Goal: Task Accomplishment & Management: Use online tool/utility

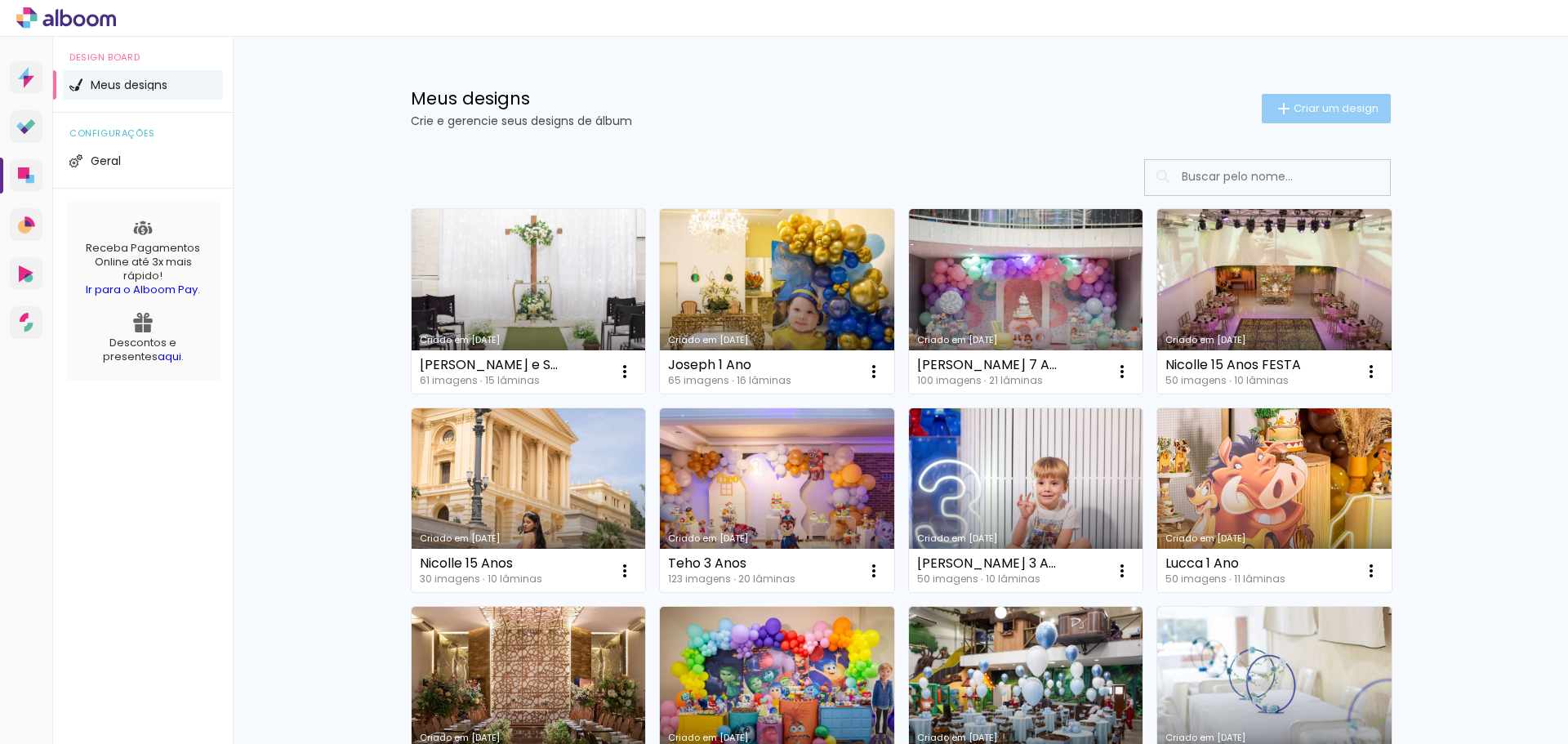
click at [1294, 103] on span "Criar um design" at bounding box center [1336, 108] width 85 height 11
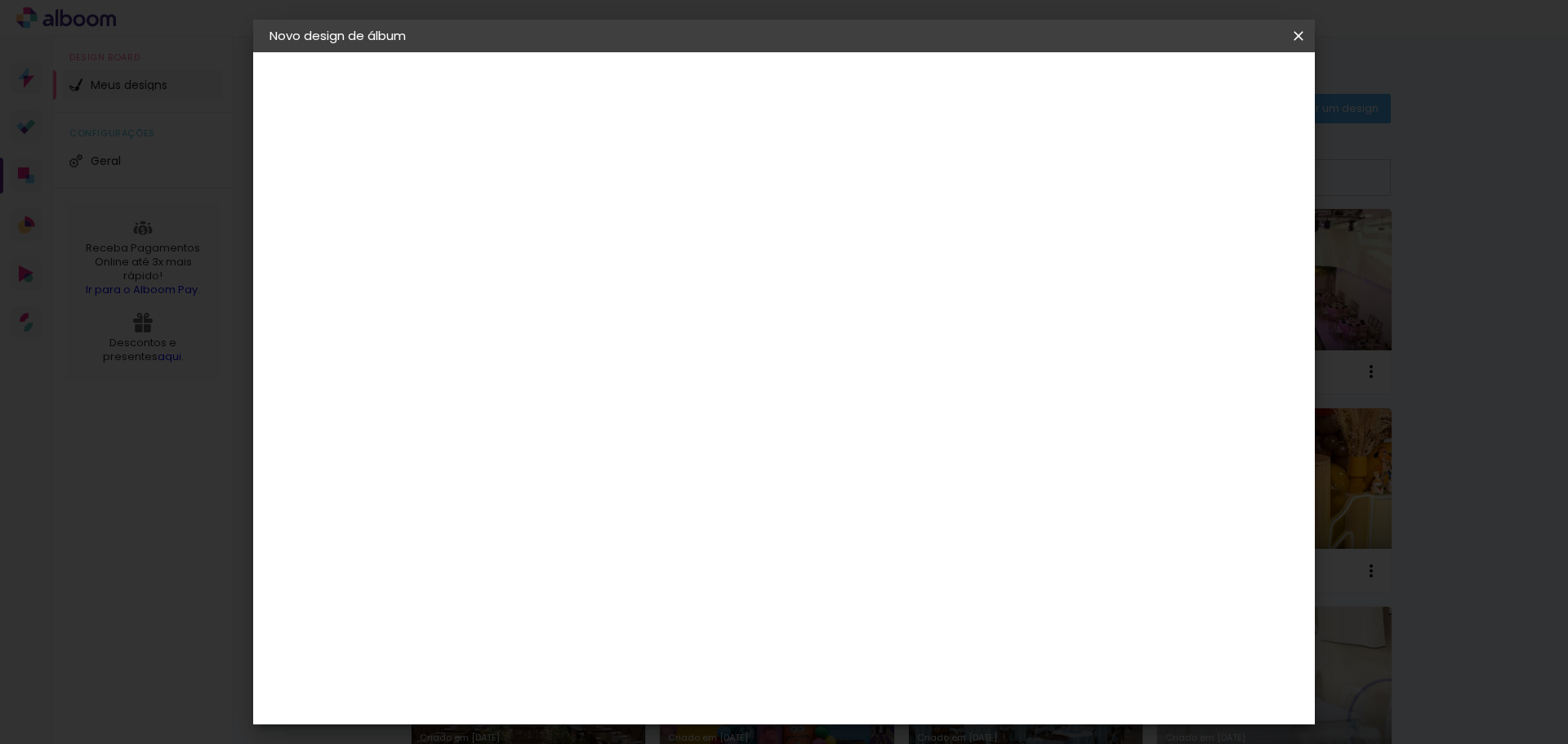
click at [537, 215] on input at bounding box center [537, 219] width 0 height 26
type input "m"
type input "[PERSON_NAME] 4 Anos"
type paper-input "[PERSON_NAME] 4 Anos"
click at [0, 0] on slot "Avançar" at bounding box center [0, 0] width 0 height 0
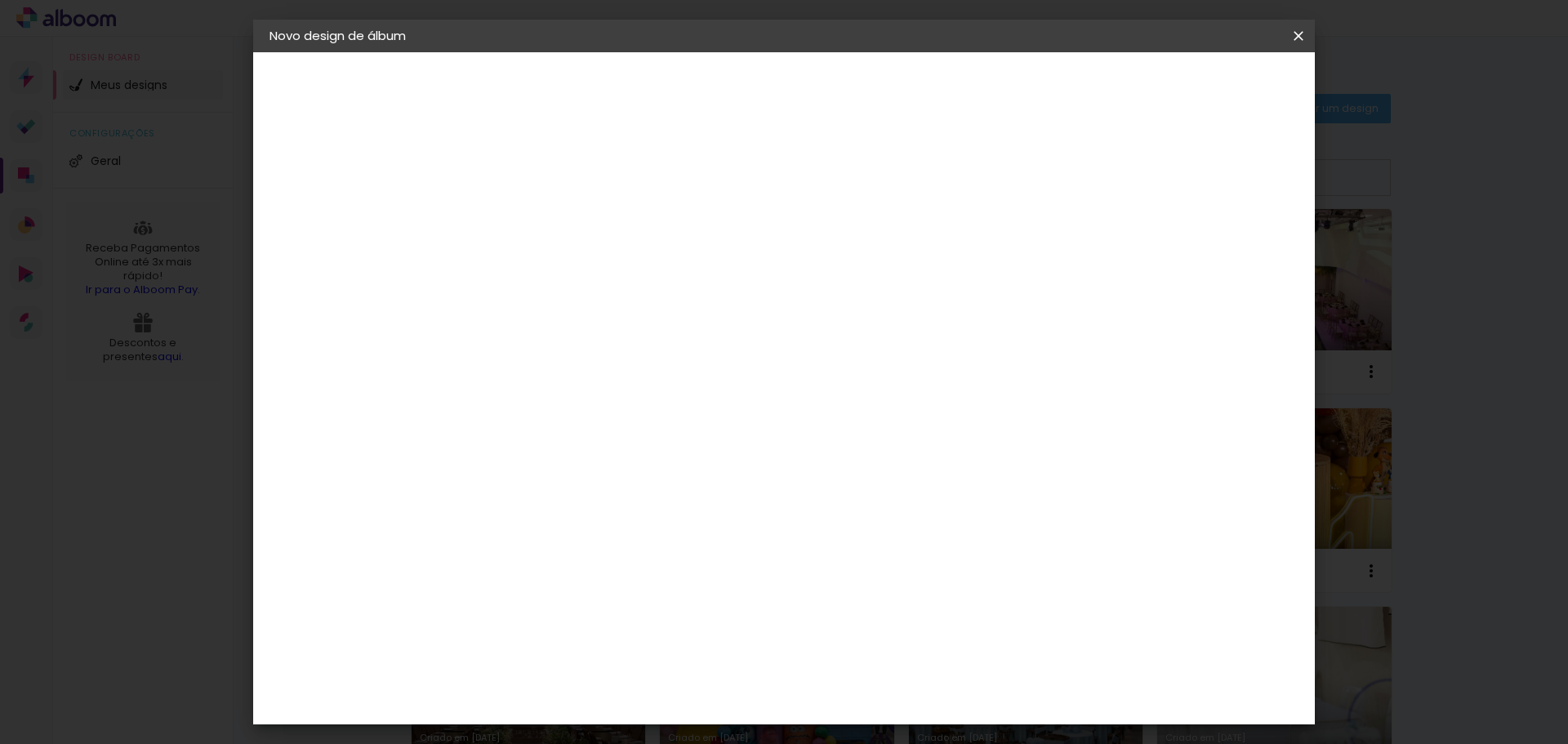
click at [647, 266] on input "[GEOGRAPHIC_DATA]" at bounding box center [571, 260] width 152 height 21
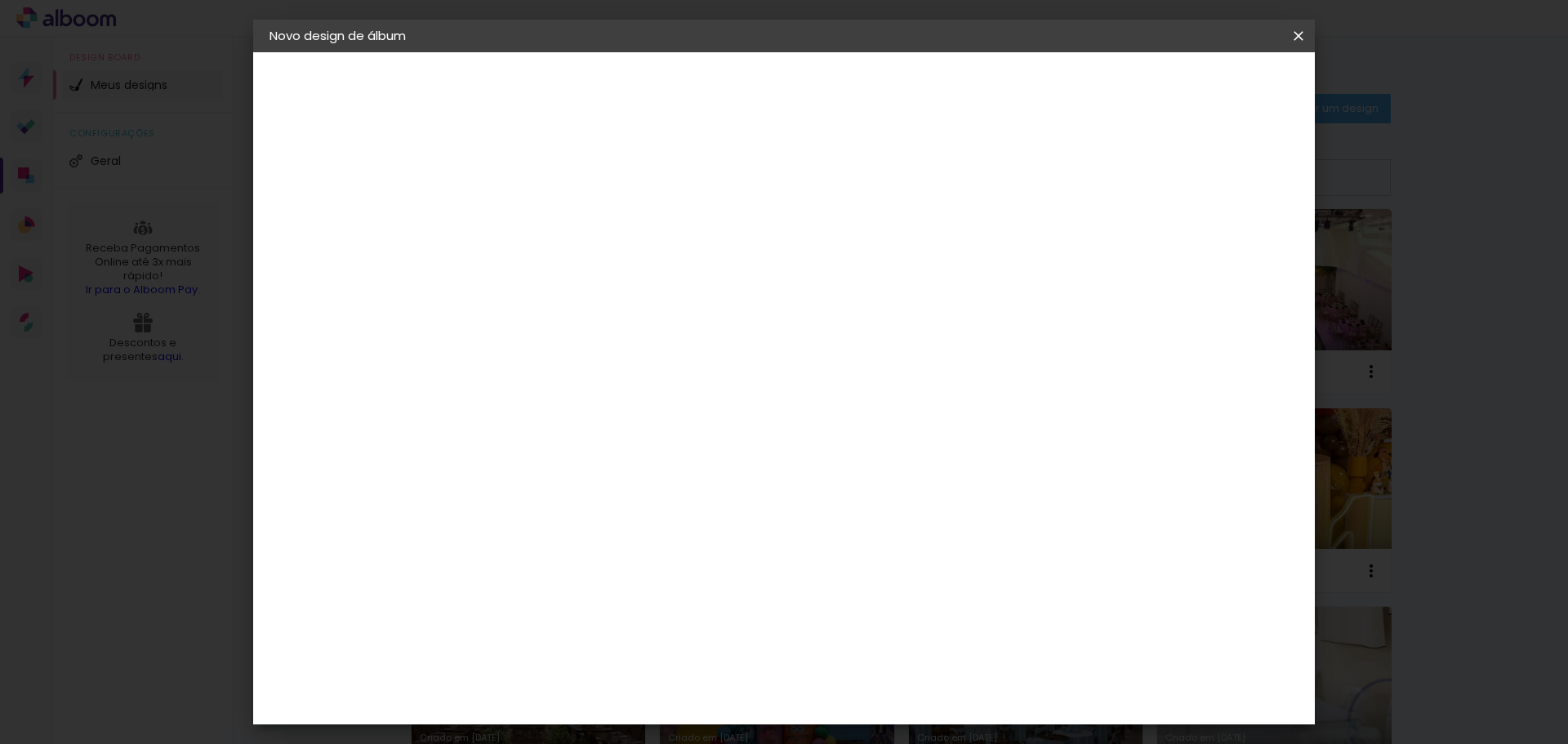
click at [661, 305] on input at bounding box center [577, 311] width 165 height 21
type input "via"
type paper-input "via"
click at [634, 382] on paper-item "Viacolor" at bounding box center [562, 369] width 144 height 36
click at [0, 0] on slot "Avançar" at bounding box center [0, 0] width 0 height 0
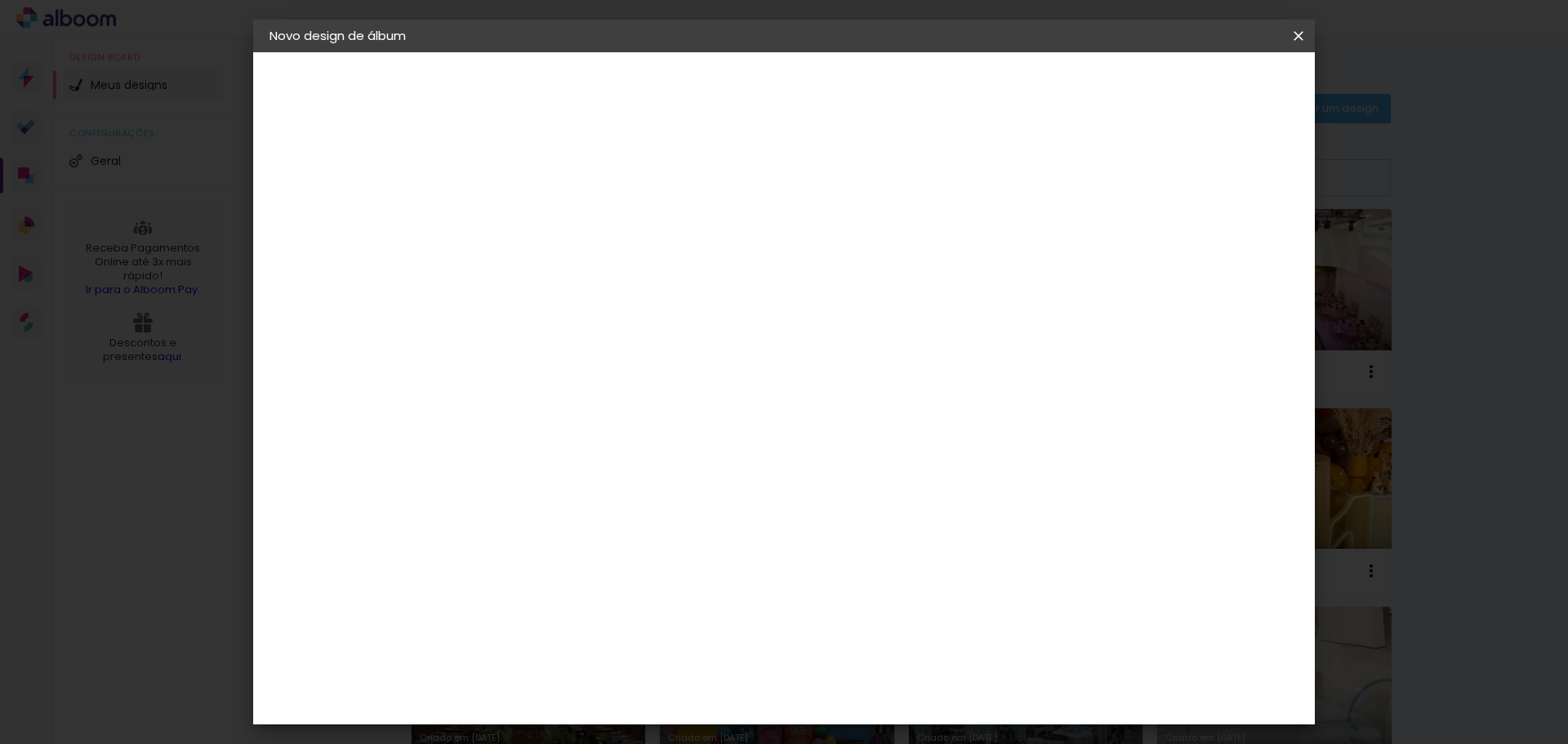
click at [600, 272] on input "text" at bounding box center [568, 285] width 64 height 26
click at [871, 269] on paper-item "Padrão" at bounding box center [890, 270] width 327 height 33
type input "Padrão"
click at [708, 671] on span "25 × 25 cm" at bounding box center [677, 693] width 60 height 43
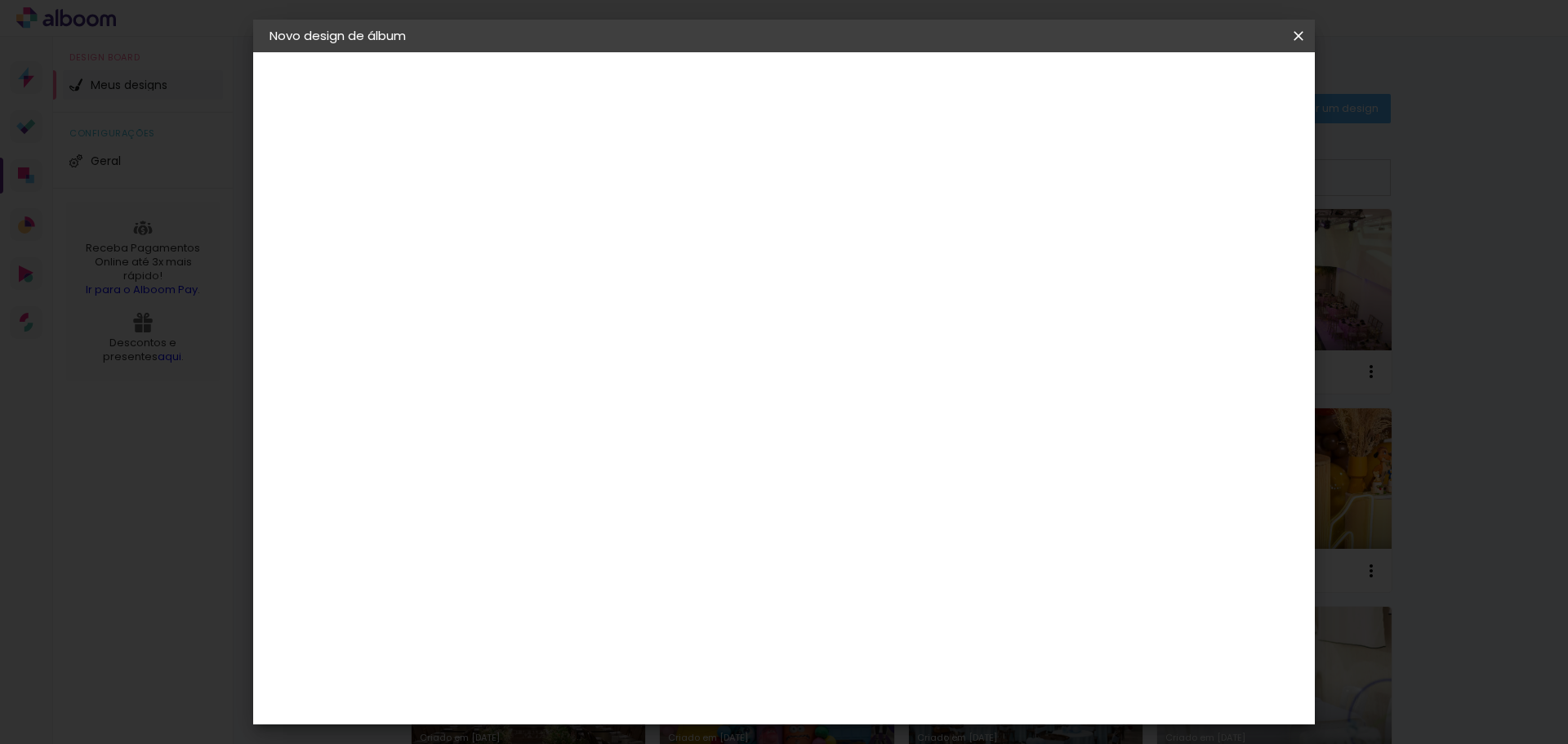
click at [803, 78] on paper-button "Avançar" at bounding box center [763, 87] width 80 height 28
click at [0, 0] on slot "Mostrar sangria" at bounding box center [0, 0] width 0 height 0
type paper-checkbox "on"
click at [1213, 75] on paper-button "Iniciar design" at bounding box center [1159, 87] width 107 height 28
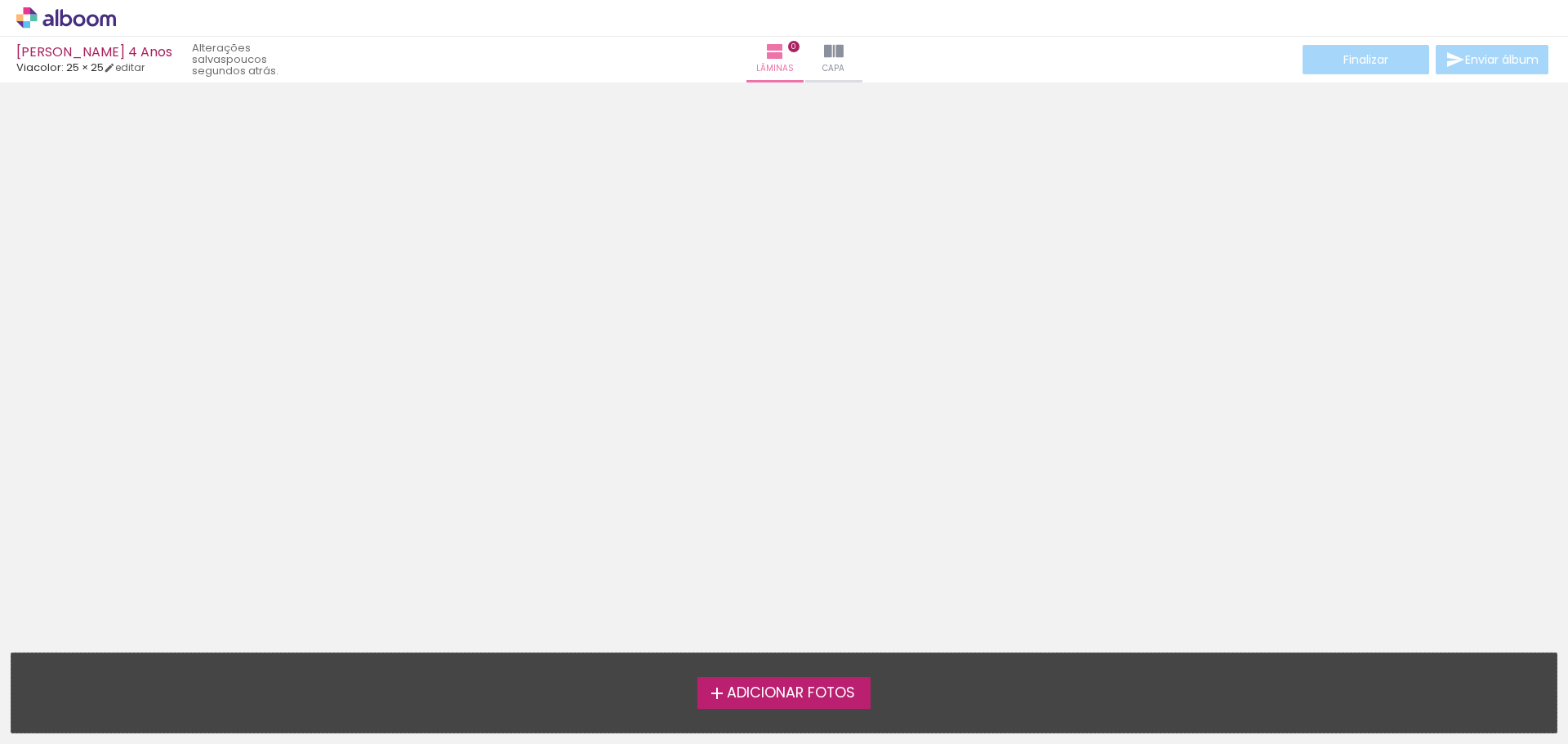
click at [787, 686] on span "Adicionar Fotos" at bounding box center [791, 693] width 128 height 15
click at [0, 0] on input "file" at bounding box center [0, 0] width 0 height 0
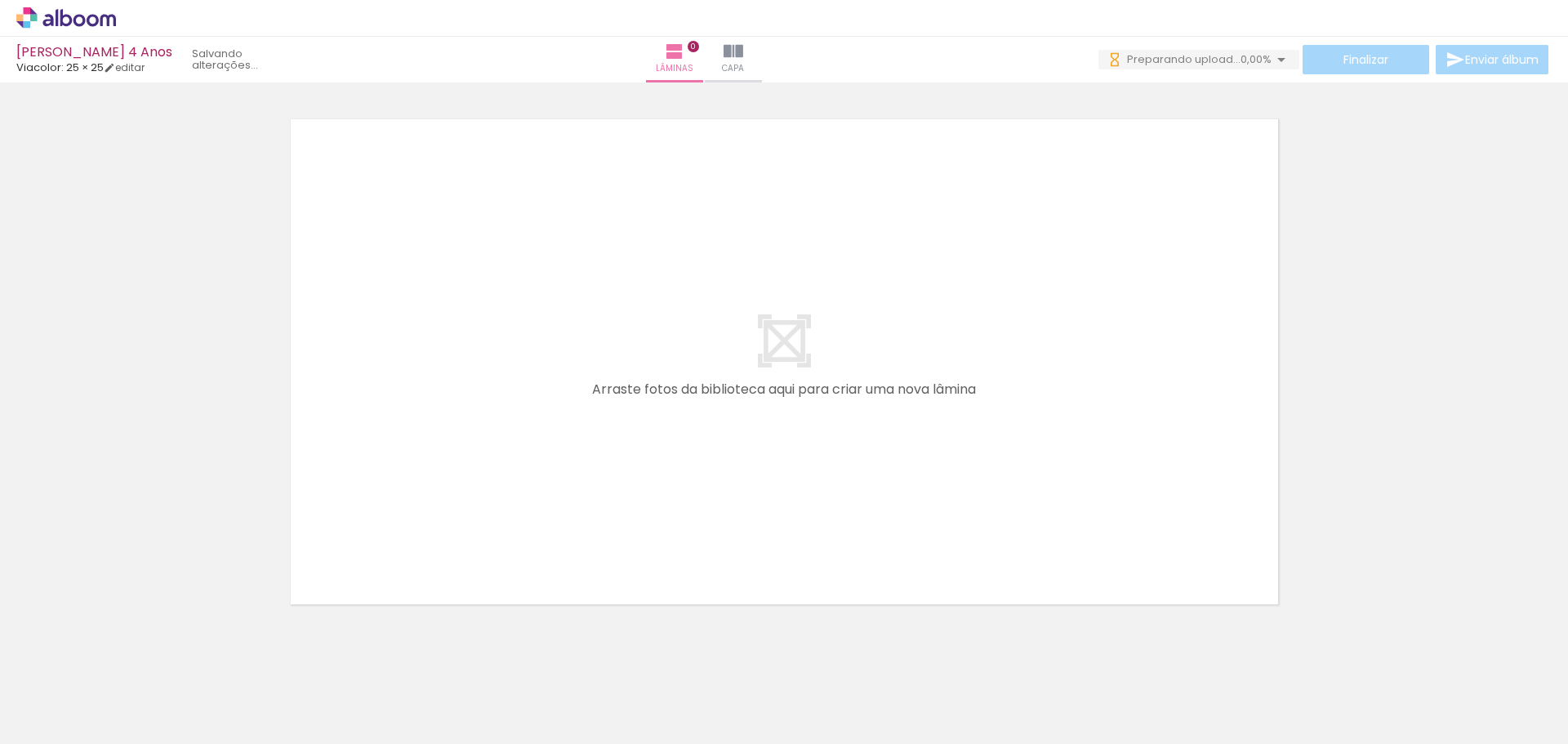
scroll to position [51, 0]
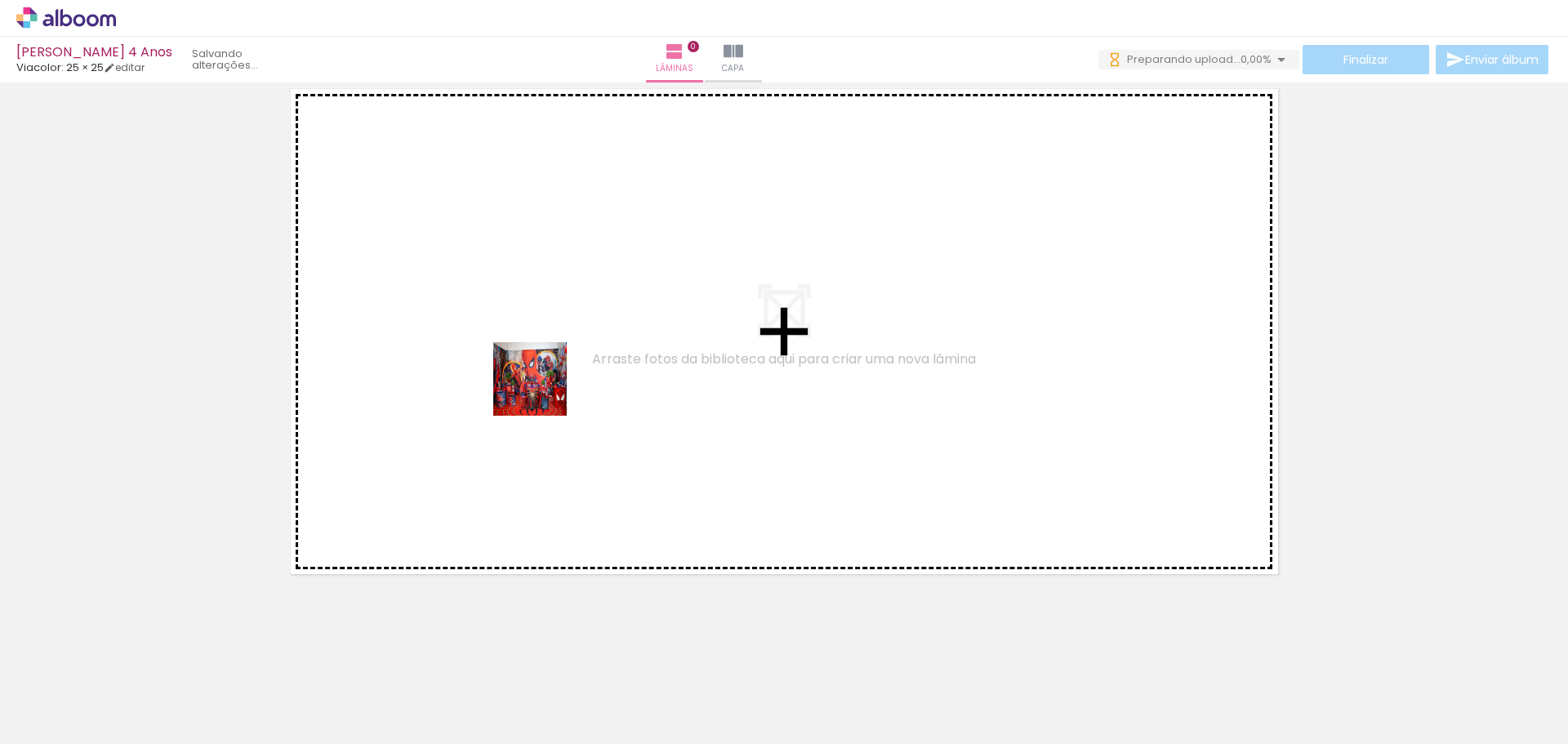
drag, startPoint x: 171, startPoint y: 694, endPoint x: 543, endPoint y: 392, distance: 479.2
click at [543, 392] on quentale-workspace at bounding box center [784, 372] width 1568 height 744
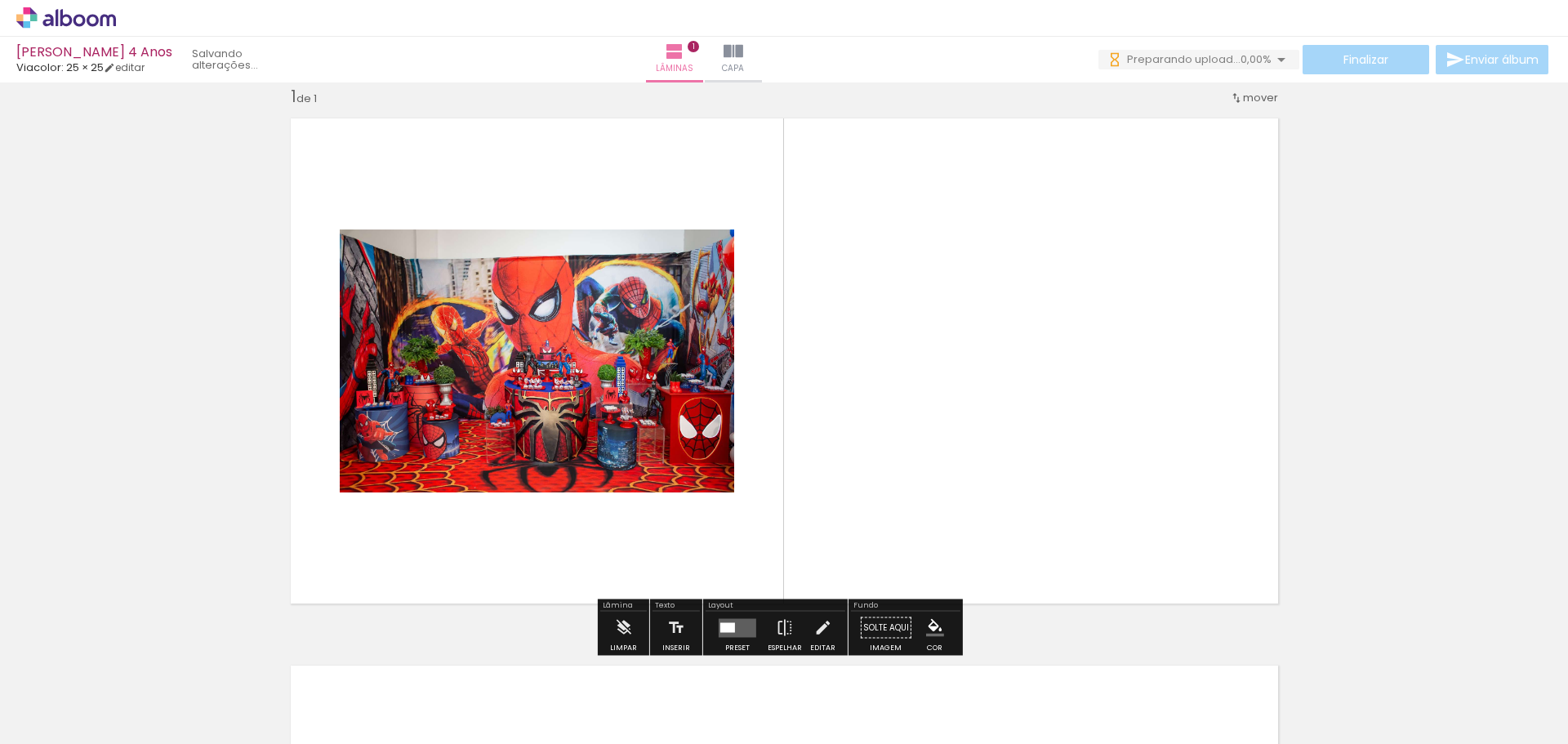
scroll to position [22, 0]
drag, startPoint x: 263, startPoint y: 683, endPoint x: 542, endPoint y: 415, distance: 386.9
click at [542, 415] on quentale-workspace at bounding box center [784, 372] width 1568 height 744
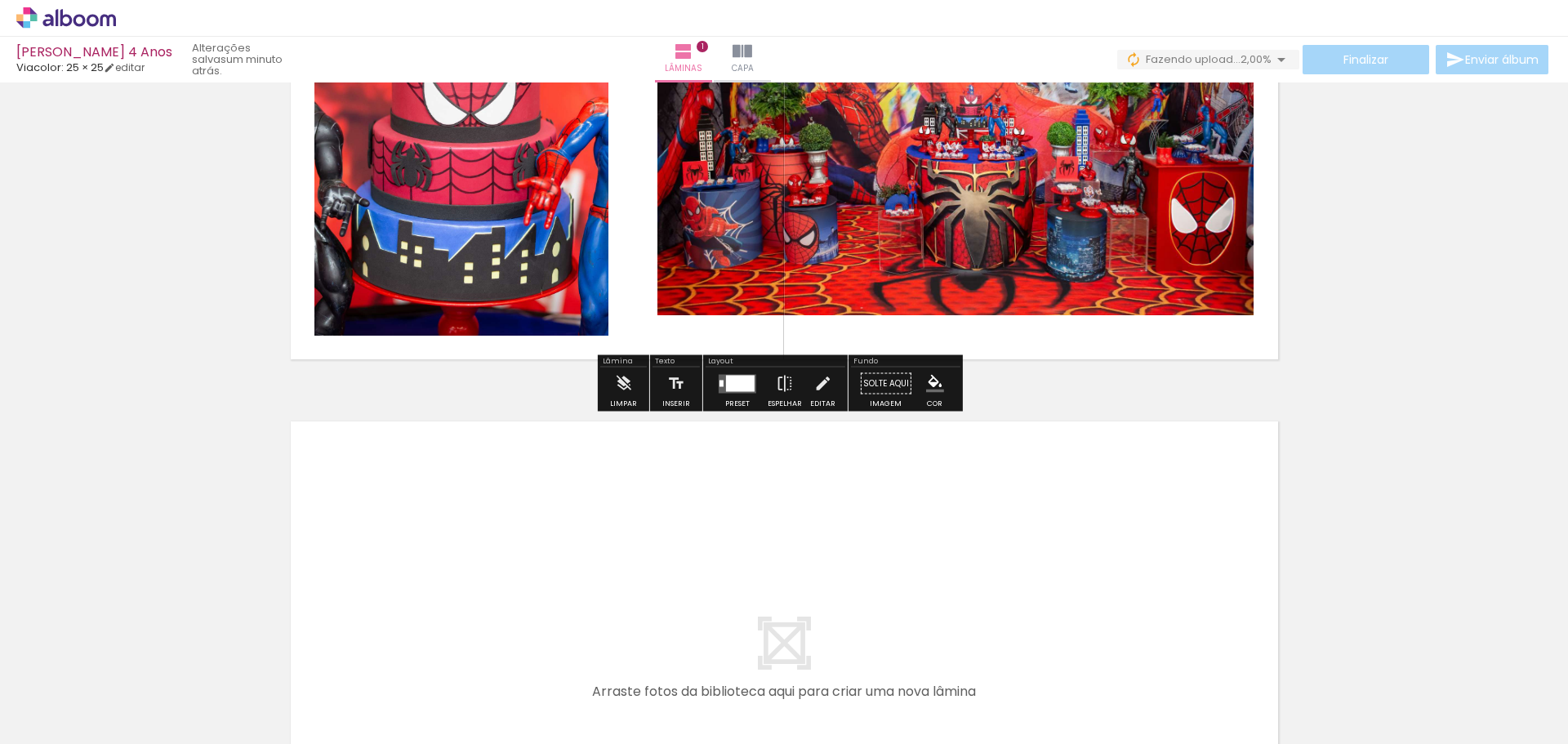
scroll to position [429, 0]
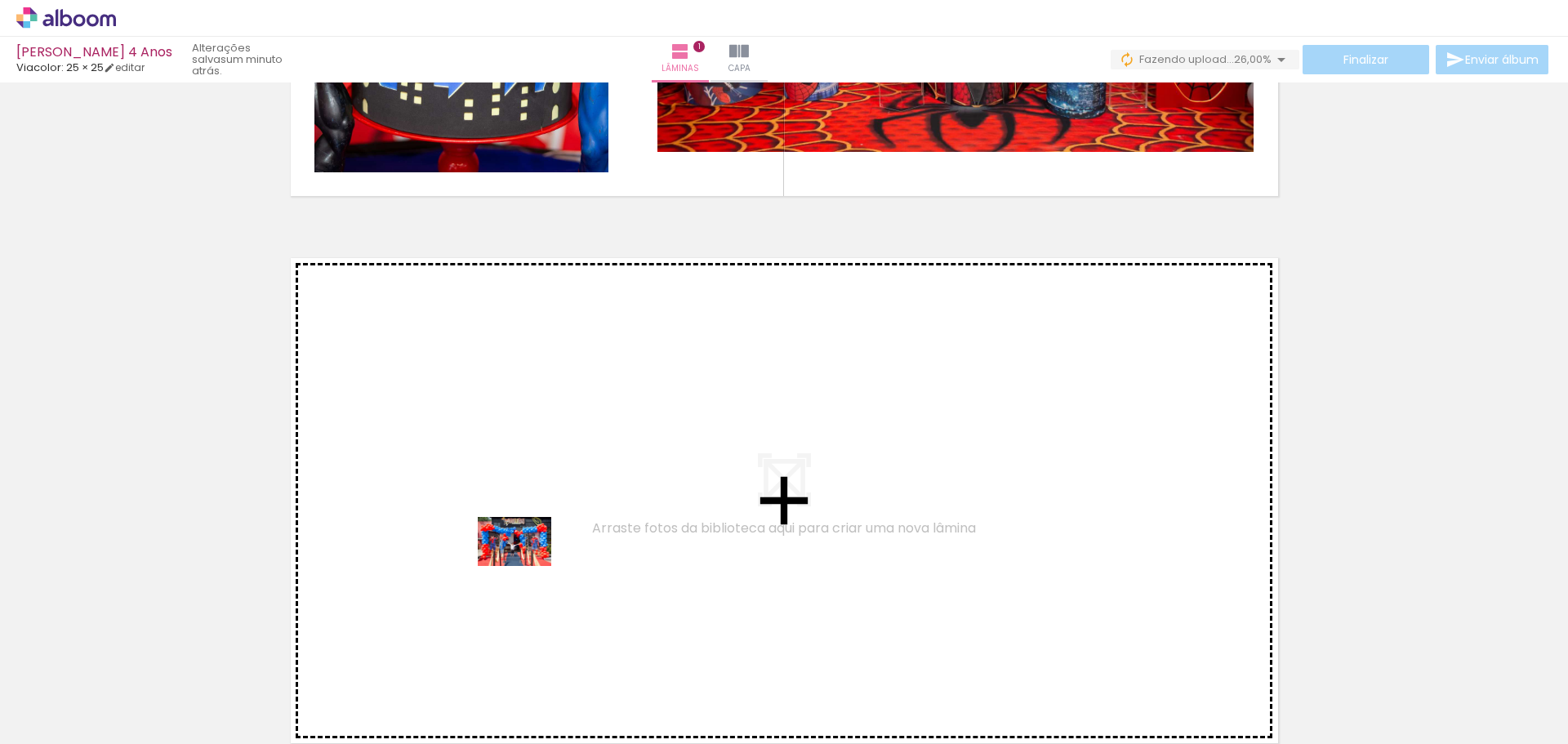
drag, startPoint x: 532, startPoint y: 691, endPoint x: 527, endPoint y: 566, distance: 125.1
click at [527, 566] on quentale-workspace at bounding box center [784, 372] width 1568 height 744
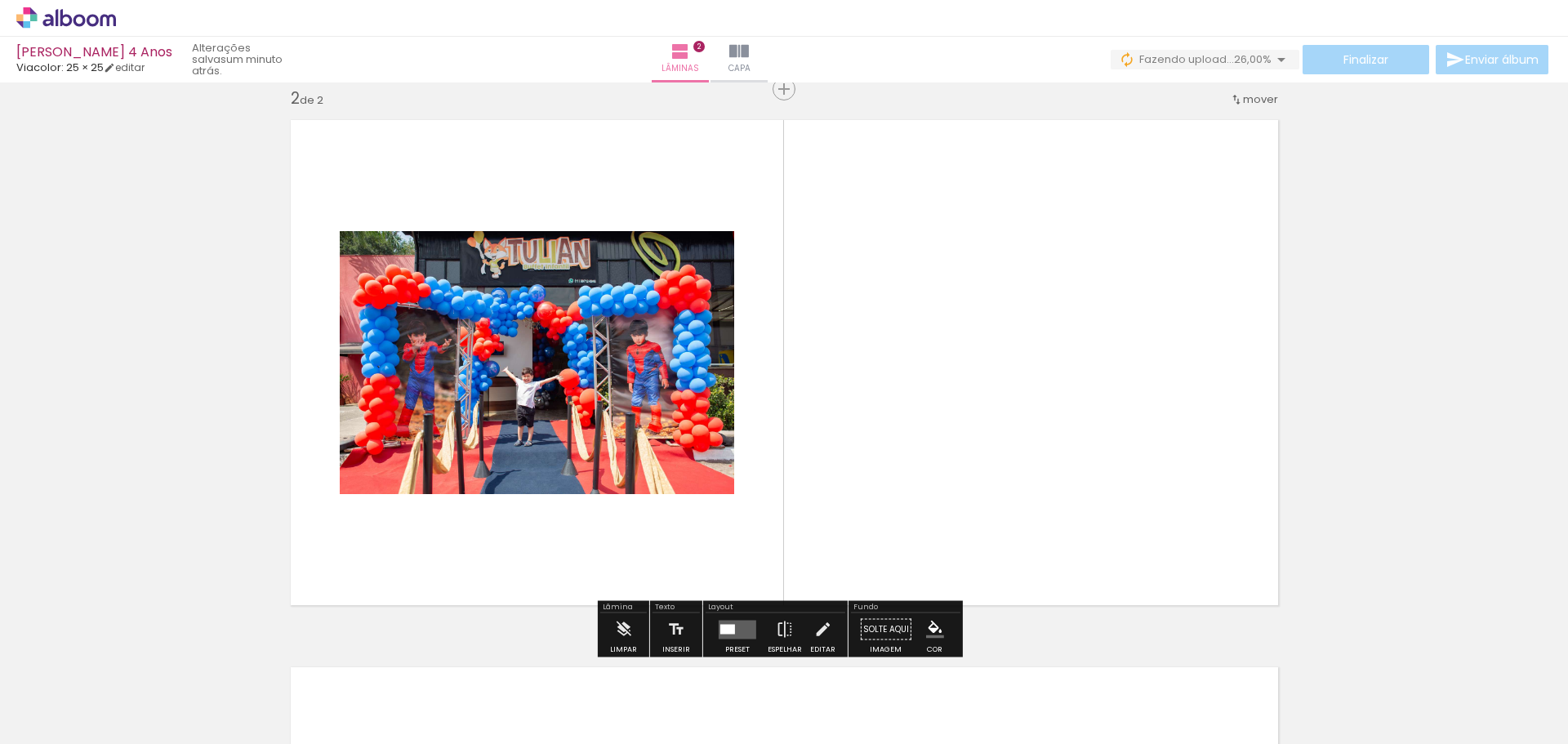
scroll to position [568, 0]
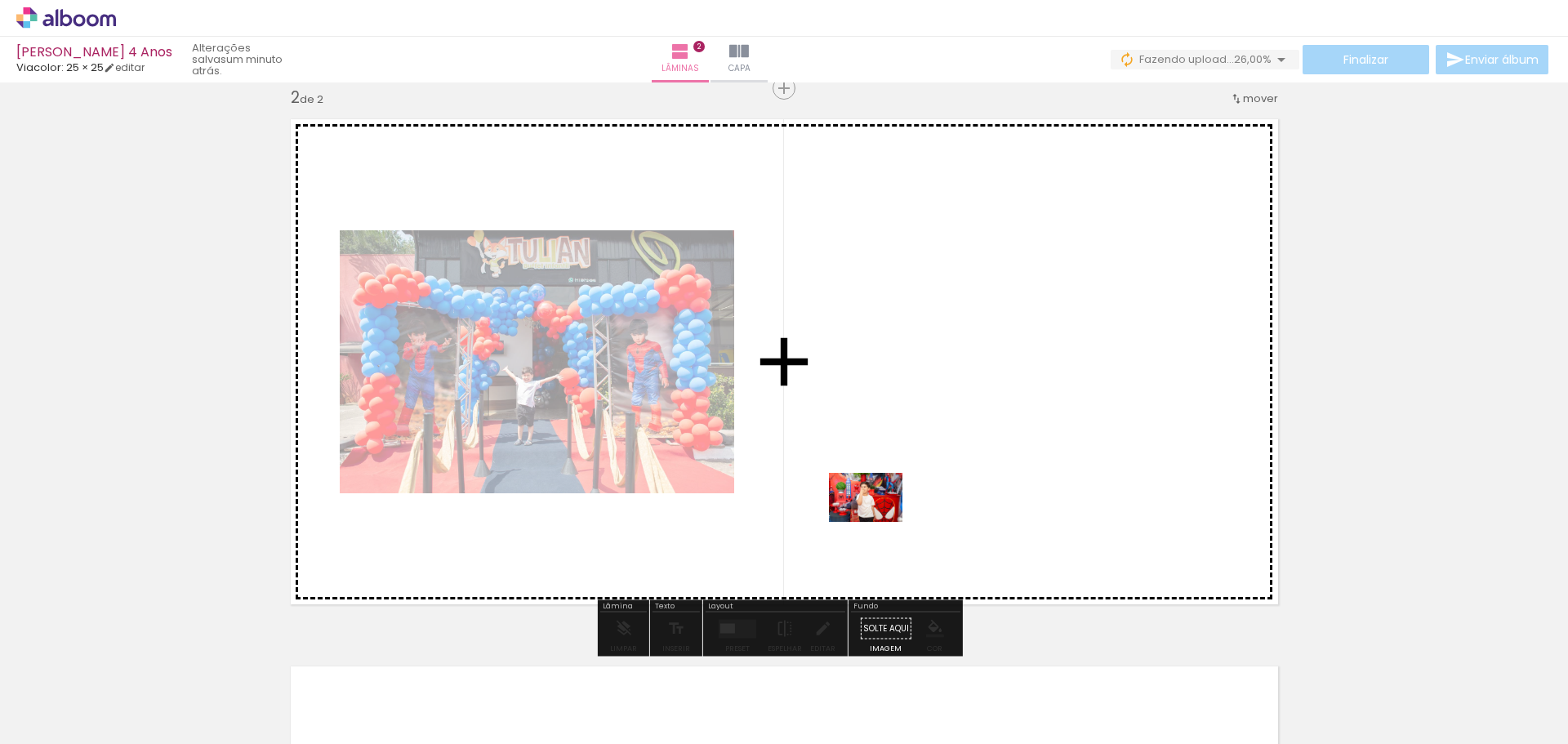
drag, startPoint x: 893, startPoint y: 692, endPoint x: 878, endPoint y: 522, distance: 170.7
click at [878, 522] on quentale-workspace at bounding box center [784, 372] width 1568 height 744
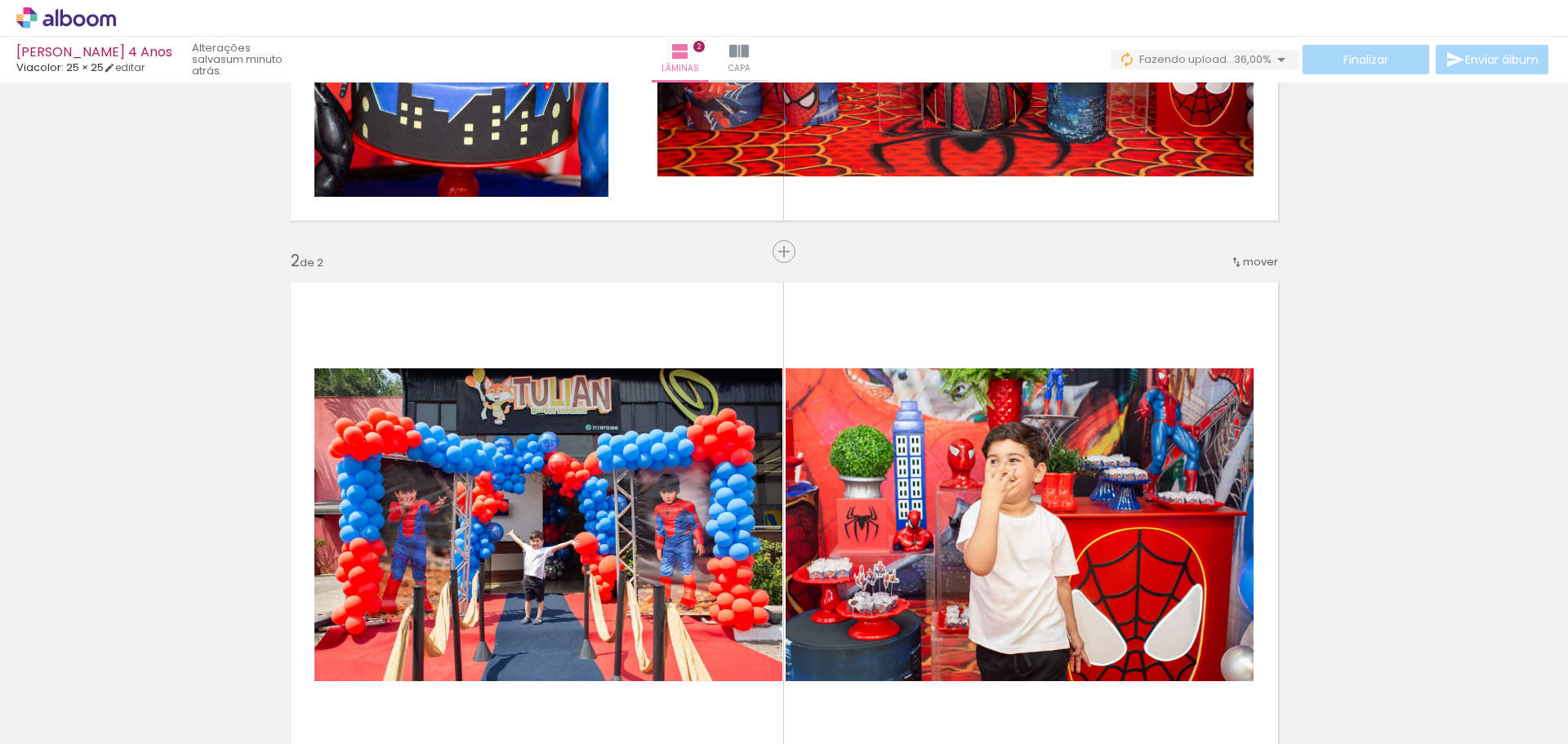
scroll to position [324, 0]
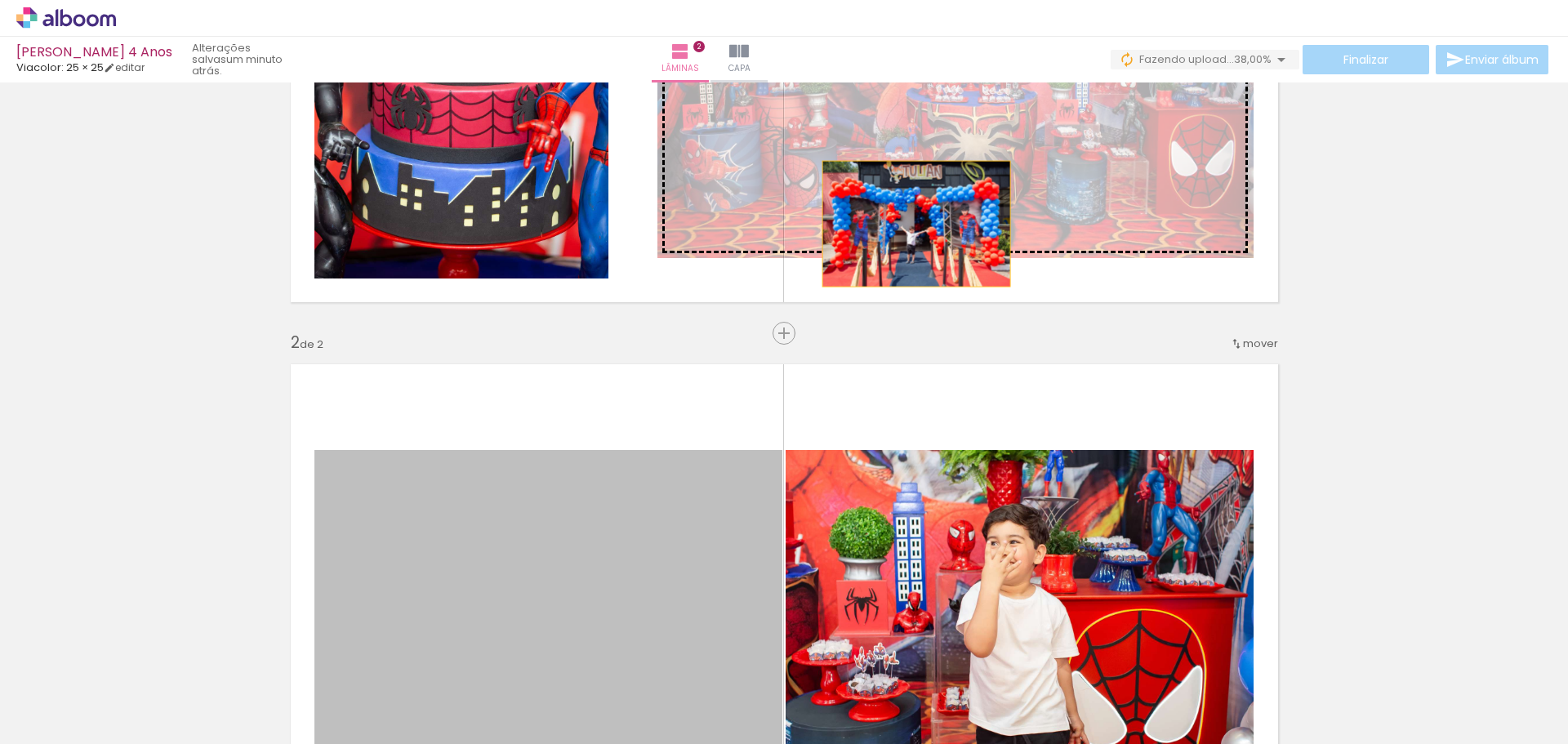
drag, startPoint x: 654, startPoint y: 558, endPoint x: 913, endPoint y: 216, distance: 429.0
click at [913, 216] on div "Inserir lâmina 1 de 2 Inserir lâmina 2 de 2" at bounding box center [784, 586] width 1568 height 1643
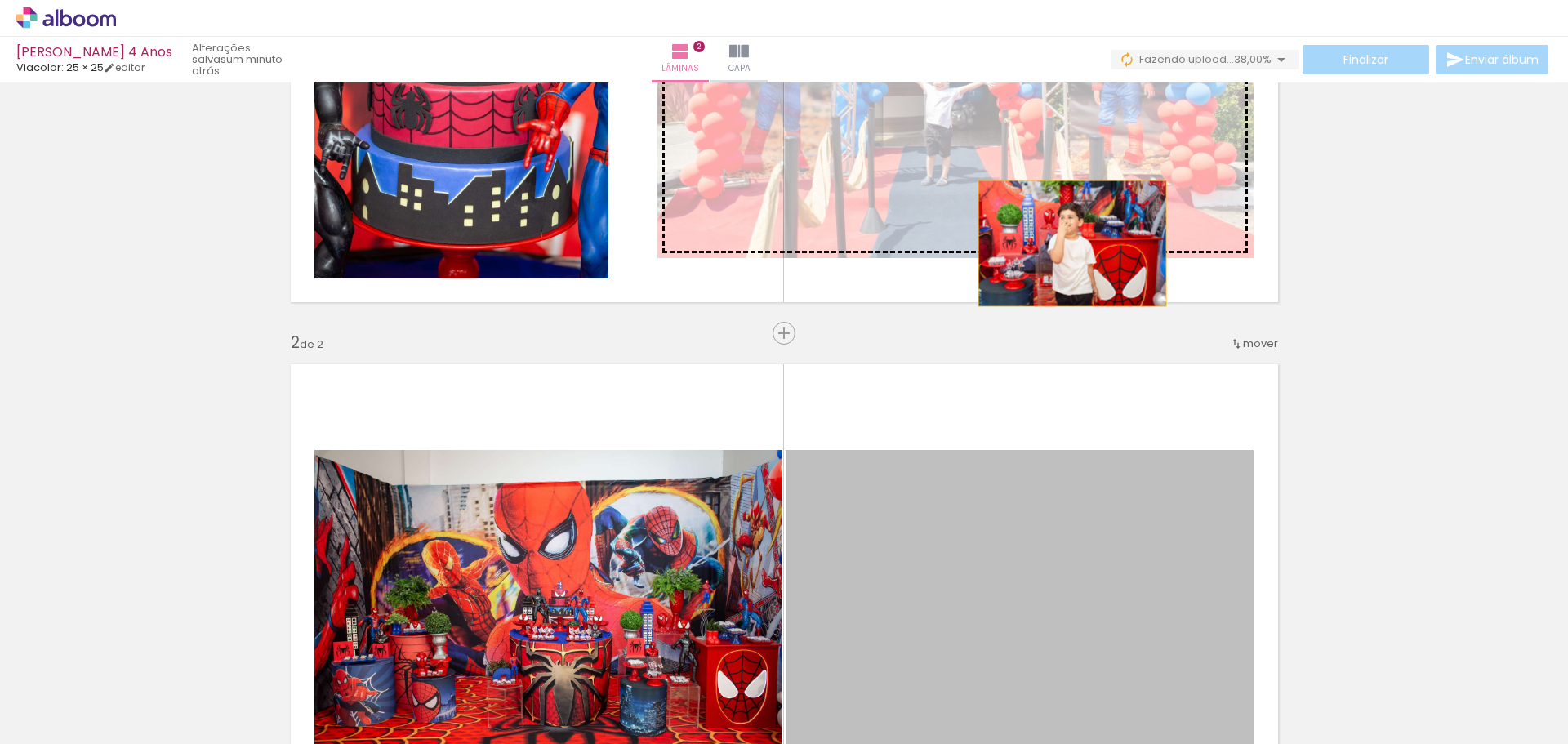
drag, startPoint x: 997, startPoint y: 550, endPoint x: 1066, endPoint y: 244, distance: 313.7
click at [1066, 244] on div "Inserir lâmina 1 de 2 Inserir lâmina 2 de 2" at bounding box center [784, 586] width 1568 height 1643
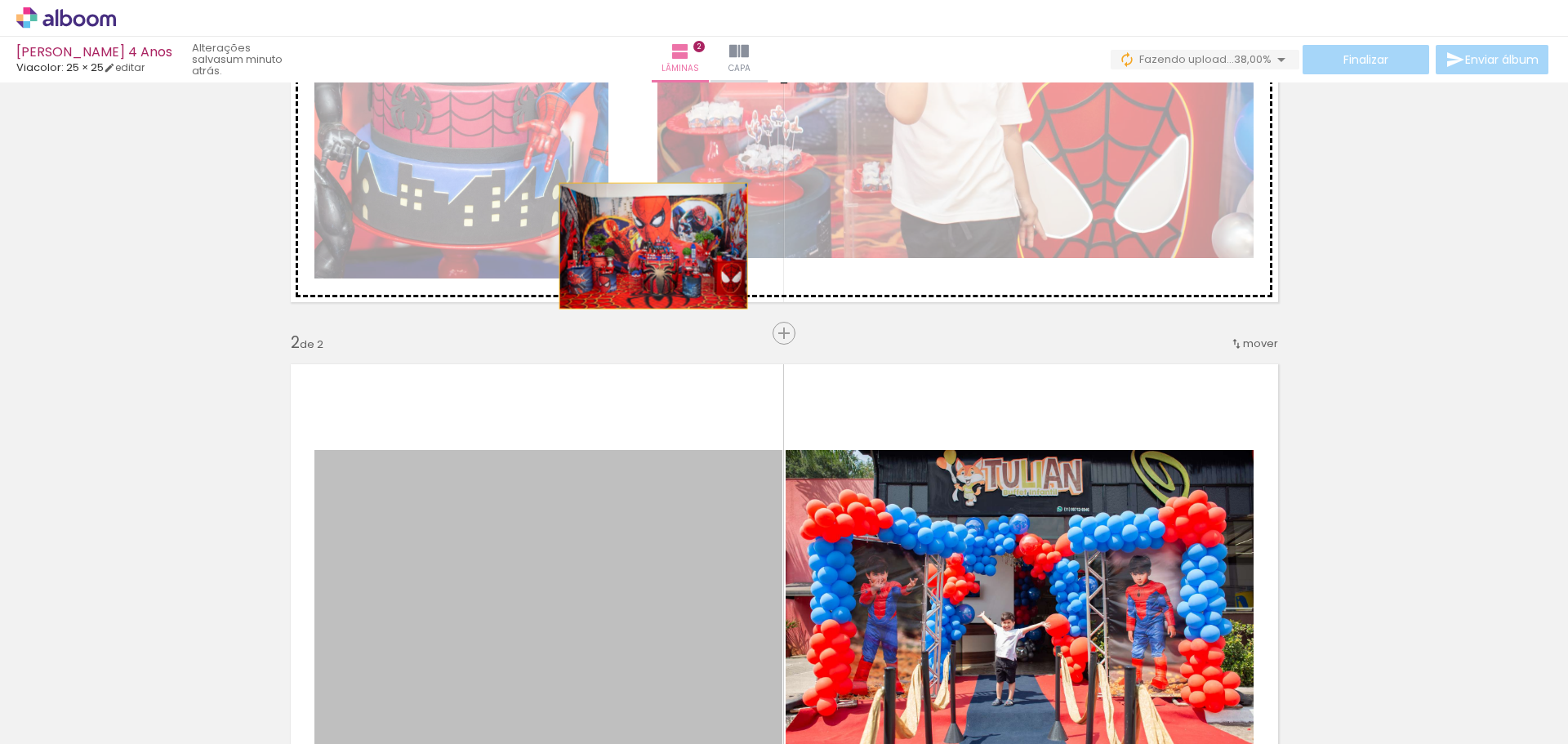
drag, startPoint x: 622, startPoint y: 542, endPoint x: 647, endPoint y: 246, distance: 297.1
click at [647, 246] on div "Inserir lâmina 1 de 2 Inserir lâmina 2 de 2" at bounding box center [784, 586] width 1568 height 1643
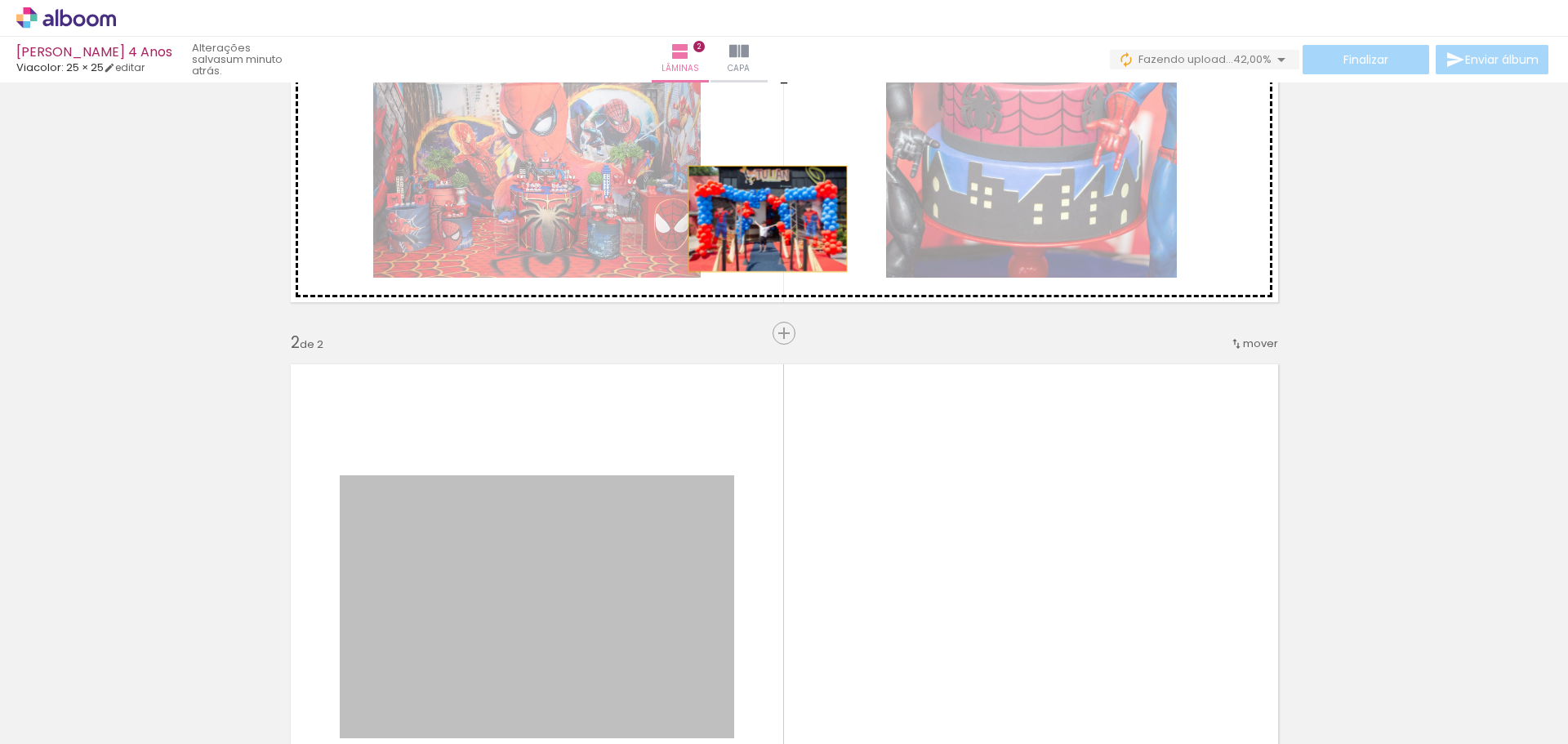
drag, startPoint x: 652, startPoint y: 551, endPoint x: 762, endPoint y: 219, distance: 349.7
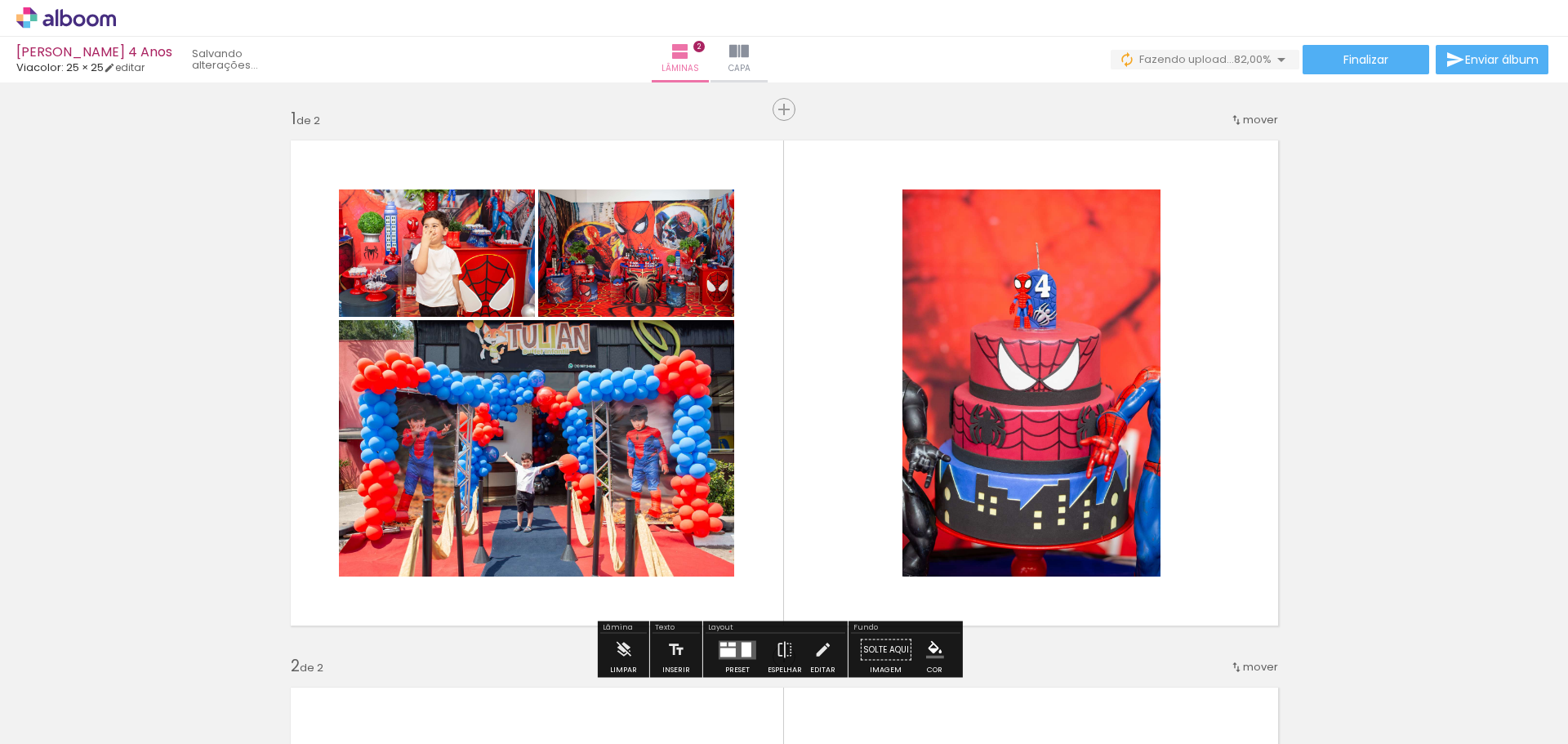
scroll to position [409, 0]
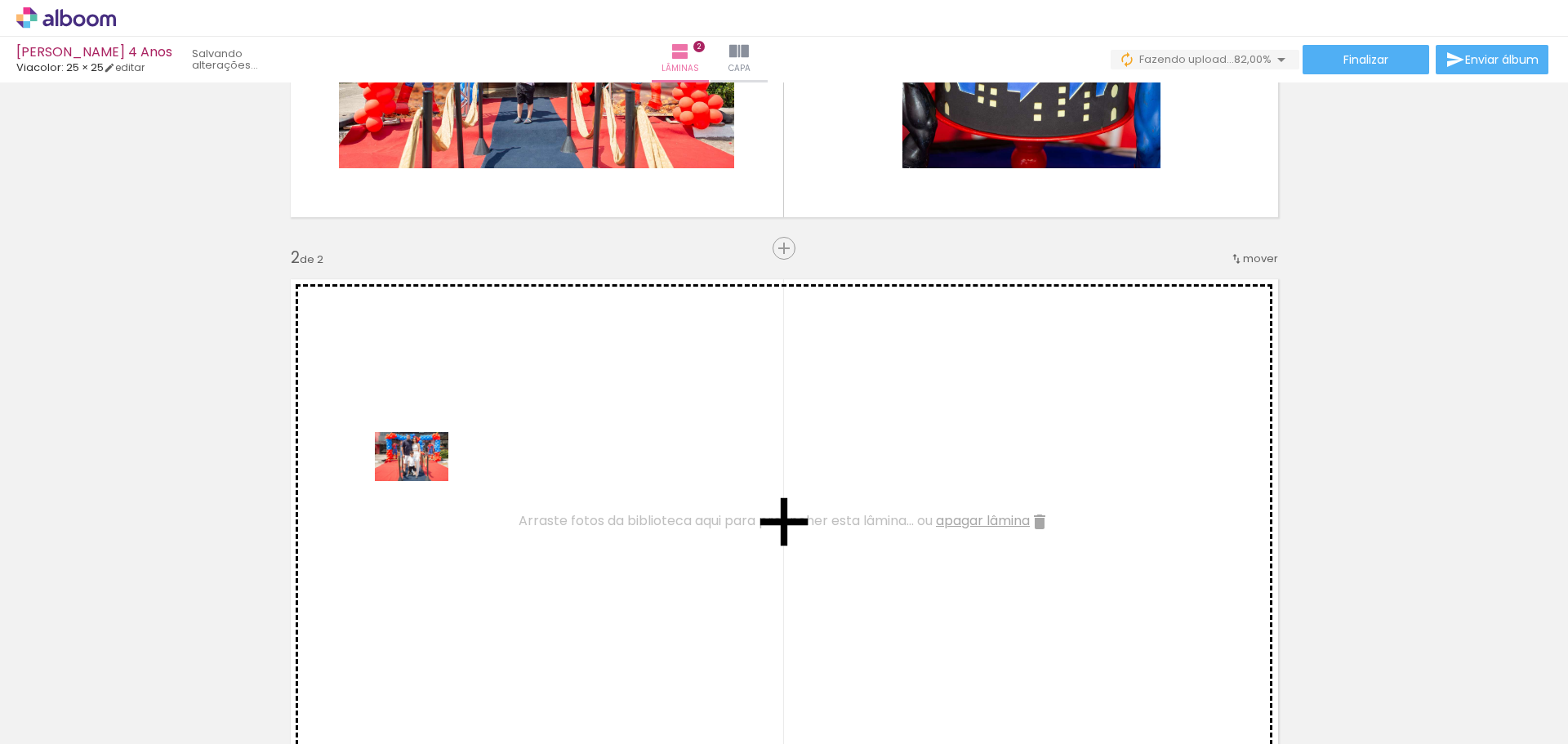
drag, startPoint x: 161, startPoint y: 690, endPoint x: 424, endPoint y: 482, distance: 335.3
click at [424, 482] on quentale-workspace at bounding box center [784, 372] width 1568 height 744
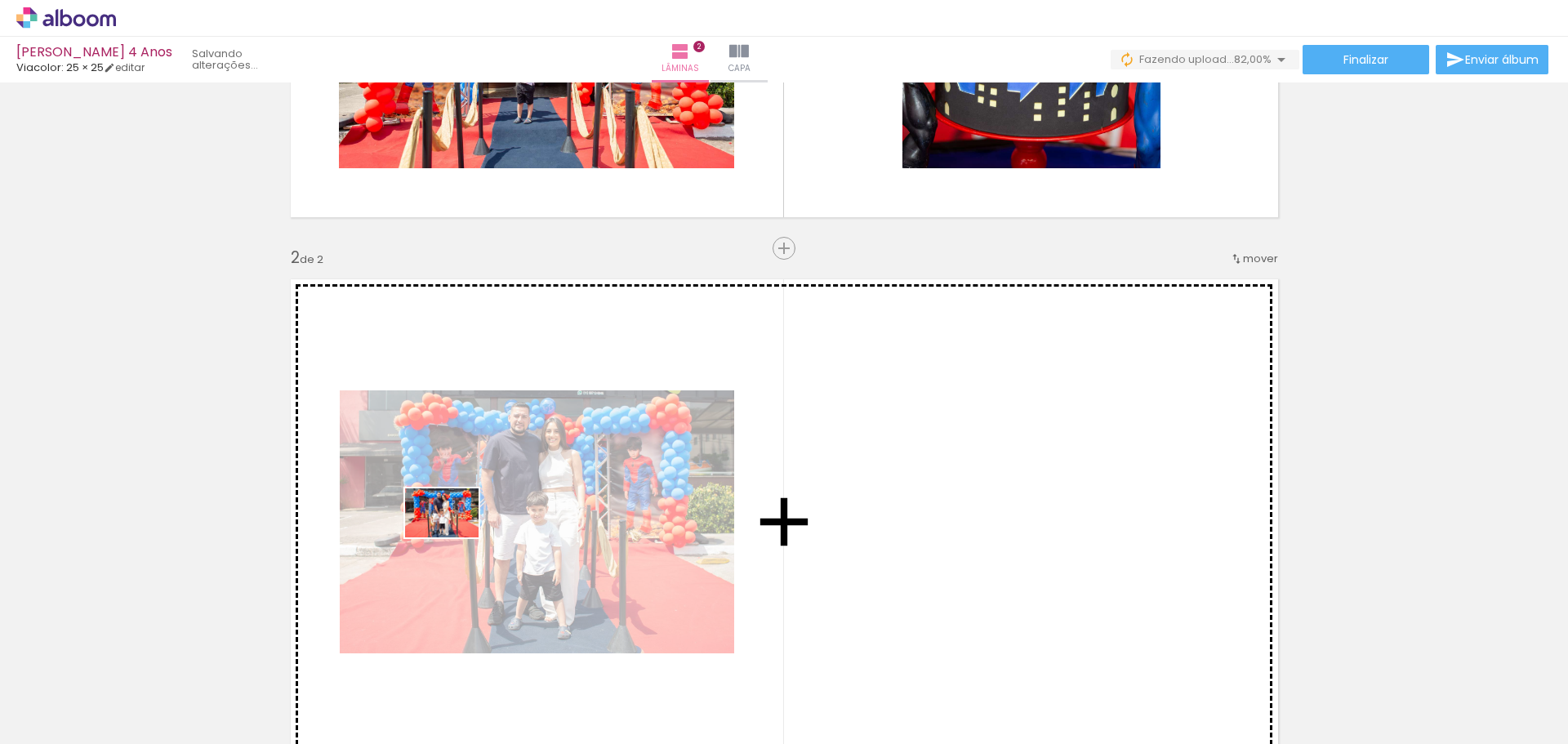
drag, startPoint x: 250, startPoint y: 698, endPoint x: 454, endPoint y: 538, distance: 259.3
click at [454, 538] on quentale-workspace at bounding box center [784, 372] width 1568 height 744
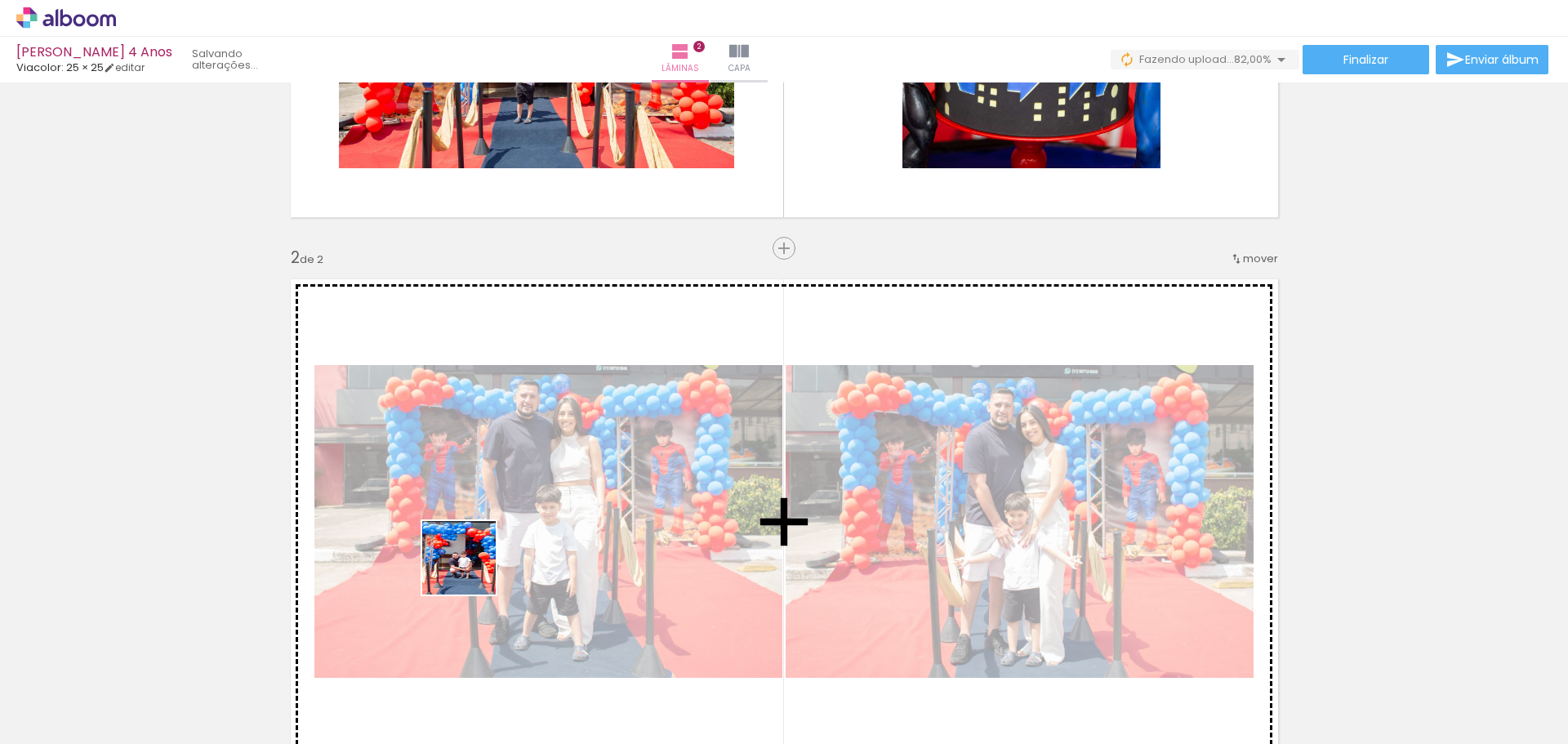
drag, startPoint x: 431, startPoint y: 695, endPoint x: 483, endPoint y: 559, distance: 145.6
click at [480, 543] on quentale-workspace at bounding box center [784, 372] width 1568 height 744
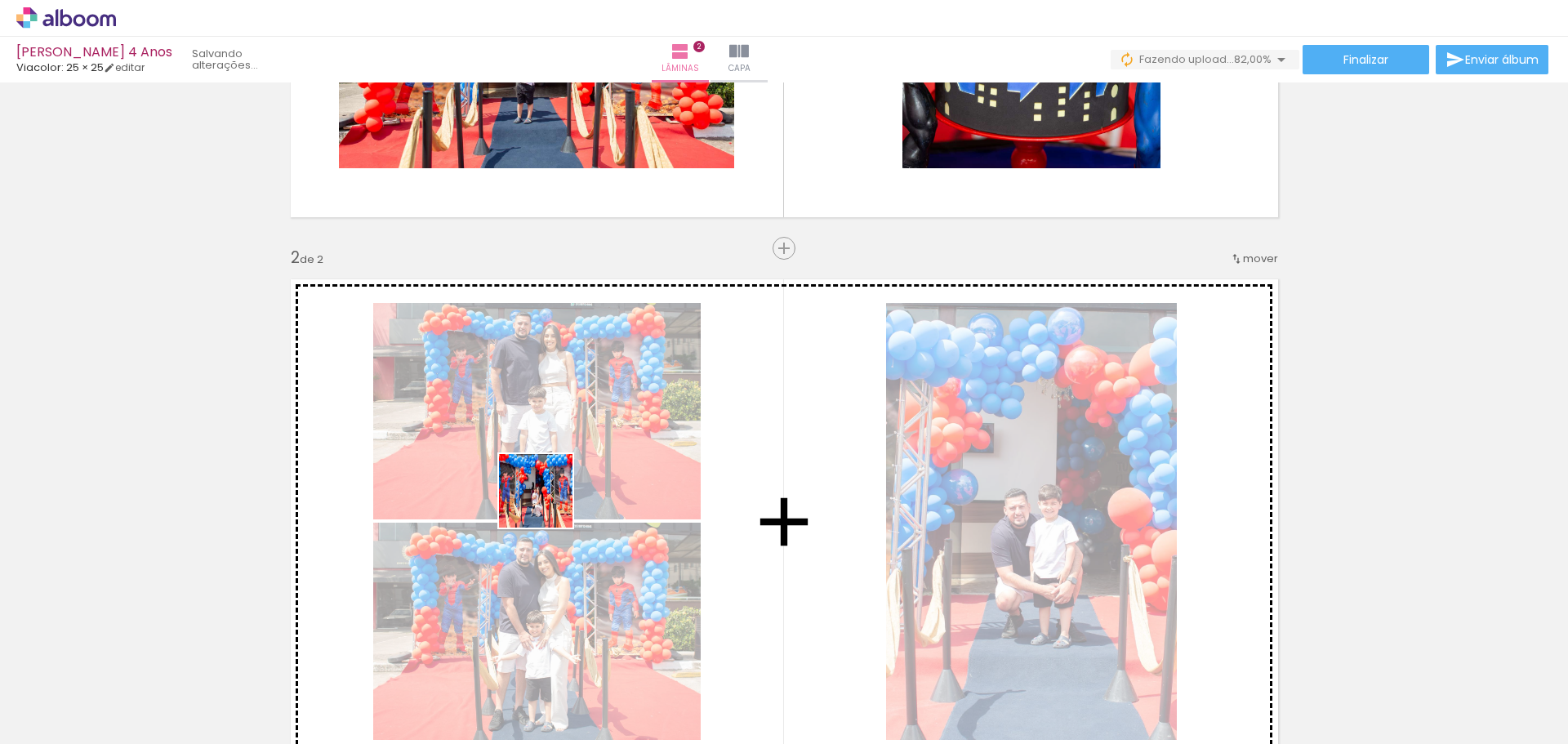
drag, startPoint x: 520, startPoint y: 707, endPoint x: 548, endPoint y: 498, distance: 210.9
click at [548, 498] on quentale-workspace at bounding box center [784, 372] width 1568 height 744
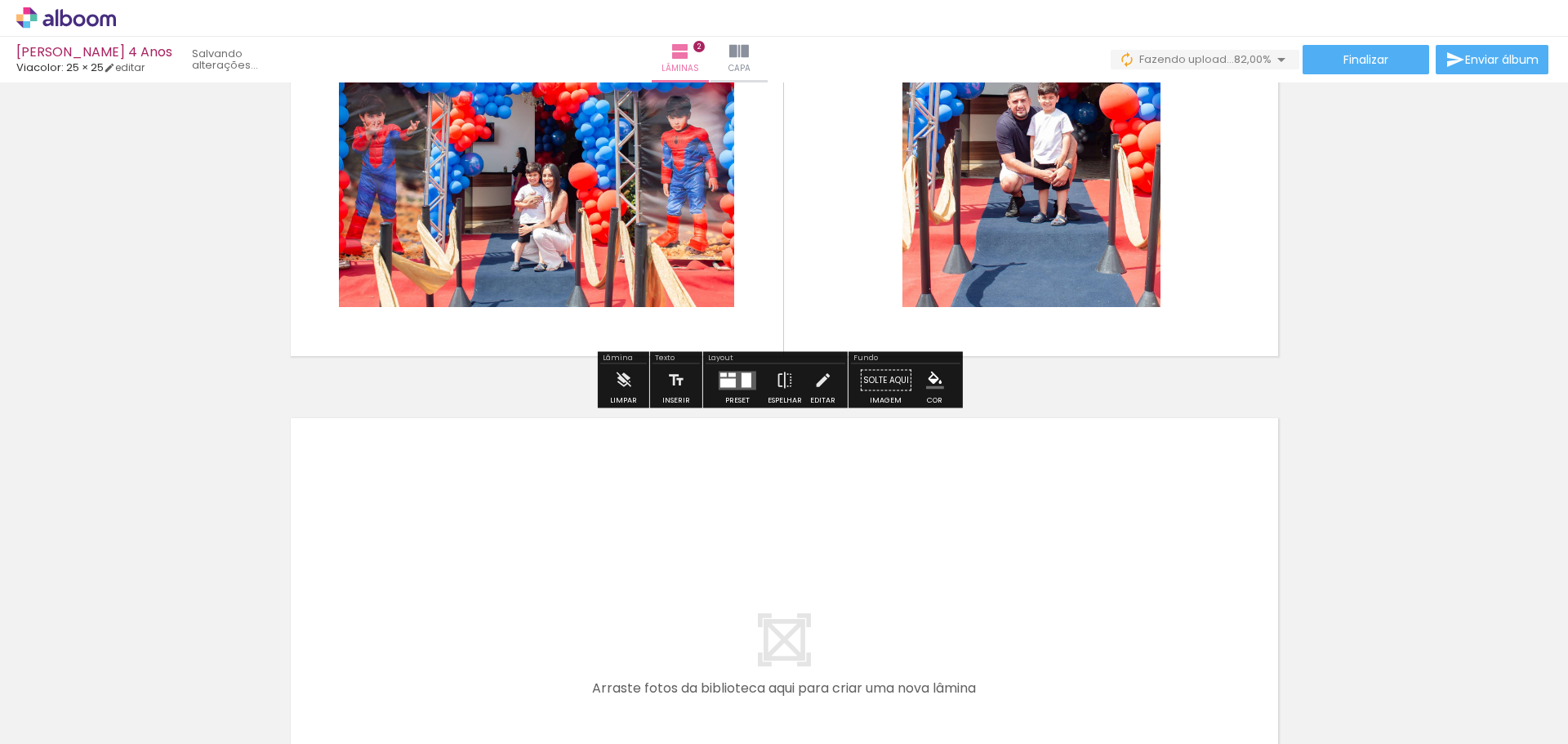
scroll to position [899, 0]
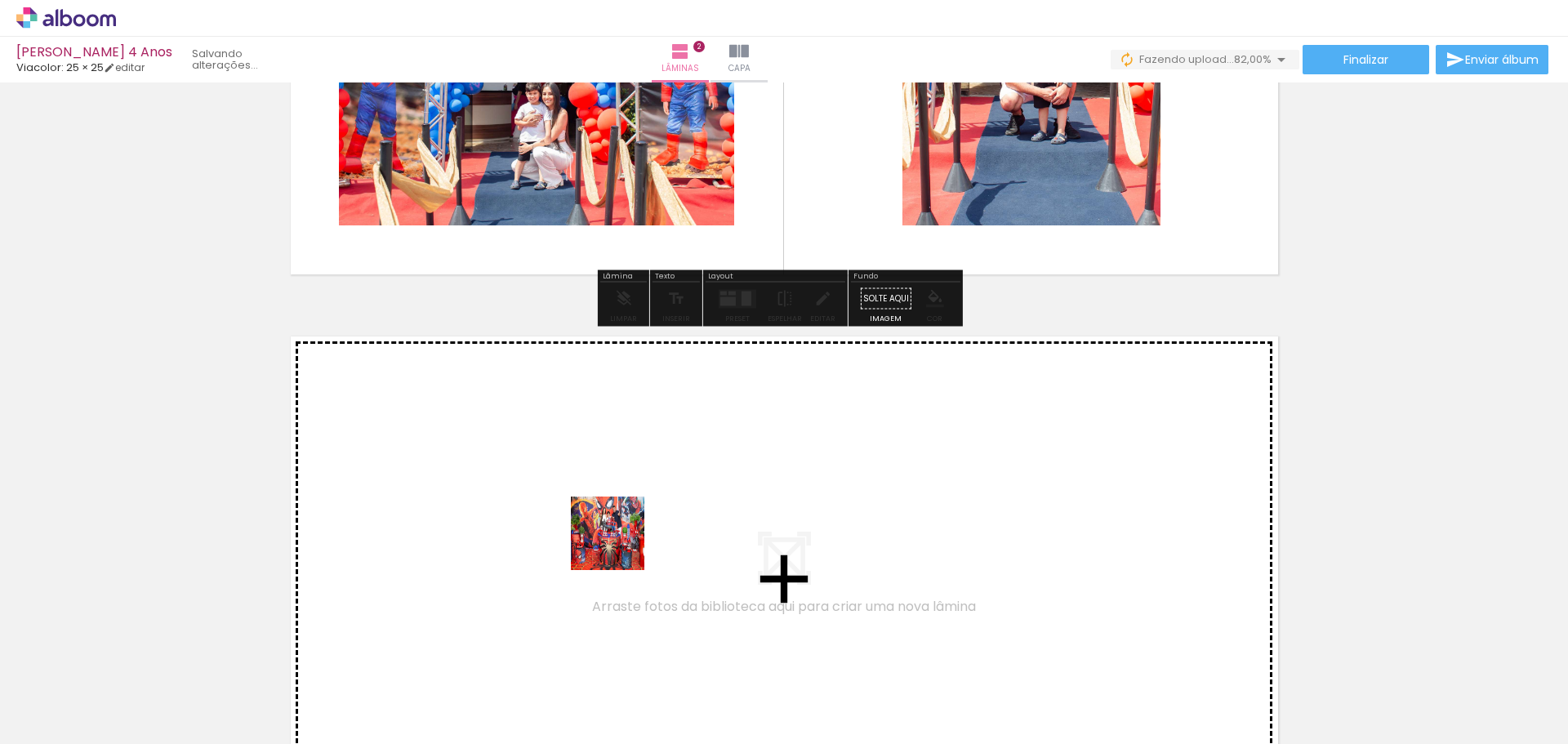
drag, startPoint x: 611, startPoint y: 693, endPoint x: 620, endPoint y: 498, distance: 195.2
click at [620, 498] on quentale-workspace at bounding box center [784, 372] width 1568 height 744
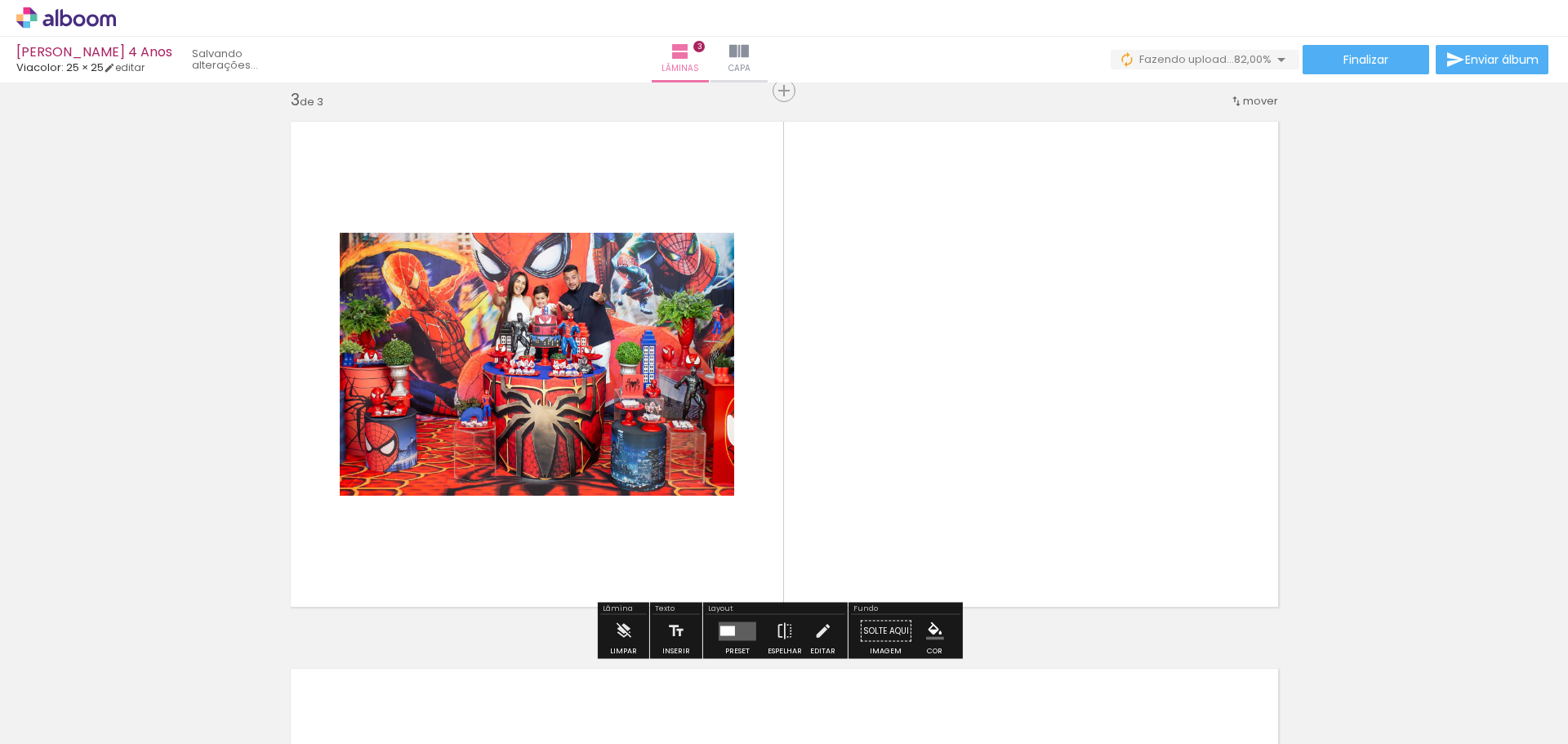
scroll to position [1116, 0]
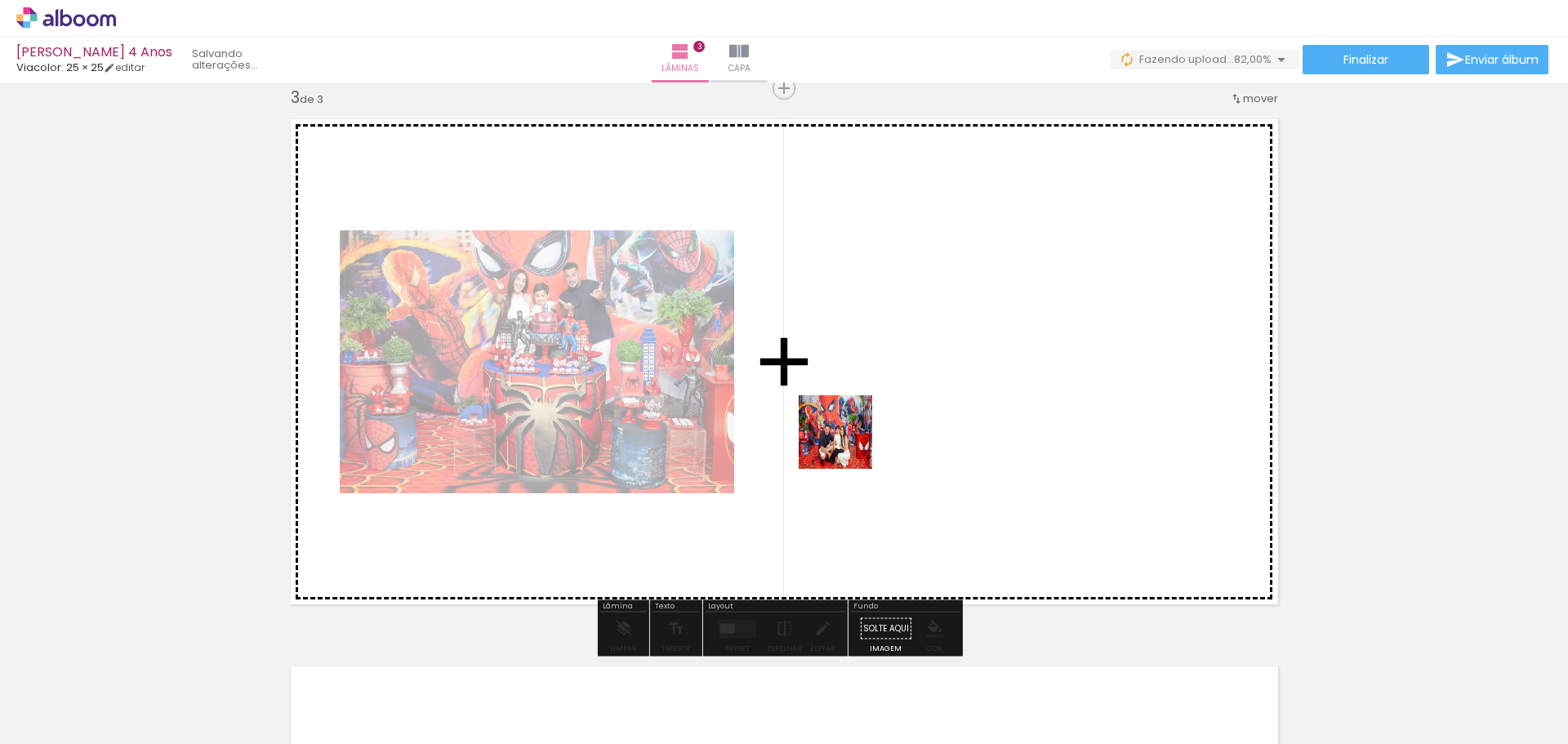
drag, startPoint x: 802, startPoint y: 646, endPoint x: 849, endPoint y: 430, distance: 221.1
click at [849, 430] on quentale-workspace at bounding box center [784, 372] width 1568 height 744
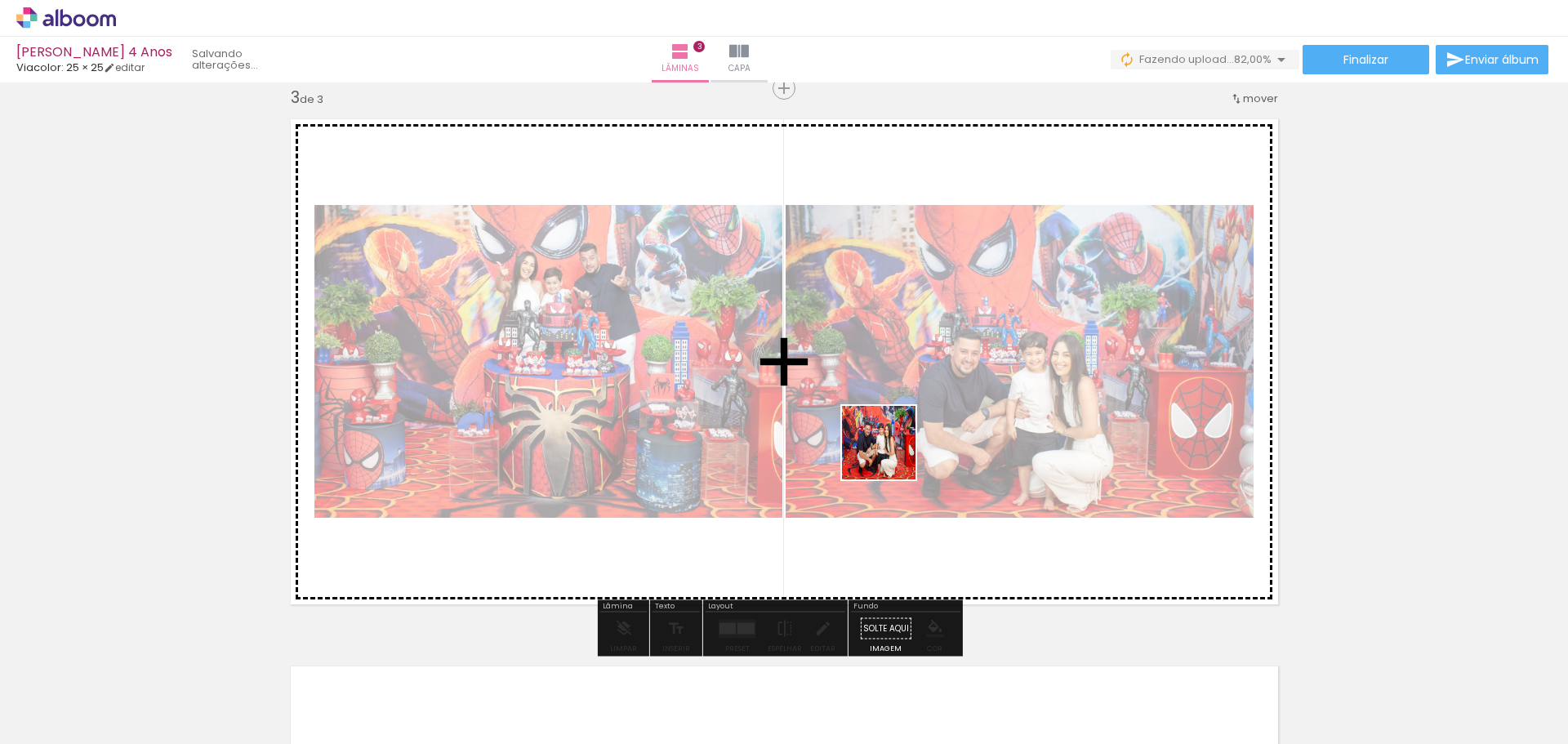
drag, startPoint x: 870, startPoint y: 697, endPoint x: 889, endPoint y: 472, distance: 225.8
click at [889, 410] on quentale-workspace at bounding box center [784, 372] width 1568 height 744
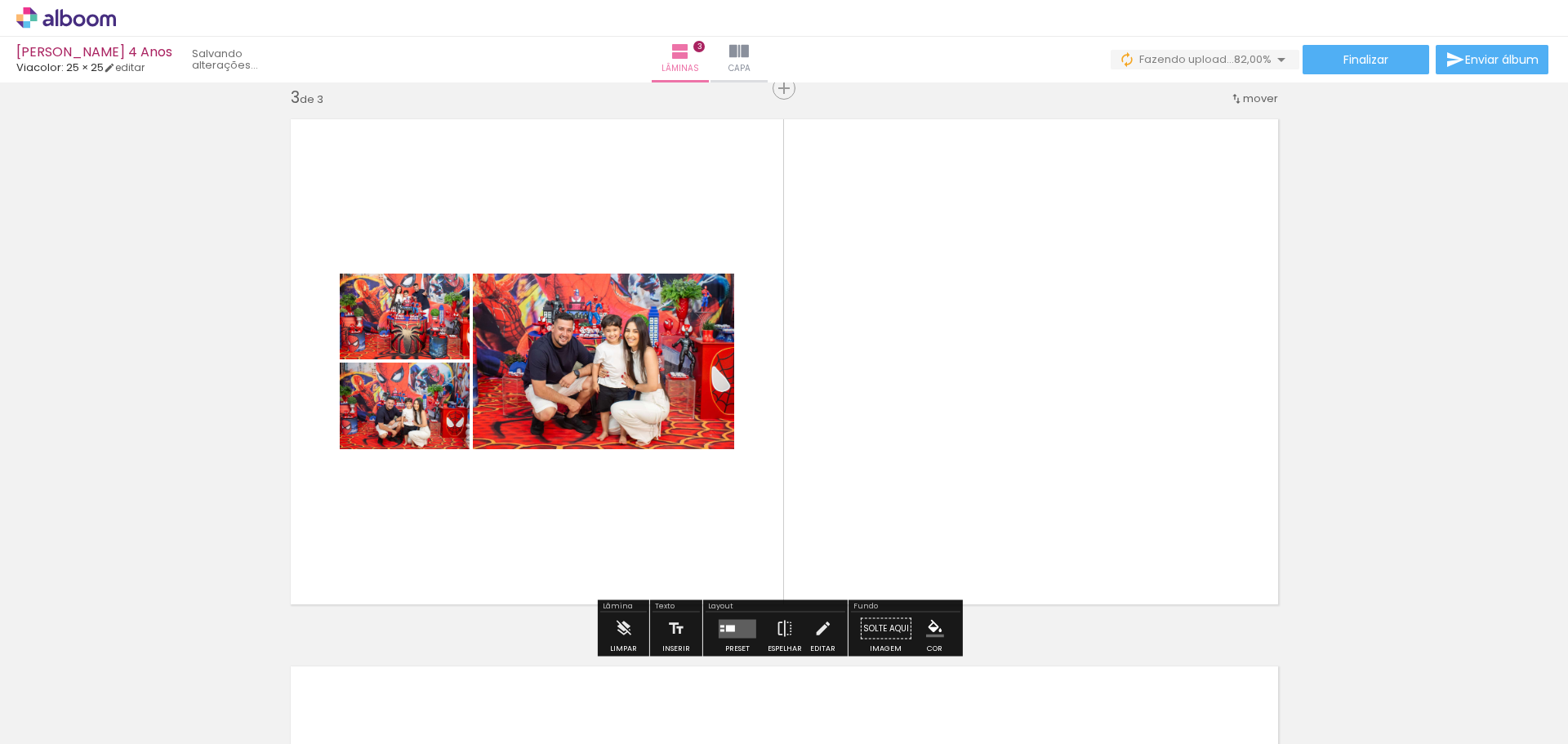
drag, startPoint x: 968, startPoint y: 680, endPoint x: 960, endPoint y: 396, distance: 284.1
click at [960, 396] on quentale-workspace at bounding box center [784, 372] width 1568 height 744
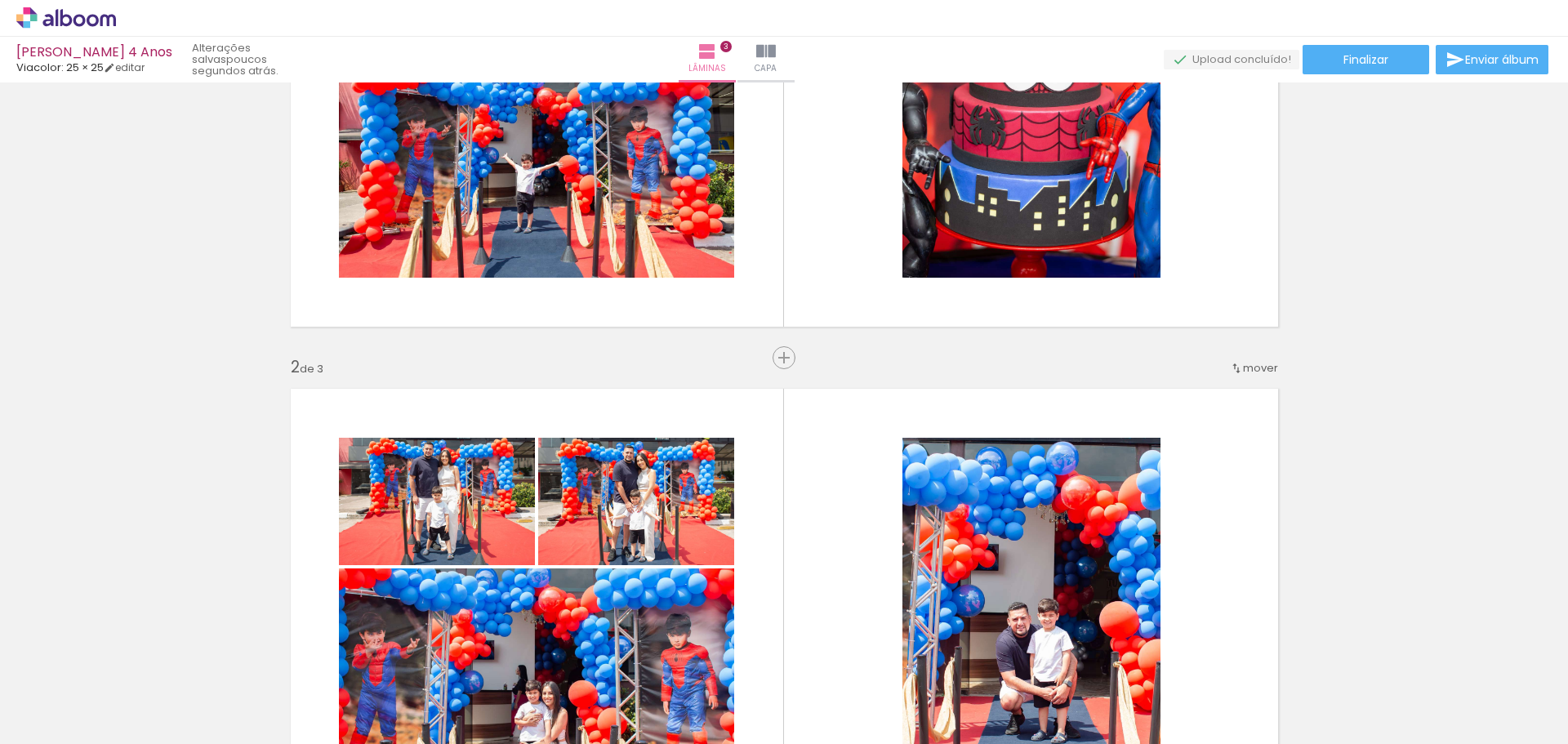
scroll to position [54, 0]
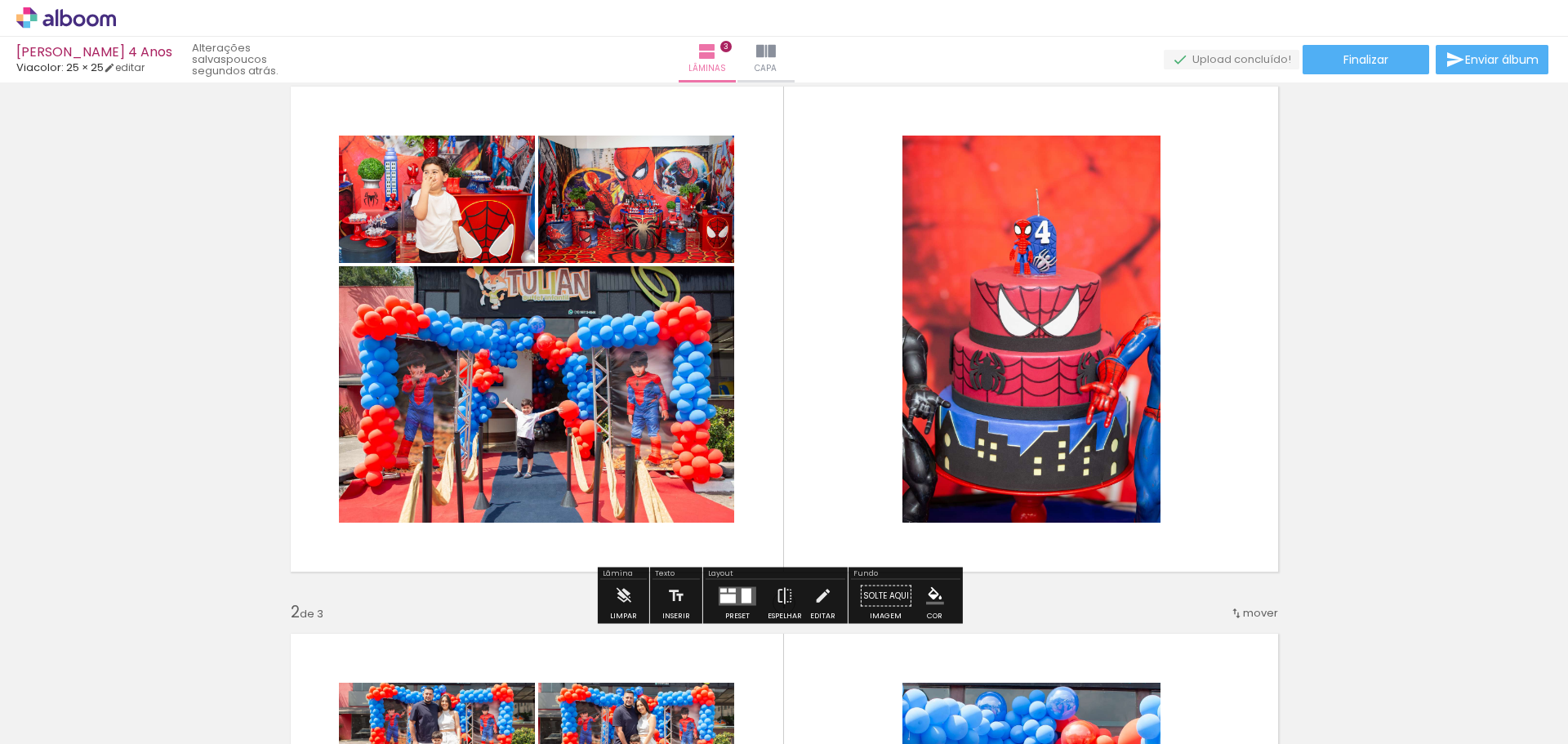
click at [721, 601] on div at bounding box center [728, 598] width 16 height 9
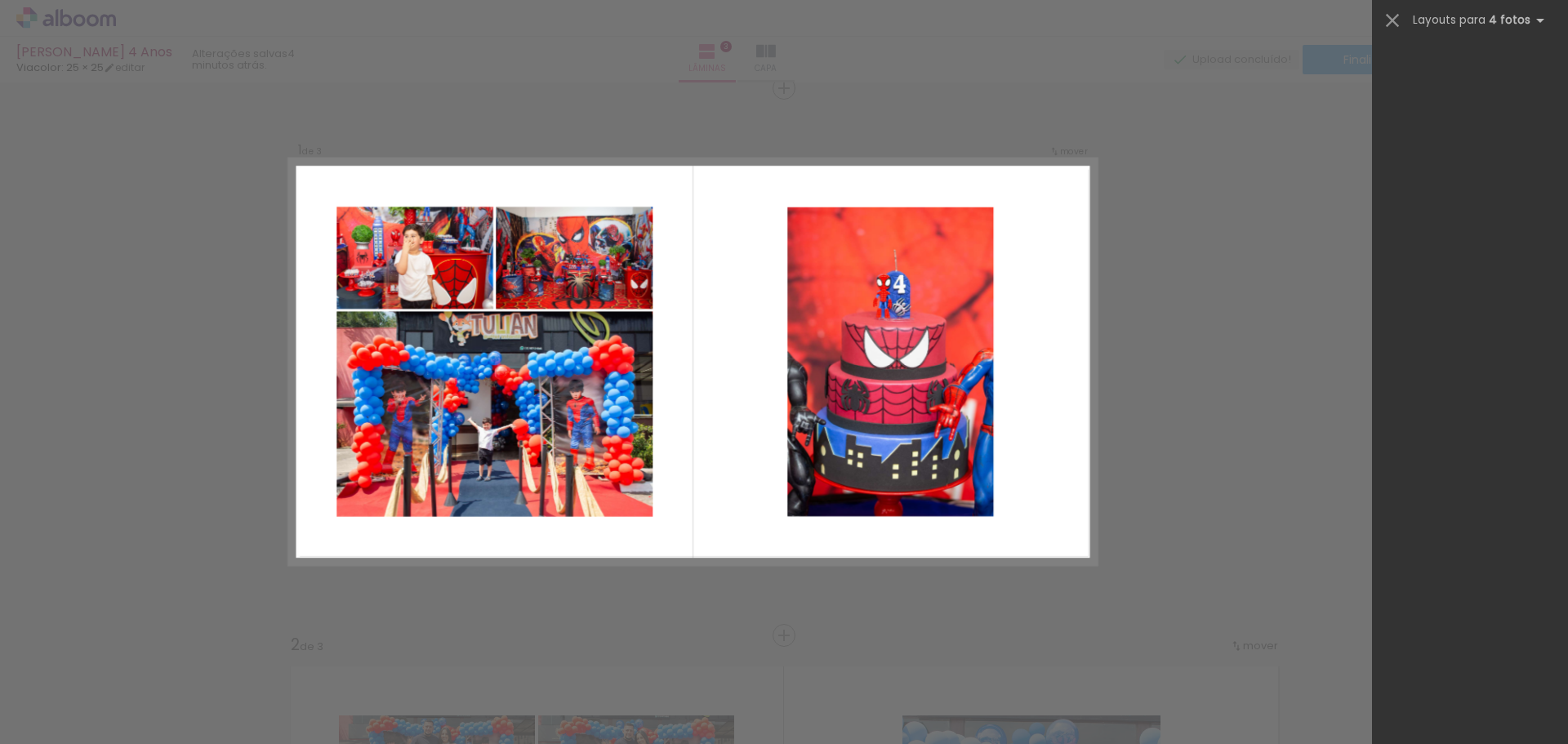
scroll to position [0, 0]
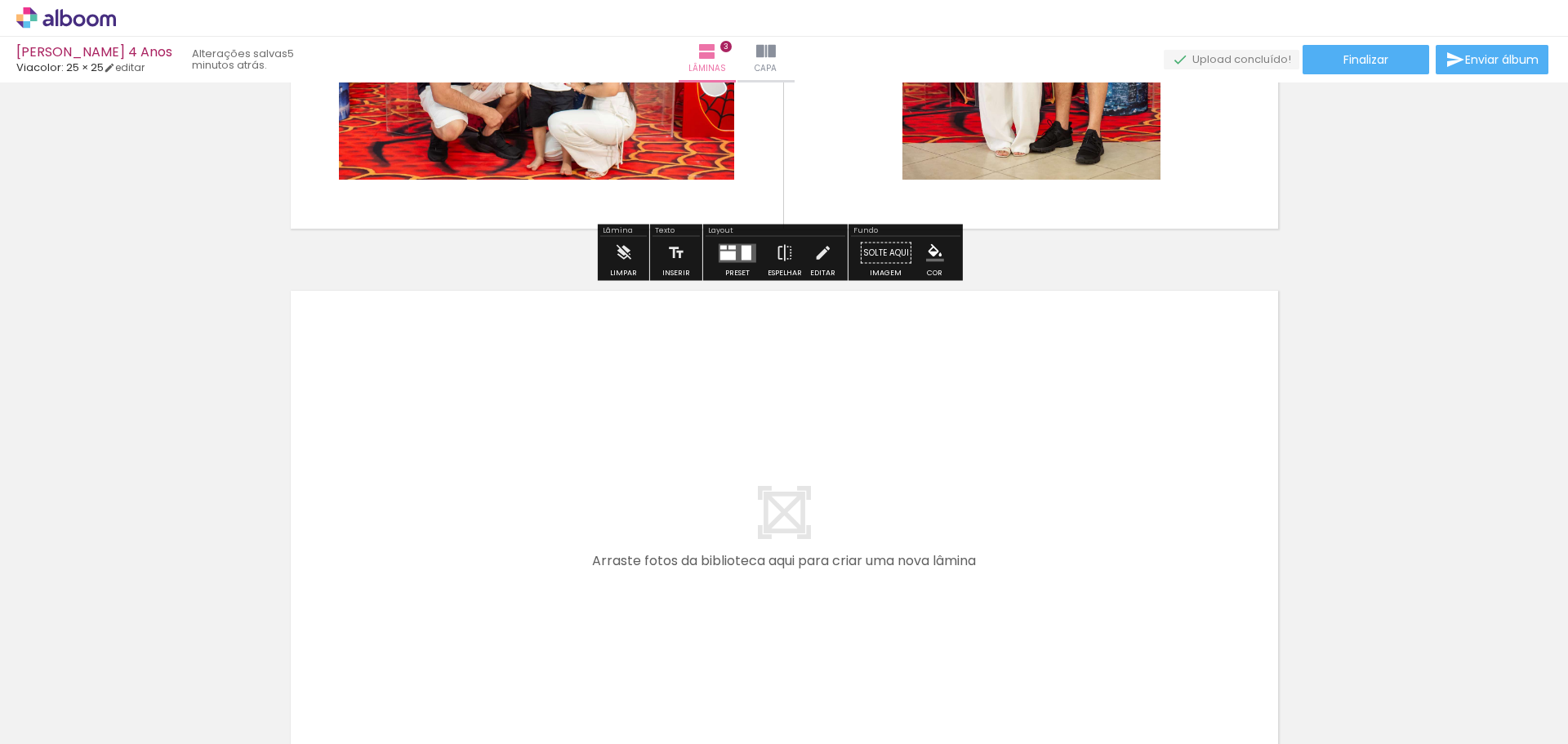
scroll to position [1573, 0]
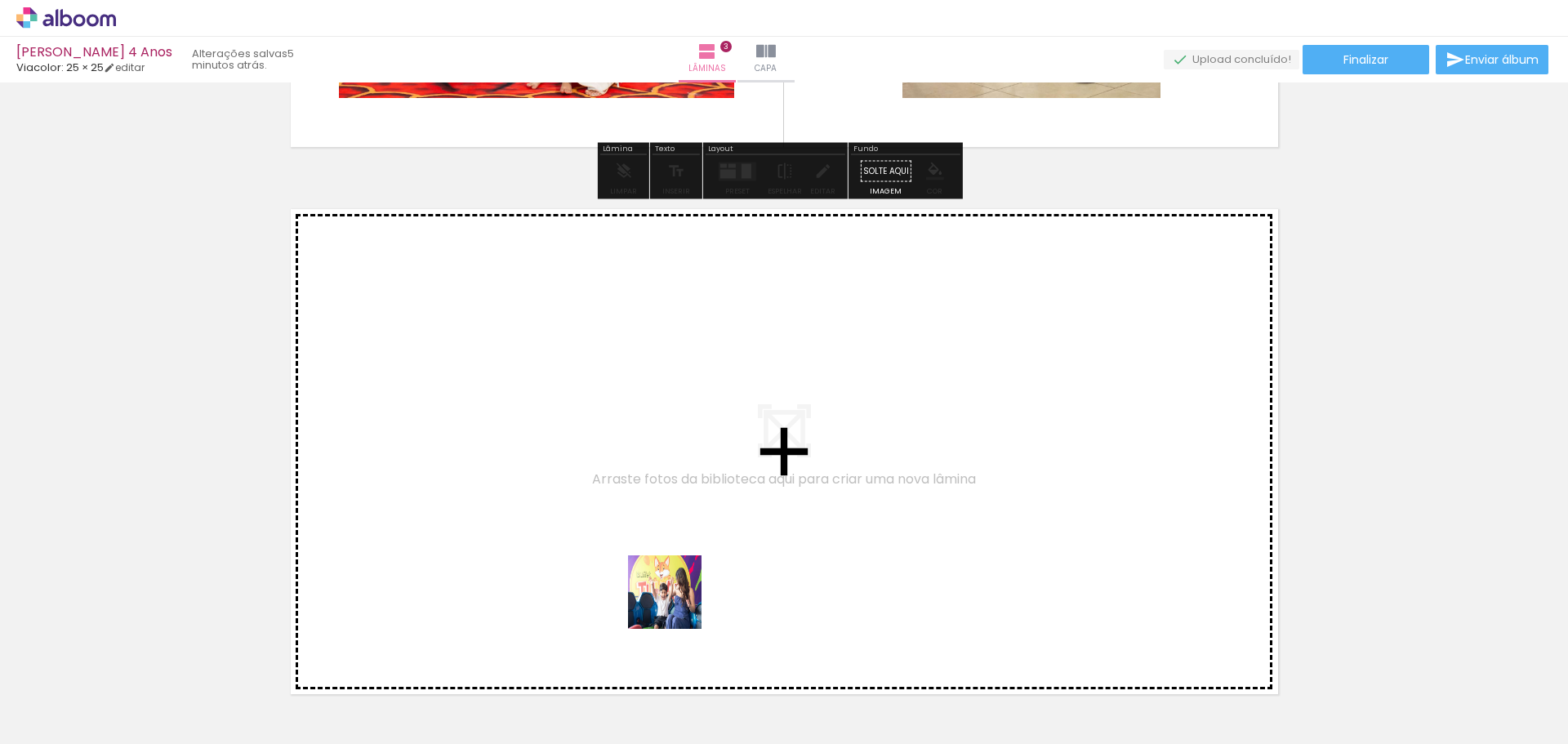
drag, startPoint x: 677, startPoint y: 605, endPoint x: 677, endPoint y: 555, distance: 50.0
click at [677, 555] on quentale-workspace at bounding box center [784, 372] width 1568 height 744
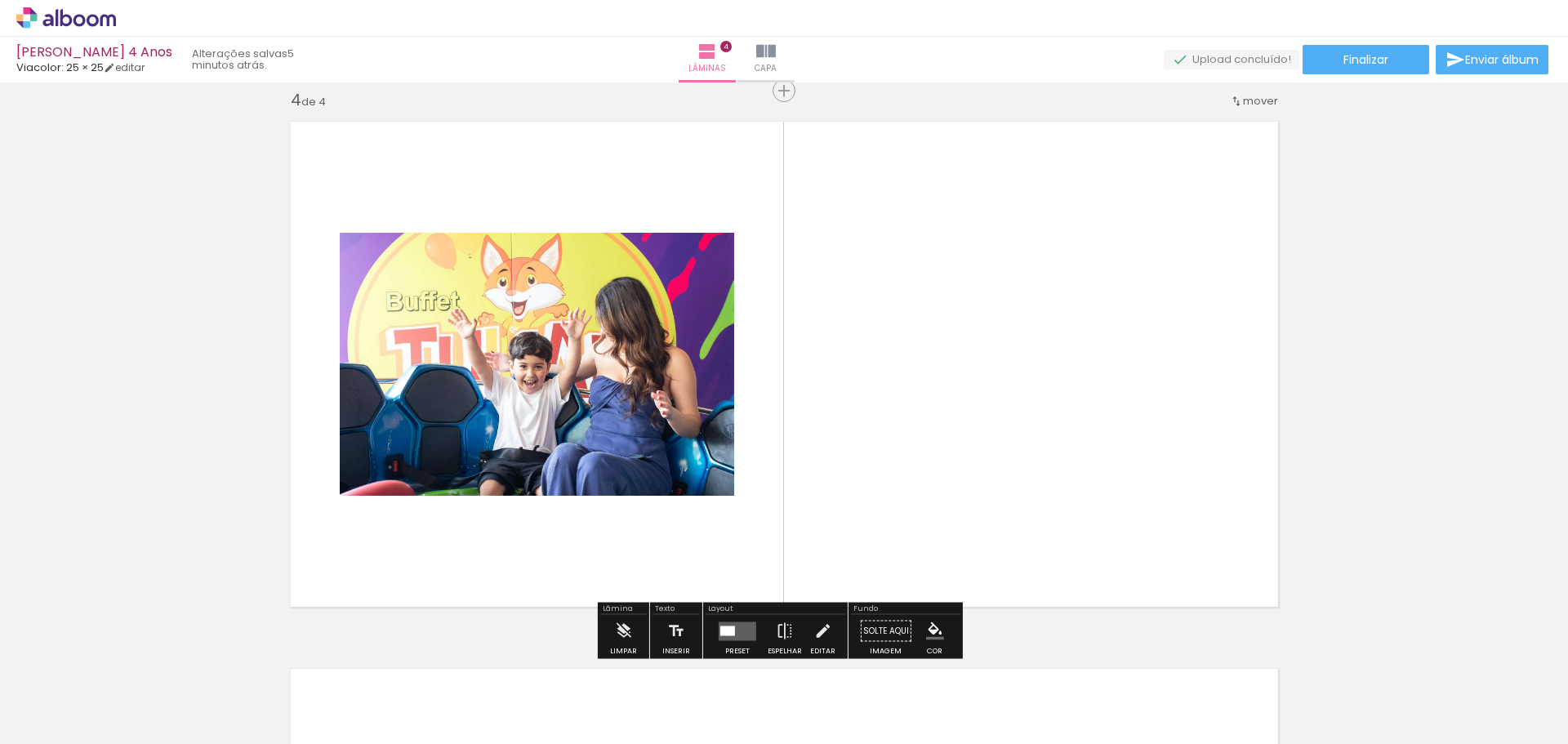
scroll to position [1663, 0]
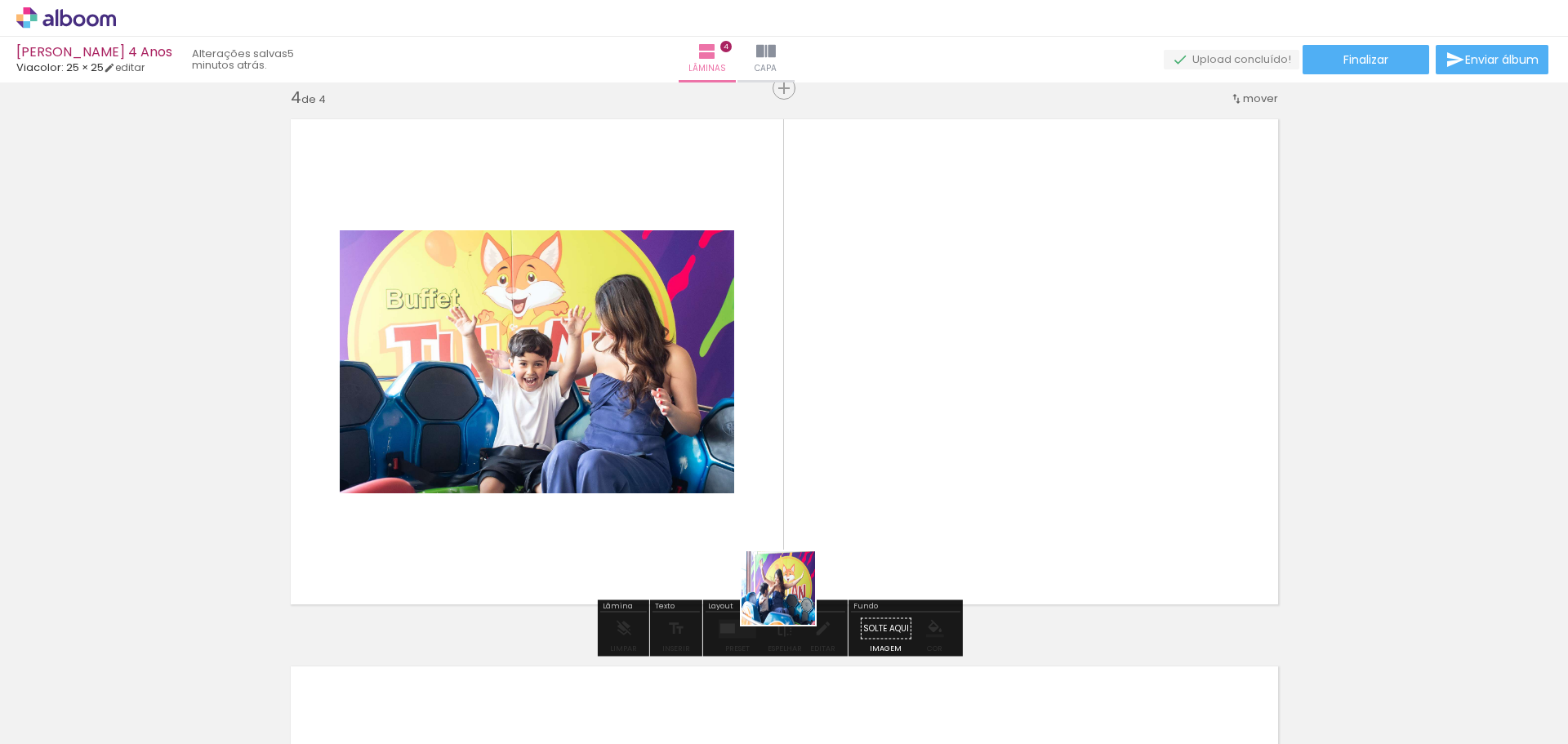
drag, startPoint x: 765, startPoint y: 691, endPoint x: 797, endPoint y: 483, distance: 210.4
click at [797, 483] on quentale-workspace at bounding box center [784, 372] width 1568 height 744
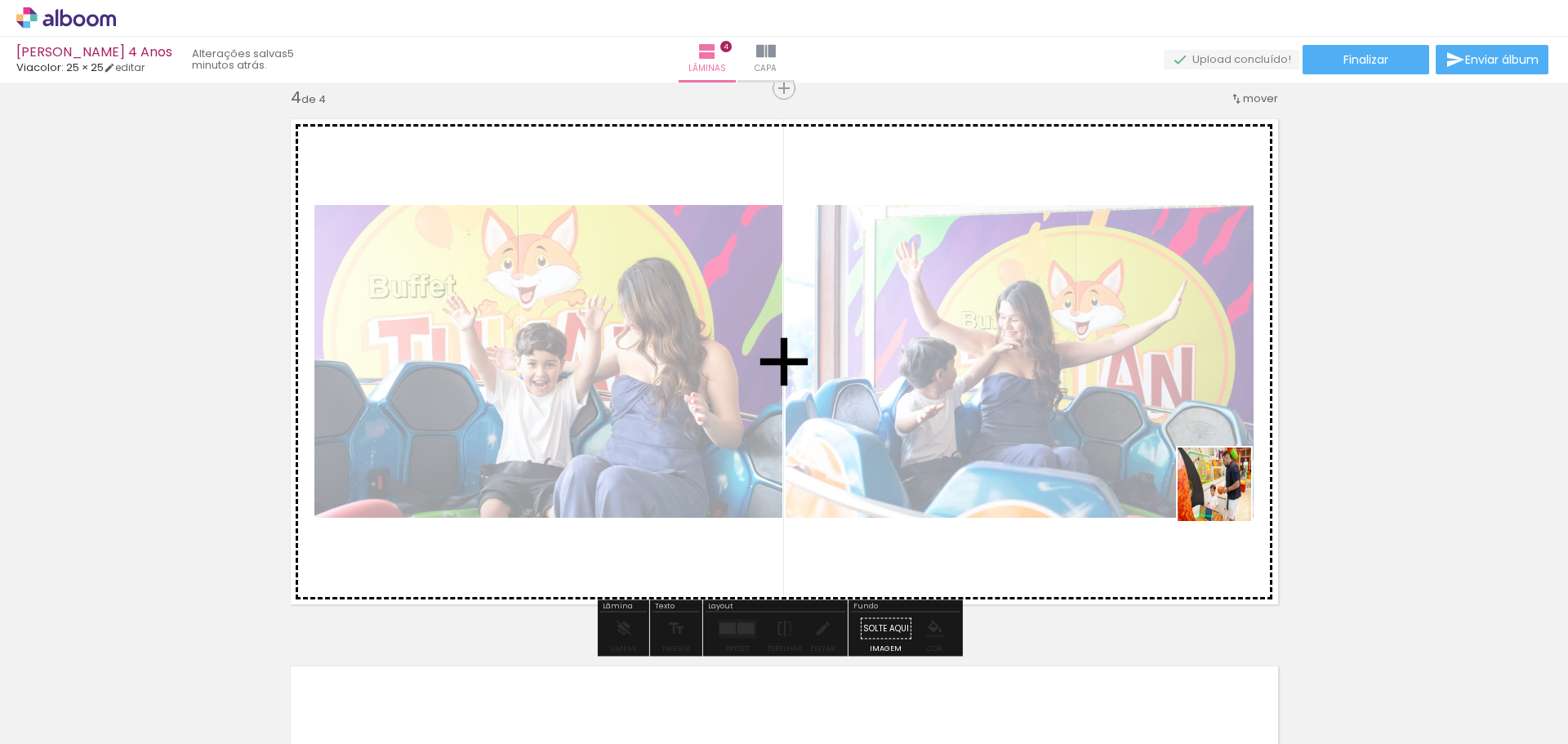
drag, startPoint x: 1395, startPoint y: 700, endPoint x: 1197, endPoint y: 477, distance: 298.2
click at [1216, 488] on quentale-workspace at bounding box center [784, 372] width 1568 height 744
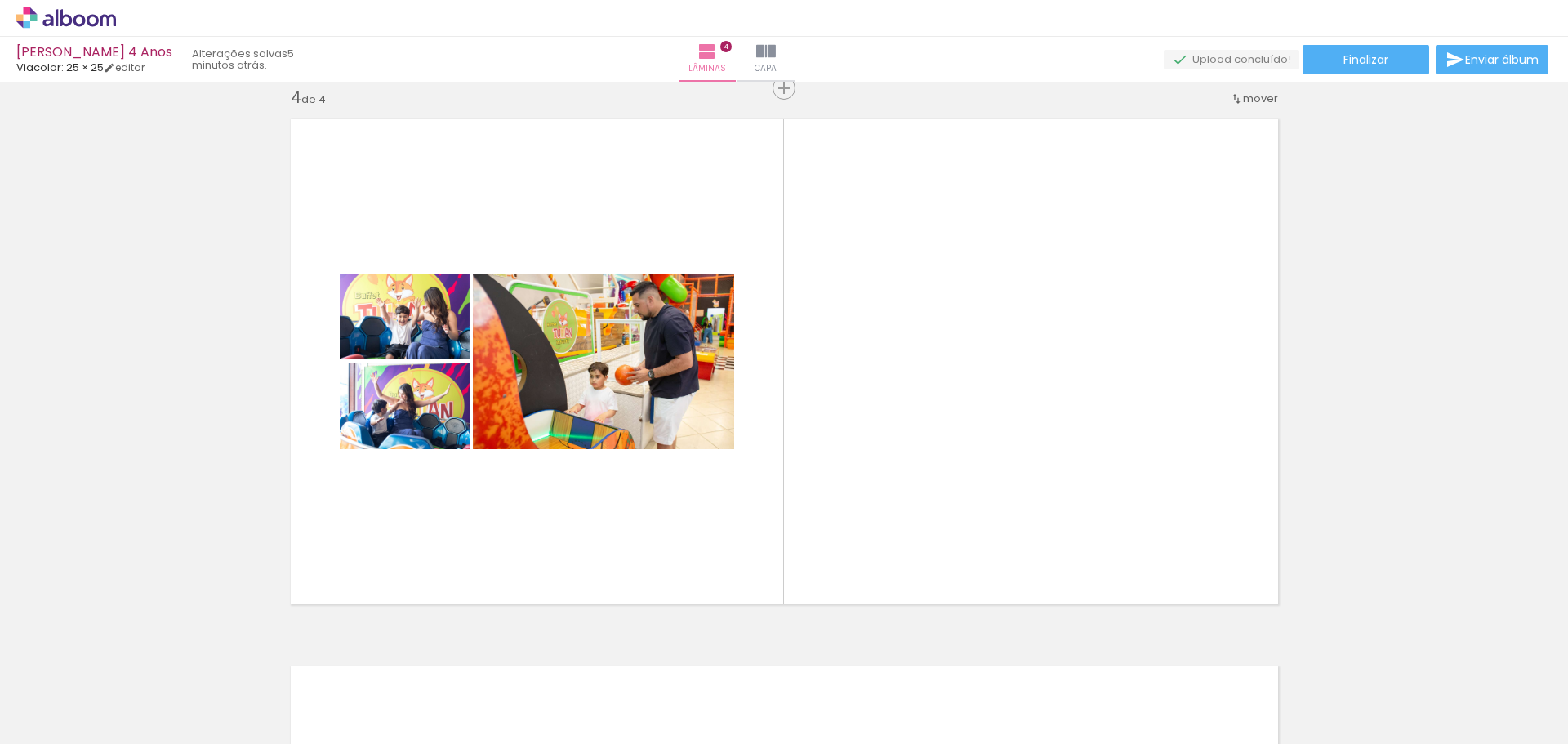
scroll to position [0, 1219]
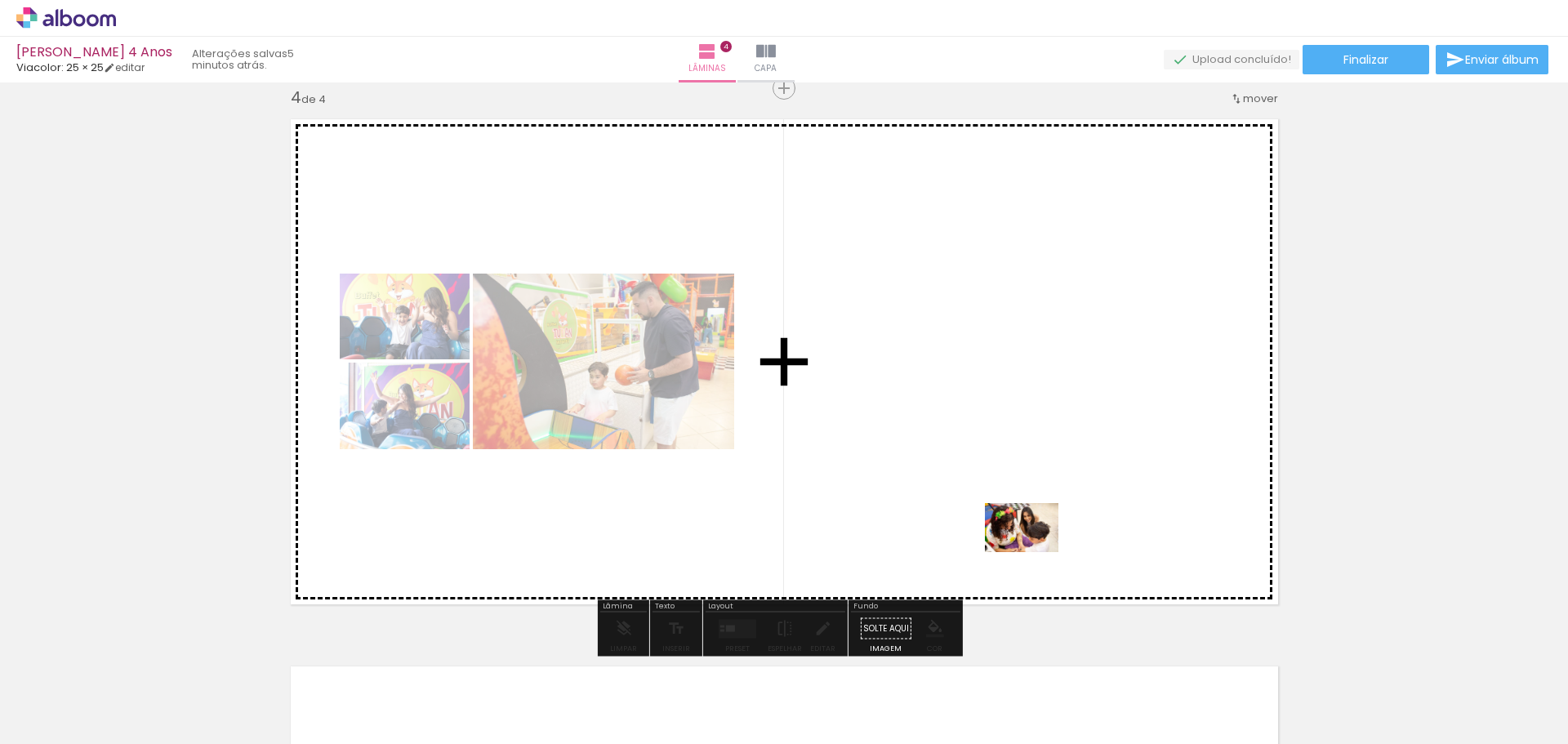
drag, startPoint x: 1040, startPoint y: 693, endPoint x: 1034, endPoint y: 553, distance: 140.1
click at [1034, 553] on quentale-workspace at bounding box center [784, 372] width 1568 height 744
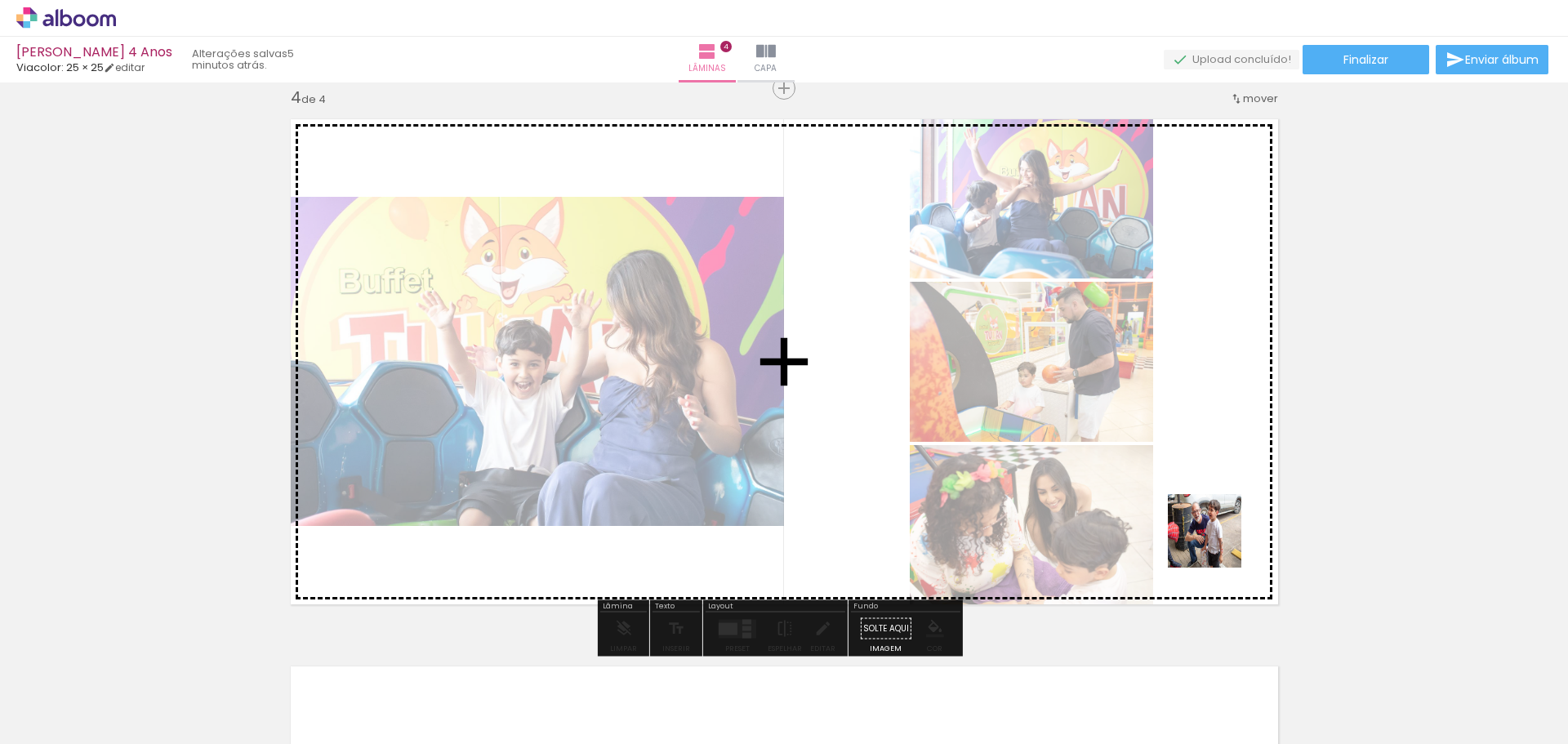
drag, startPoint x: 1329, startPoint y: 698, endPoint x: 1205, endPoint y: 527, distance: 211.2
click at [1205, 527] on quentale-workspace at bounding box center [784, 372] width 1568 height 744
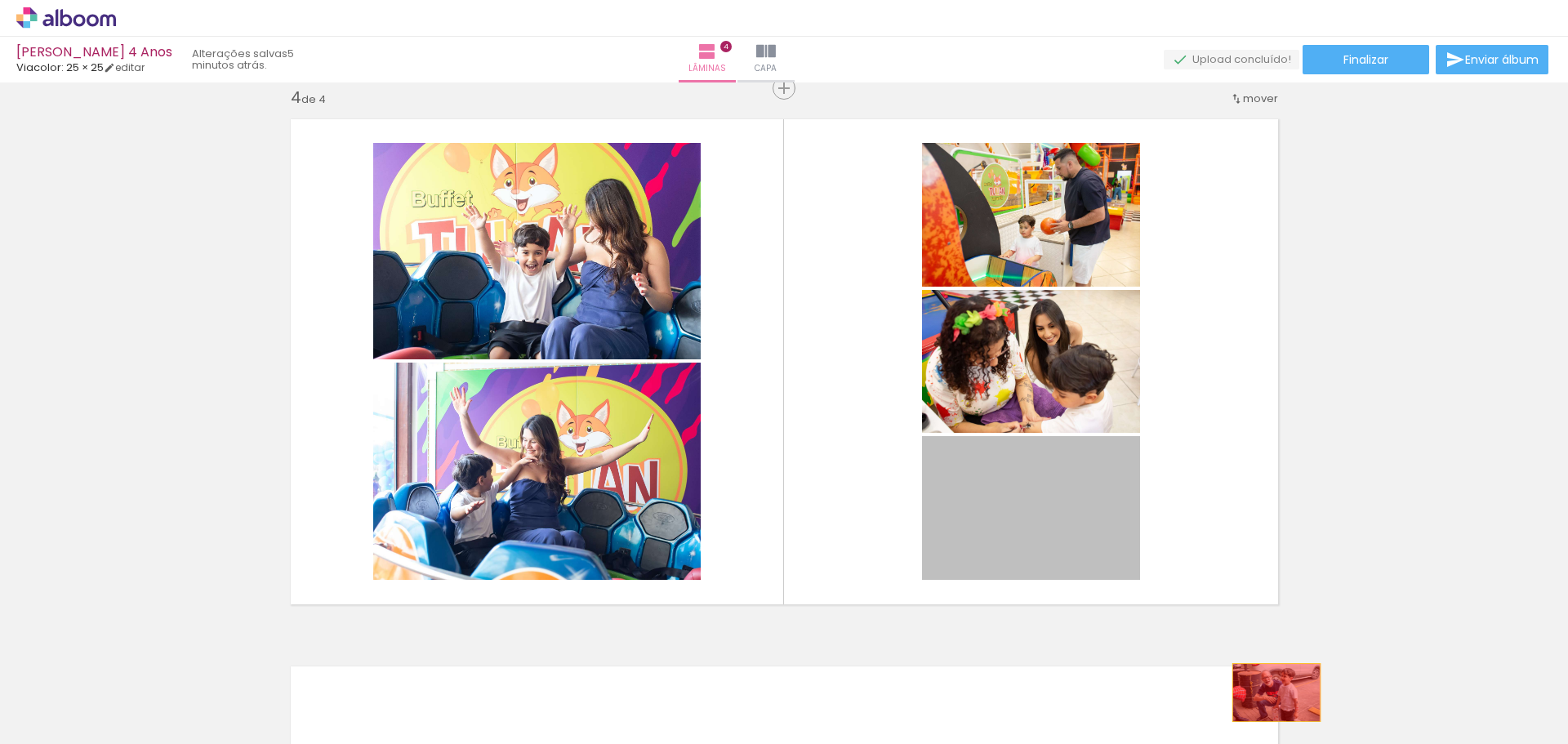
drag, startPoint x: 1042, startPoint y: 488, endPoint x: 1270, endPoint y: 693, distance: 306.6
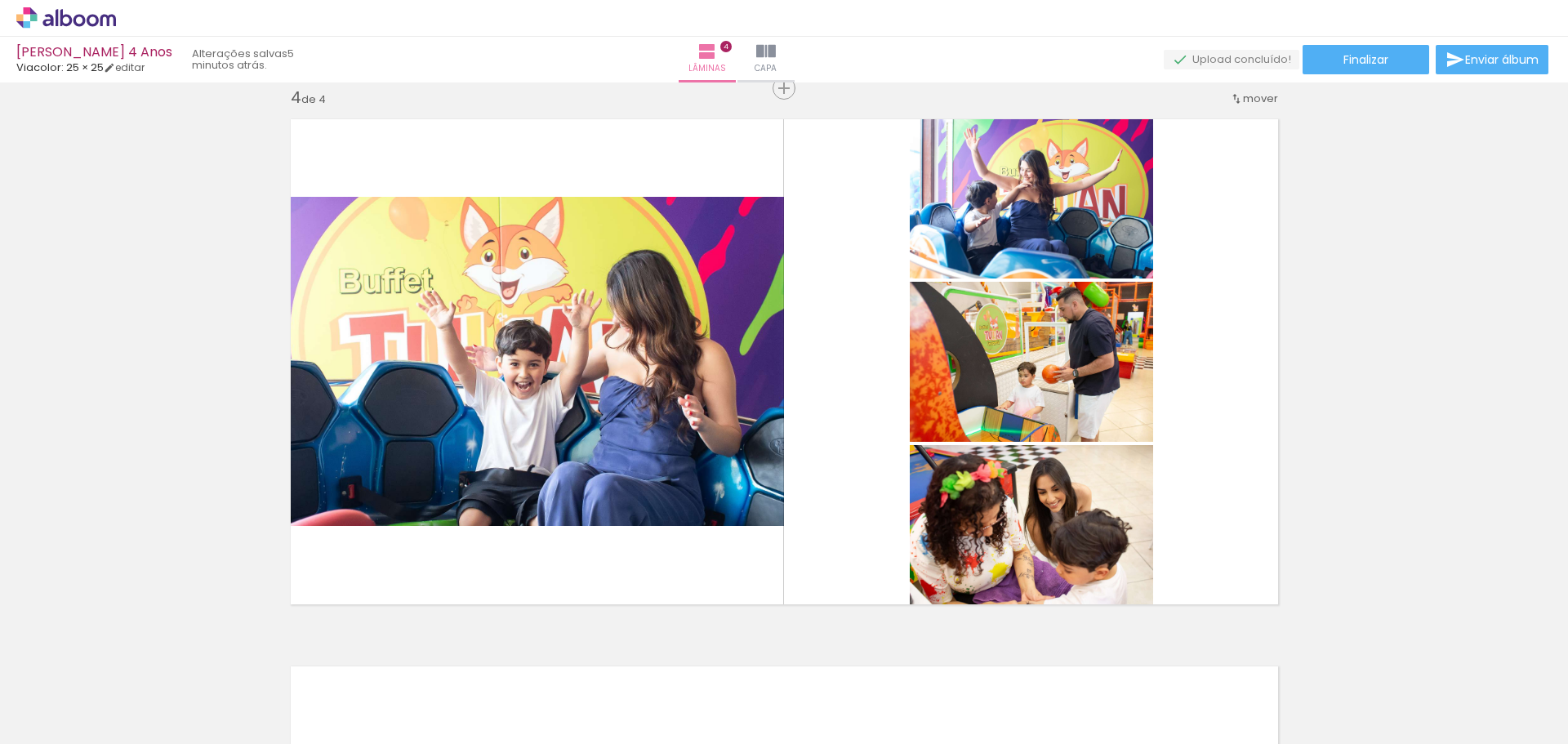
scroll to position [0, 2020]
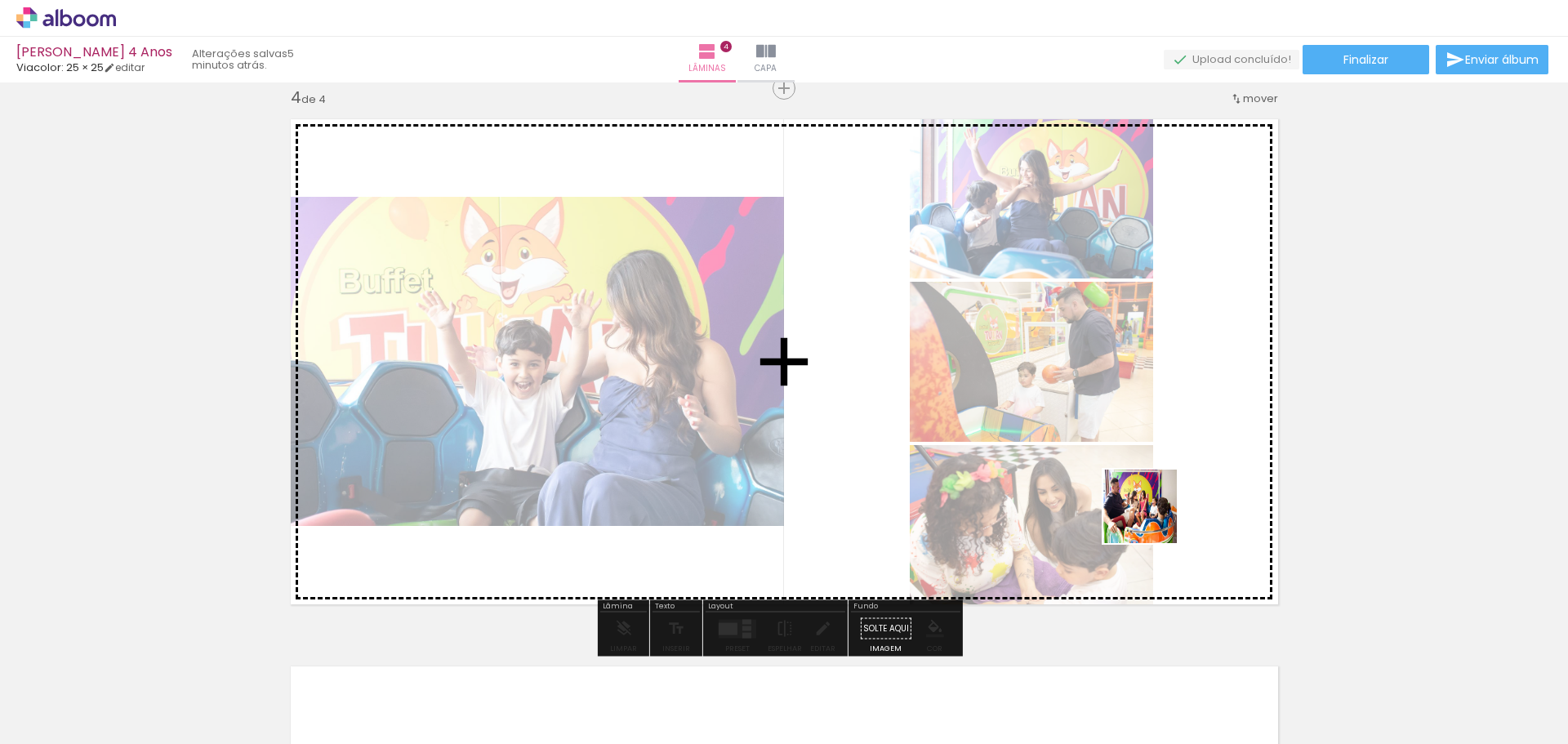
drag, startPoint x: 1158, startPoint y: 690, endPoint x: 1152, endPoint y: 516, distance: 174.1
click at [1152, 516] on quentale-workspace at bounding box center [784, 372] width 1568 height 744
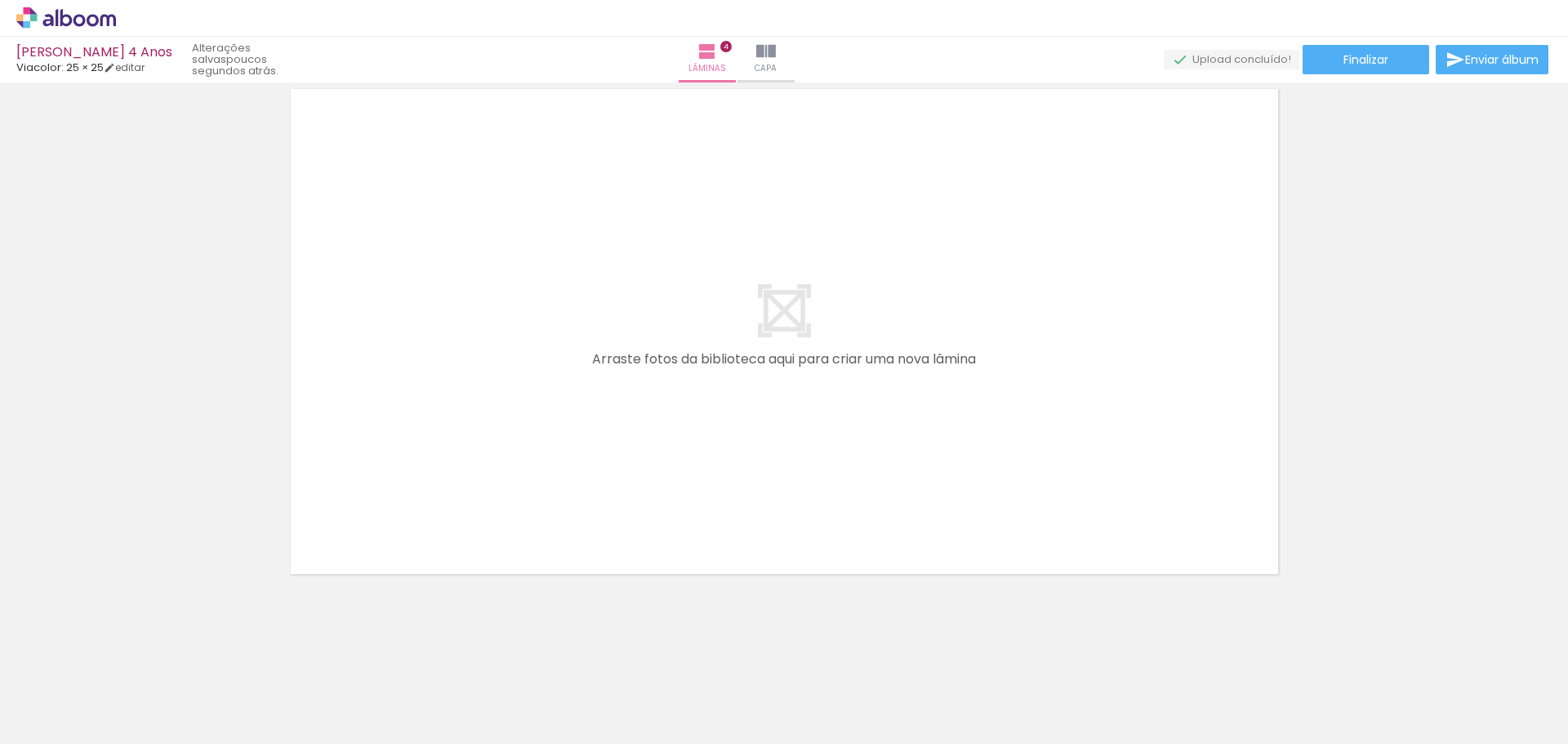
scroll to position [0, 749]
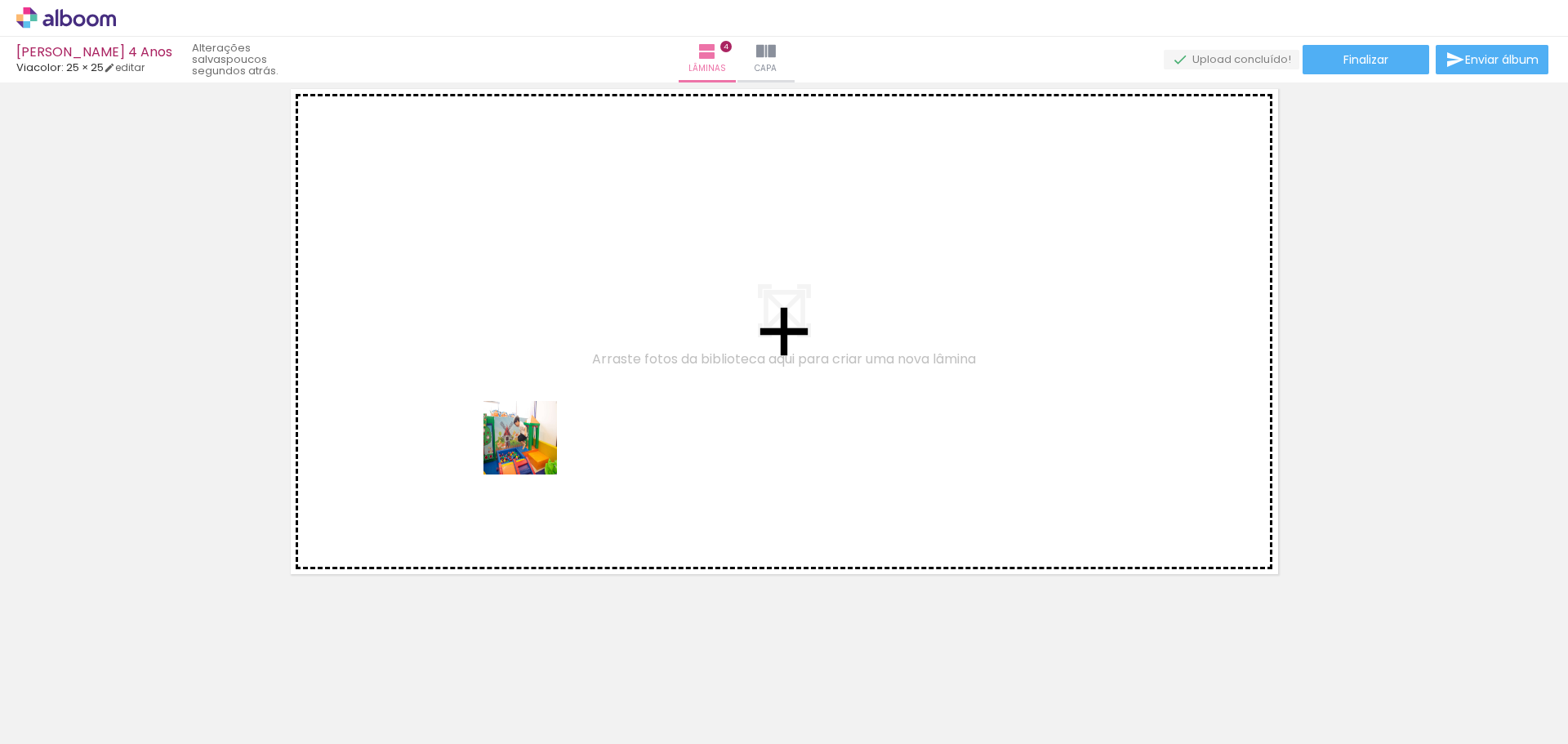
drag, startPoint x: 514, startPoint y: 694, endPoint x: 533, endPoint y: 450, distance: 244.7
click at [533, 450] on quentale-workspace at bounding box center [784, 372] width 1568 height 744
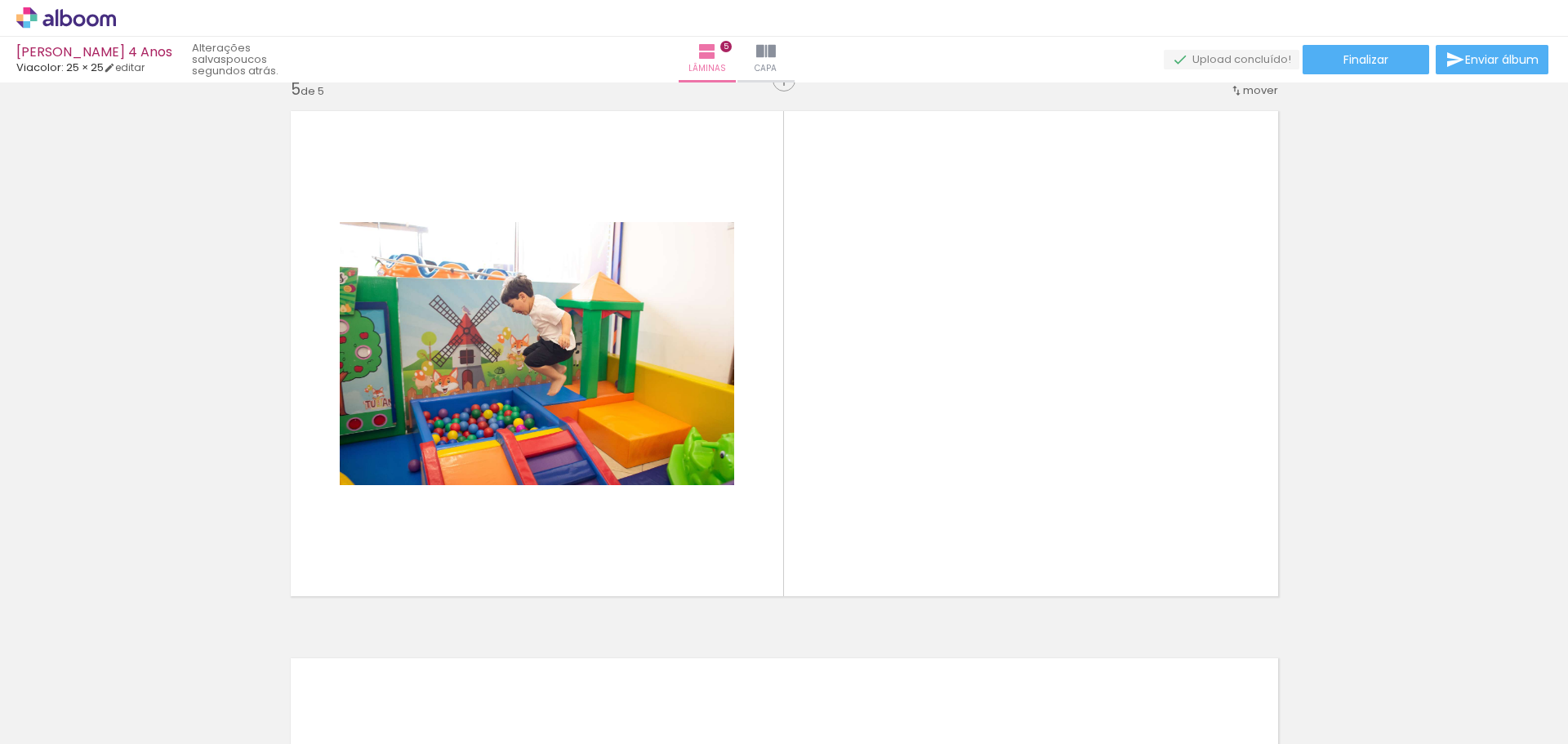
scroll to position [2210, 0]
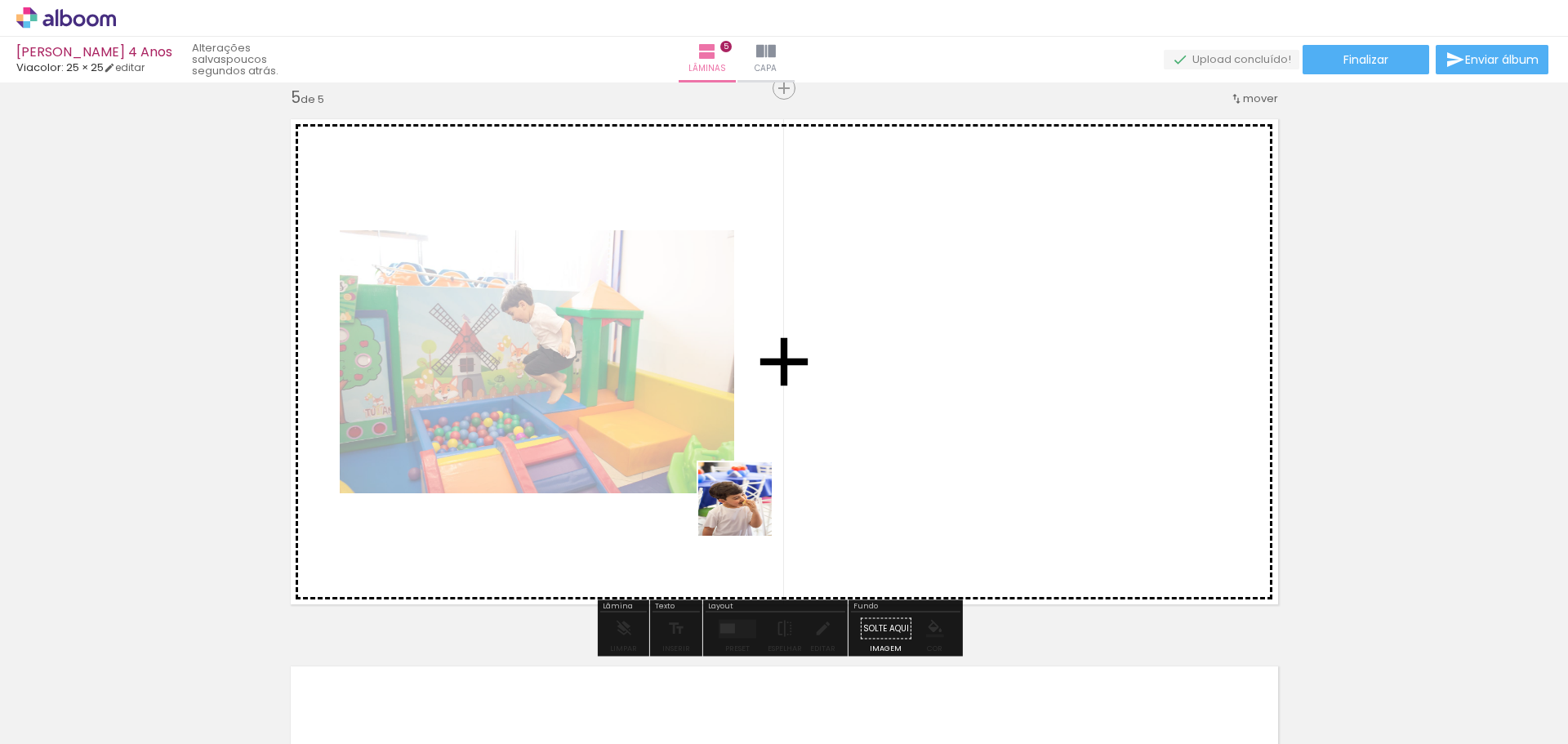
drag, startPoint x: 795, startPoint y: 682, endPoint x: 912, endPoint y: 611, distance: 136.9
click at [744, 505] on quentale-workspace at bounding box center [784, 372] width 1568 height 744
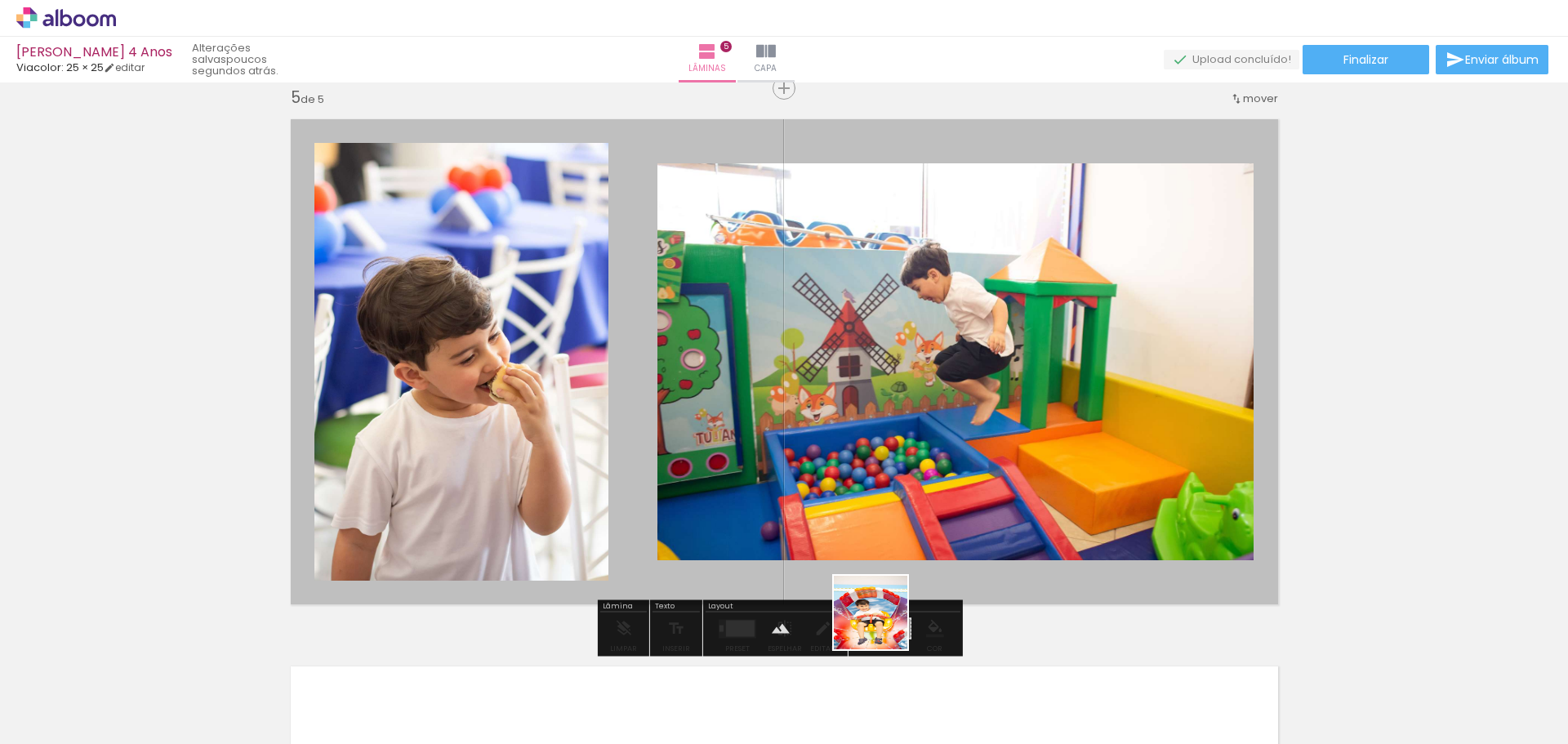
drag, startPoint x: 882, startPoint y: 705, endPoint x: 1004, endPoint y: 695, distance: 122.4
click at [889, 443] on quentale-workspace at bounding box center [784, 372] width 1568 height 744
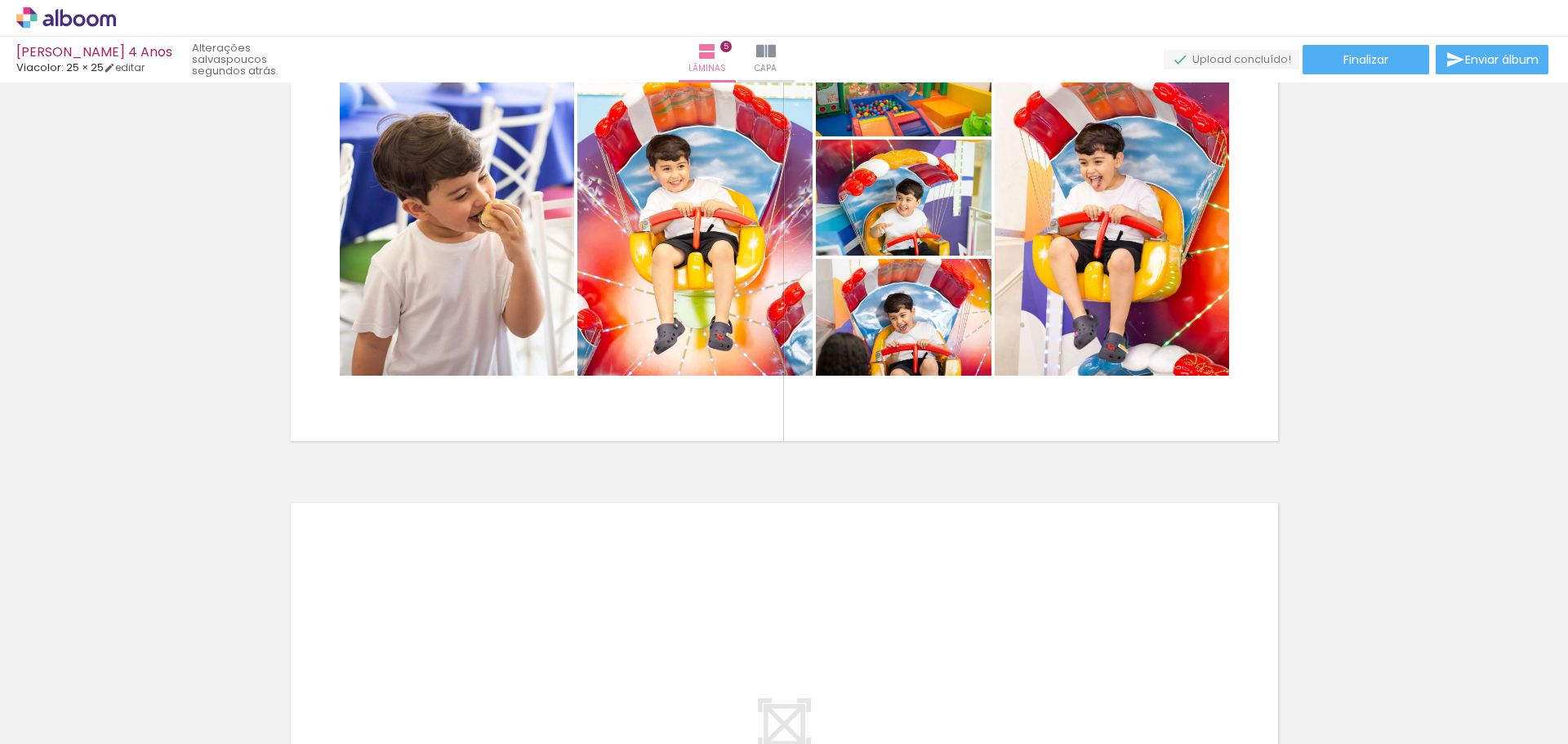
scroll to position [2701, 0]
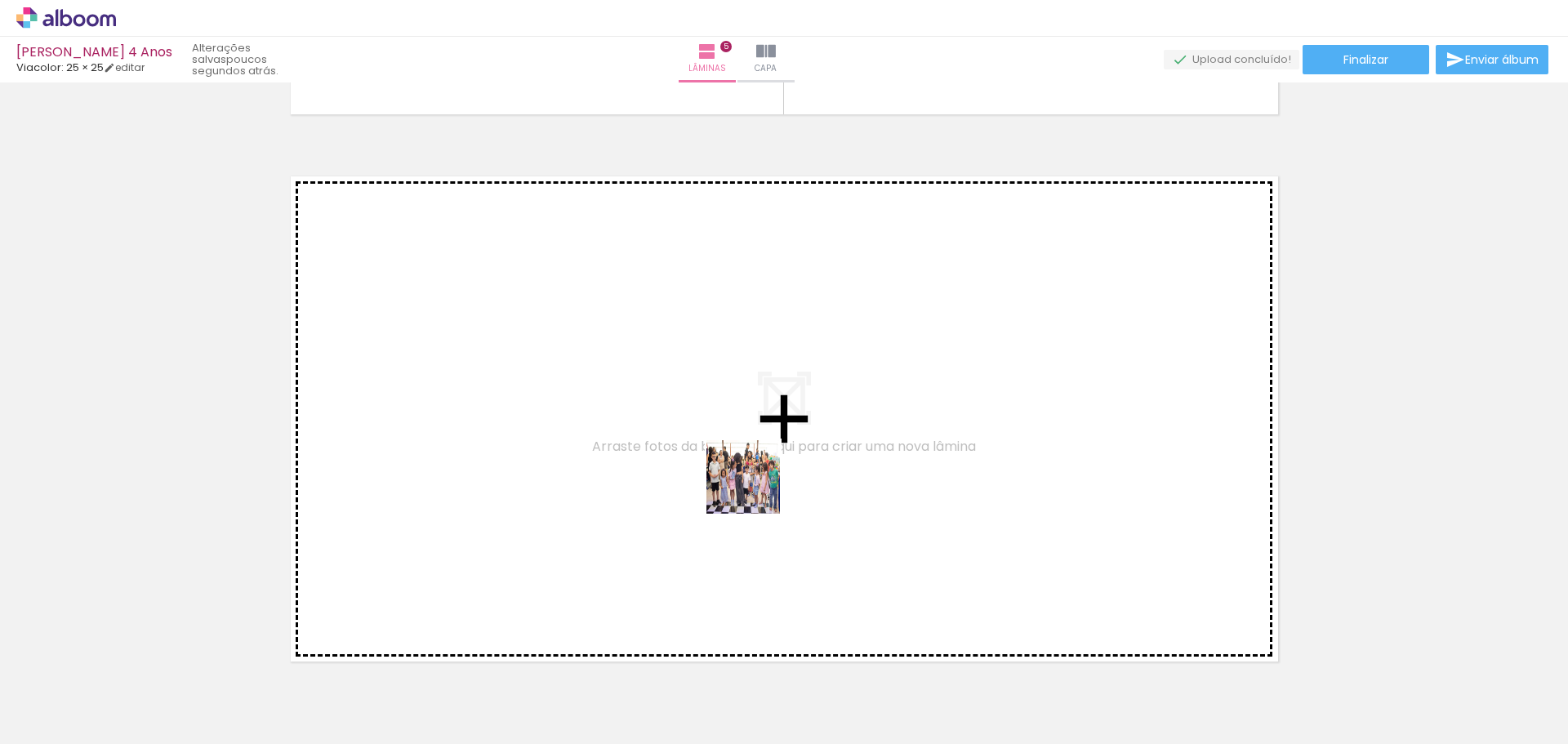
drag, startPoint x: 837, startPoint y: 696, endPoint x: 756, endPoint y: 489, distance: 222.3
click at [756, 489] on quentale-workspace at bounding box center [784, 372] width 1568 height 744
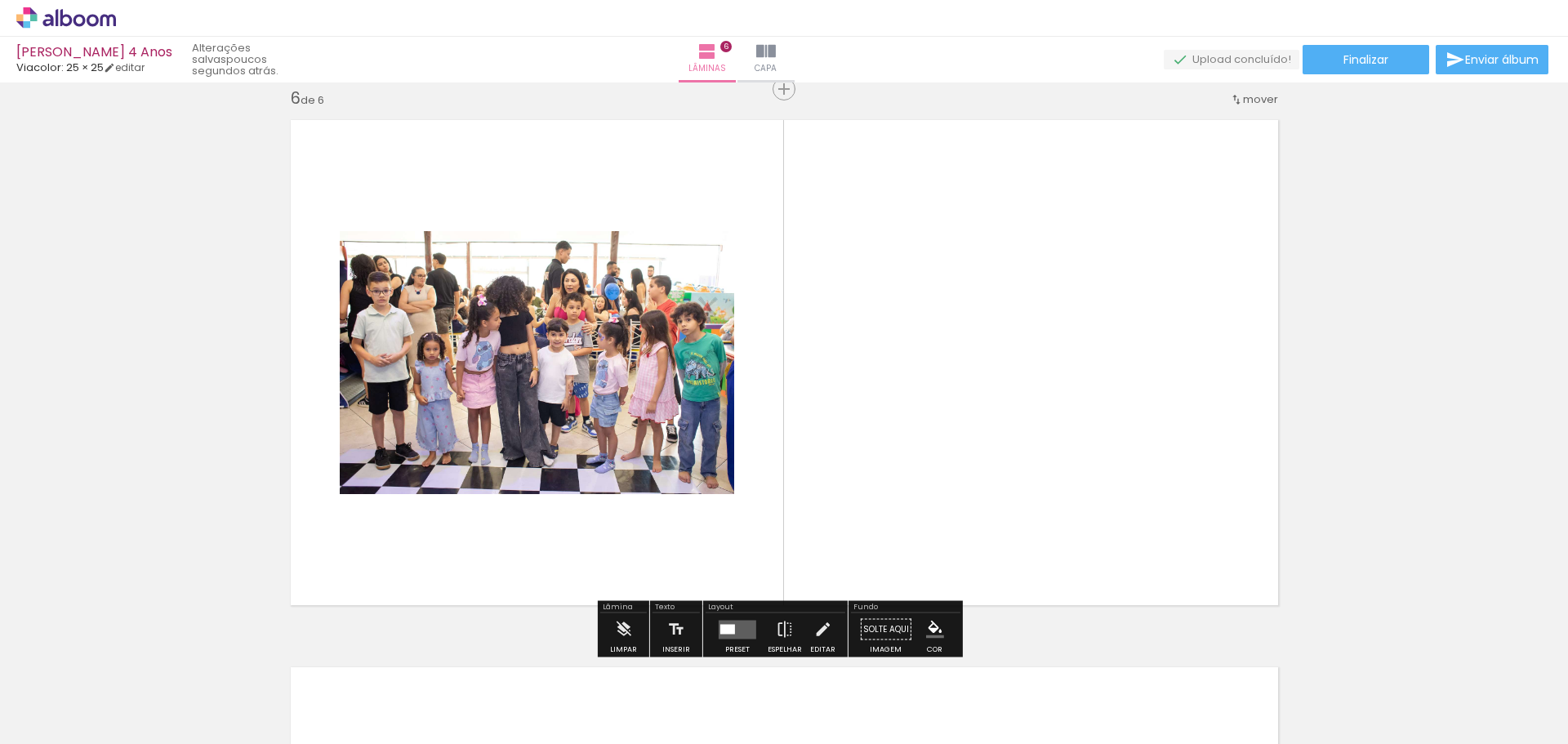
scroll to position [2758, 0]
drag, startPoint x: 923, startPoint y: 686, endPoint x: 829, endPoint y: 448, distance: 255.9
click at [829, 448] on quentale-workspace at bounding box center [784, 372] width 1568 height 744
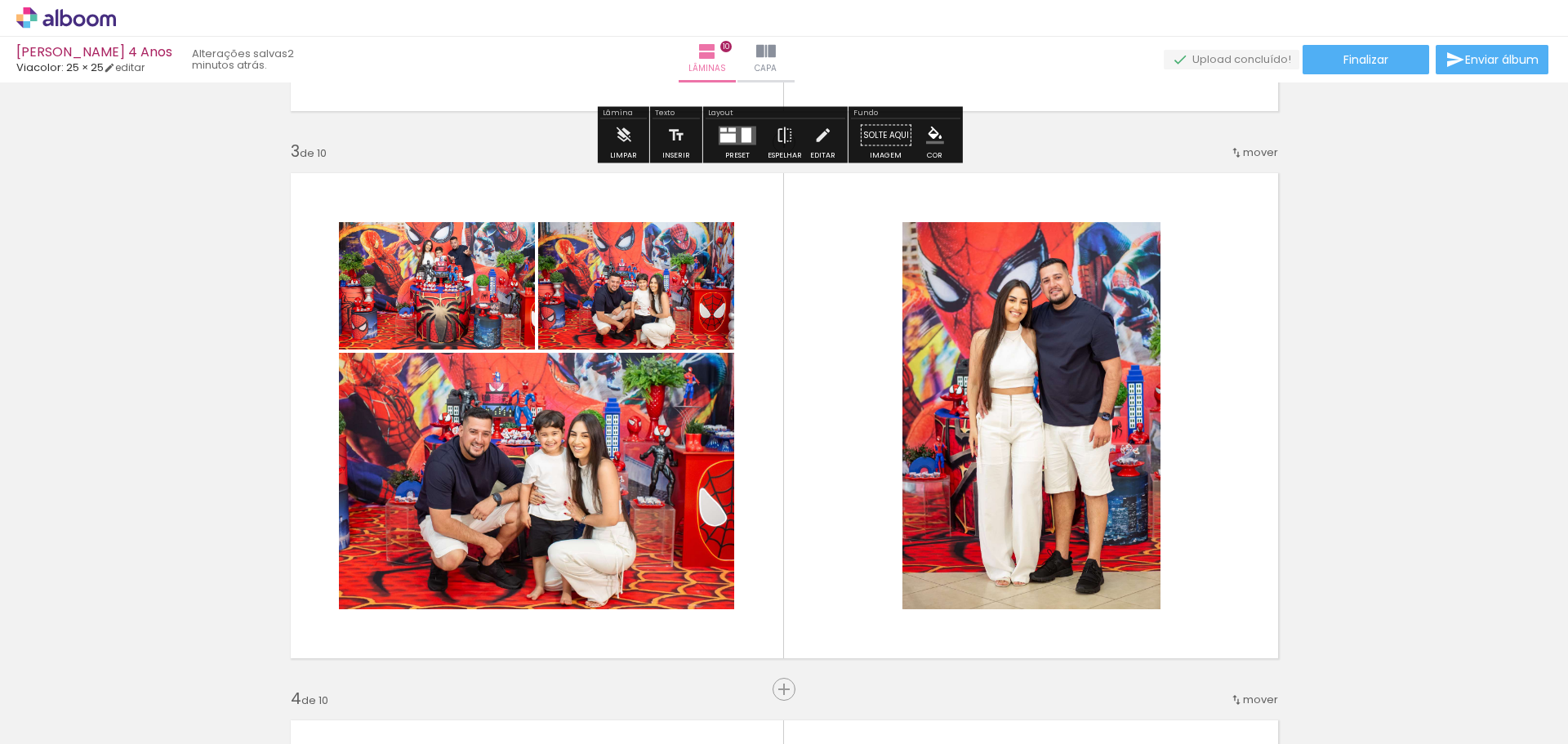
scroll to position [1144, 0]
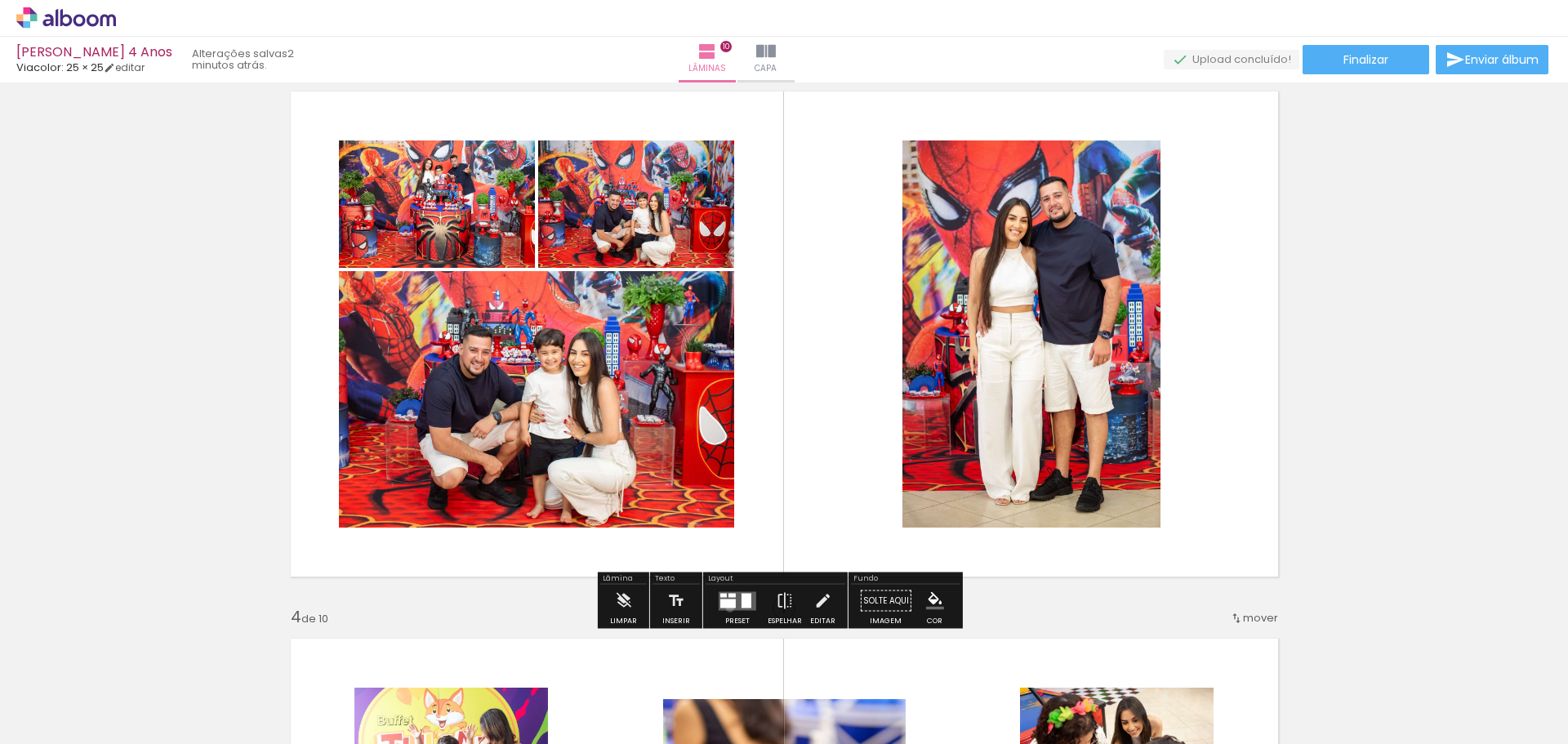
click at [726, 608] on quentale-layouter at bounding box center [737, 600] width 37 height 19
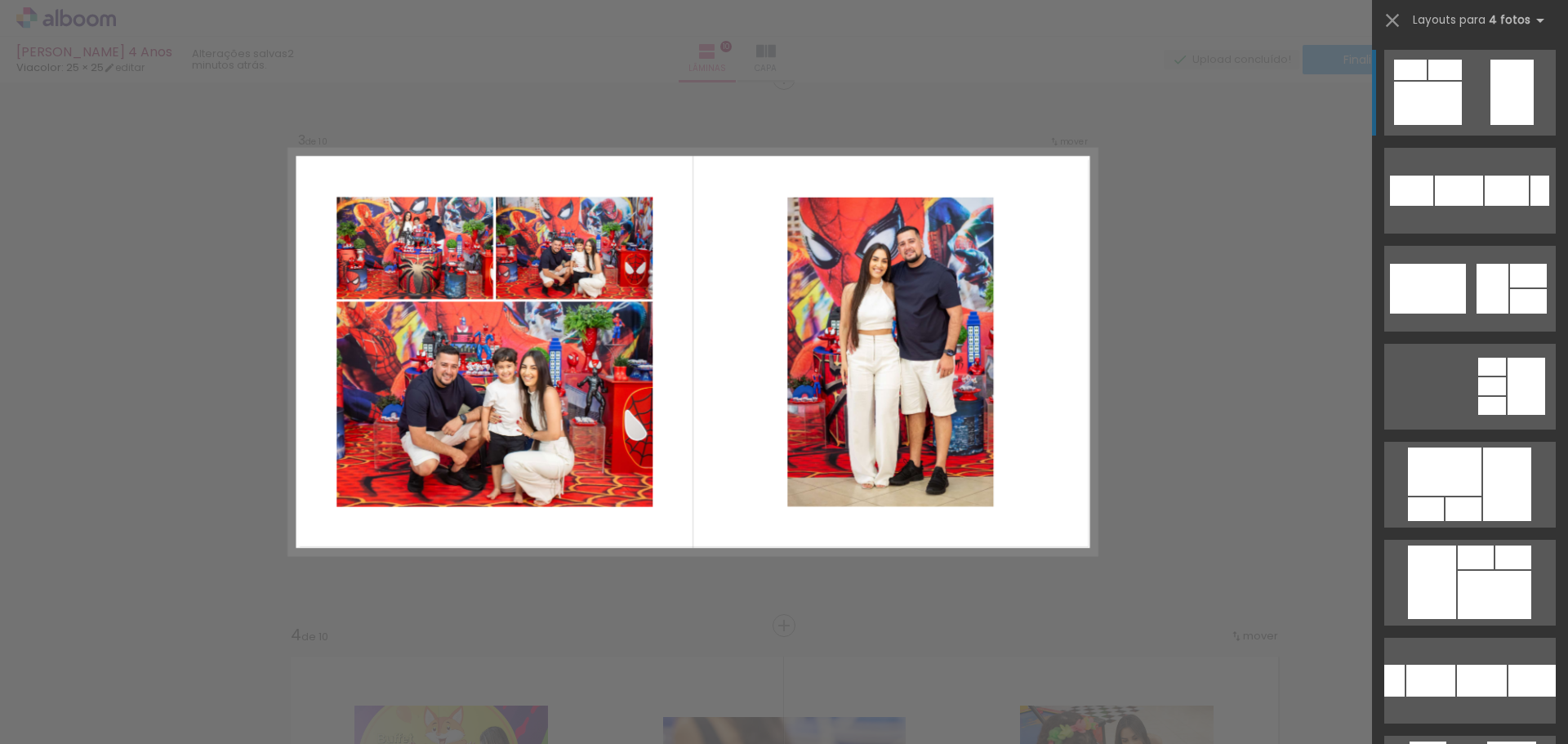
scroll to position [1116, 0]
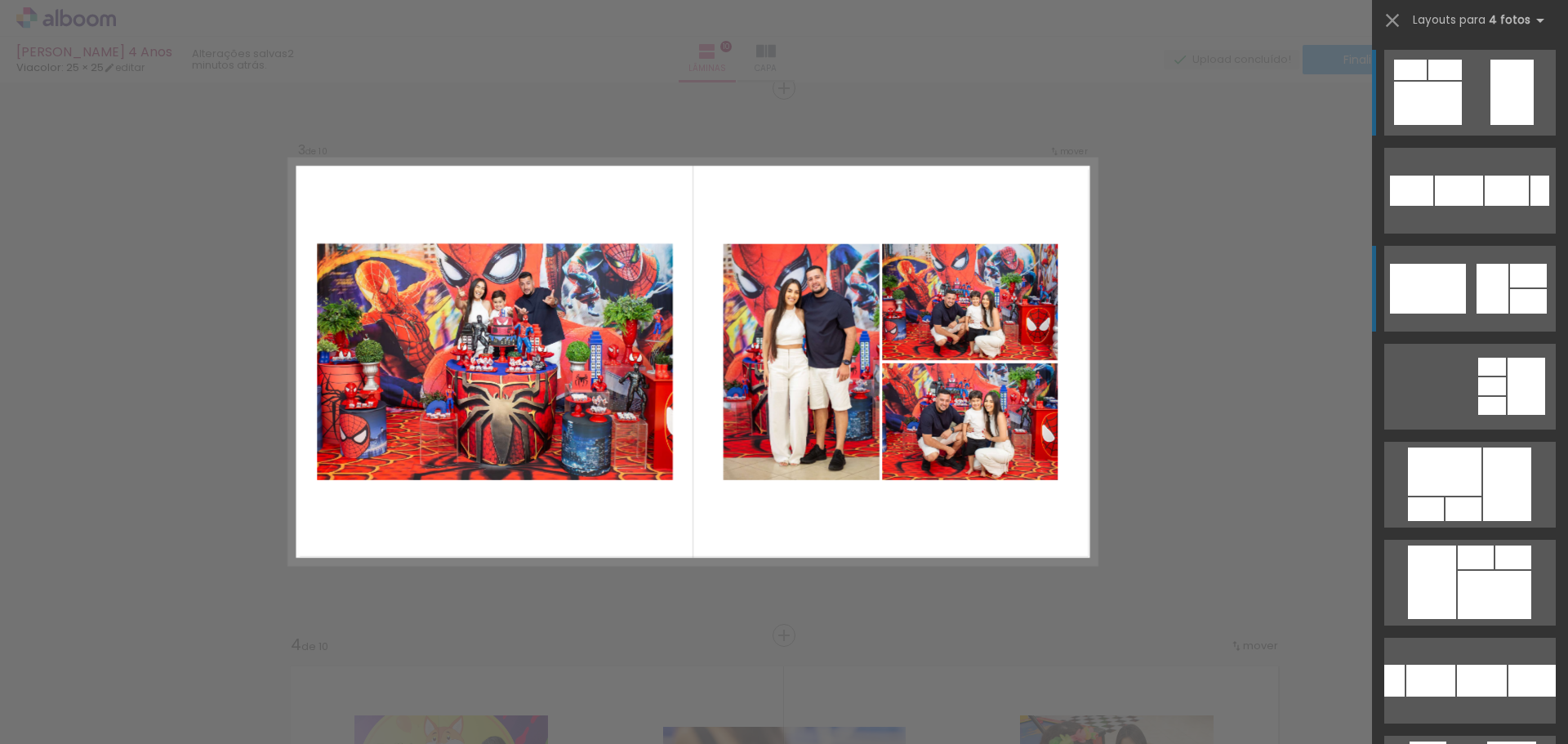
click at [1499, 272] on div at bounding box center [1493, 288] width 32 height 49
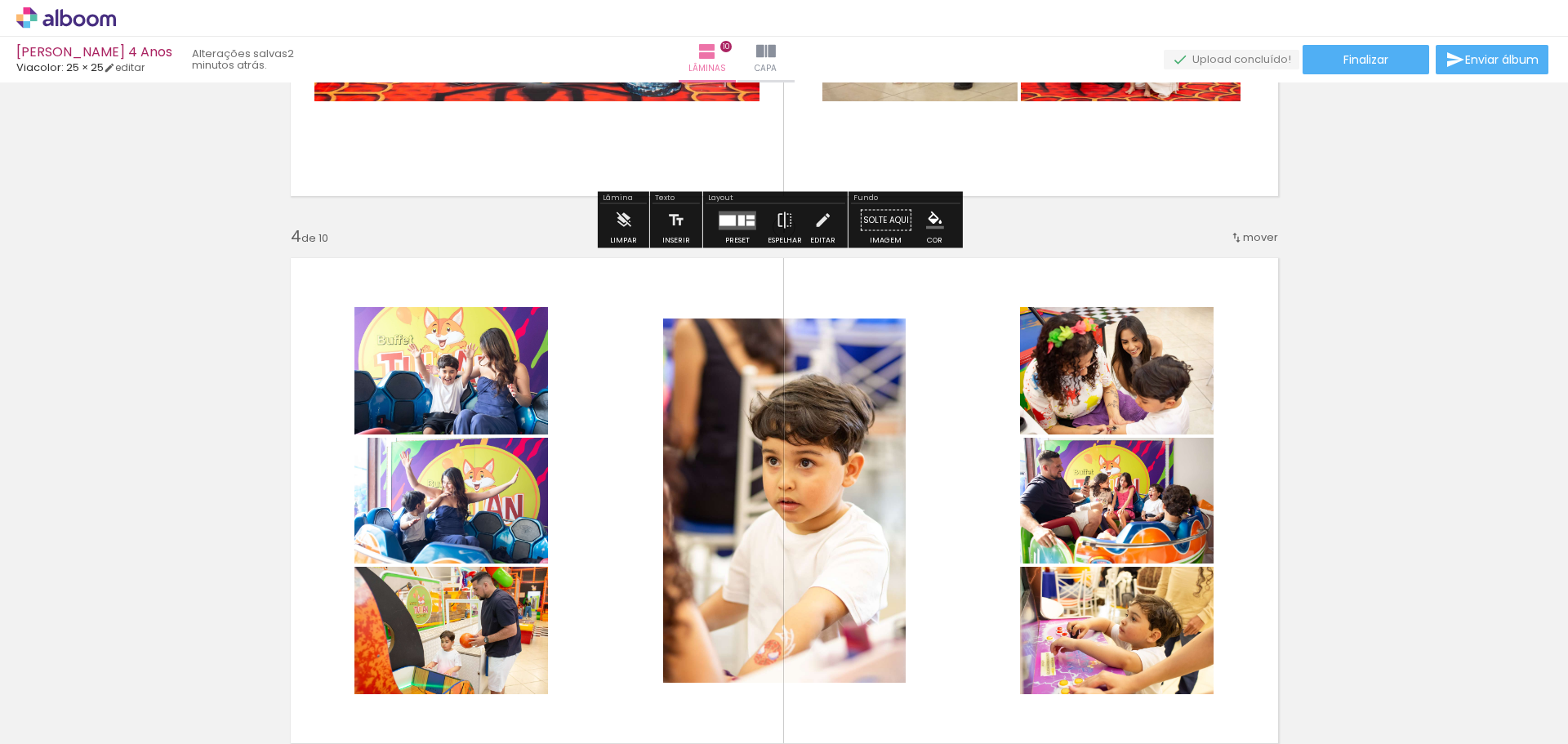
scroll to position [1687, 0]
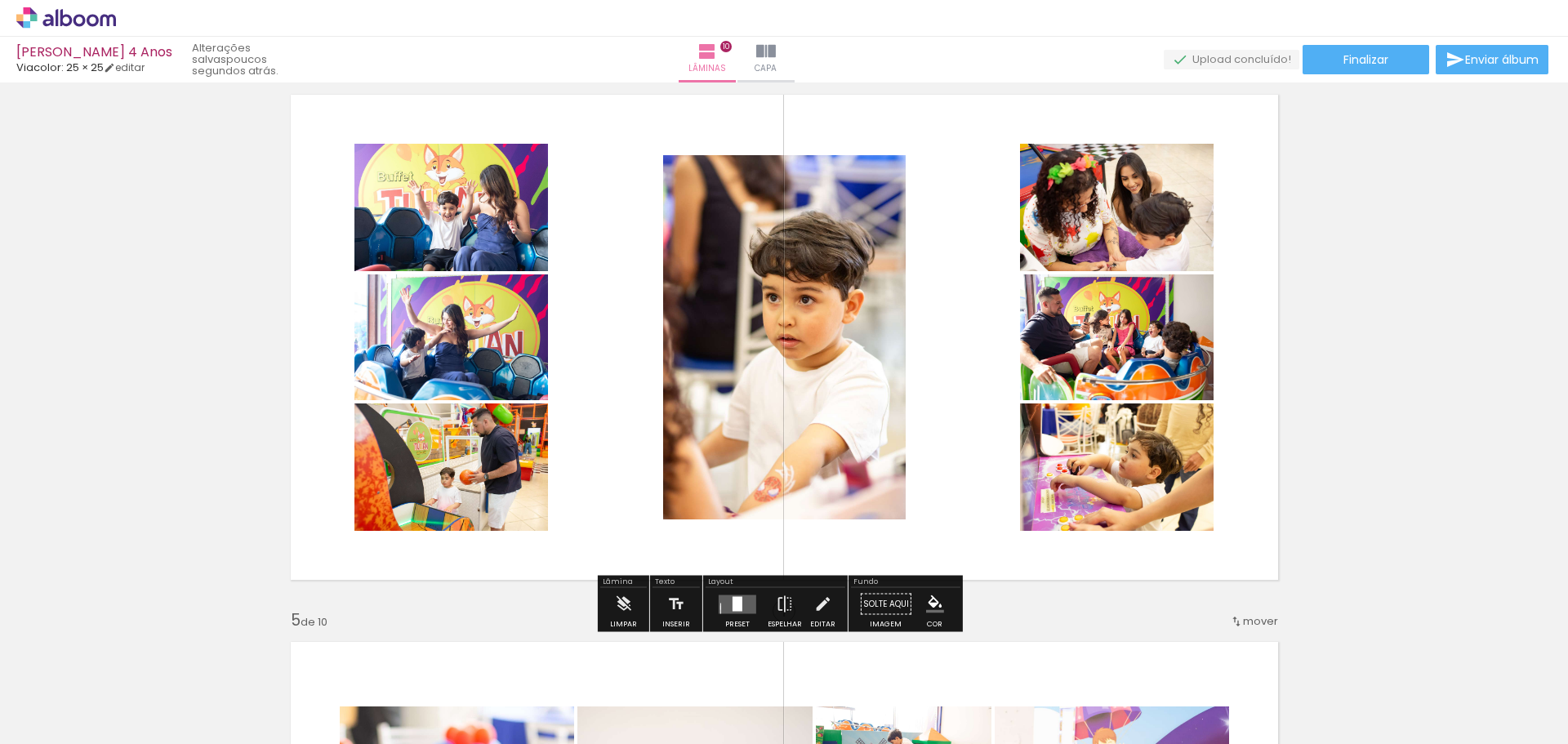
click at [737, 609] on div at bounding box center [738, 603] width 10 height 15
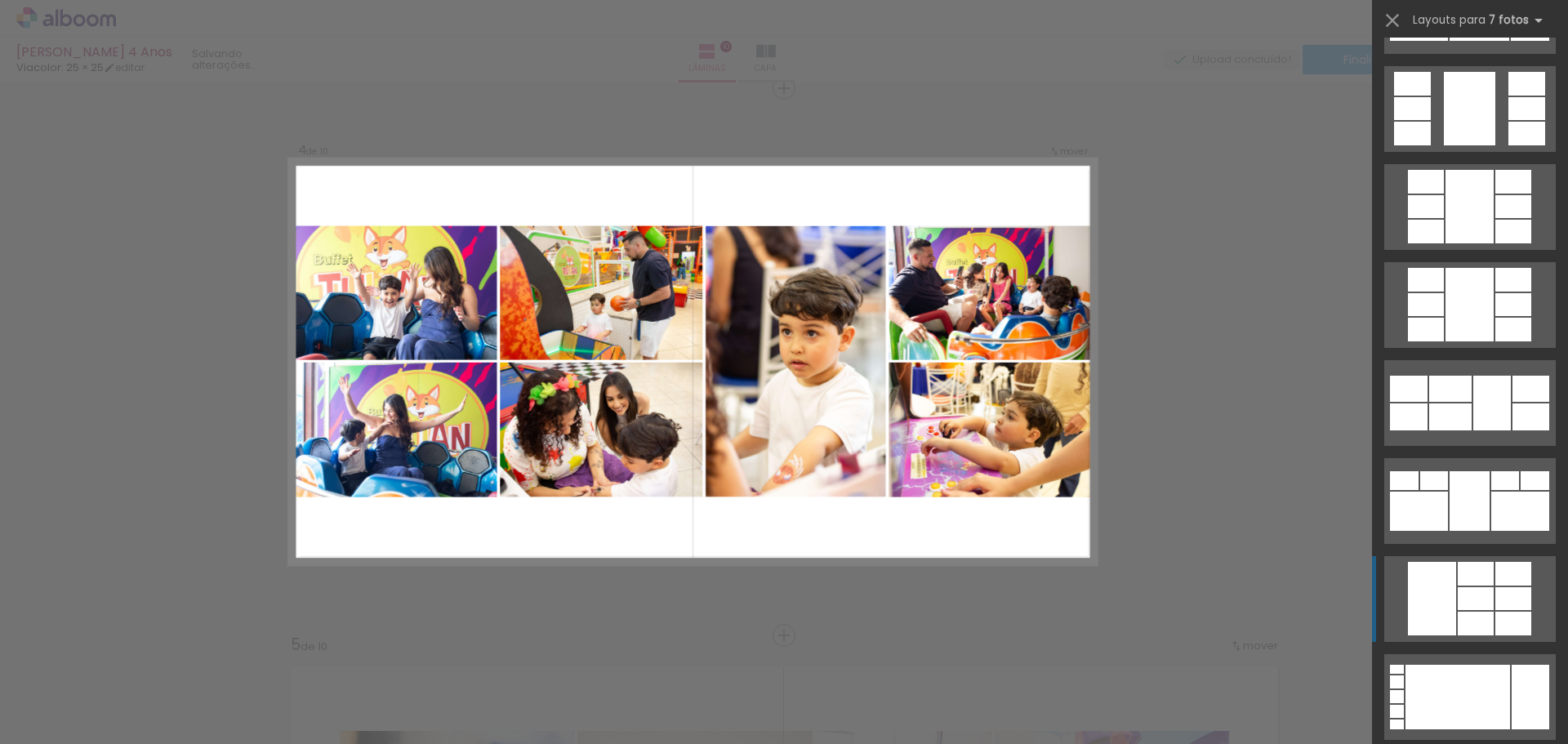
scroll to position [817, 0]
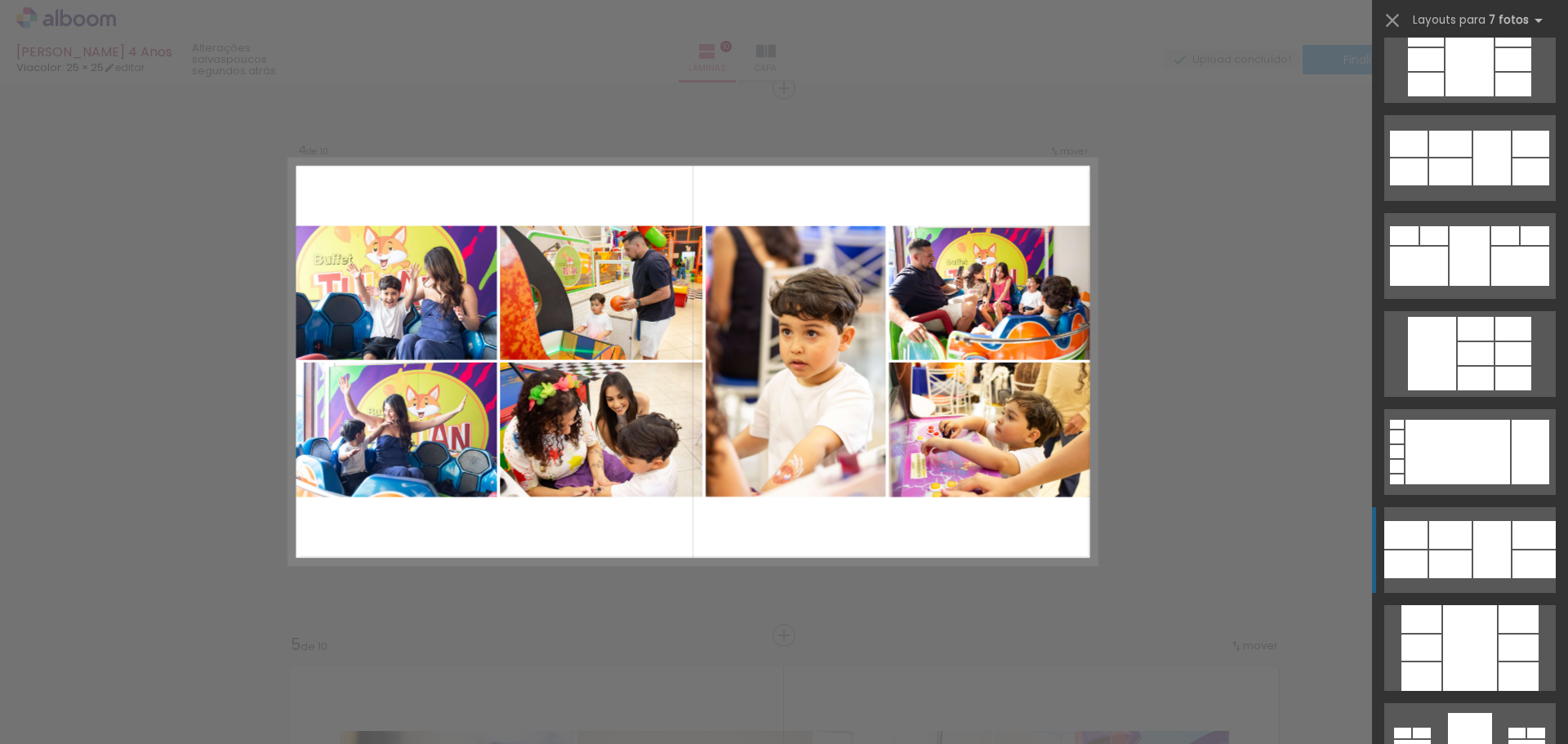
click at [1477, 571] on div at bounding box center [1492, 550] width 37 height 57
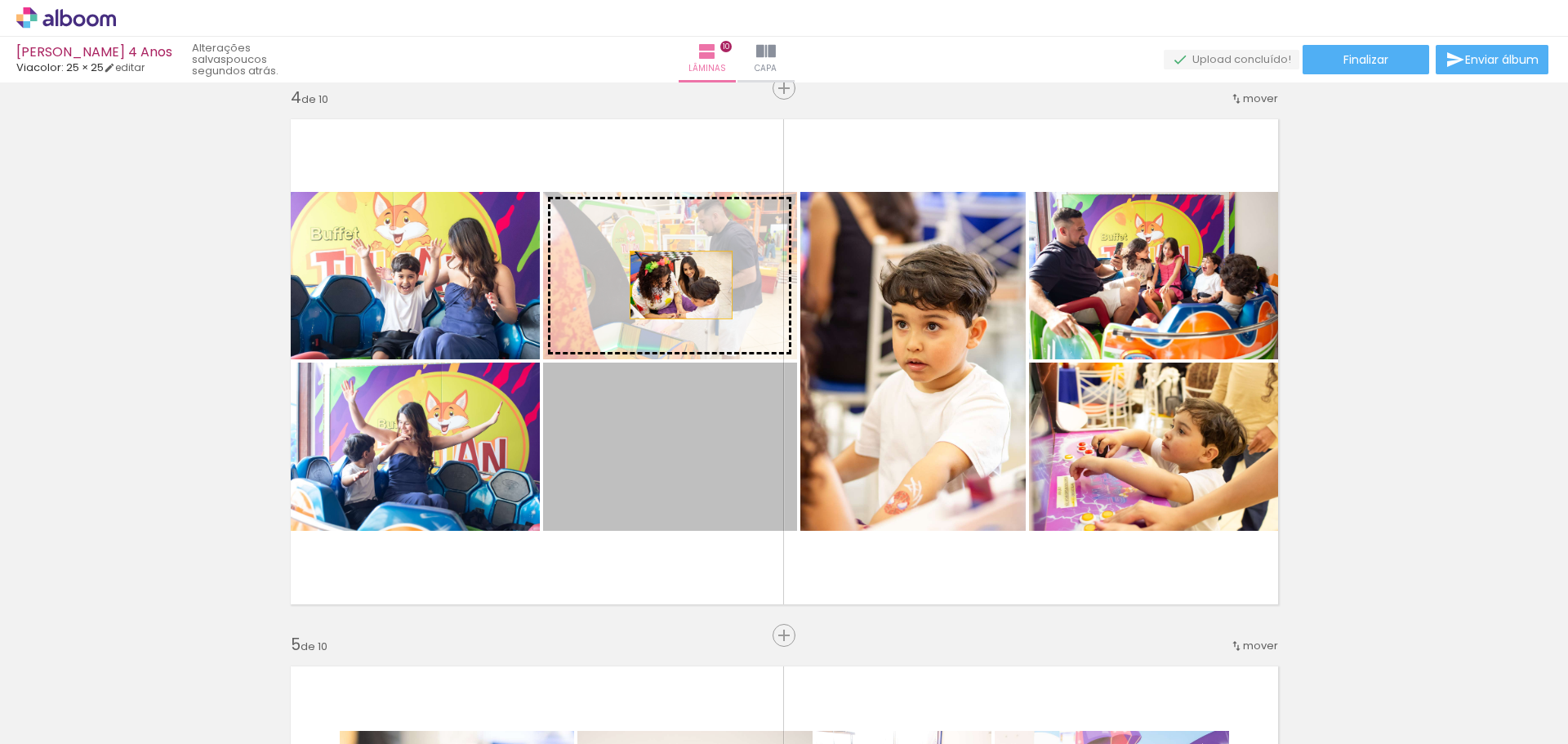
drag, startPoint x: 678, startPoint y: 468, endPoint x: 675, endPoint y: 282, distance: 186.0
click at [0, 0] on slot at bounding box center [0, 0] width 0 height 0
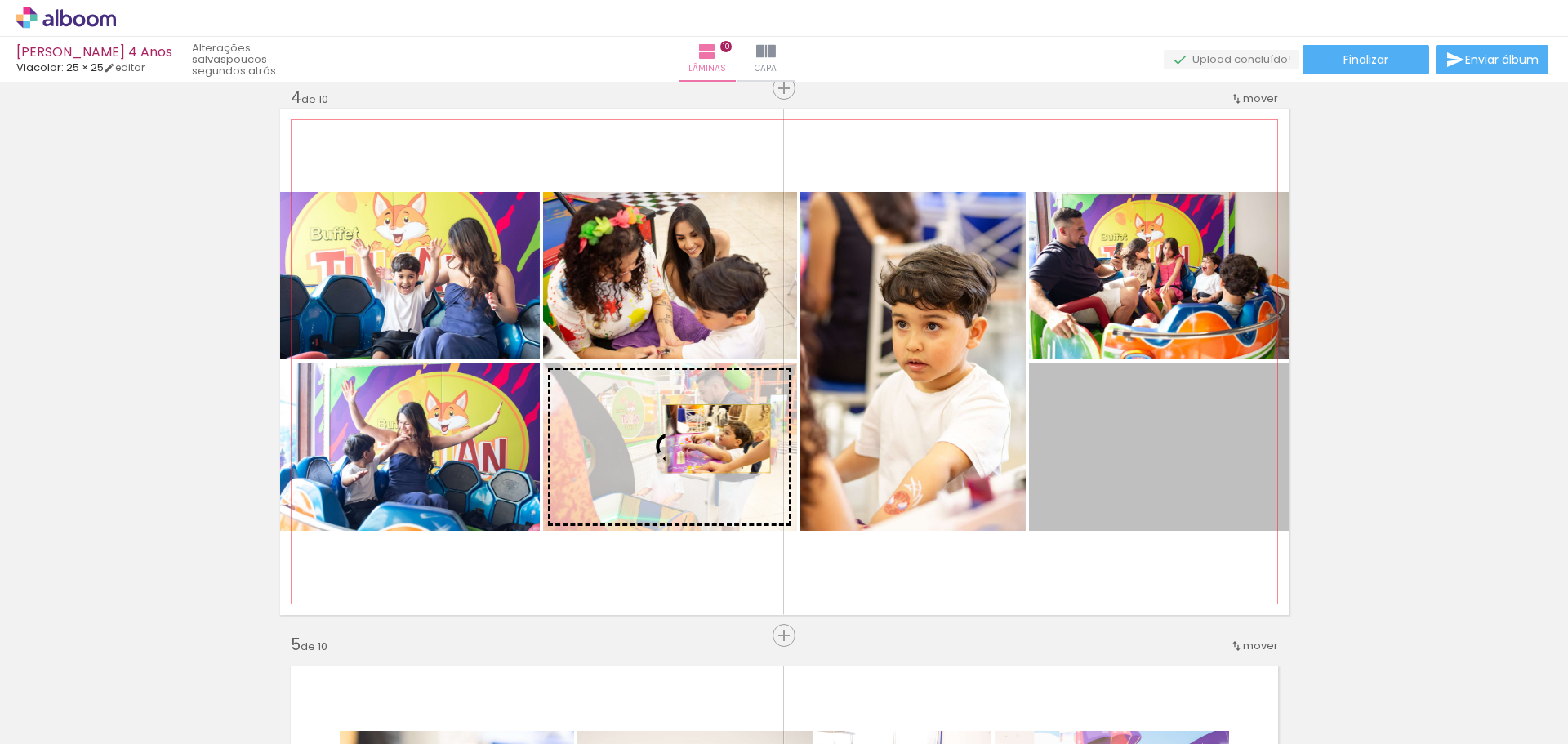
drag, startPoint x: 1114, startPoint y: 432, endPoint x: 711, endPoint y: 439, distance: 403.1
click at [0, 0] on slot at bounding box center [0, 0] width 0 height 0
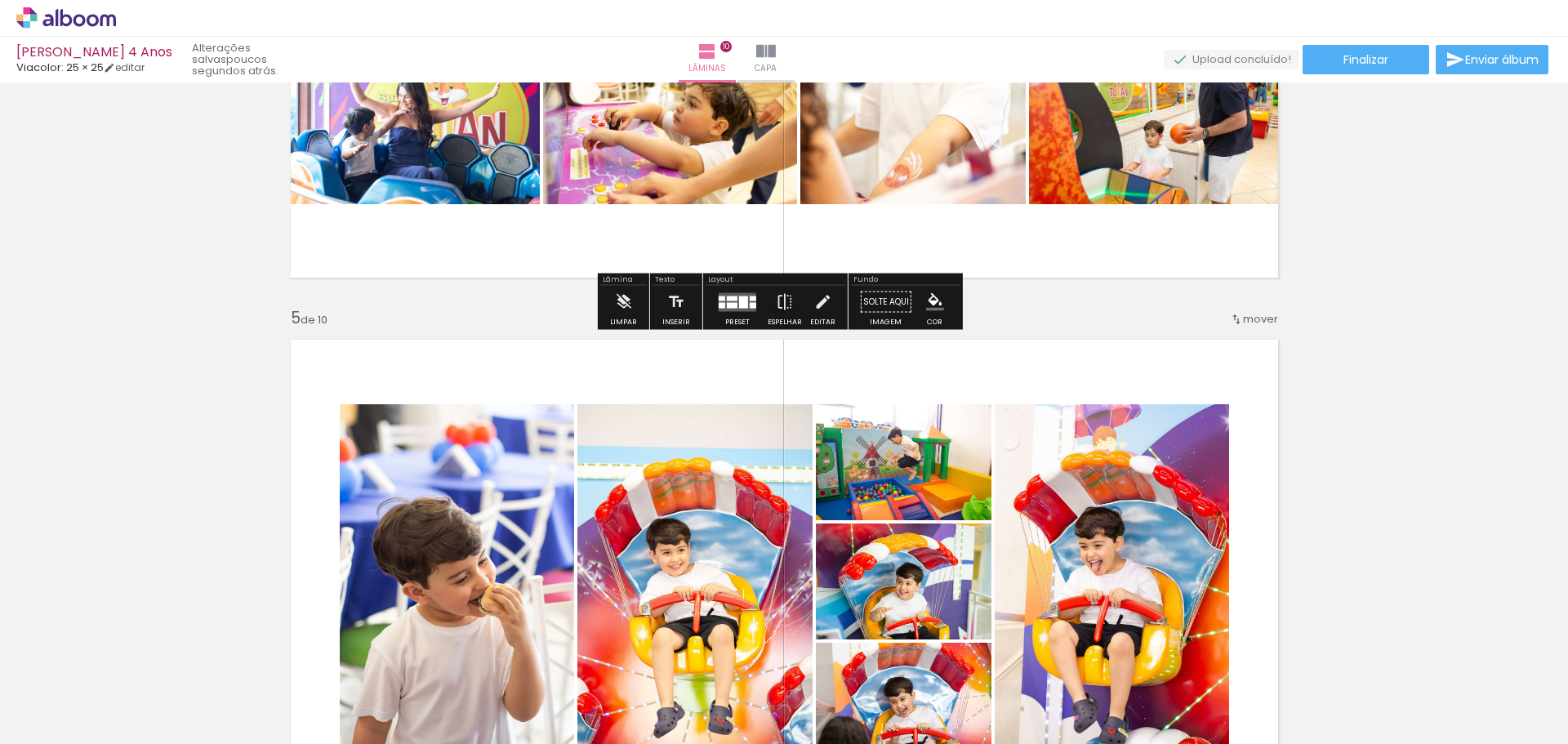
scroll to position [2317, 0]
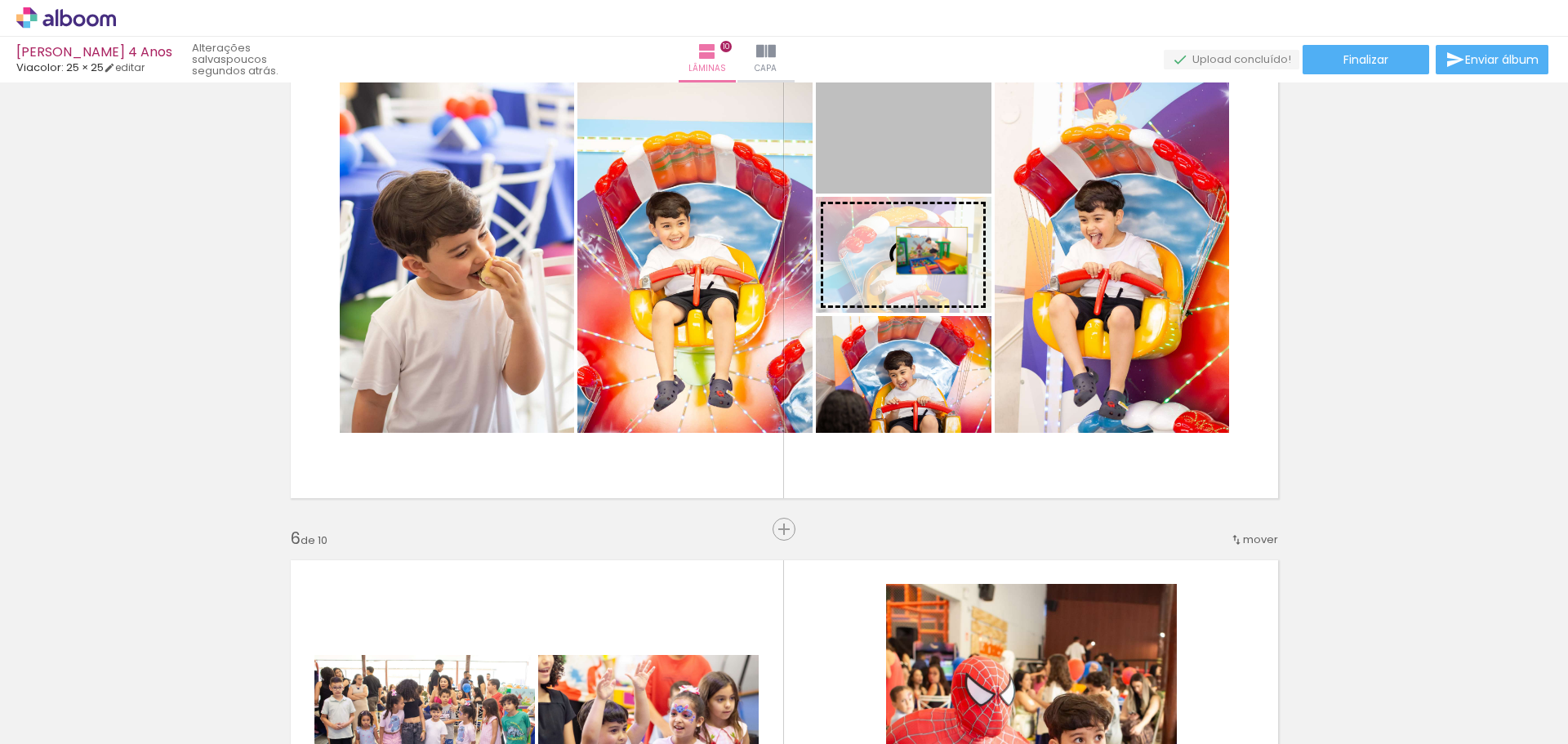
drag, startPoint x: 928, startPoint y: 155, endPoint x: 926, endPoint y: 246, distance: 91.0
click at [0, 0] on slot at bounding box center [0, 0] width 0 height 0
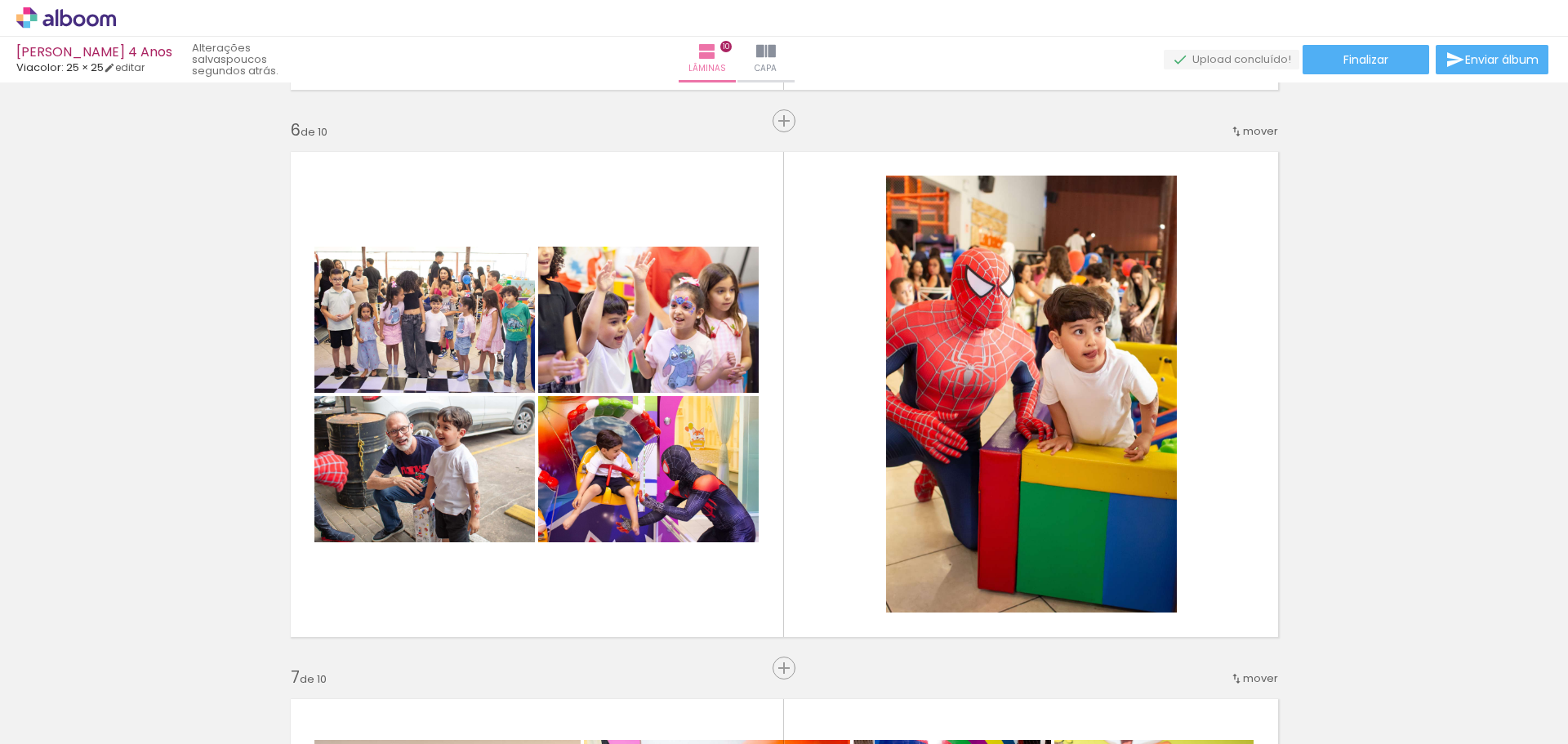
scroll to position [2806, 0]
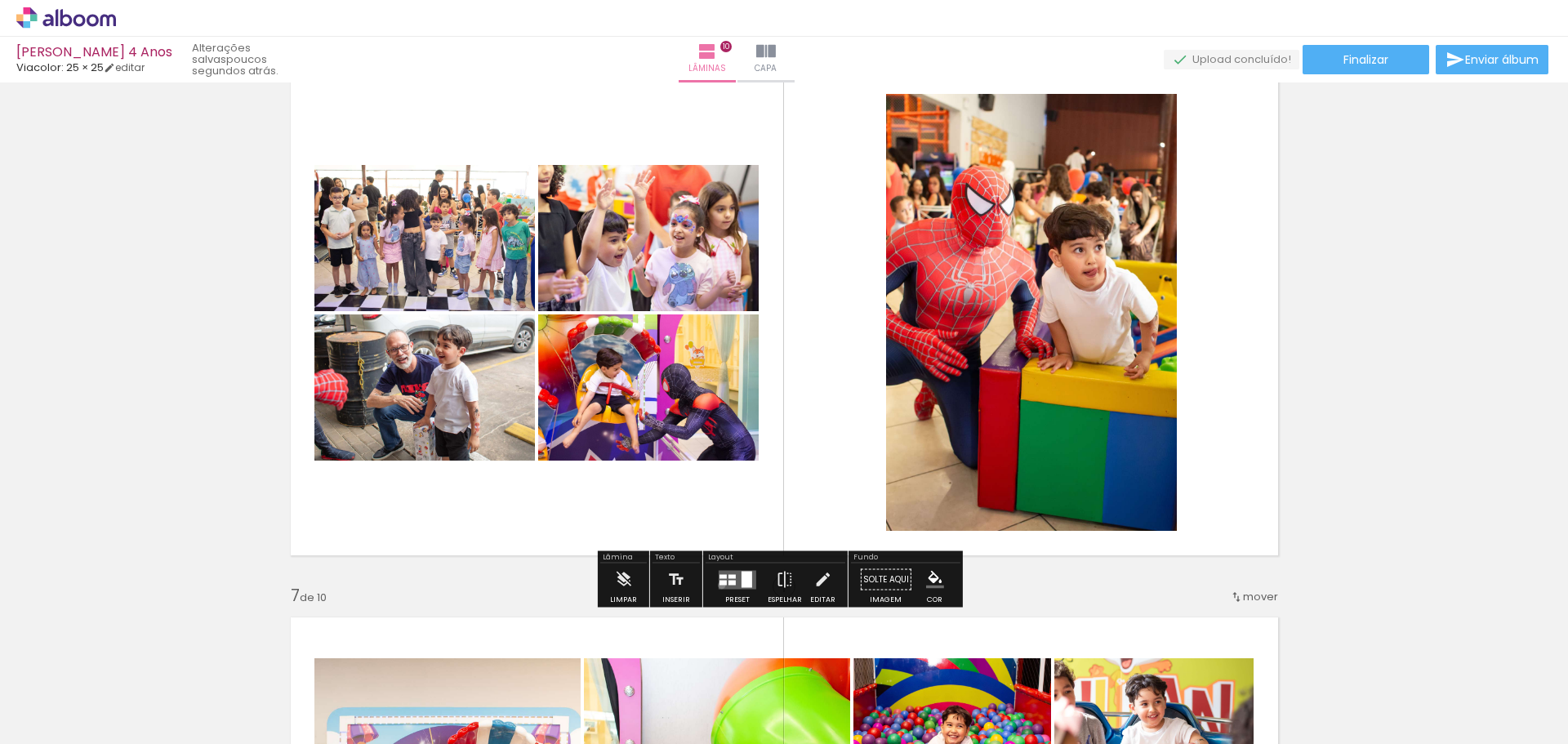
click at [718, 585] on quentale-layouter at bounding box center [737, 579] width 37 height 19
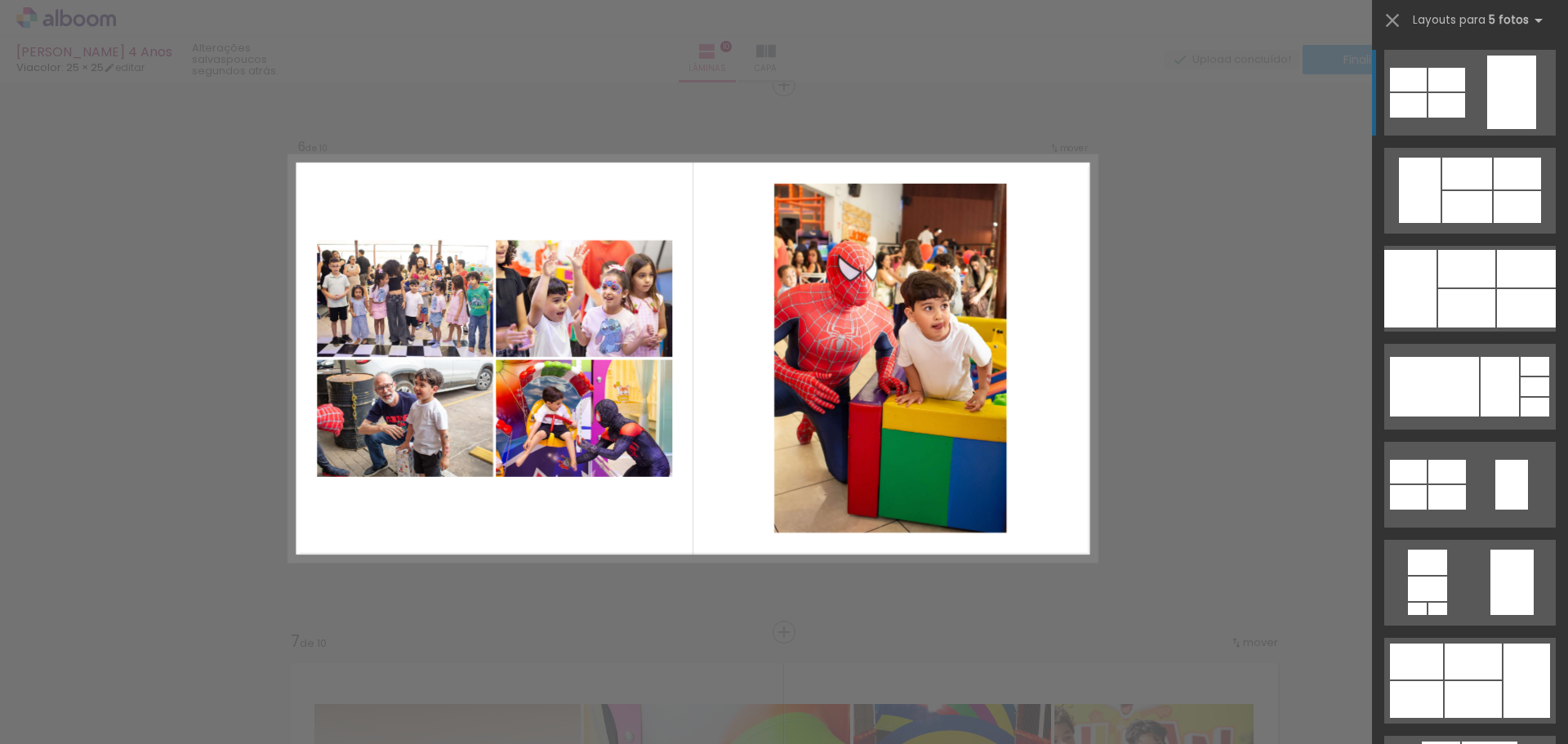
scroll to position [2758, 0]
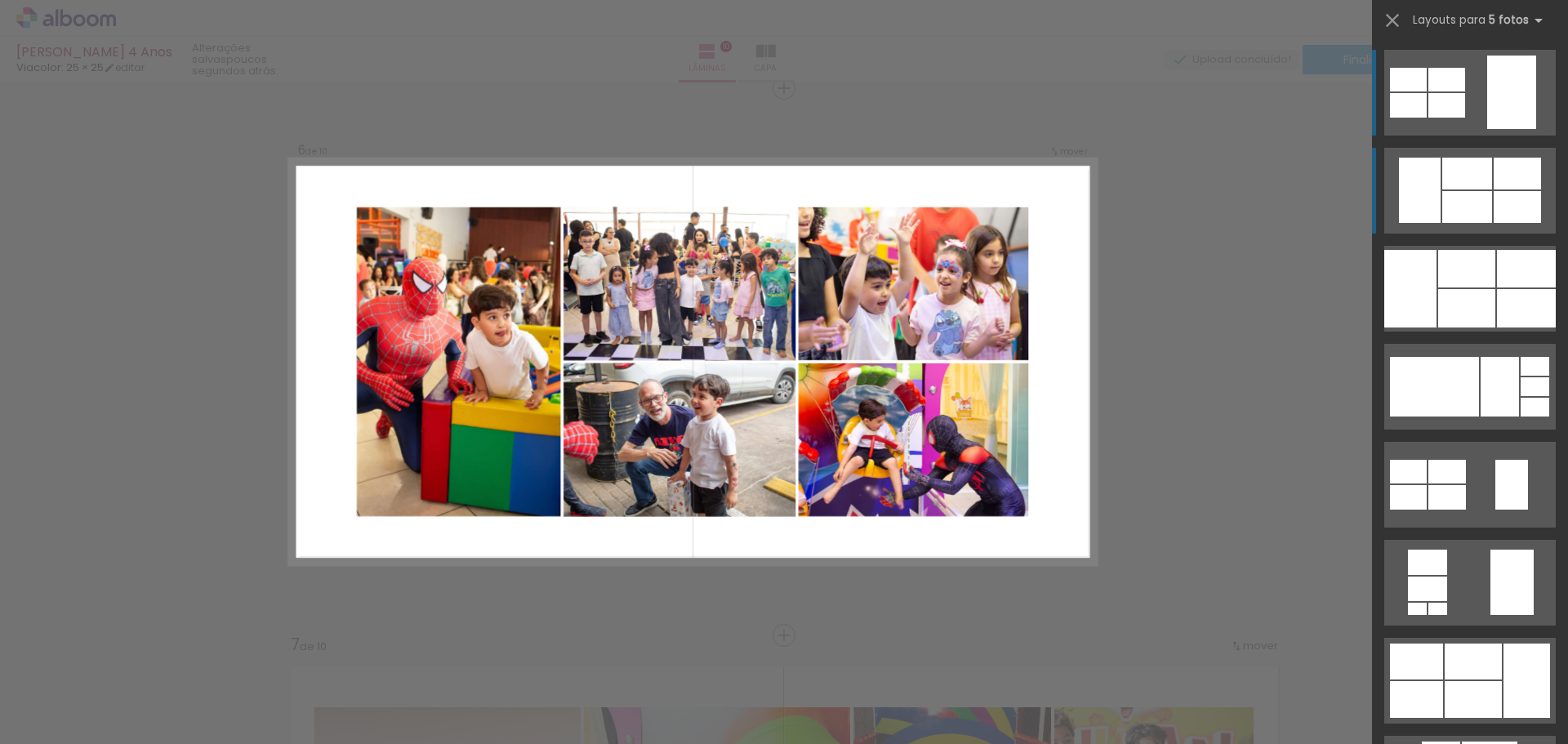
click at [1437, 189] on quentale-layouter at bounding box center [1470, 190] width 172 height 86
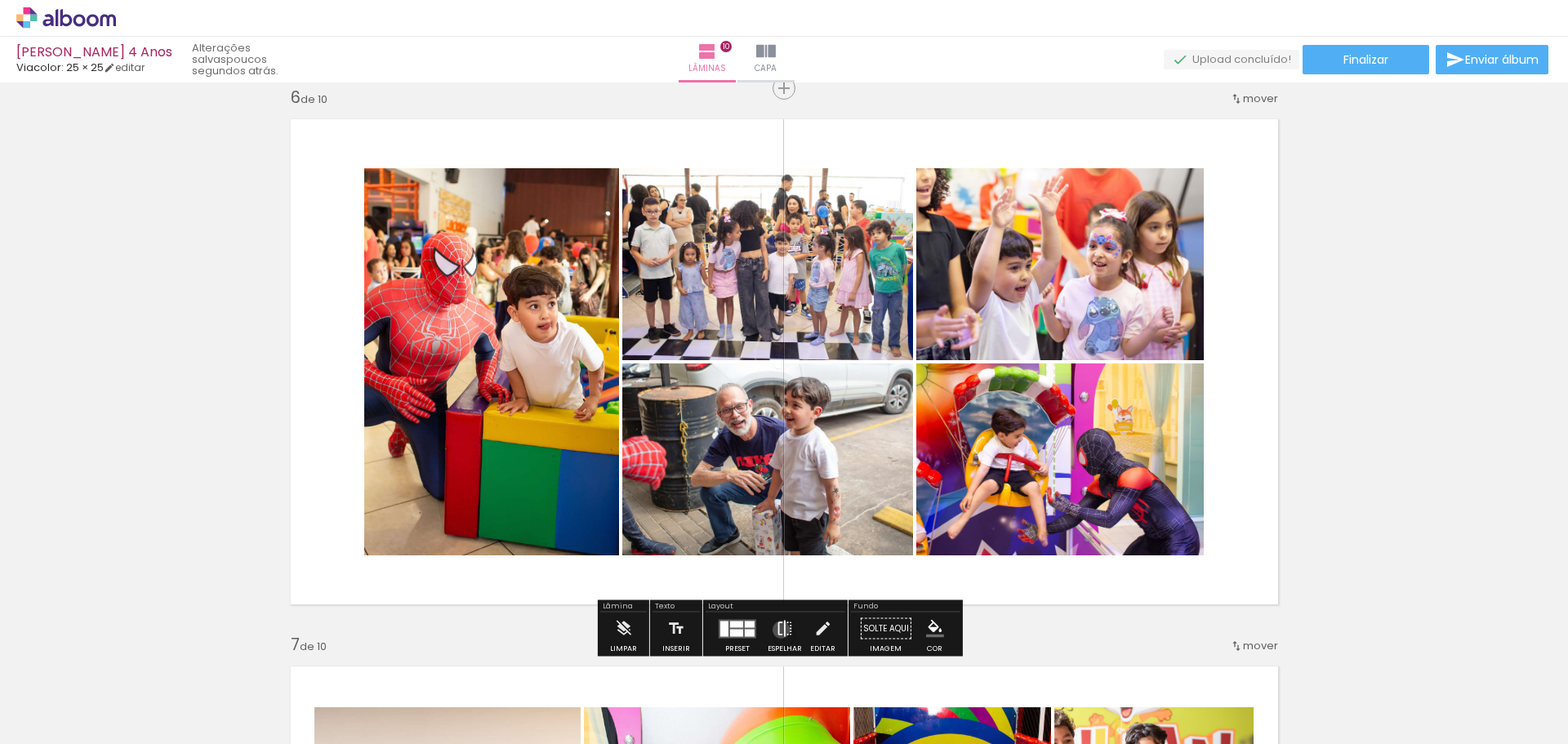
click at [778, 630] on iron-icon at bounding box center [784, 629] width 18 height 33
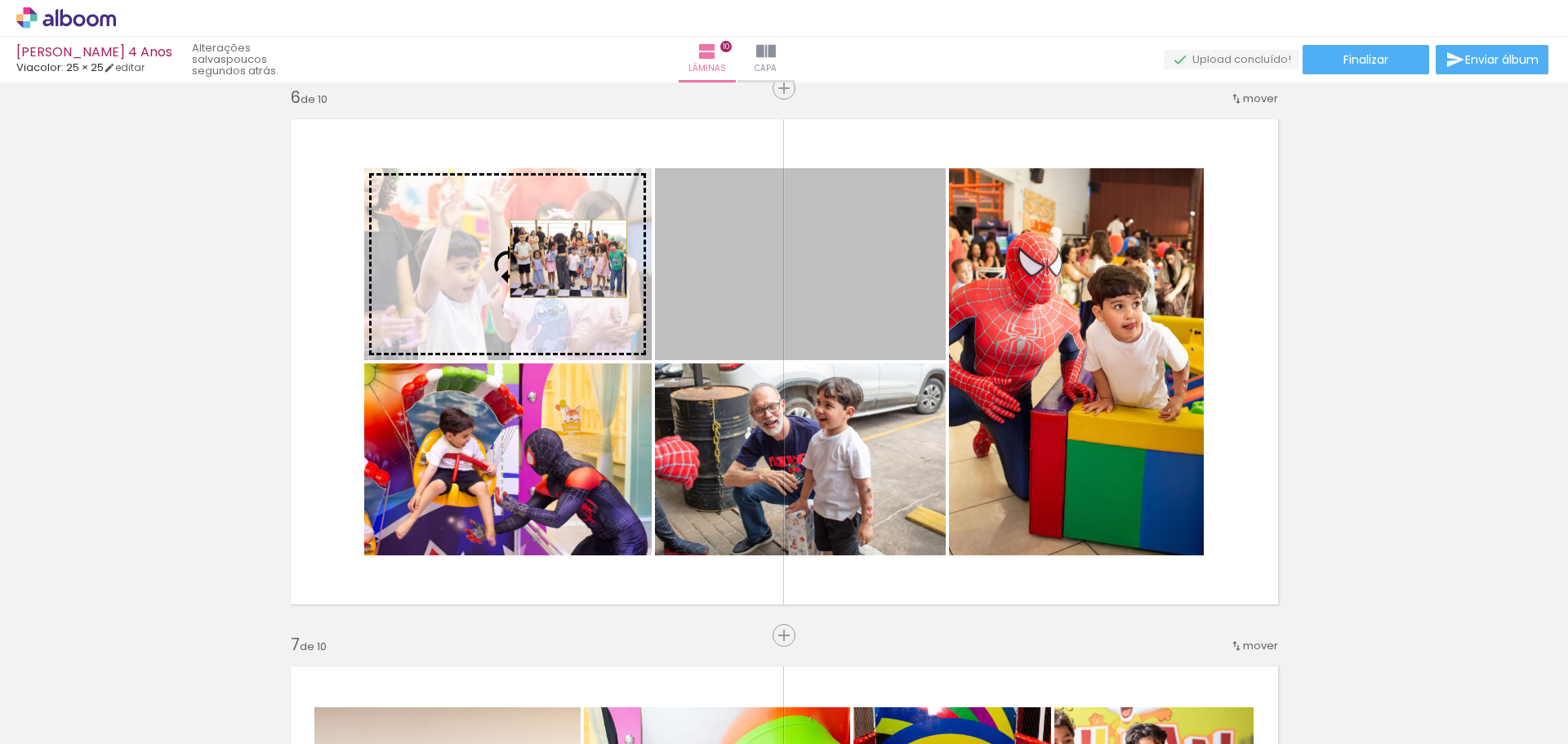
drag, startPoint x: 731, startPoint y: 271, endPoint x: 562, endPoint y: 259, distance: 169.4
click at [0, 0] on slot at bounding box center [0, 0] width 0 height 0
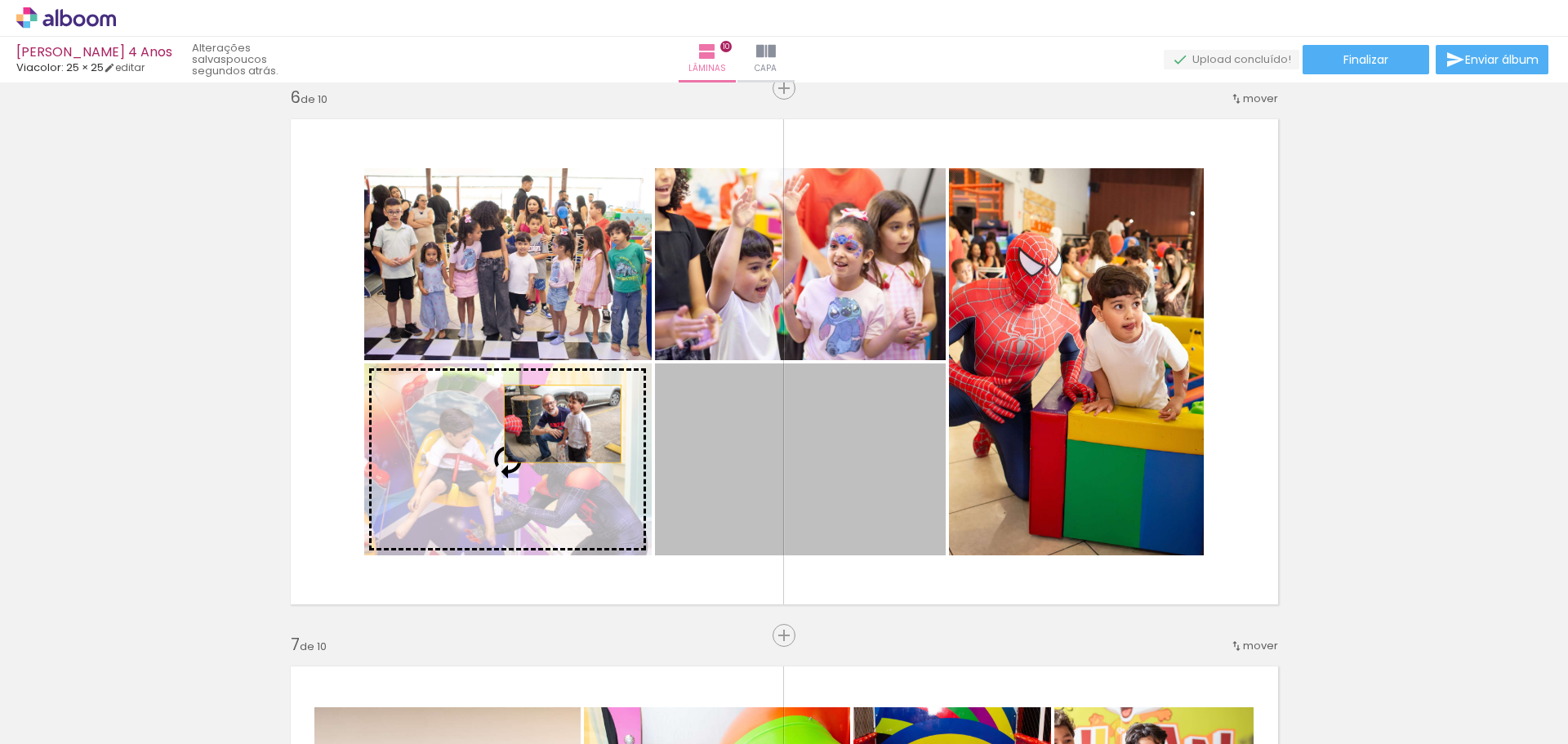
drag, startPoint x: 727, startPoint y: 424, endPoint x: 558, endPoint y: 424, distance: 169.0
click at [0, 0] on slot at bounding box center [0, 0] width 0 height 0
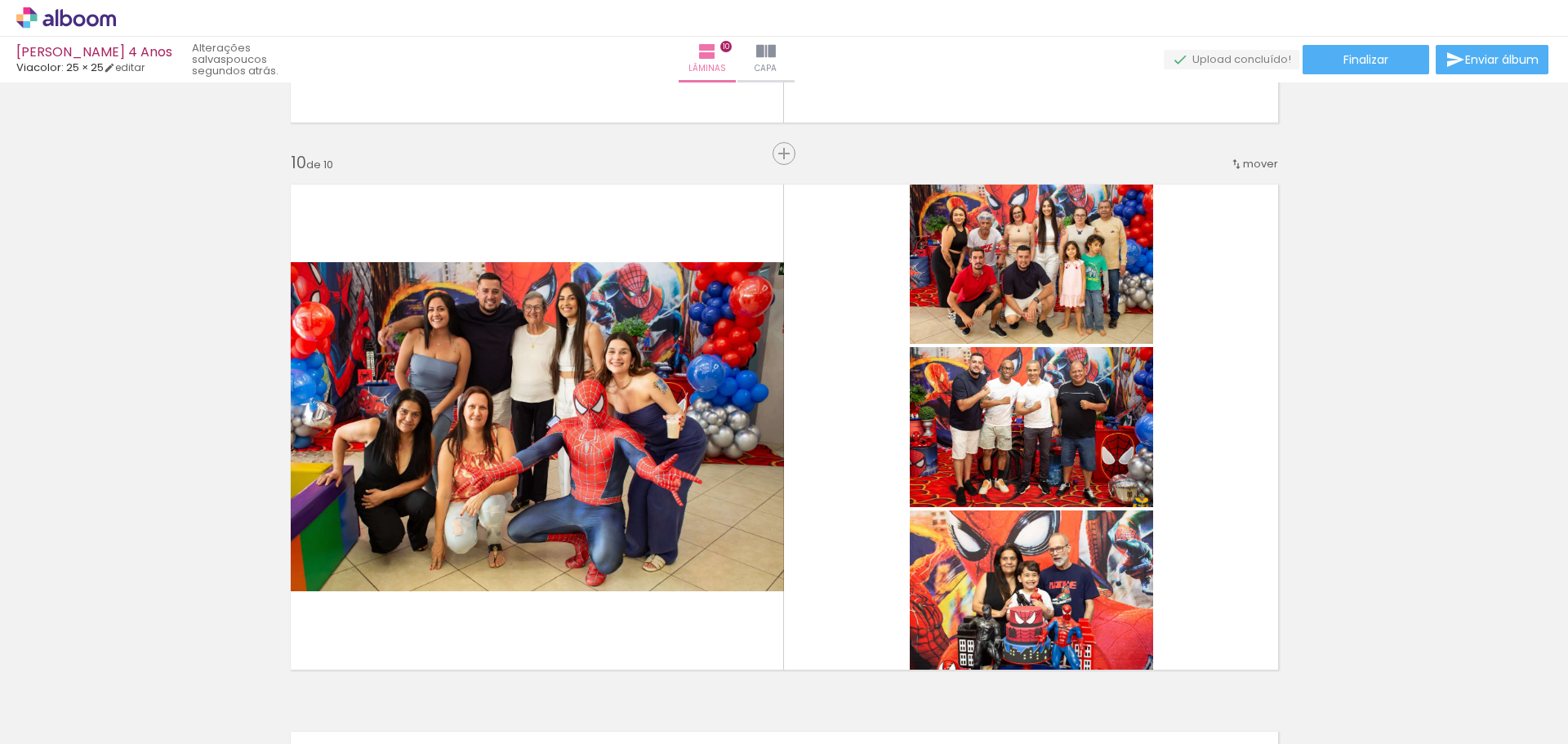
scroll to position [5044, 0]
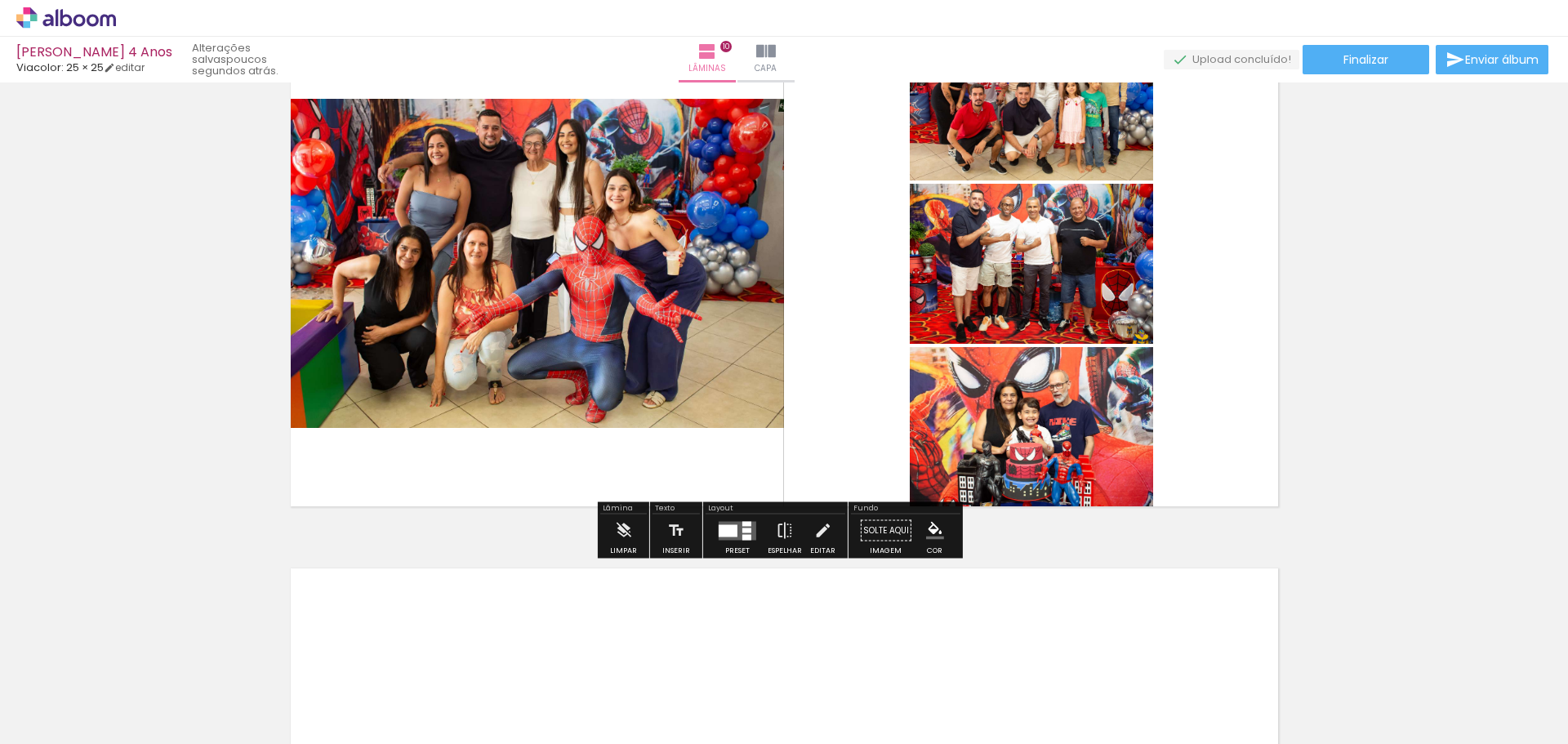
click at [726, 534] on div at bounding box center [727, 530] width 19 height 12
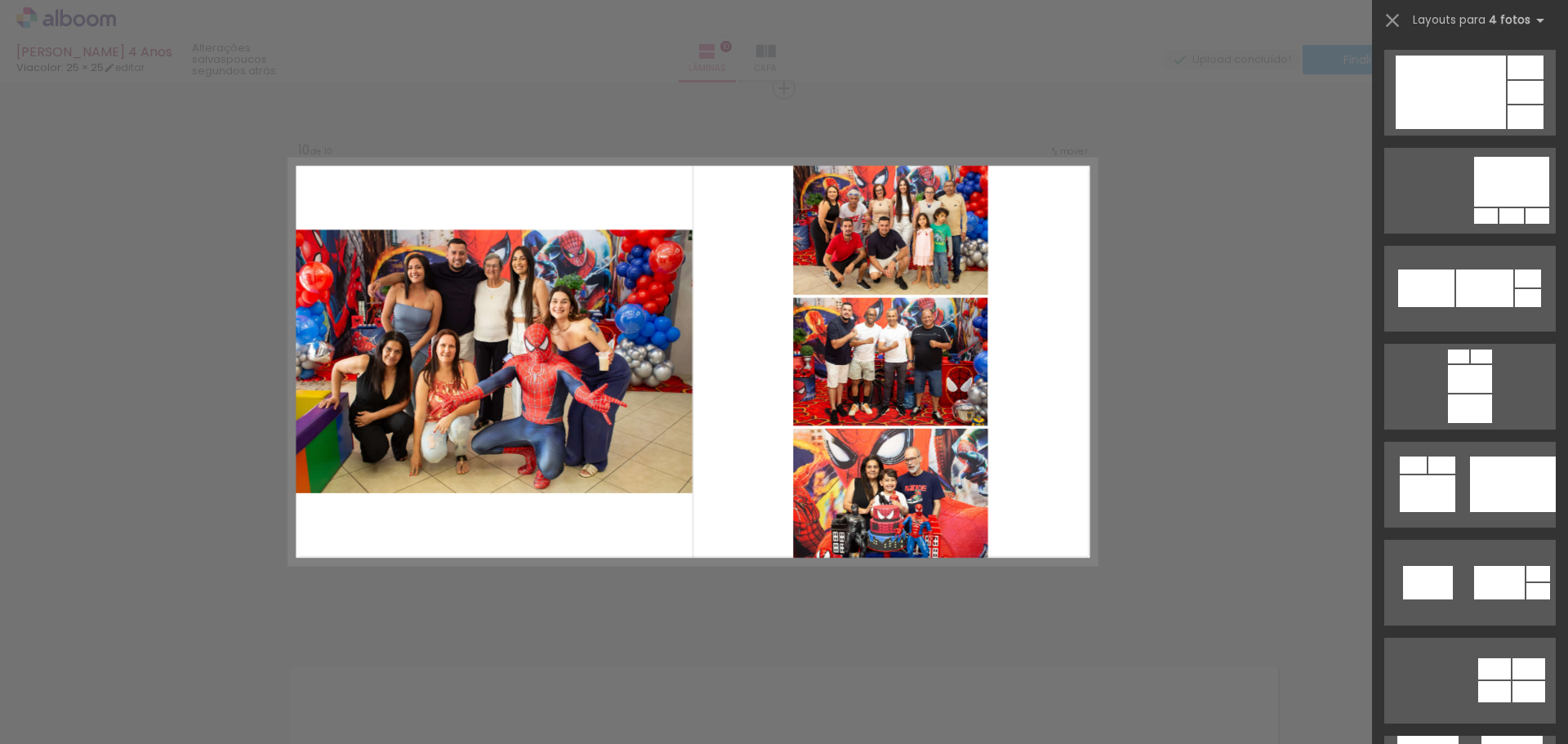
scroll to position [4166, 0]
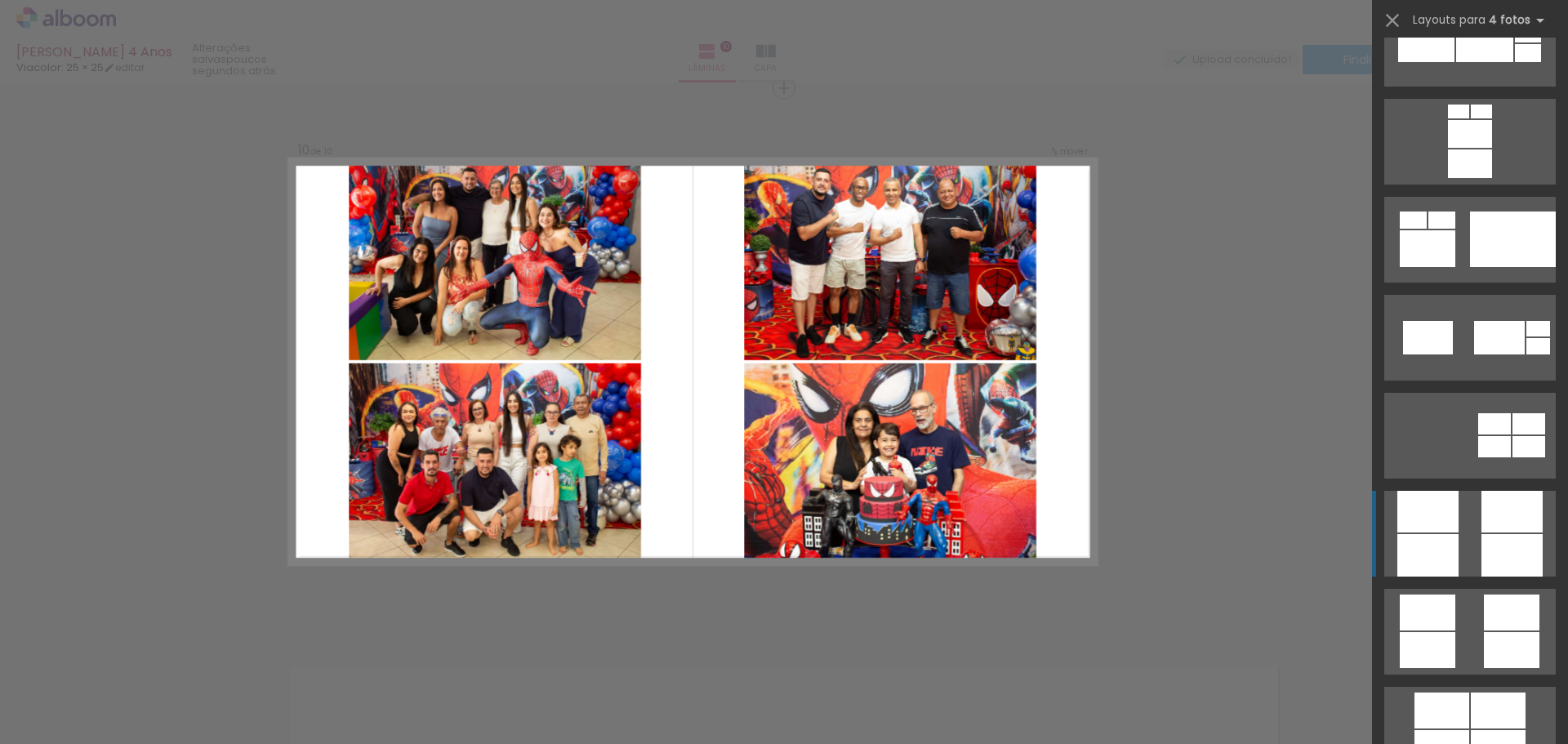
click at [1516, 547] on div at bounding box center [1513, 555] width 61 height 42
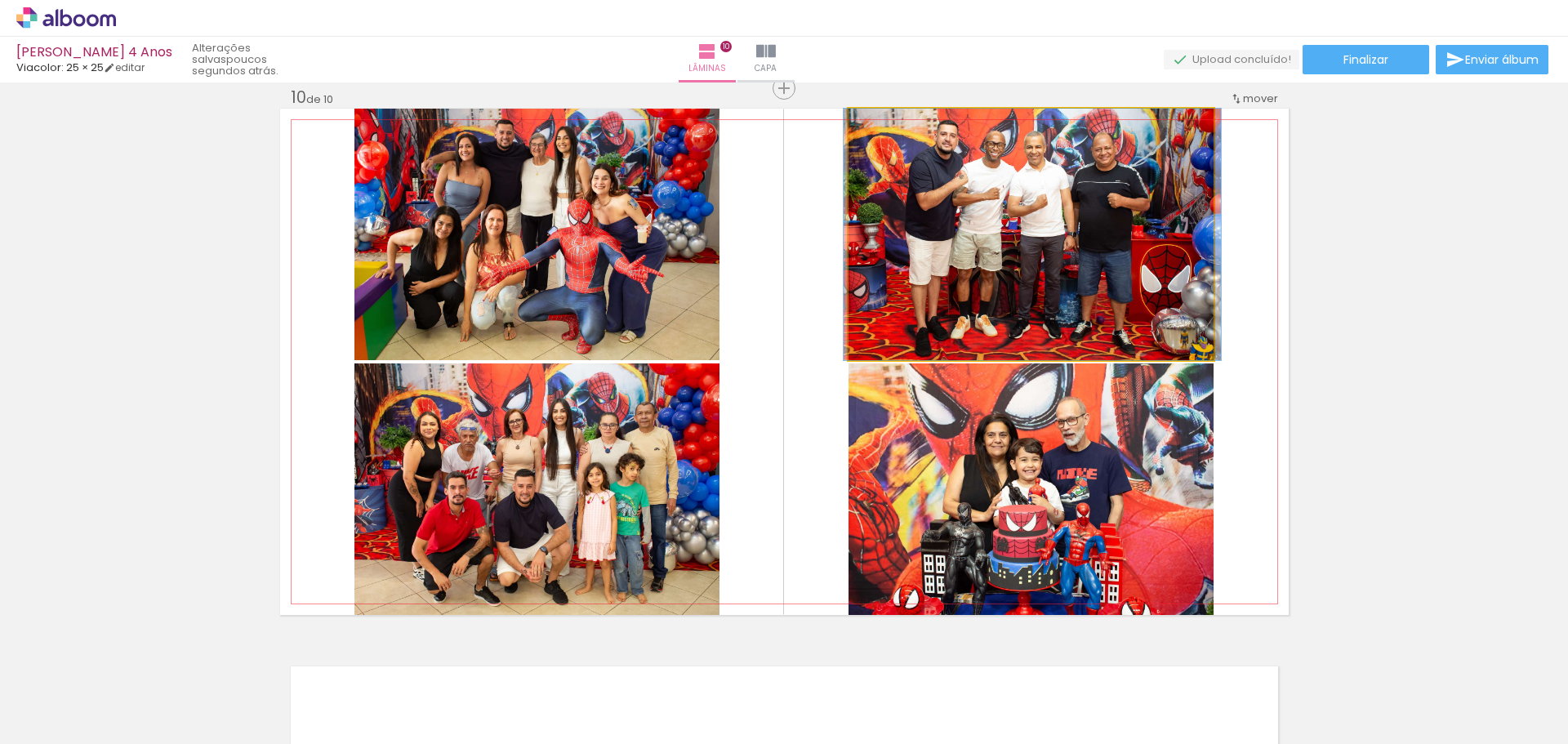
drag, startPoint x: 1070, startPoint y: 229, endPoint x: 1072, endPoint y: 245, distance: 16.1
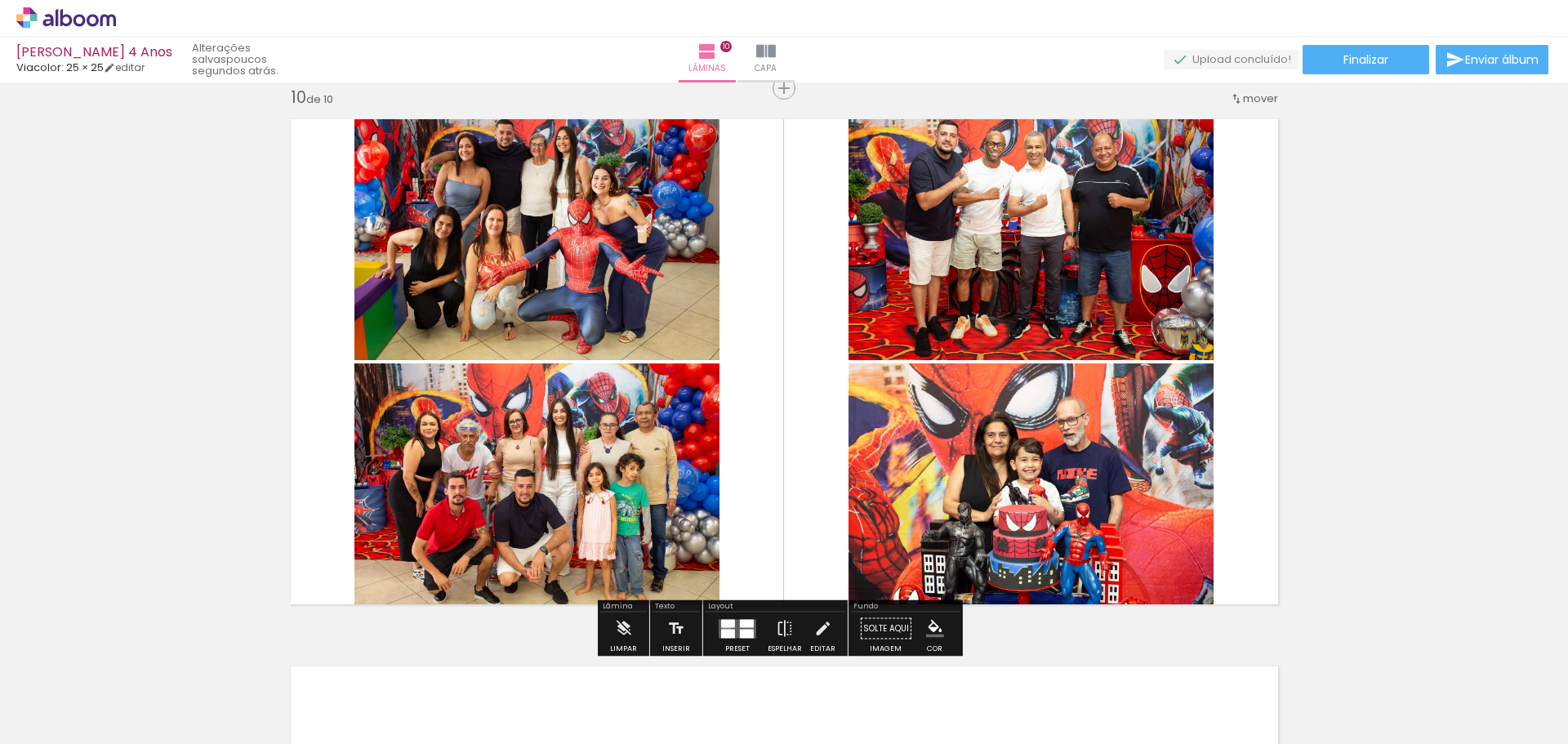
click at [723, 629] on quentale-layouter at bounding box center [737, 628] width 37 height 19
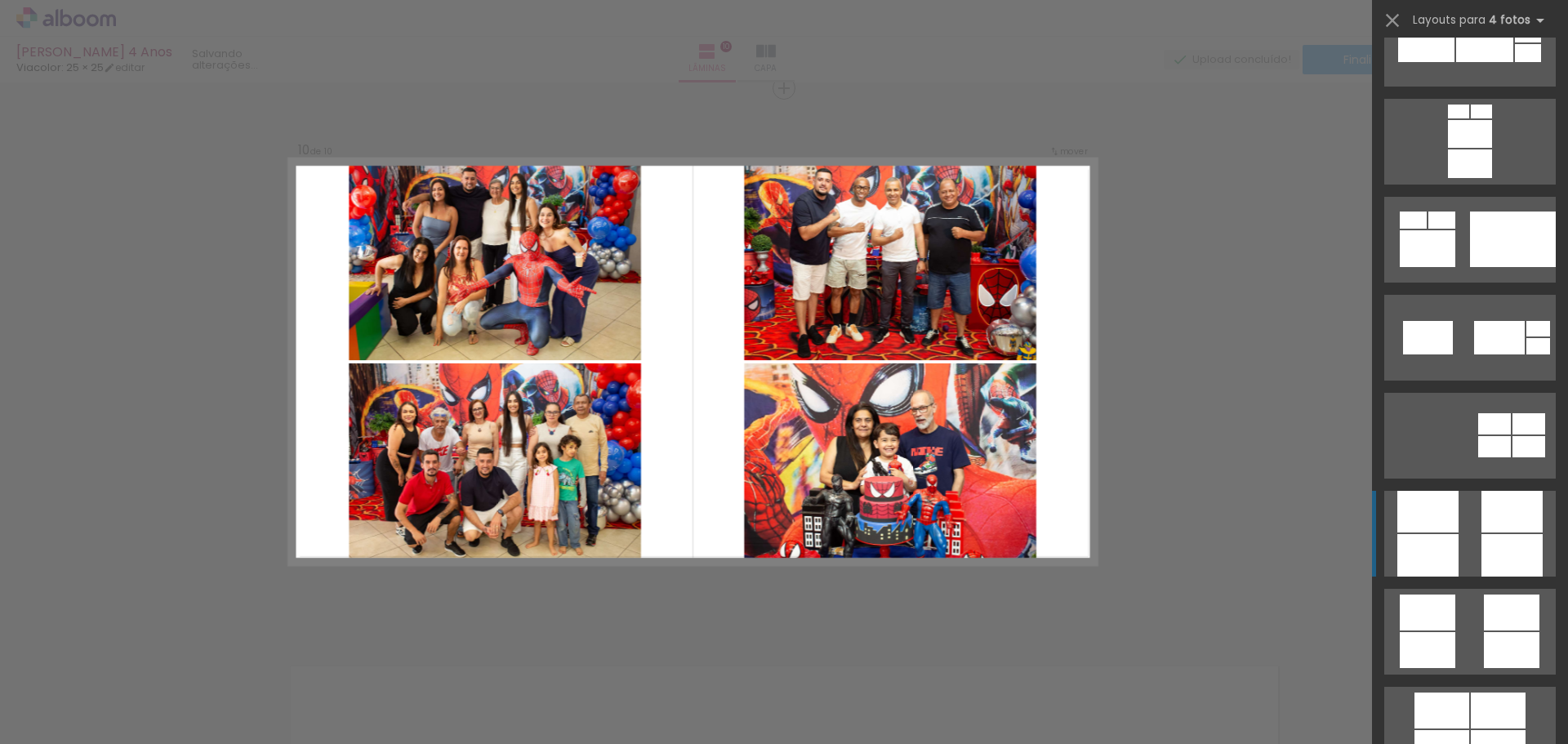
scroll to position [4607, 0]
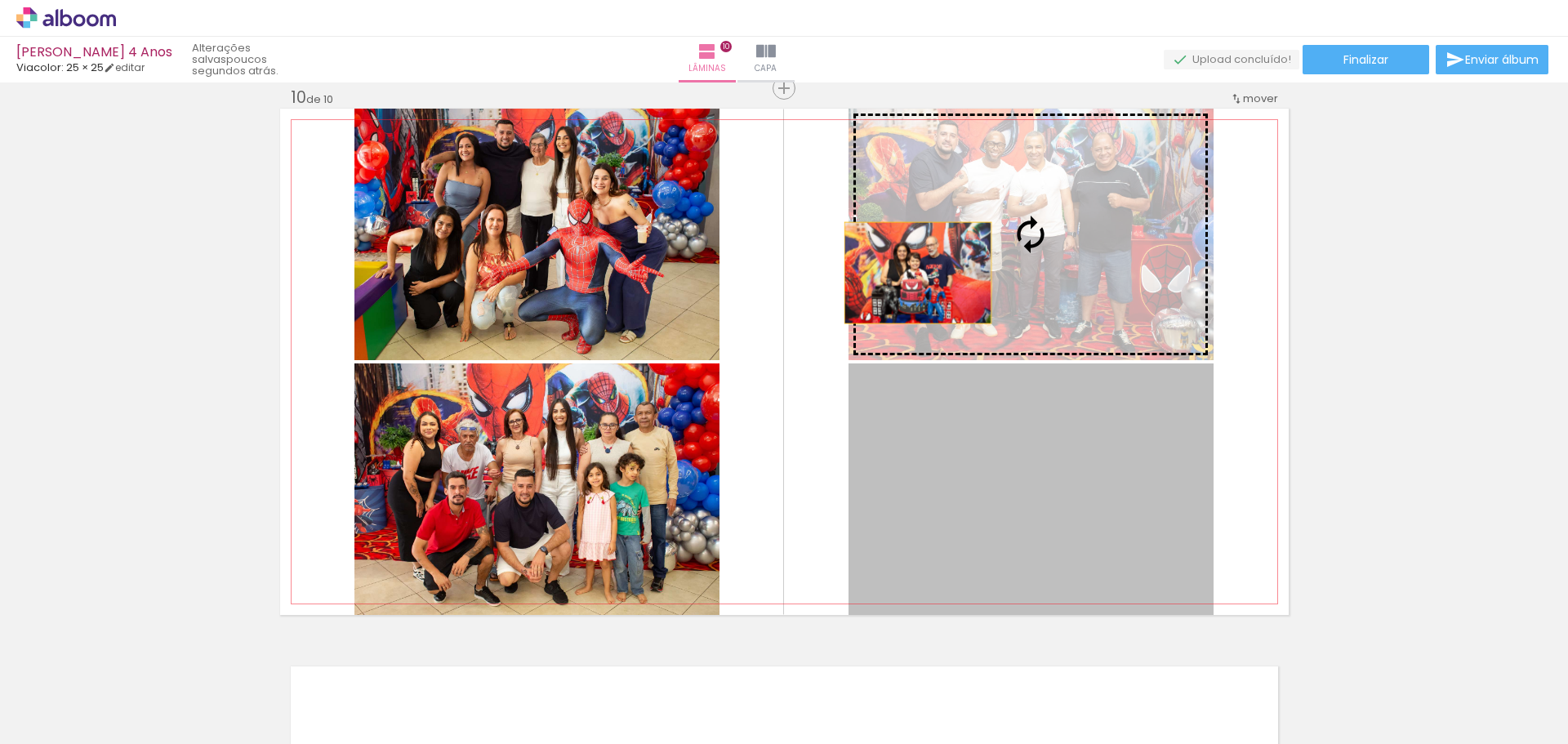
drag, startPoint x: 923, startPoint y: 465, endPoint x: 912, endPoint y: 271, distance: 194.3
click at [0, 0] on slot at bounding box center [0, 0] width 0 height 0
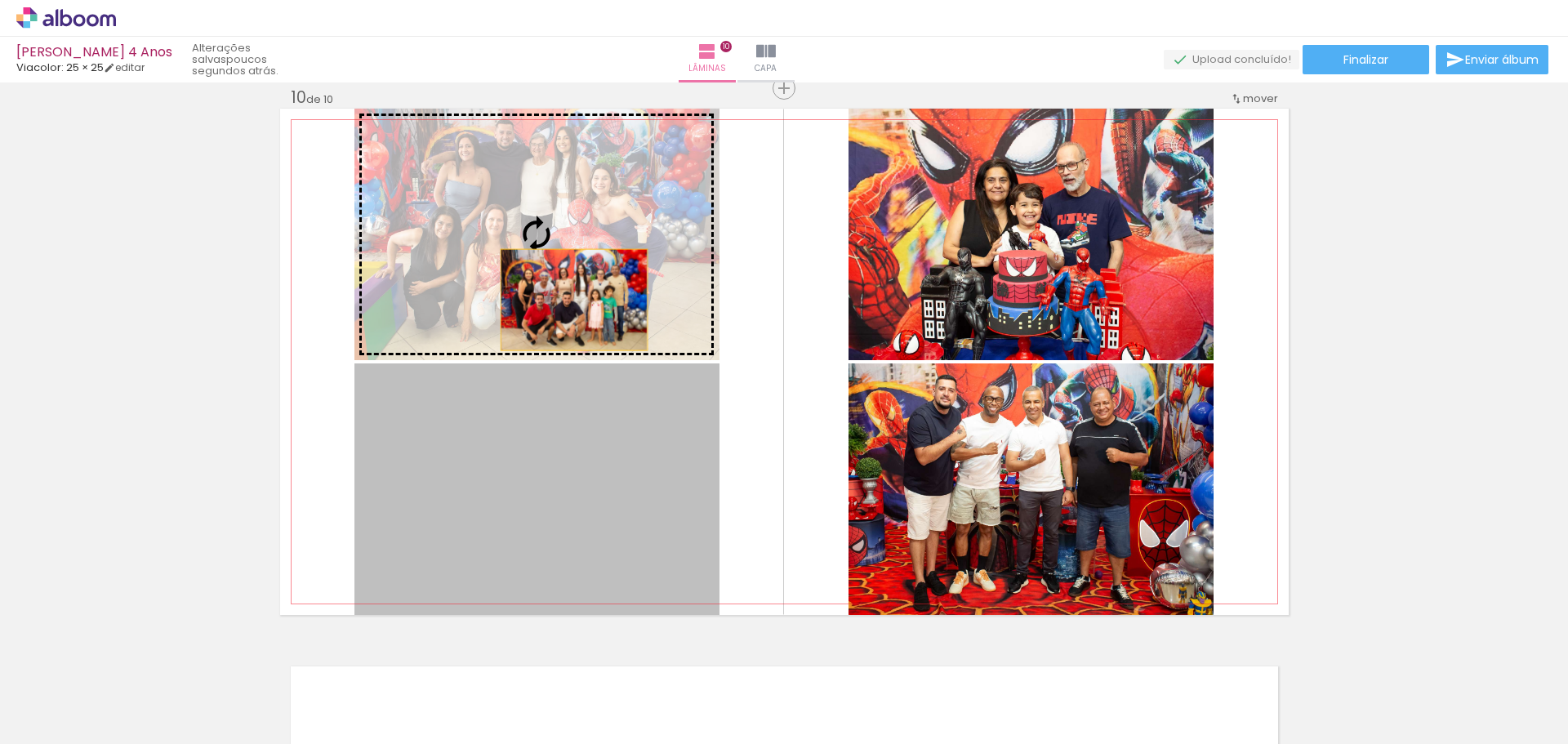
drag, startPoint x: 590, startPoint y: 491, endPoint x: 567, endPoint y: 300, distance: 192.4
click at [0, 0] on slot at bounding box center [0, 0] width 0 height 0
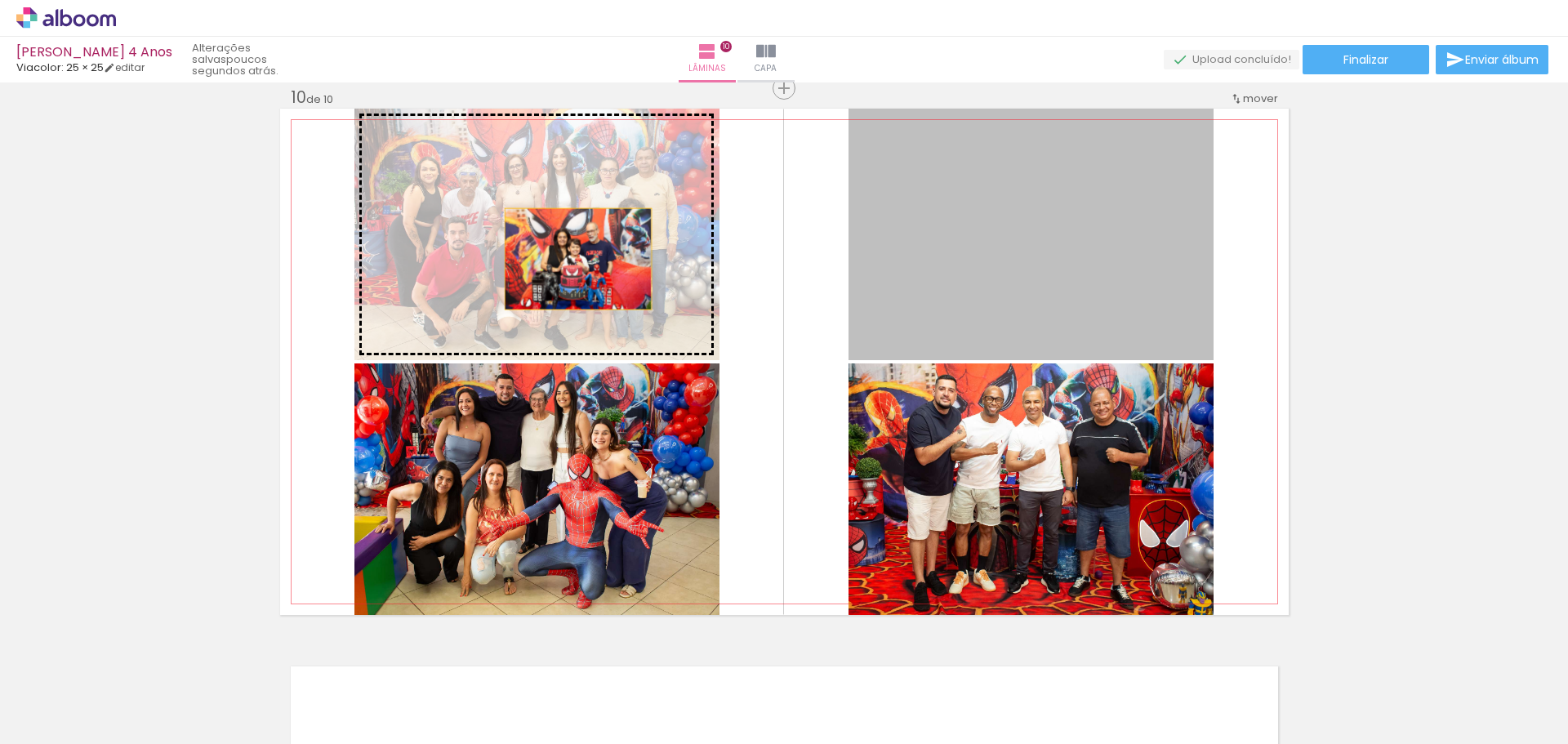
drag, startPoint x: 664, startPoint y: 270, endPoint x: 571, endPoint y: 259, distance: 93.6
click at [0, 0] on slot at bounding box center [0, 0] width 0 height 0
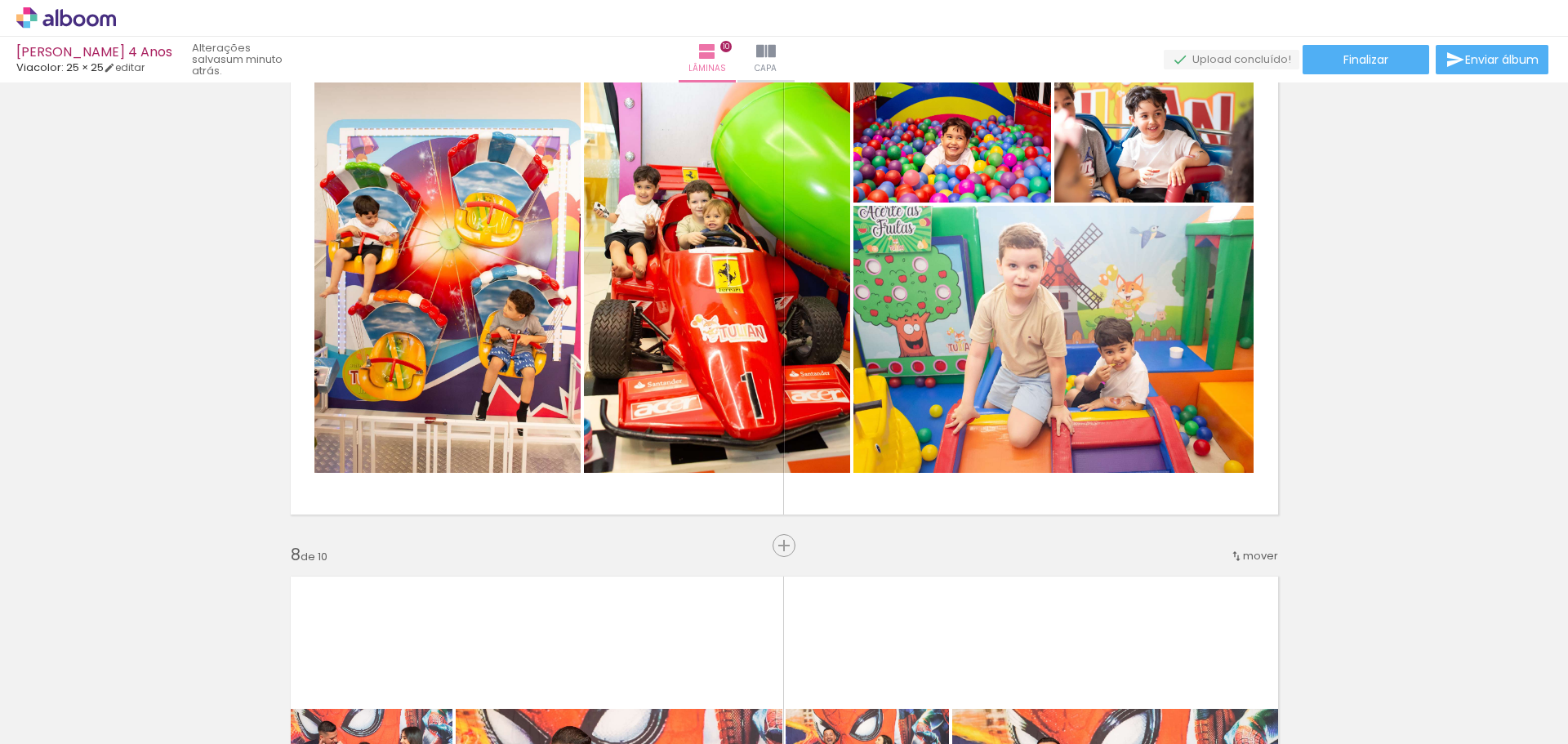
scroll to position [3313, 0]
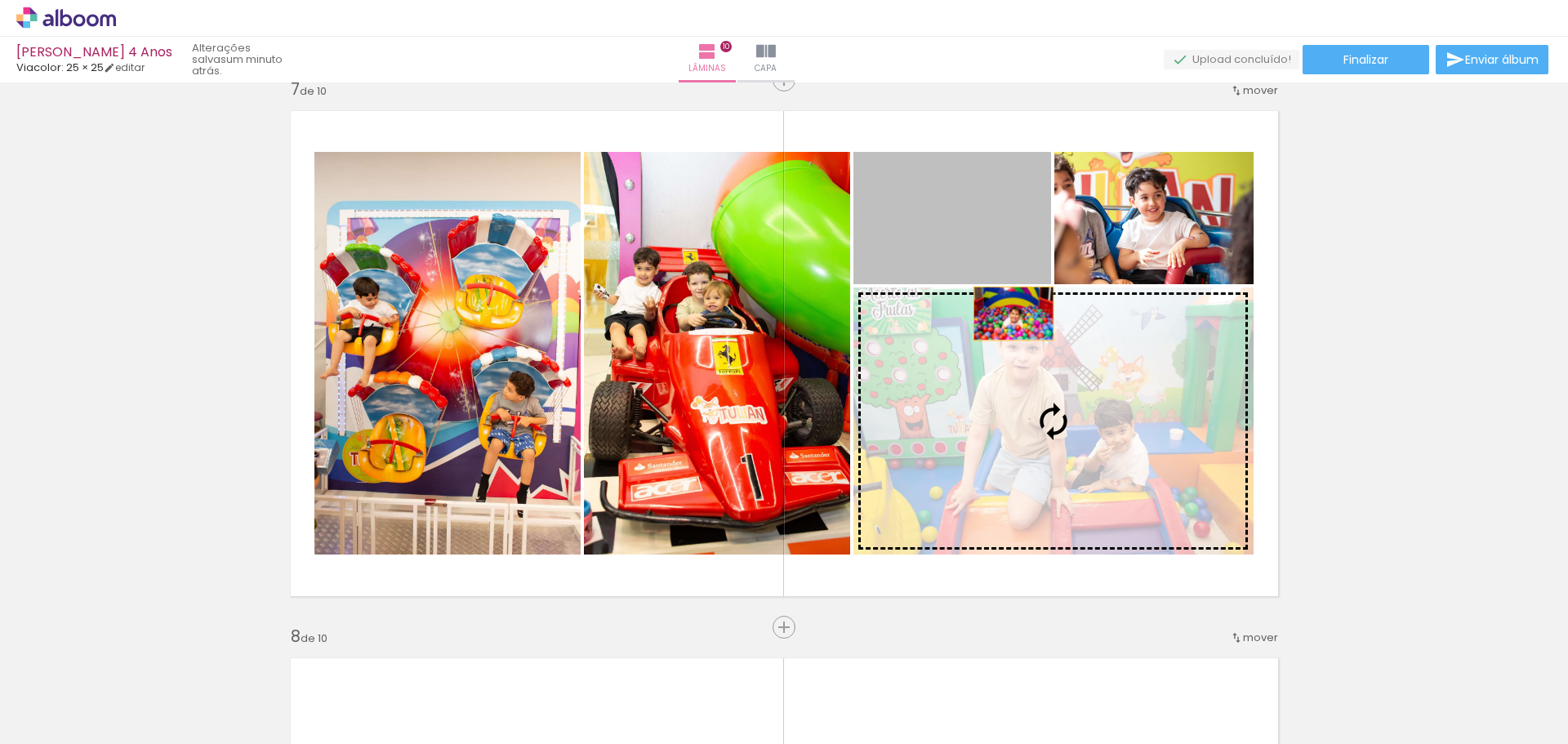
drag, startPoint x: 990, startPoint y: 224, endPoint x: 1030, endPoint y: 368, distance: 149.5
click at [0, 0] on slot at bounding box center [0, 0] width 0 height 0
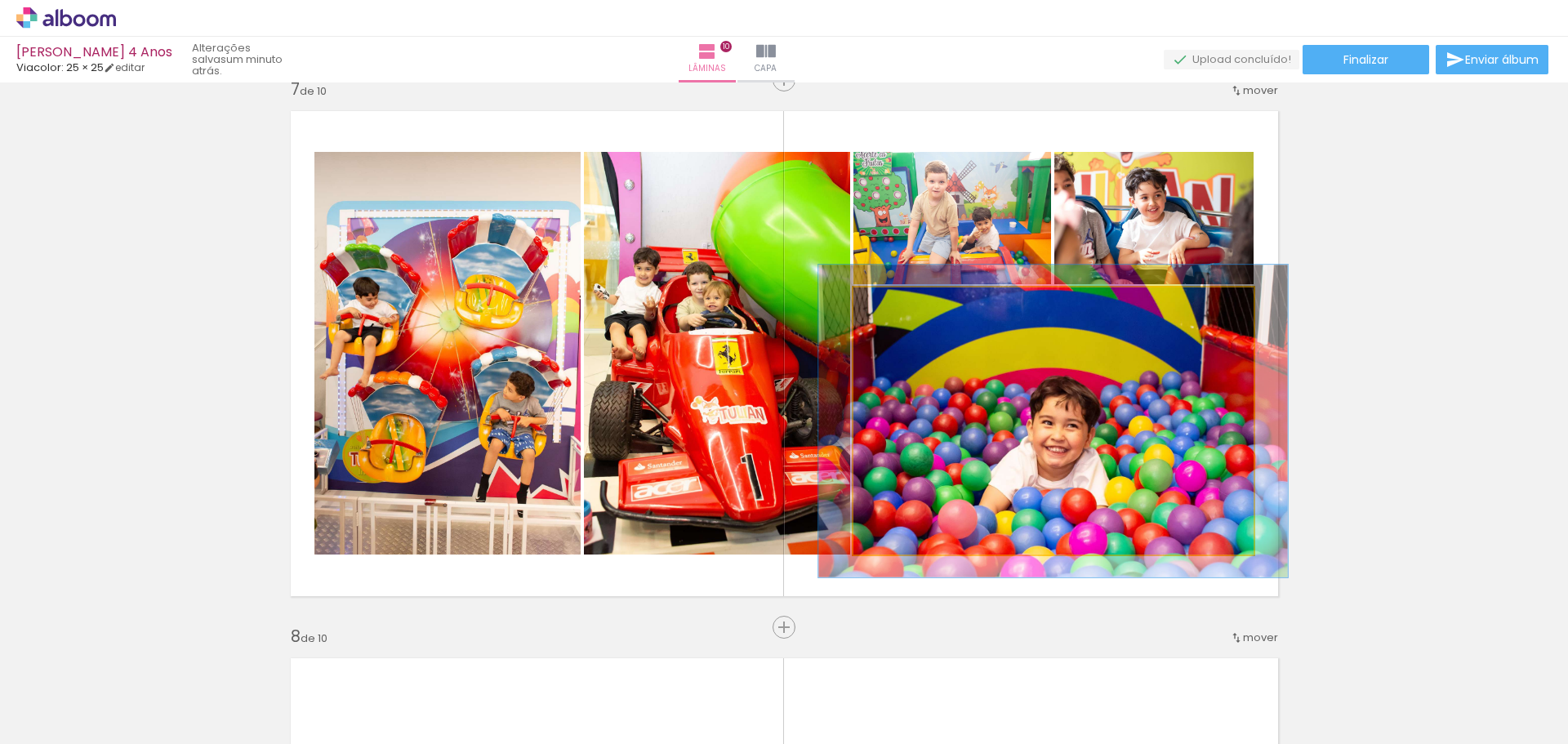
drag, startPoint x: 890, startPoint y: 307, endPoint x: 900, endPoint y: 306, distance: 10.0
type paper-slider "117"
click at [900, 306] on div at bounding box center [901, 305] width 26 height 26
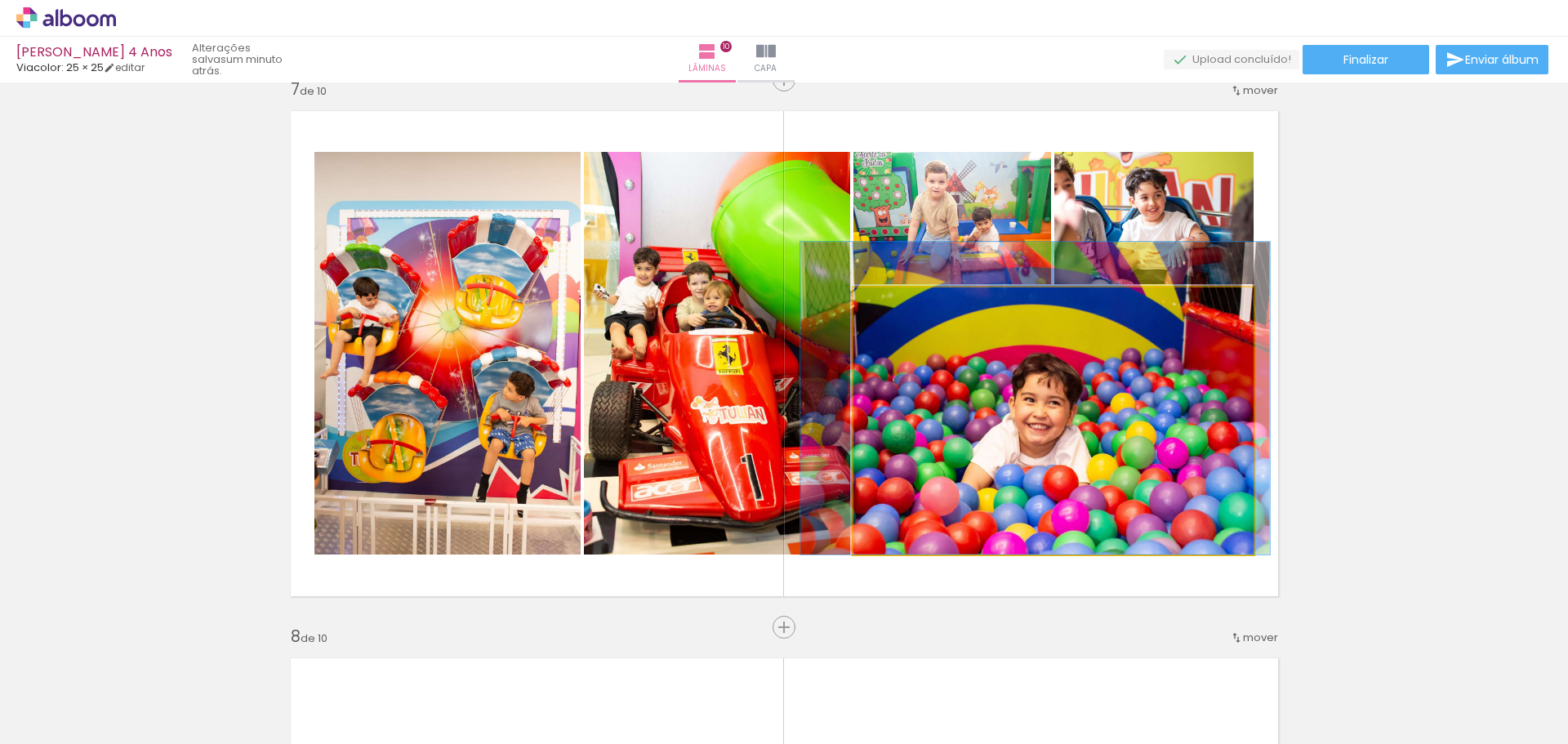
drag, startPoint x: 1147, startPoint y: 415, endPoint x: 1131, endPoint y: 392, distance: 28.0
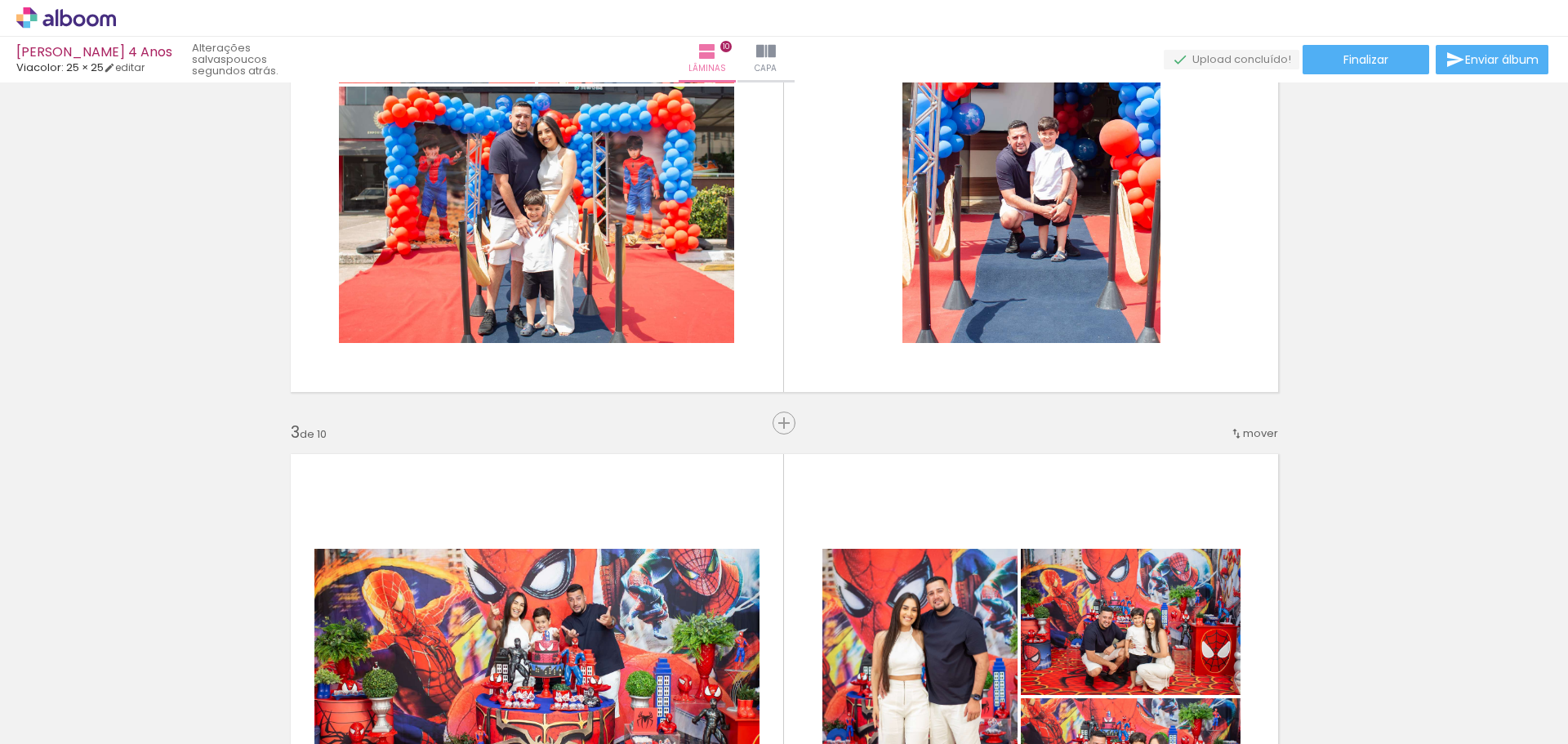
scroll to position [618, 0]
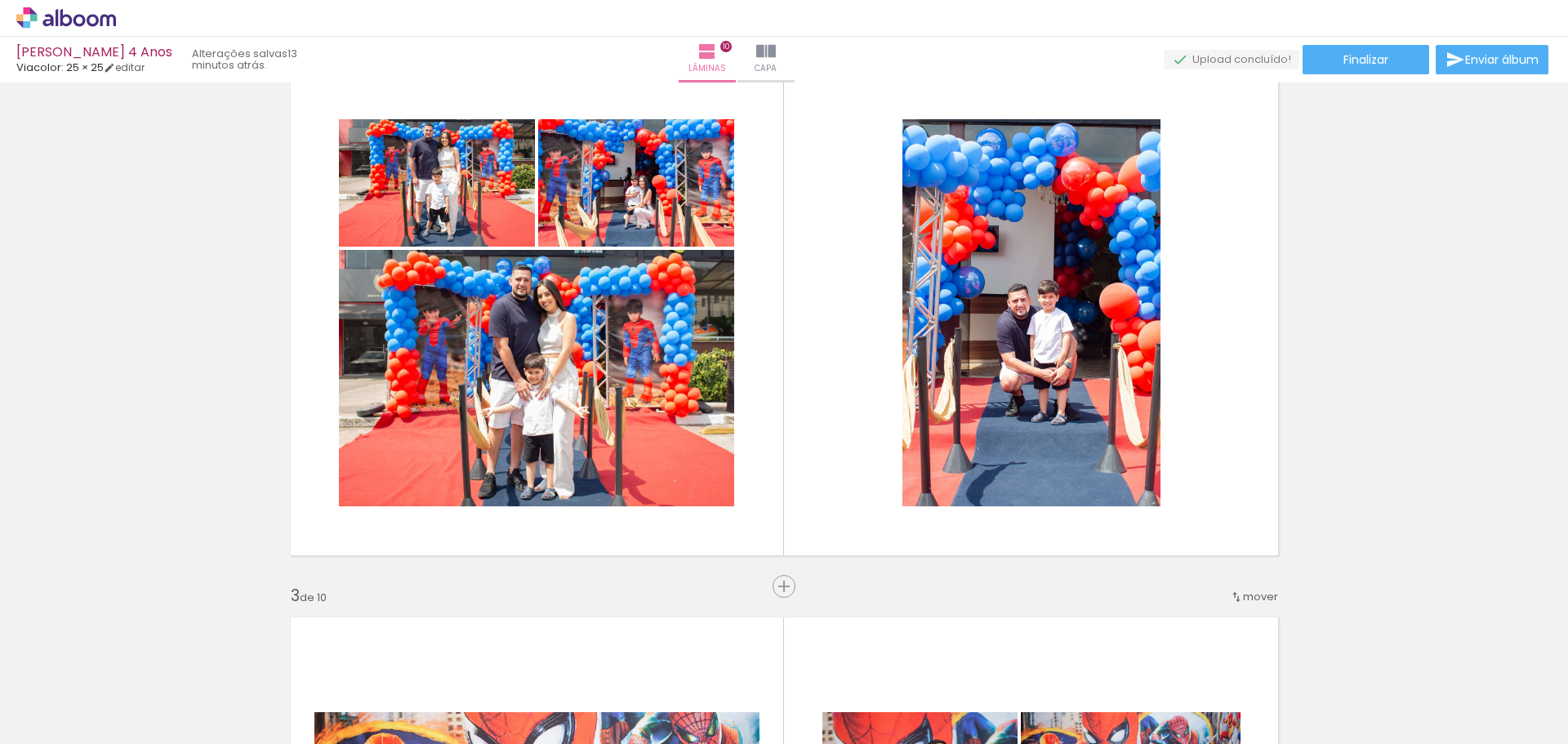
scroll to position [4607, 0]
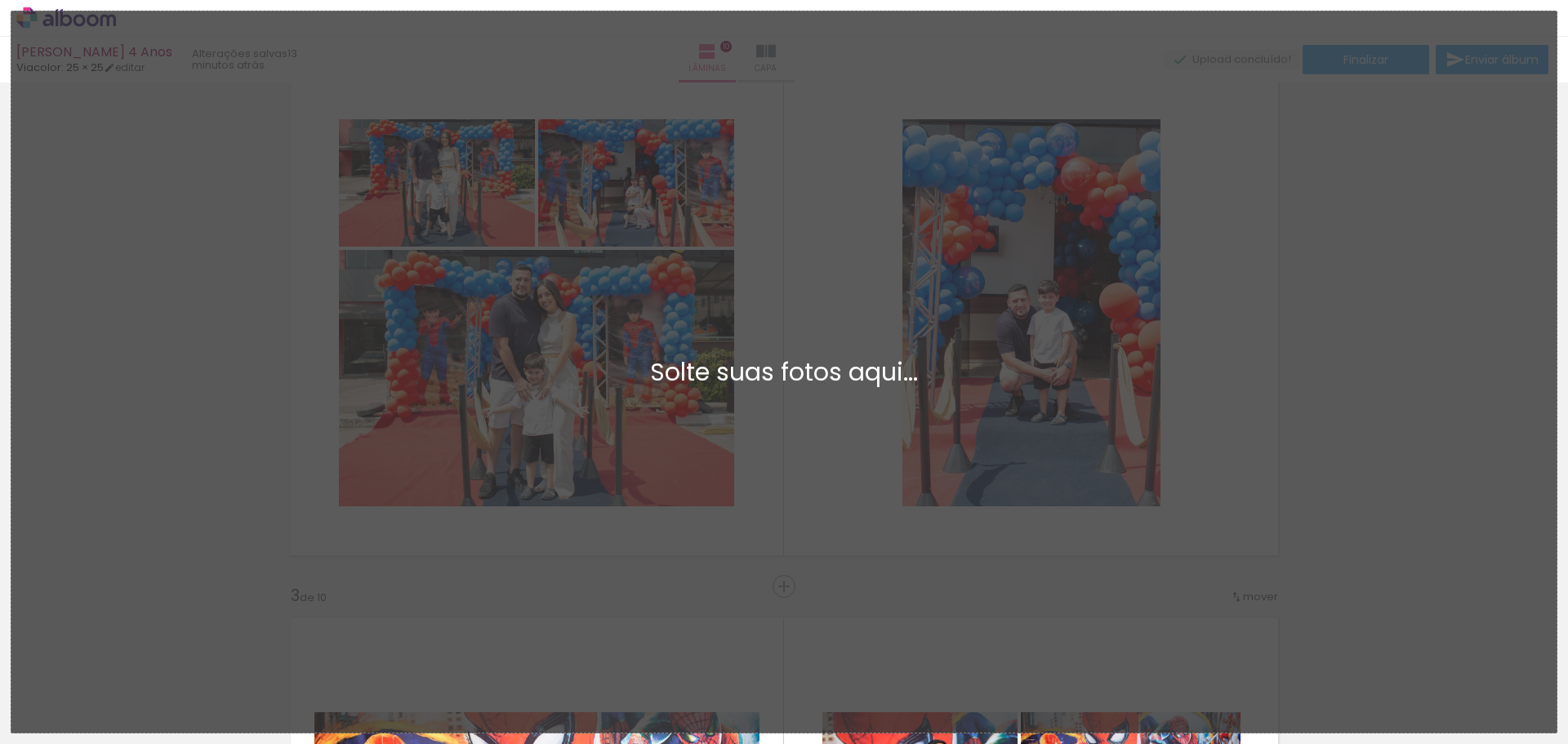
scroll to position [4607, 0]
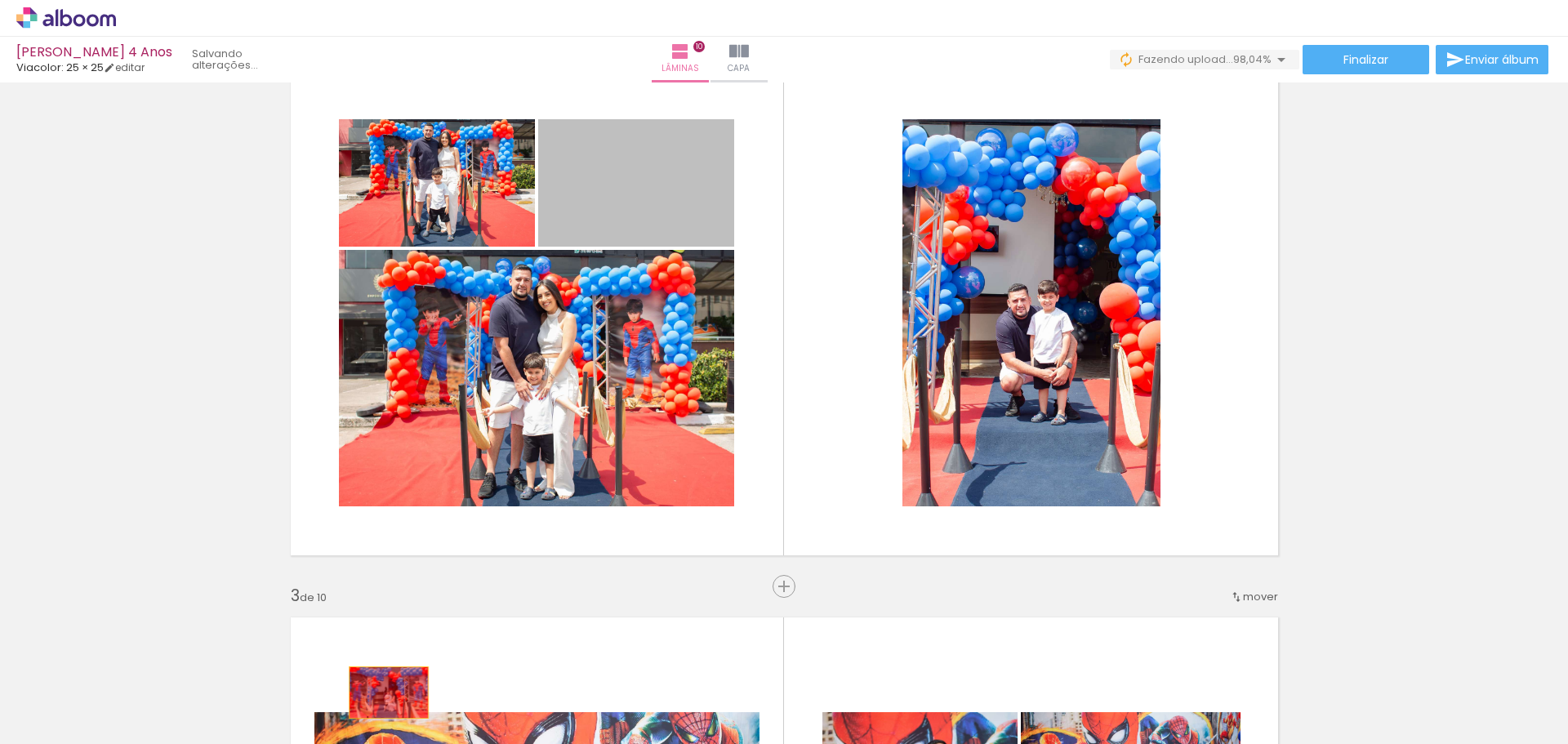
drag, startPoint x: 647, startPoint y: 182, endPoint x: 382, endPoint y: 691, distance: 573.9
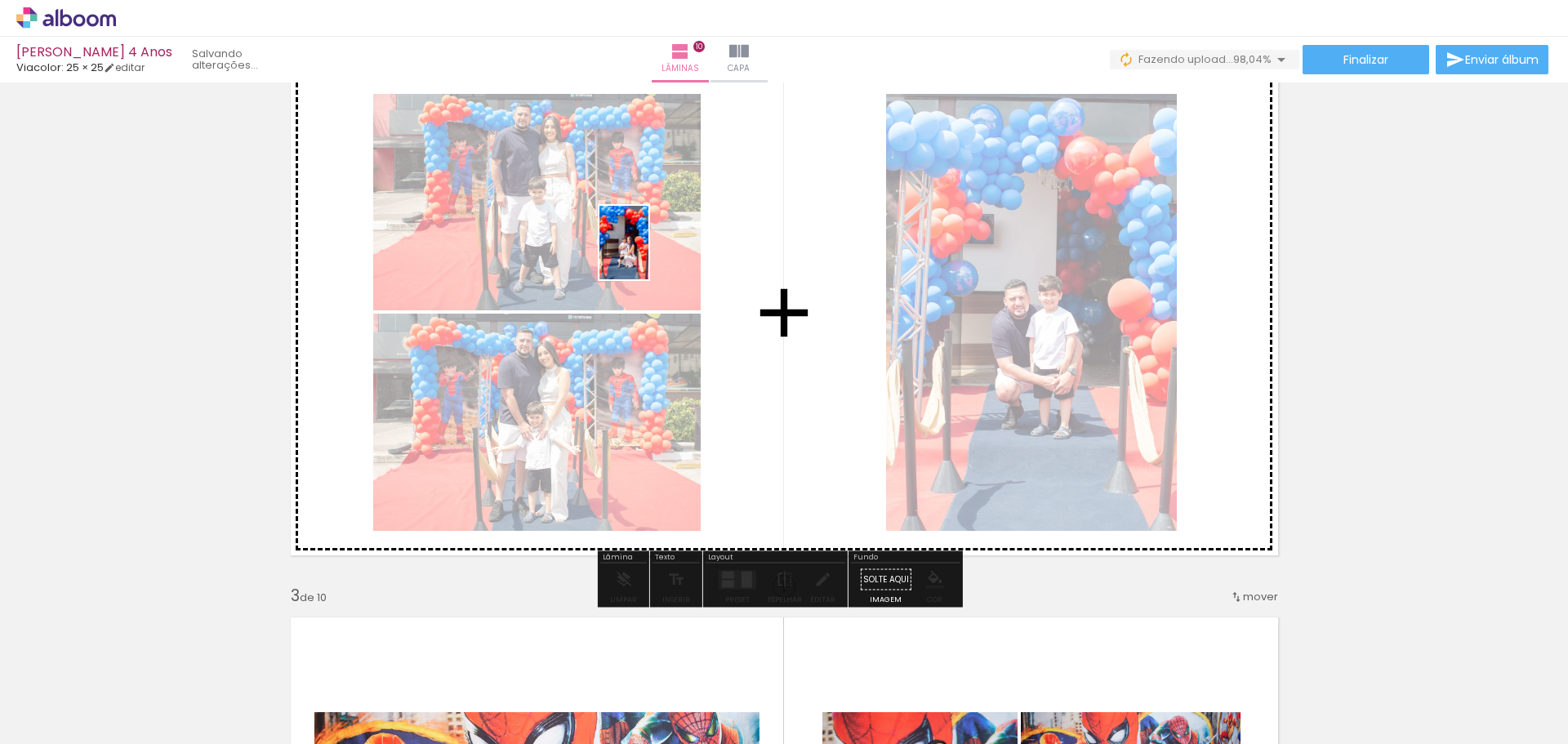
drag, startPoint x: 260, startPoint y: 689, endPoint x: 648, endPoint y: 255, distance: 582.2
click at [648, 255] on quentale-workspace at bounding box center [784, 372] width 1568 height 744
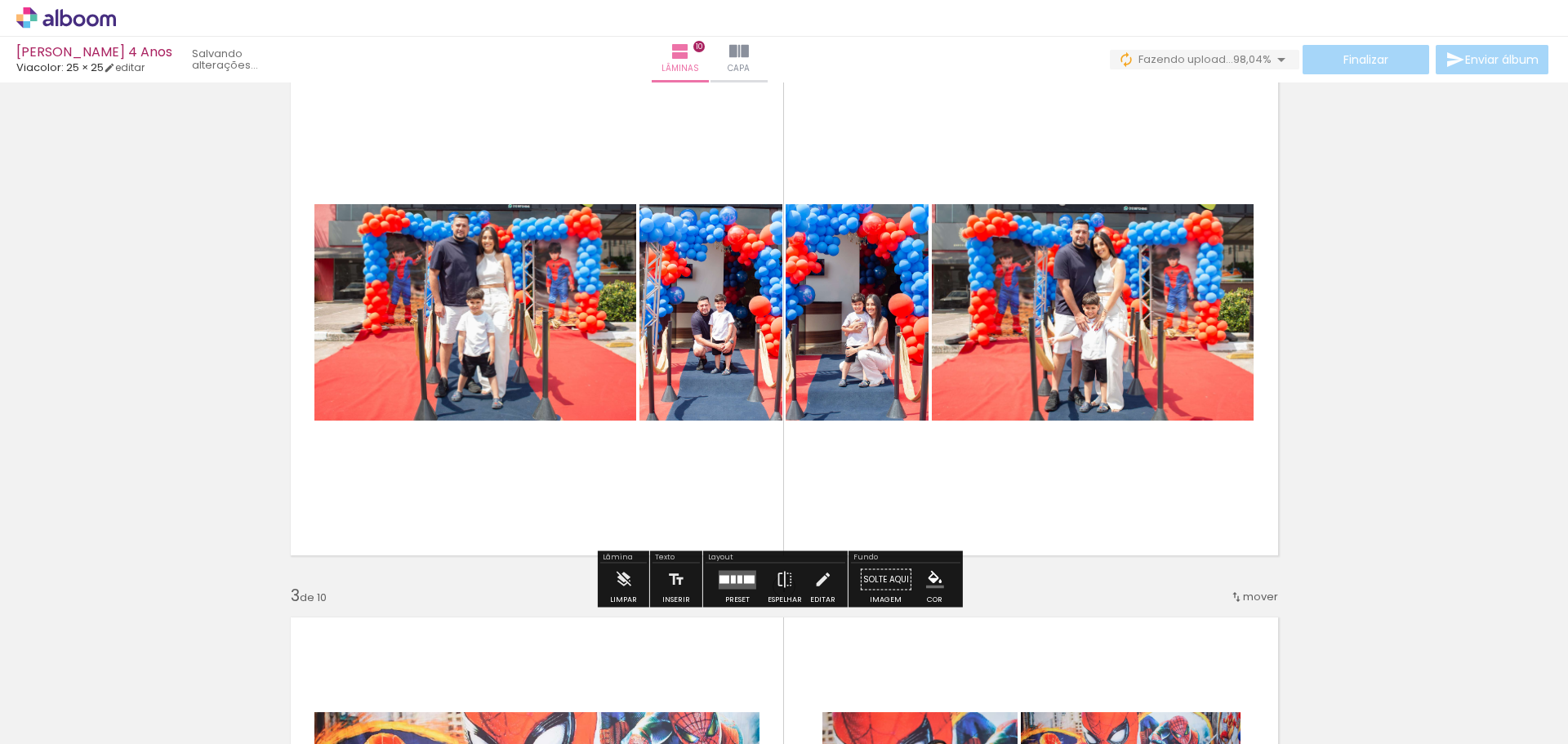
click at [725, 576] on div at bounding box center [724, 579] width 10 height 8
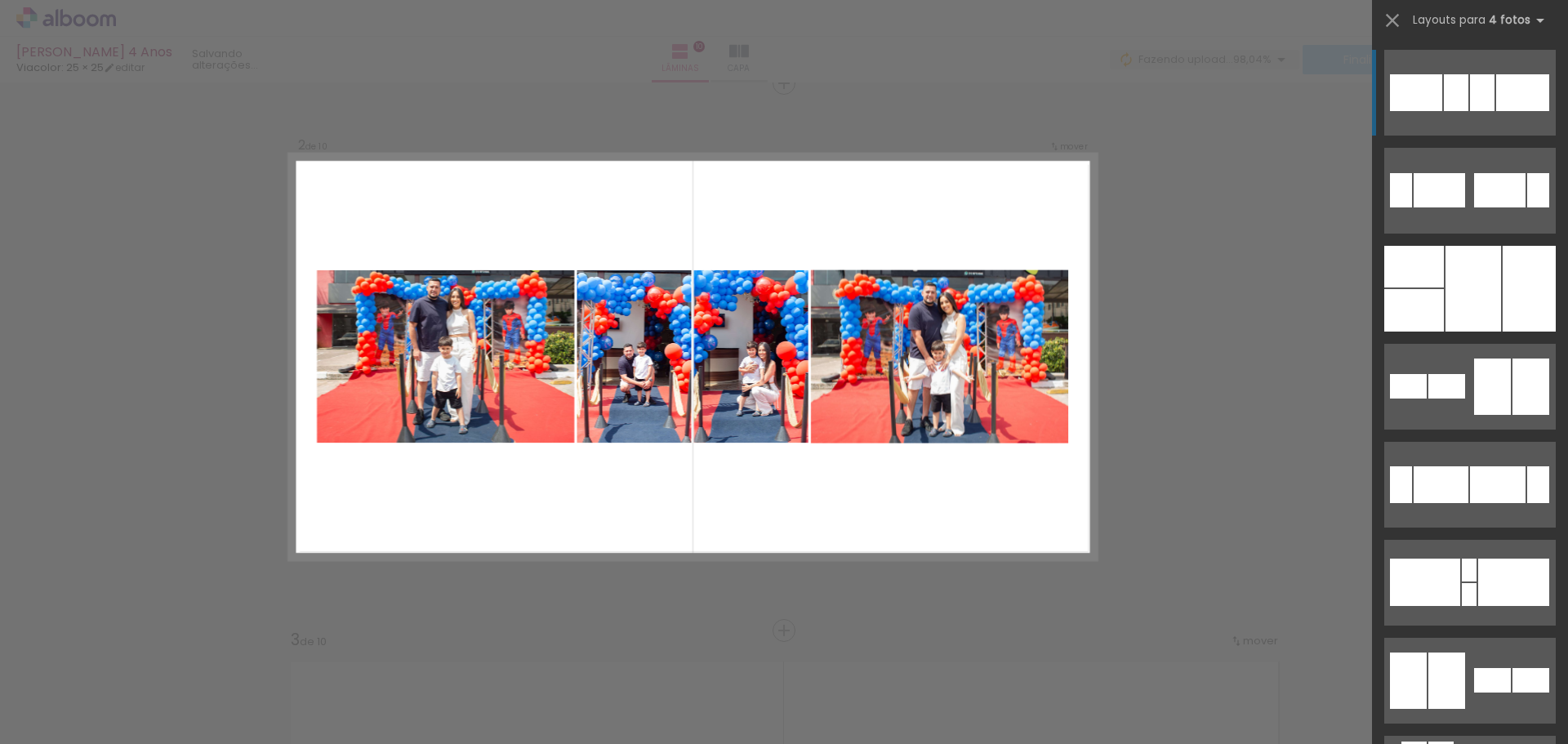
scroll to position [568, 0]
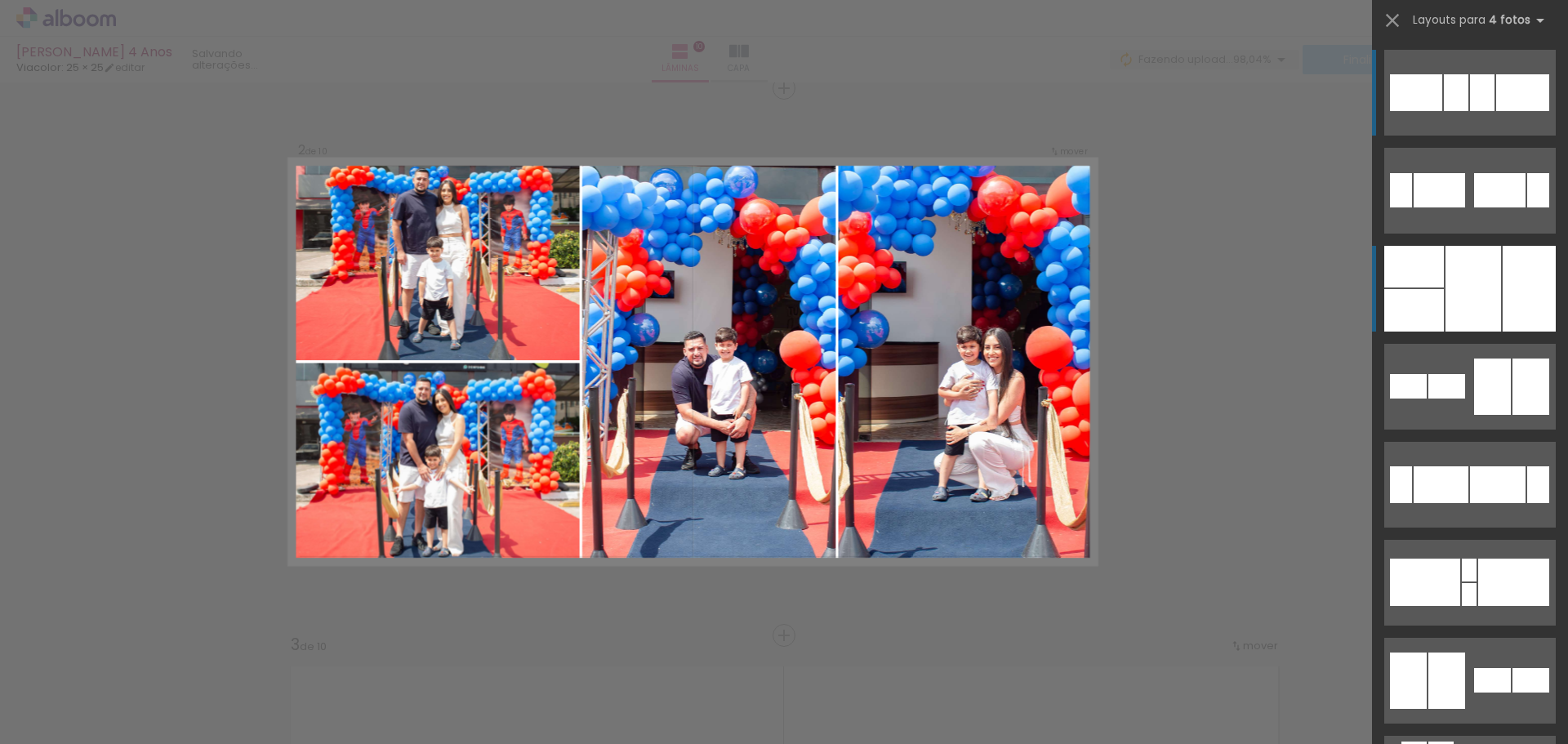
click at [1522, 279] on div at bounding box center [1530, 288] width 53 height 86
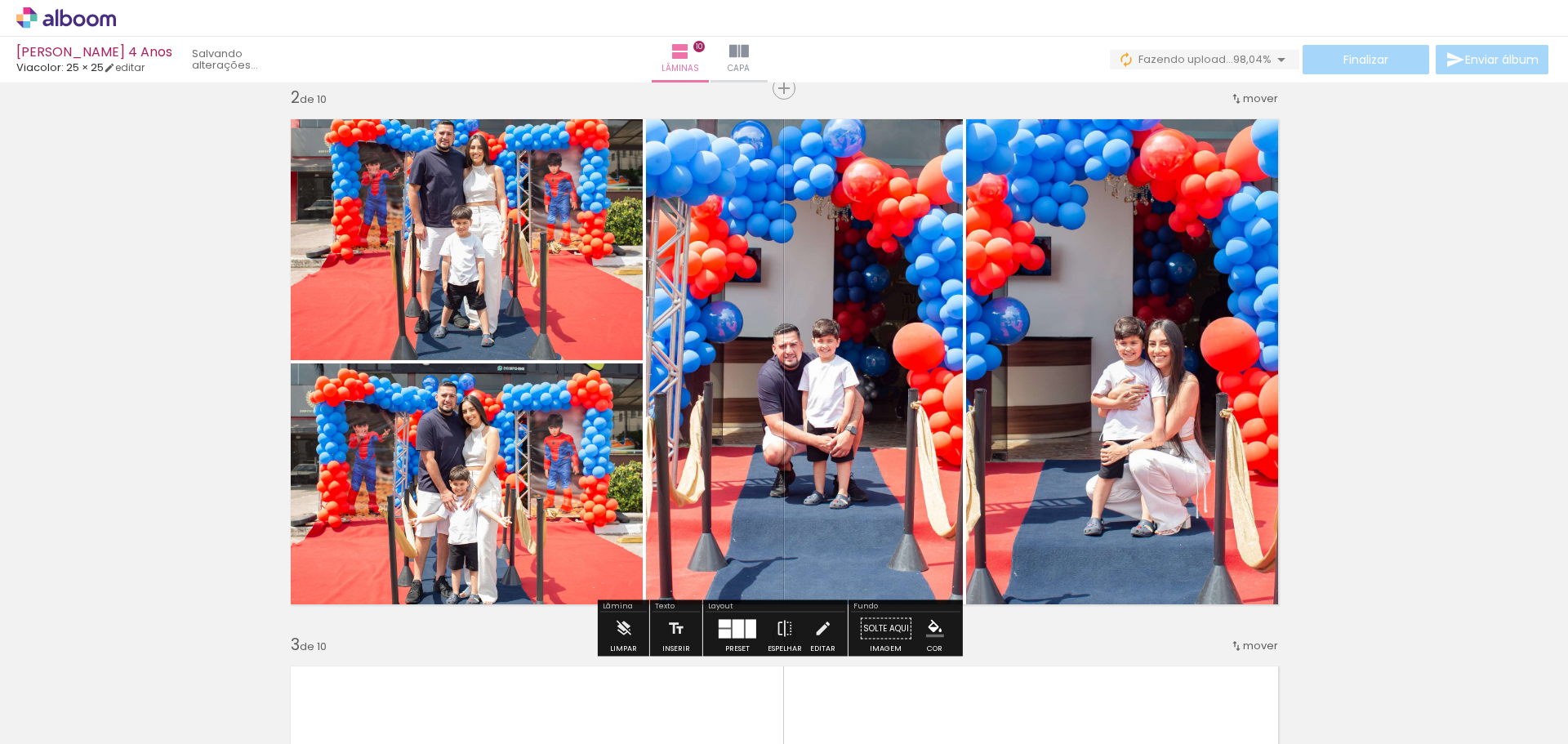
click at [747, 632] on div at bounding box center [751, 628] width 11 height 19
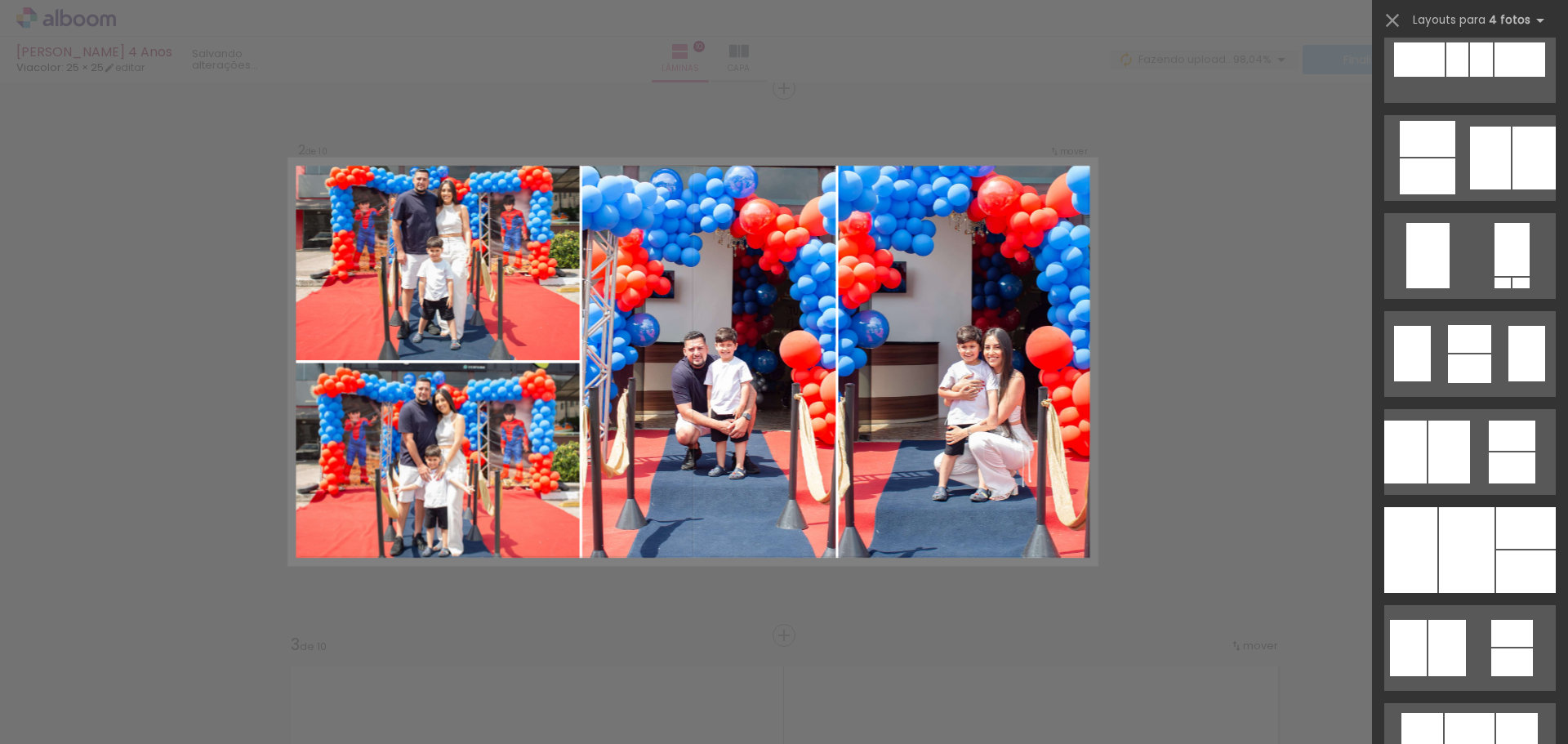
scroll to position [1094, 0]
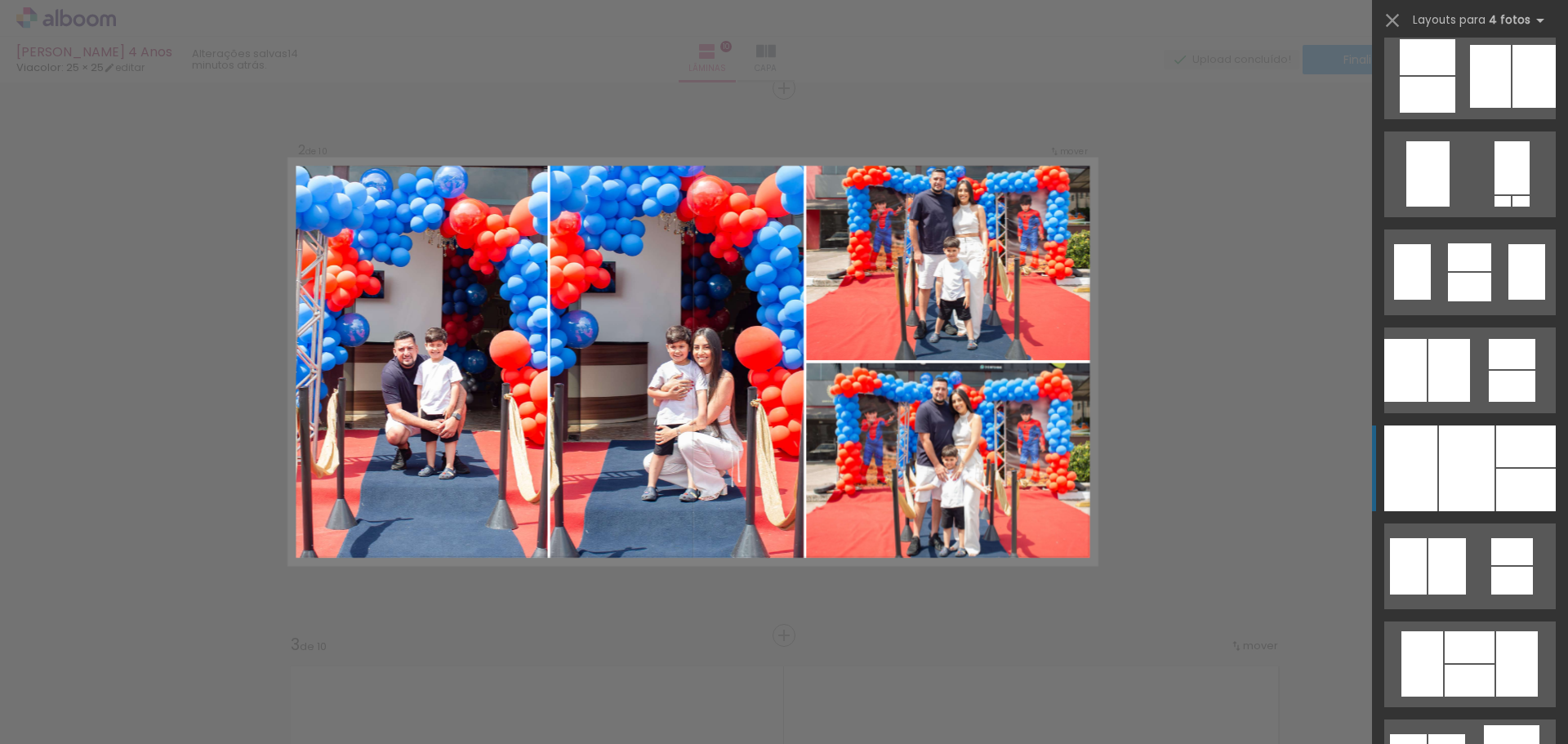
click at [1497, 455] on div at bounding box center [1527, 446] width 59 height 41
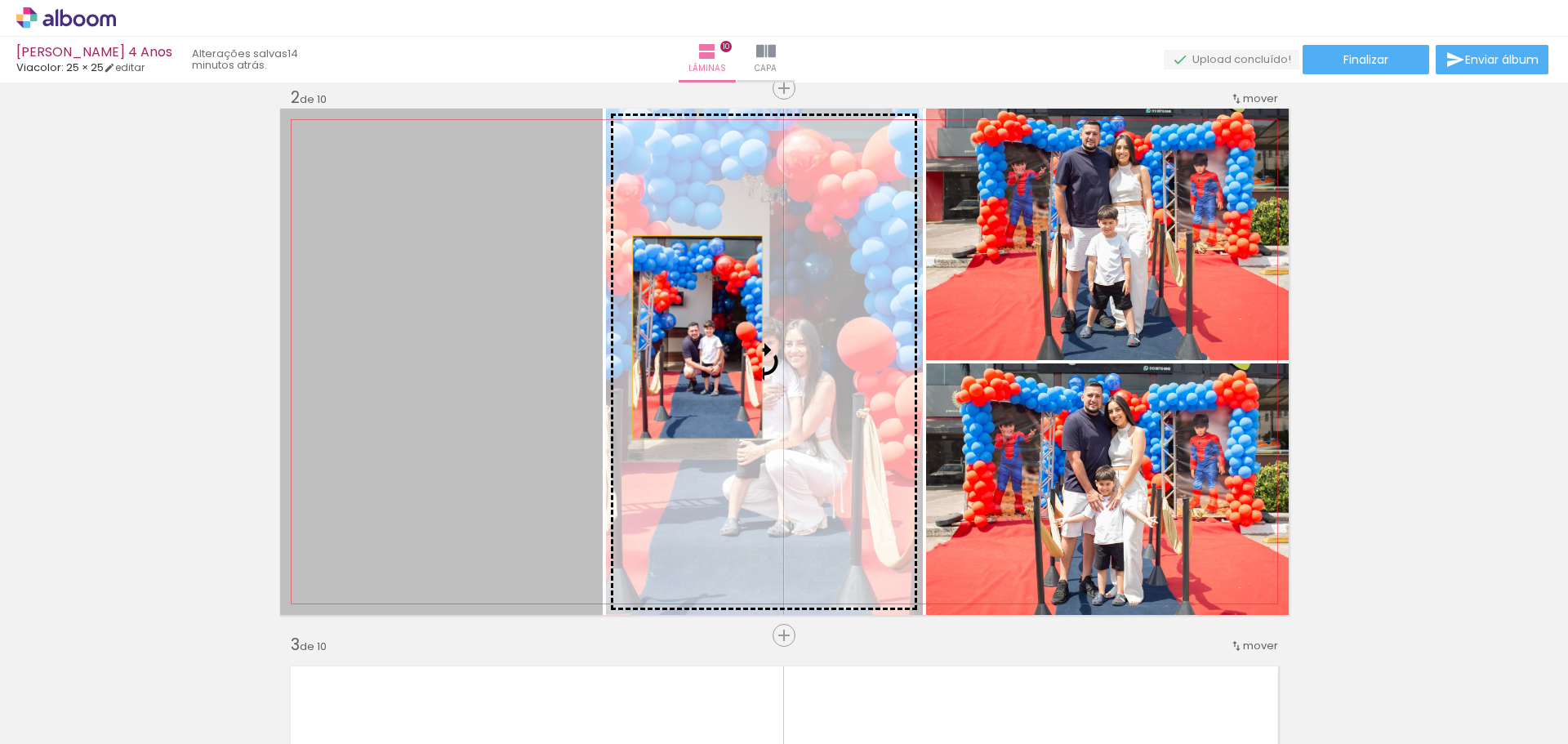
drag, startPoint x: 505, startPoint y: 344, endPoint x: 691, endPoint y: 337, distance: 186.1
click at [0, 0] on slot at bounding box center [0, 0] width 0 height 0
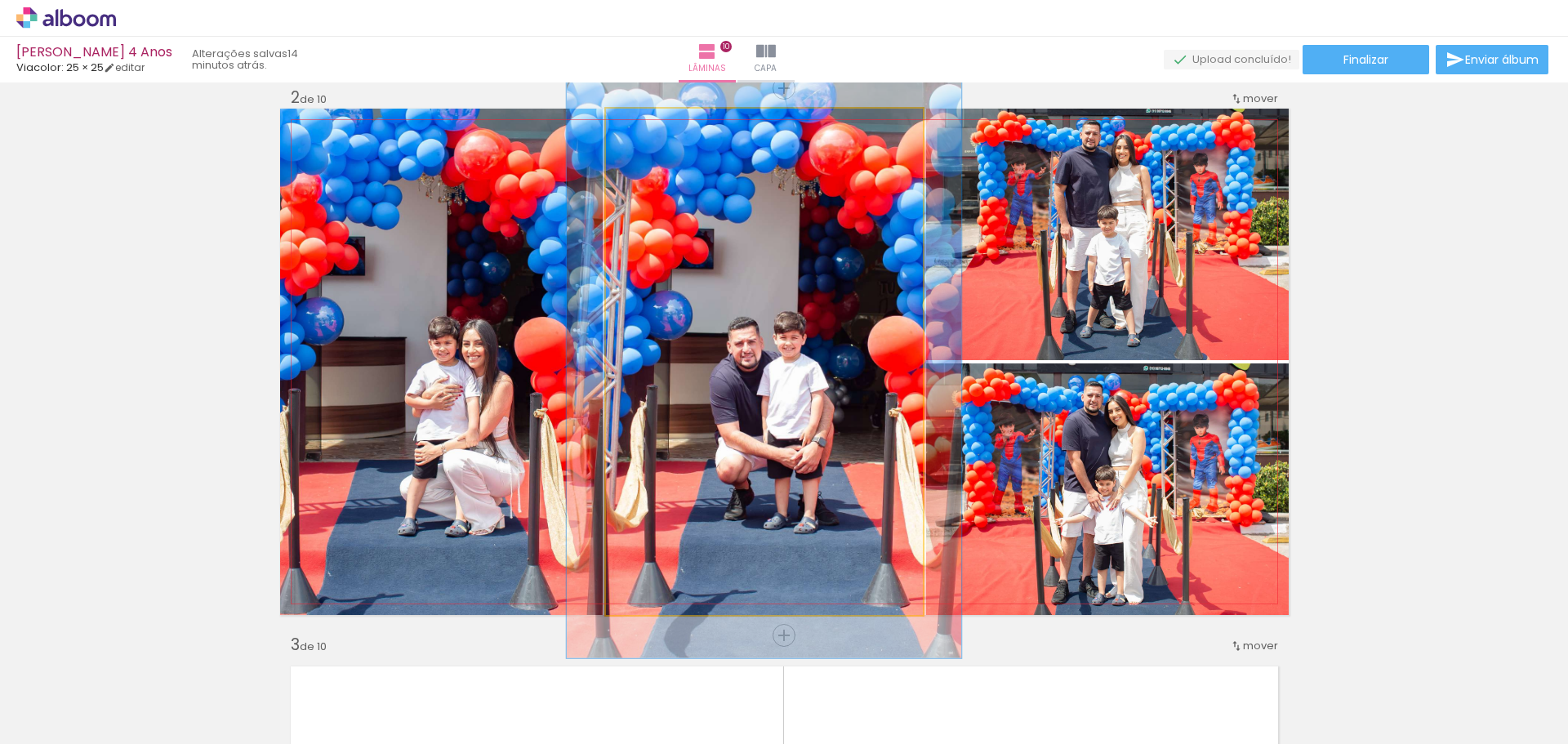
drag, startPoint x: 642, startPoint y: 125, endPoint x: 652, endPoint y: 125, distance: 10.0
type paper-slider "117"
click at [652, 125] on div at bounding box center [653, 125] width 15 height 15
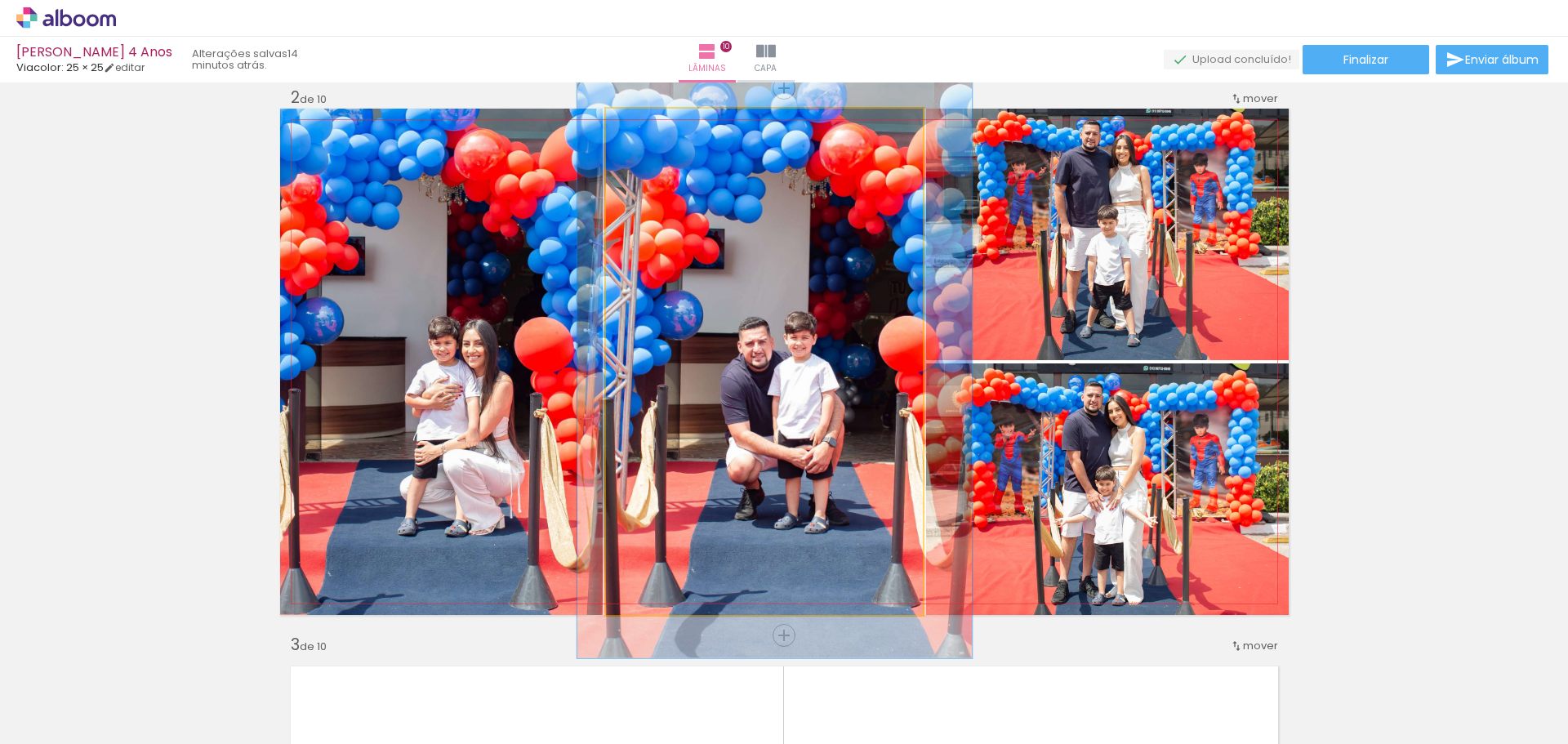
drag, startPoint x: 840, startPoint y: 277, endPoint x: 852, endPoint y: 277, distance: 12.0
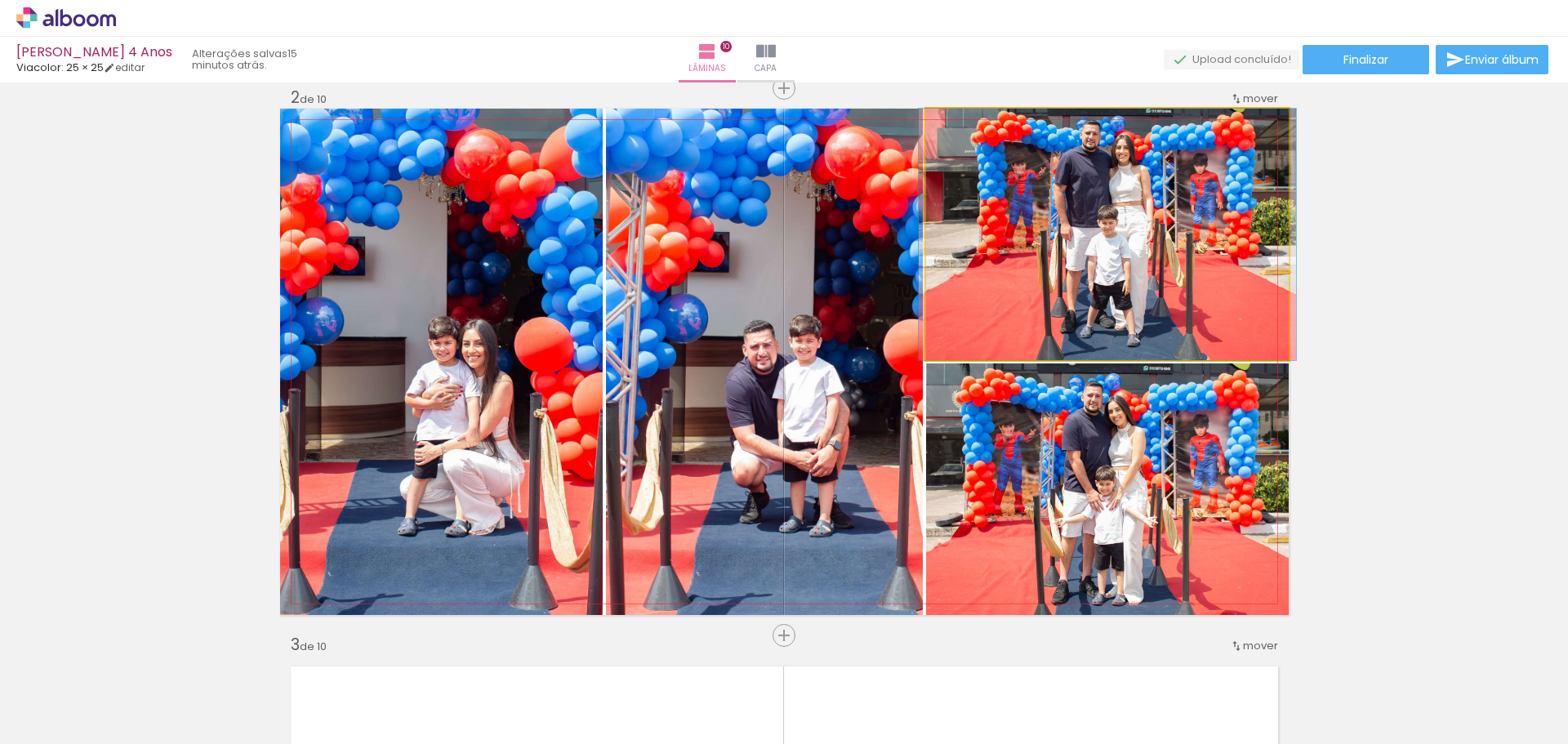
drag, startPoint x: 1115, startPoint y: 219, endPoint x: 1115, endPoint y: 231, distance: 12.0
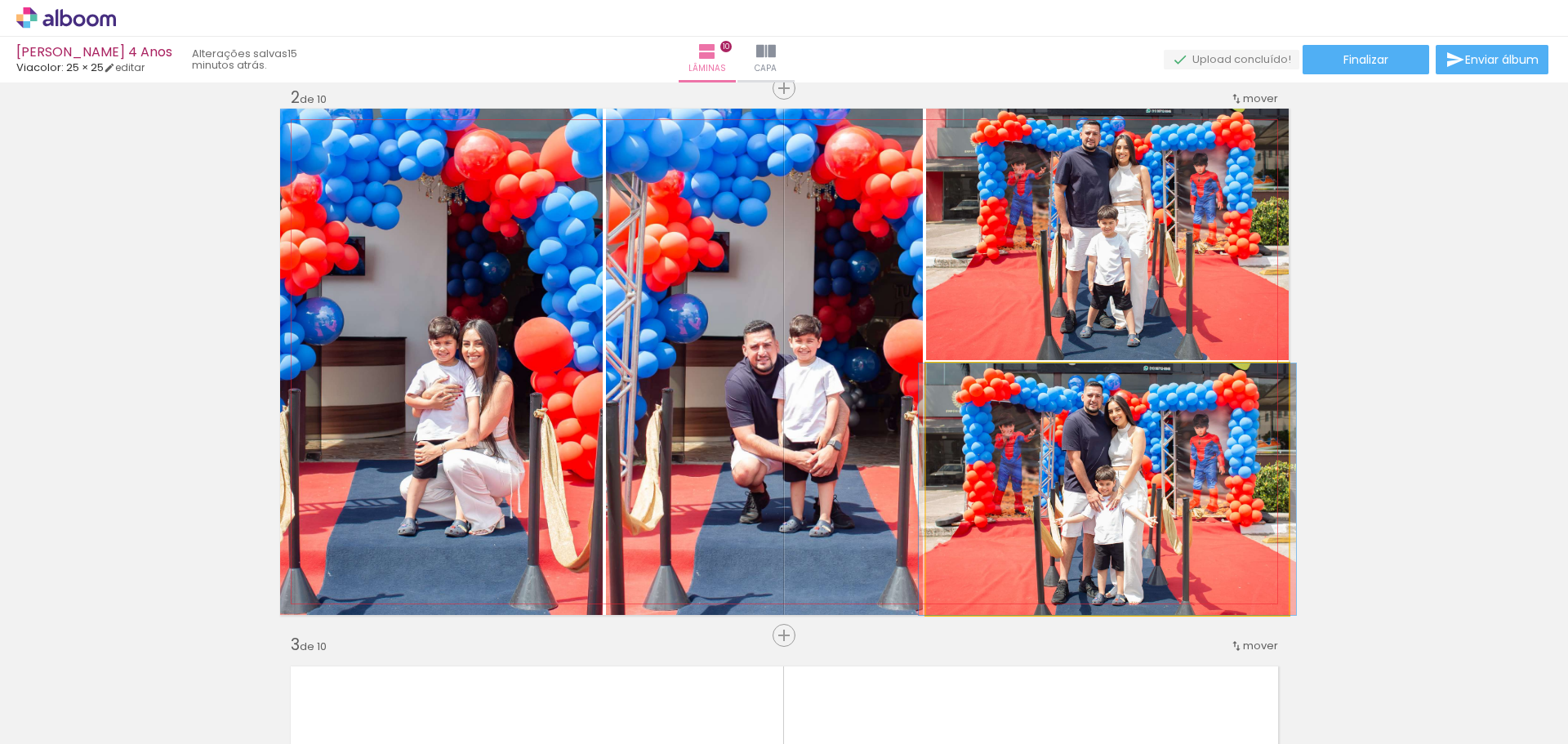
click at [1140, 415] on quentale-photo at bounding box center [1108, 488] width 363 height 252
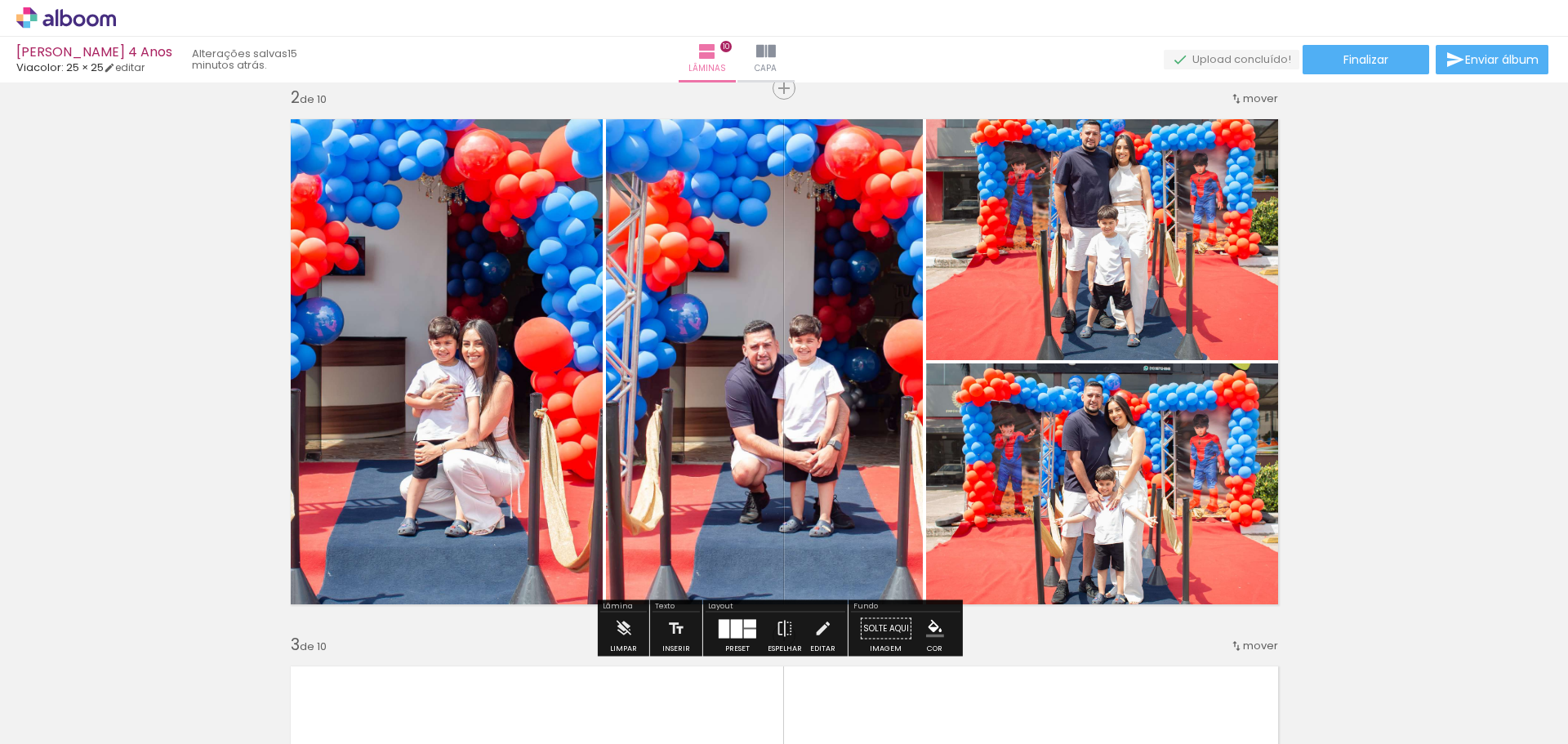
click at [744, 631] on div at bounding box center [750, 632] width 12 height 9
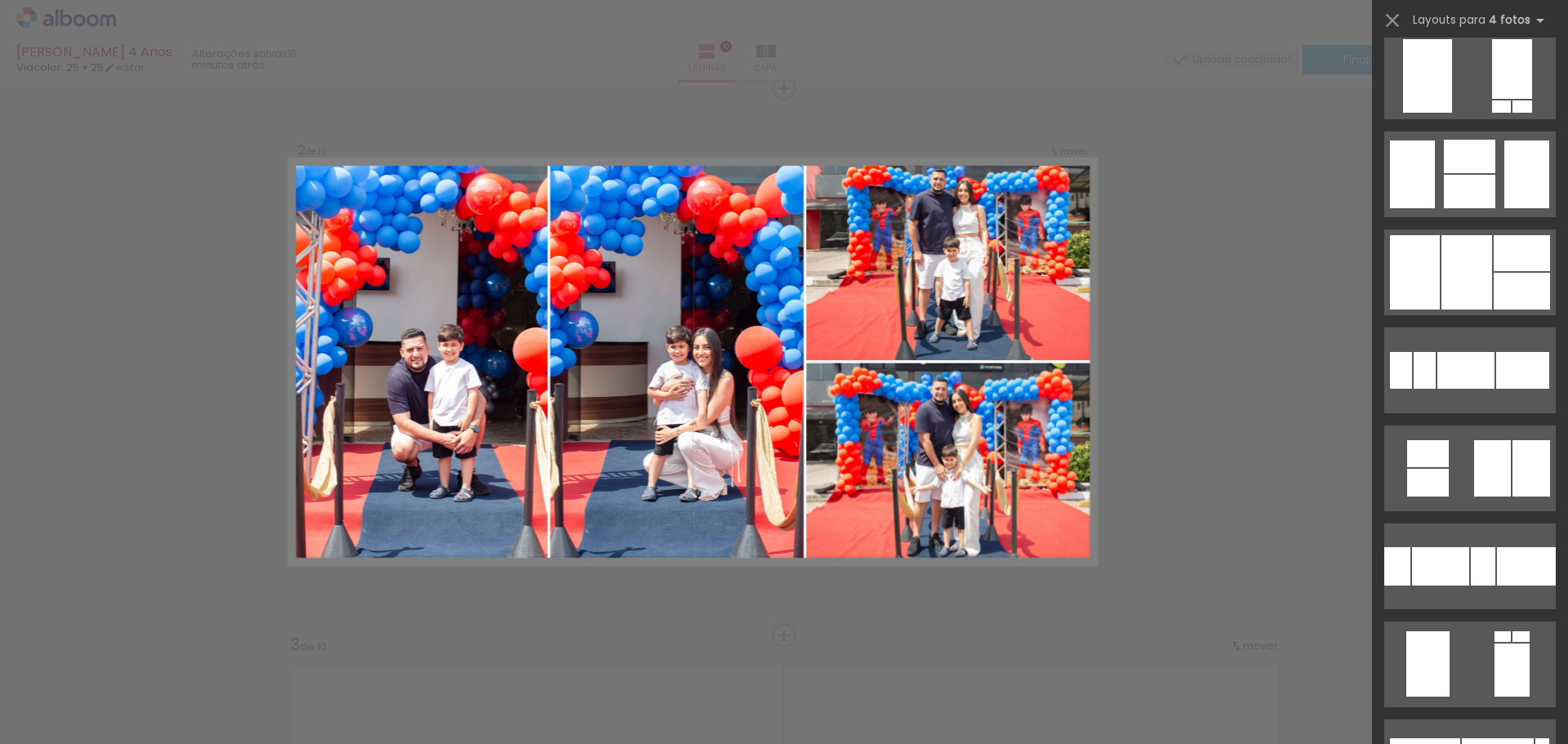
scroll to position [1961, 0]
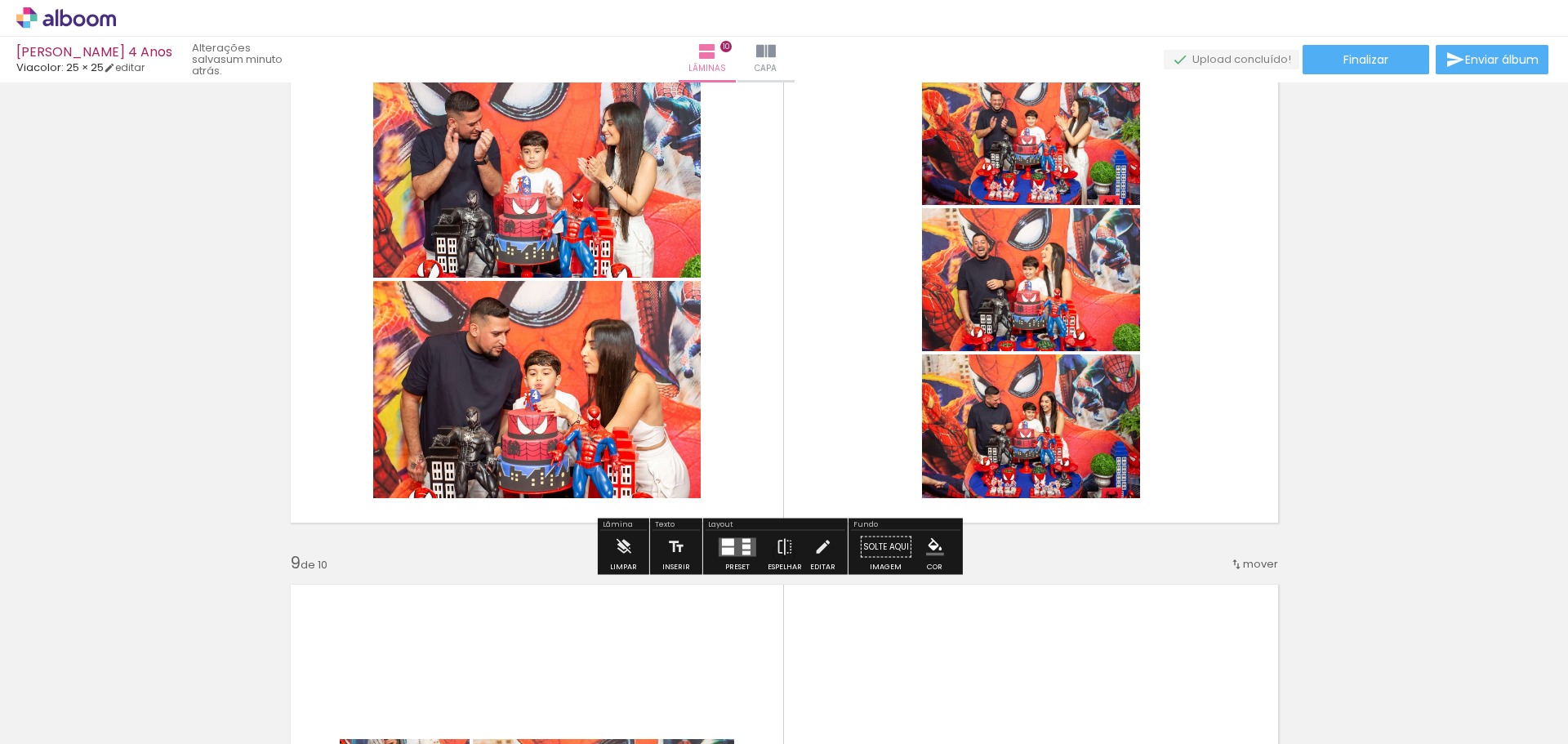
scroll to position [3757, 0]
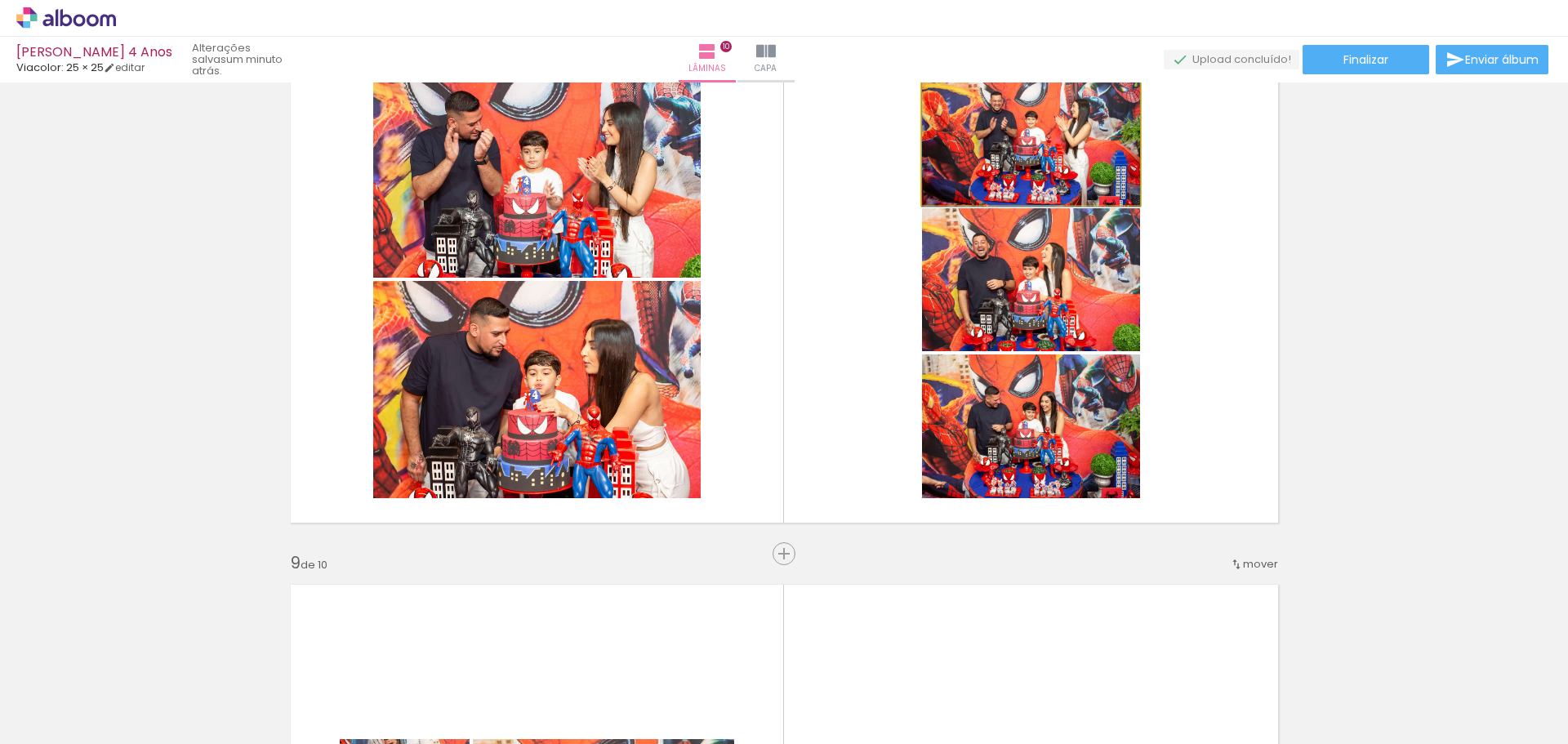
drag, startPoint x: 1024, startPoint y: 145, endPoint x: 963, endPoint y: 149, distance: 61.1
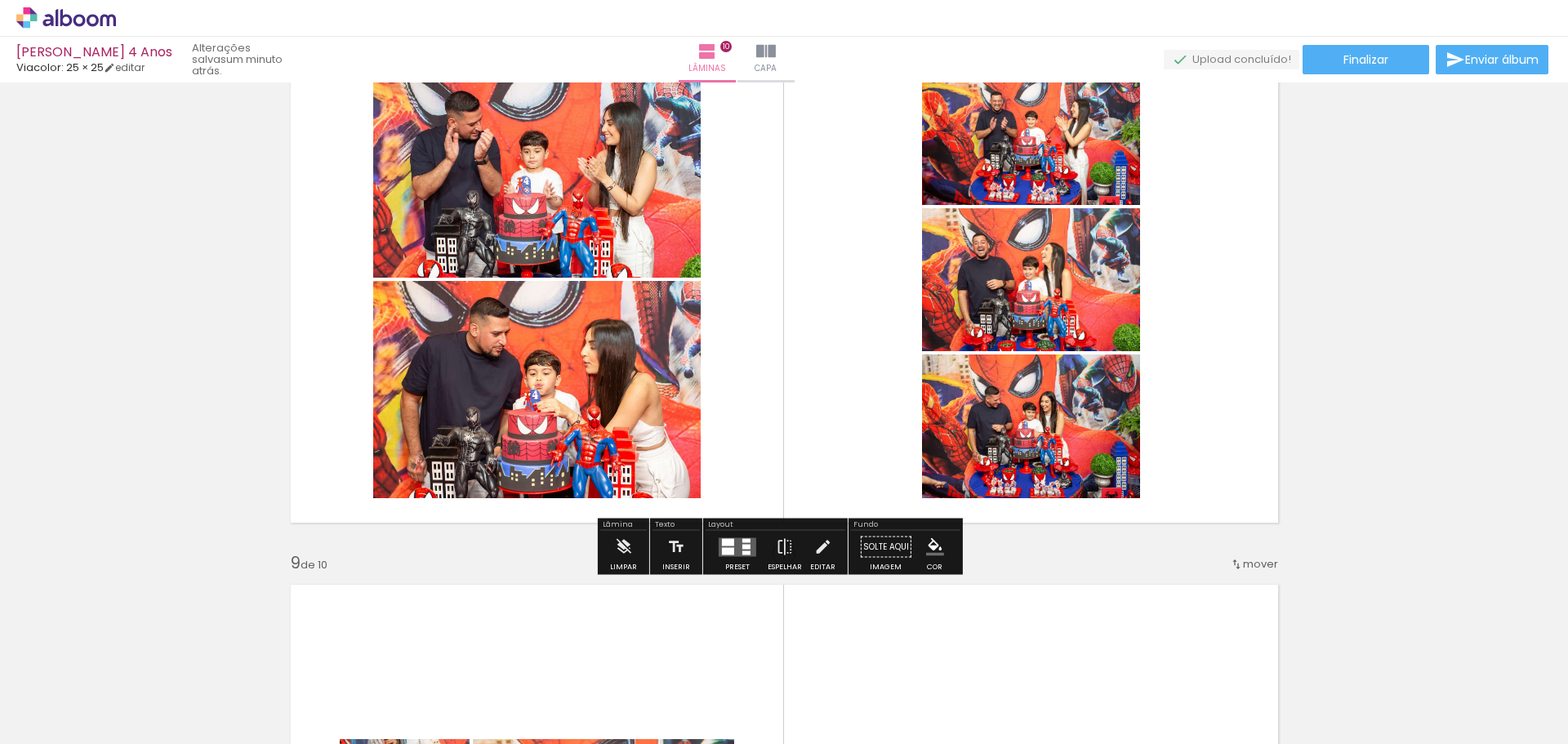
click at [851, 251] on quentale-layouter at bounding box center [784, 279] width 1008 height 506
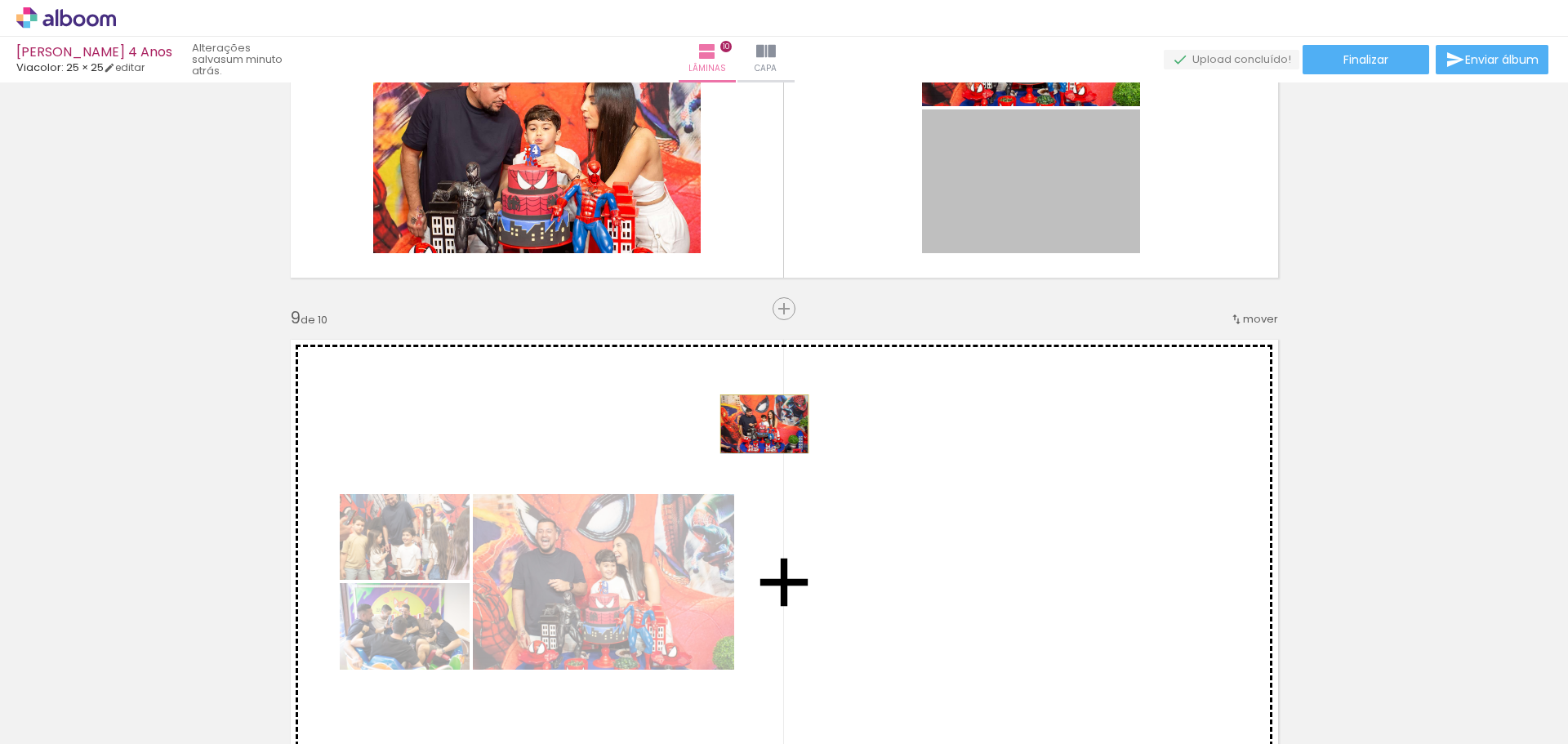
drag, startPoint x: 1074, startPoint y: 190, endPoint x: 761, endPoint y: 424, distance: 390.8
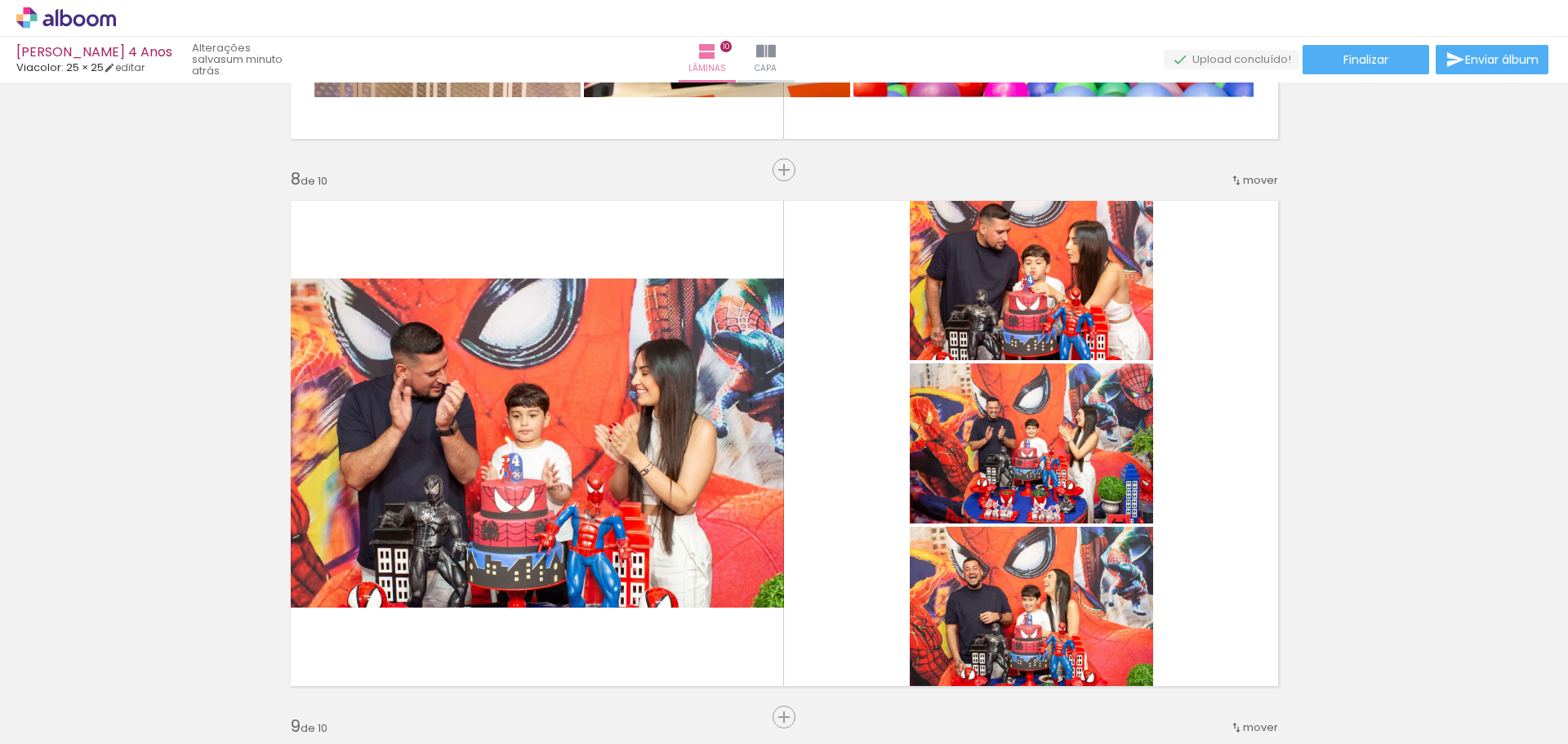
scroll to position [3362, 0]
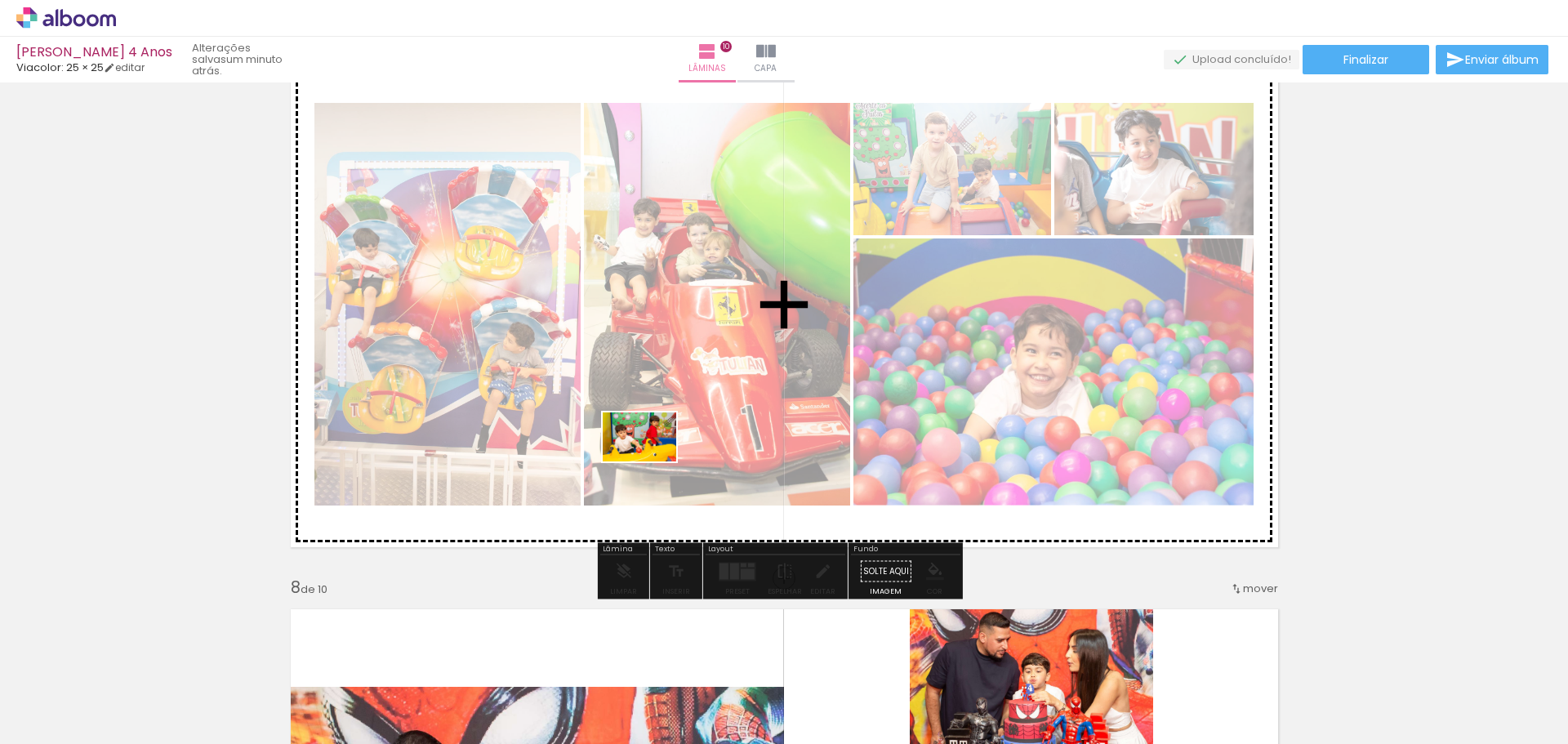
drag, startPoint x: 360, startPoint y: 692, endPoint x: 665, endPoint y: 453, distance: 387.5
click at [665, 453] on quentale-workspace at bounding box center [784, 372] width 1568 height 744
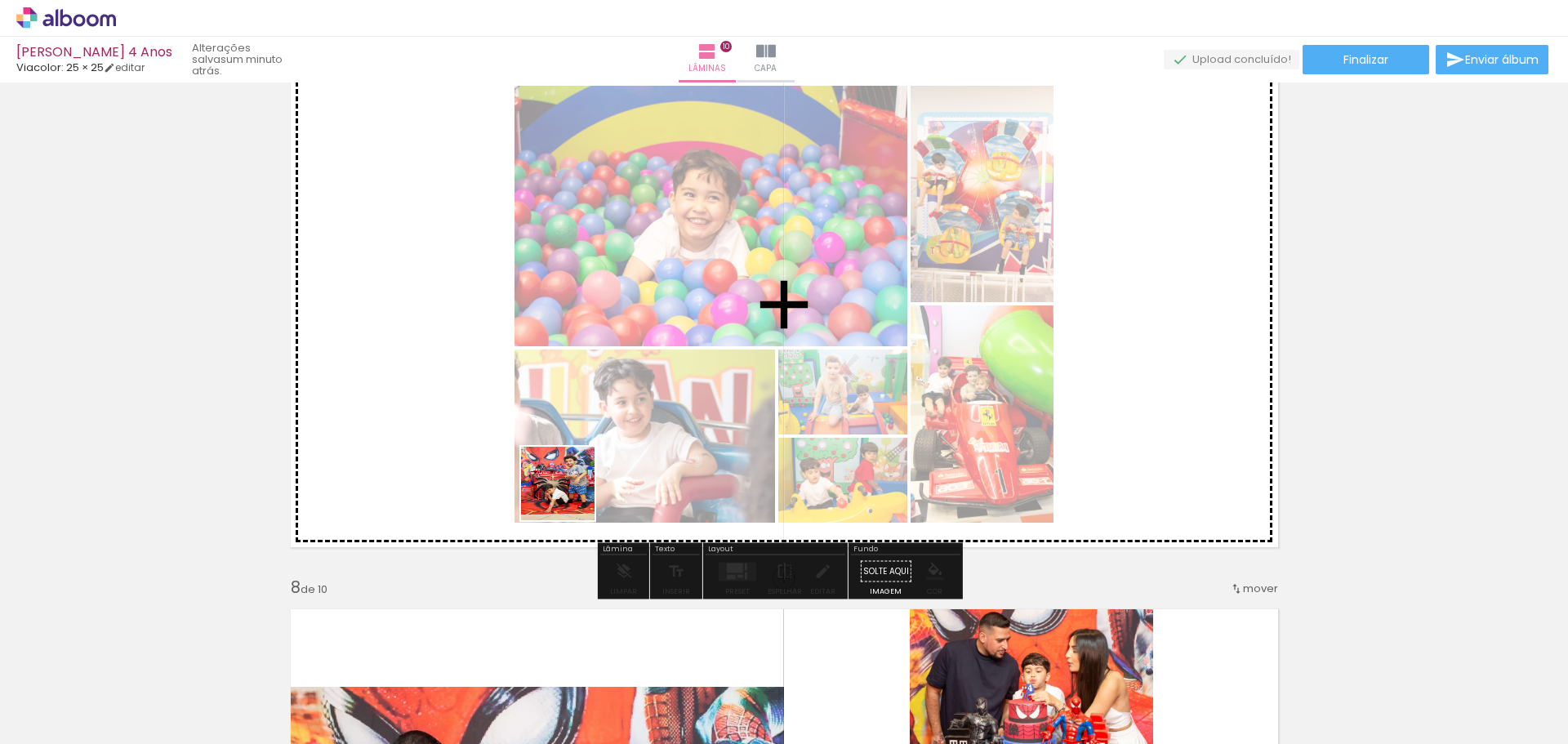
drag, startPoint x: 263, startPoint y: 696, endPoint x: 625, endPoint y: 474, distance: 424.7
click at [625, 474] on quentale-workspace at bounding box center [784, 372] width 1568 height 744
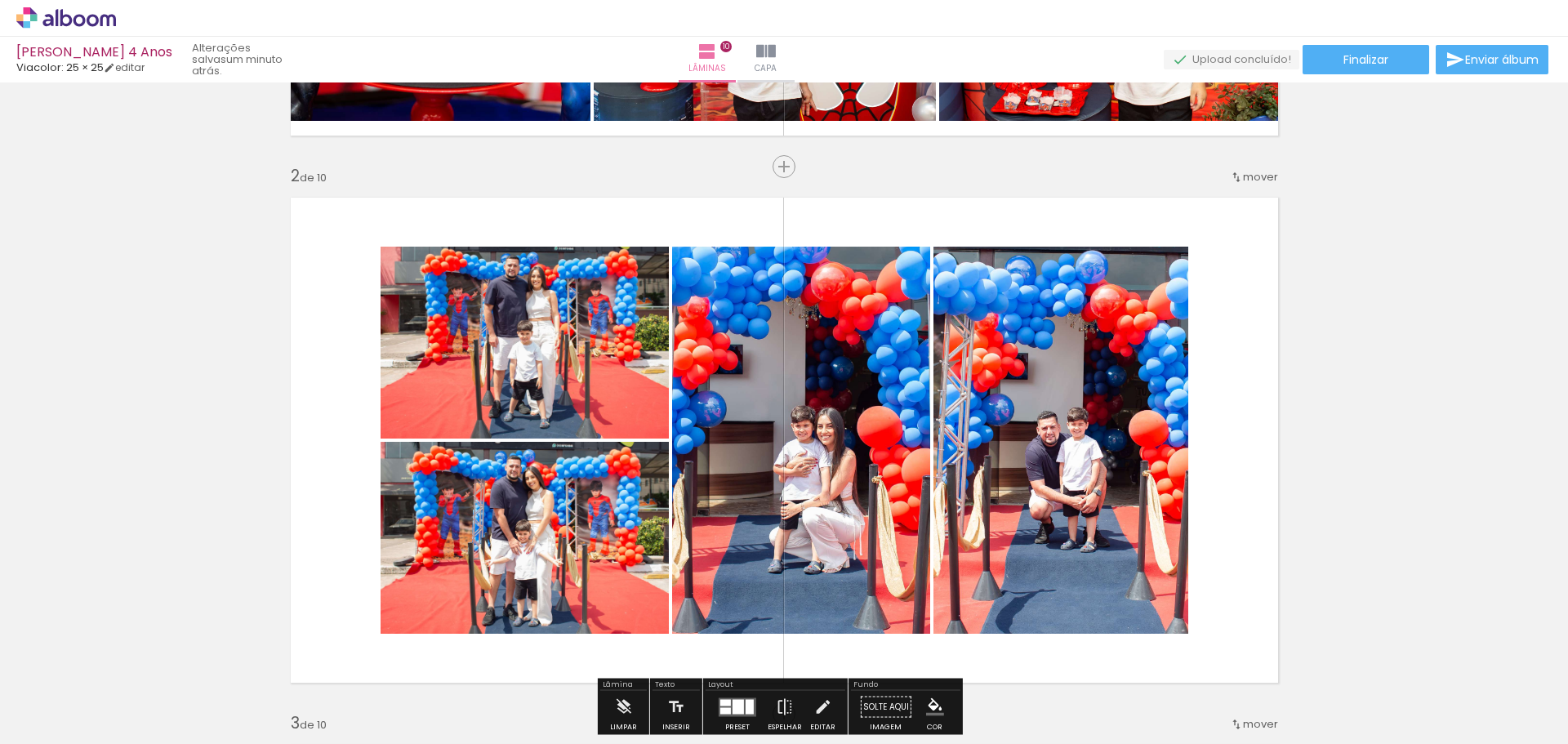
scroll to position [735, 0]
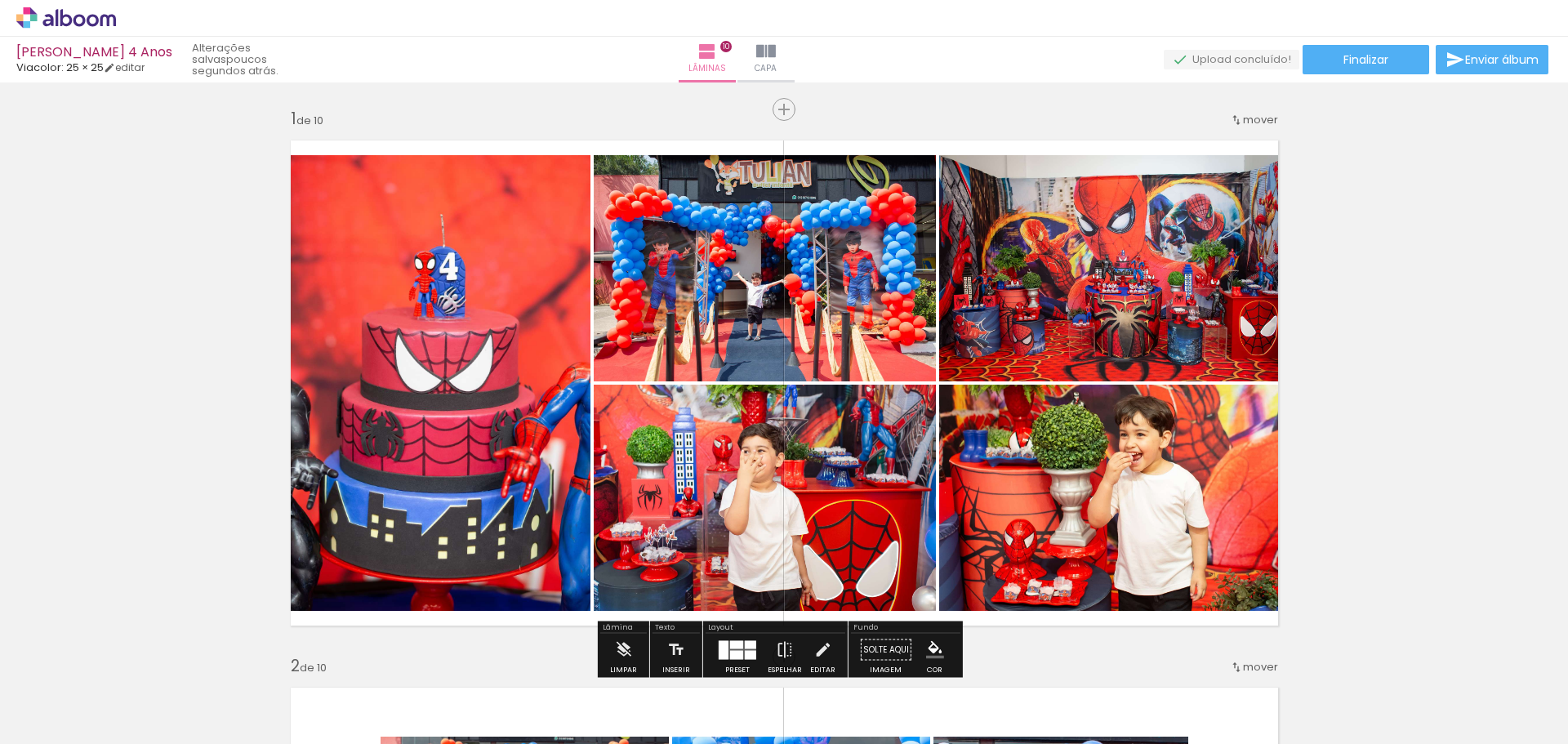
scroll to position [164, 0]
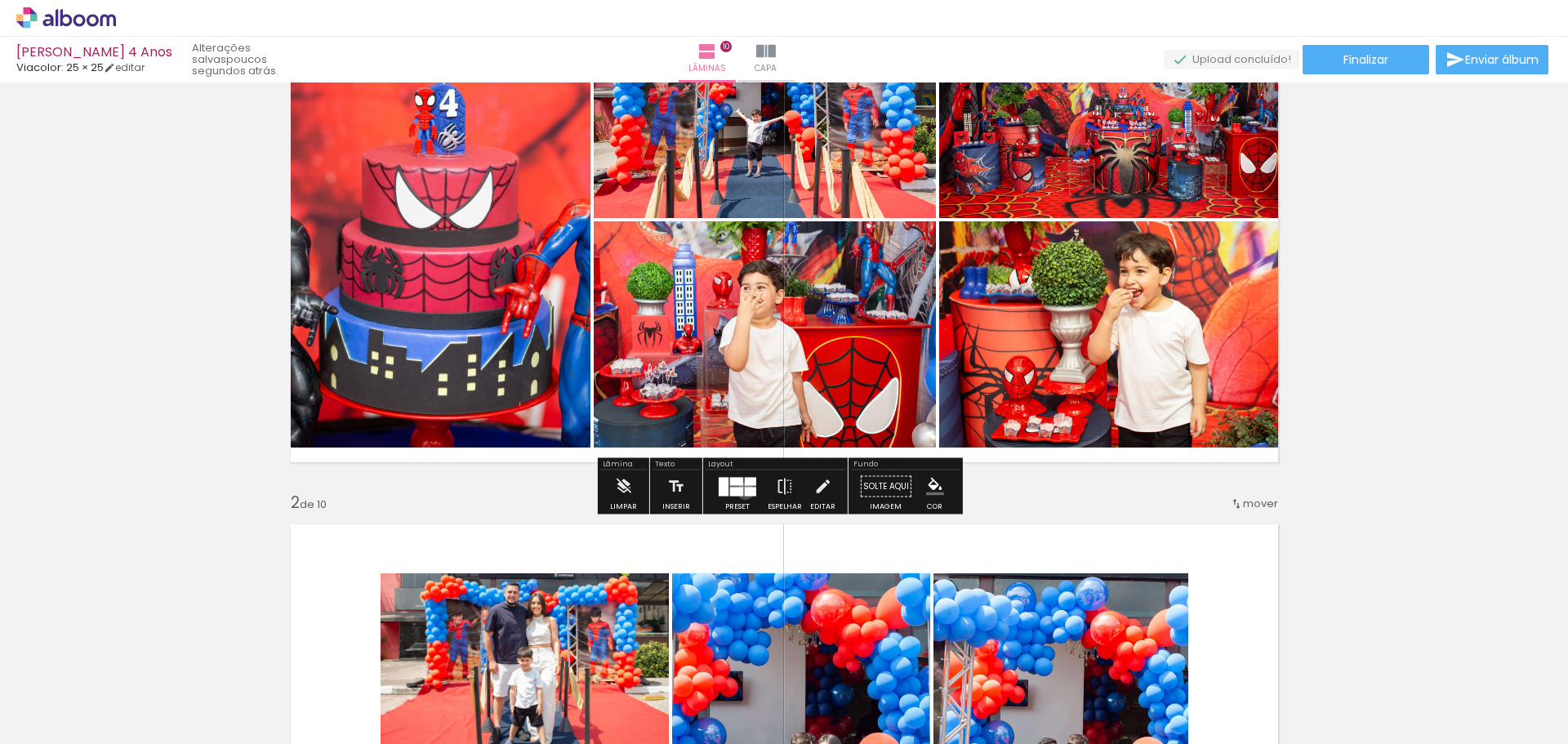
click at [745, 491] on div at bounding box center [751, 490] width 12 height 9
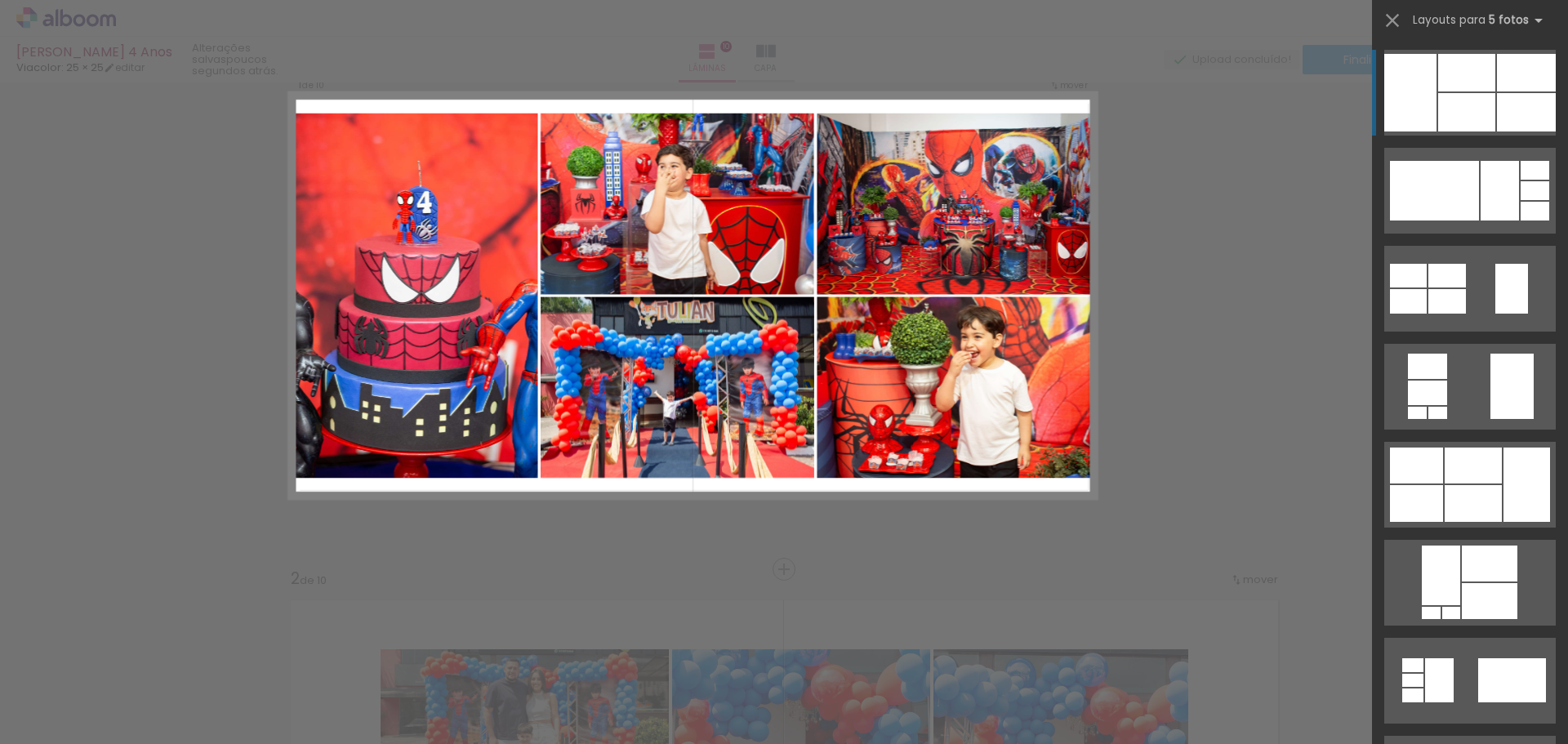
scroll to position [21, 0]
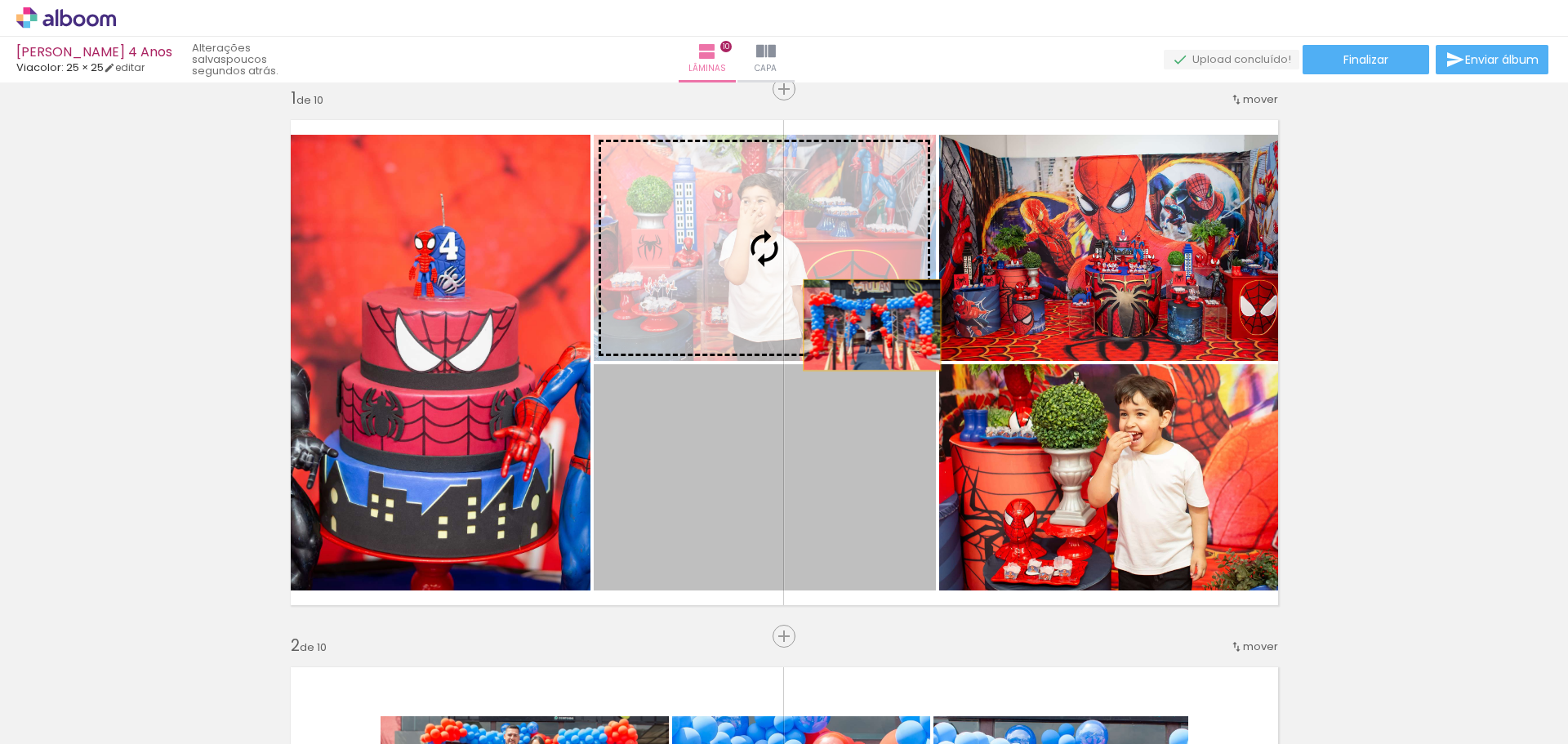
drag, startPoint x: 871, startPoint y: 463, endPoint x: 865, endPoint y: 325, distance: 138.1
click at [0, 0] on slot at bounding box center [0, 0] width 0 height 0
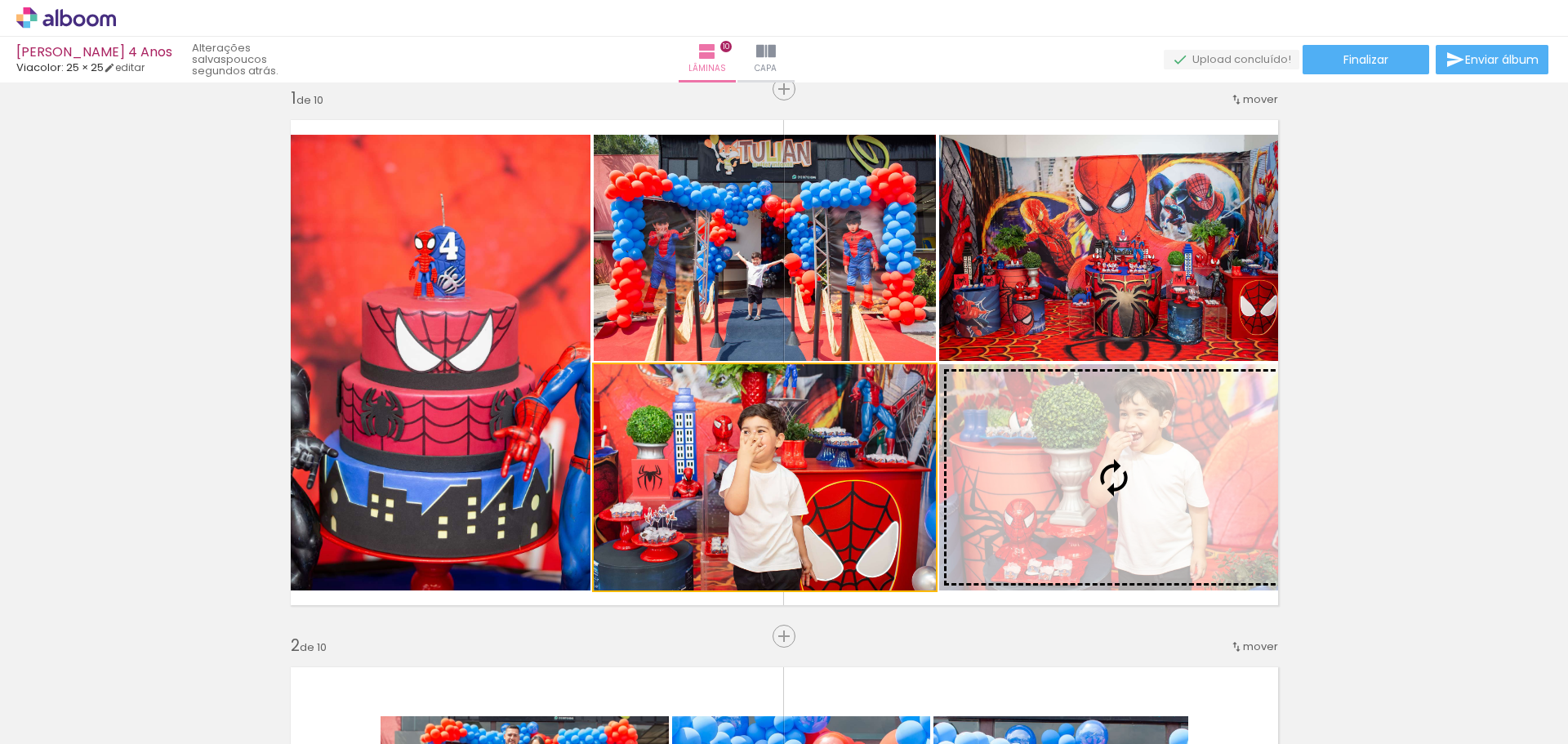
drag, startPoint x: 819, startPoint y: 425, endPoint x: 1025, endPoint y: 429, distance: 206.0
click at [0, 0] on slot at bounding box center [0, 0] width 0 height 0
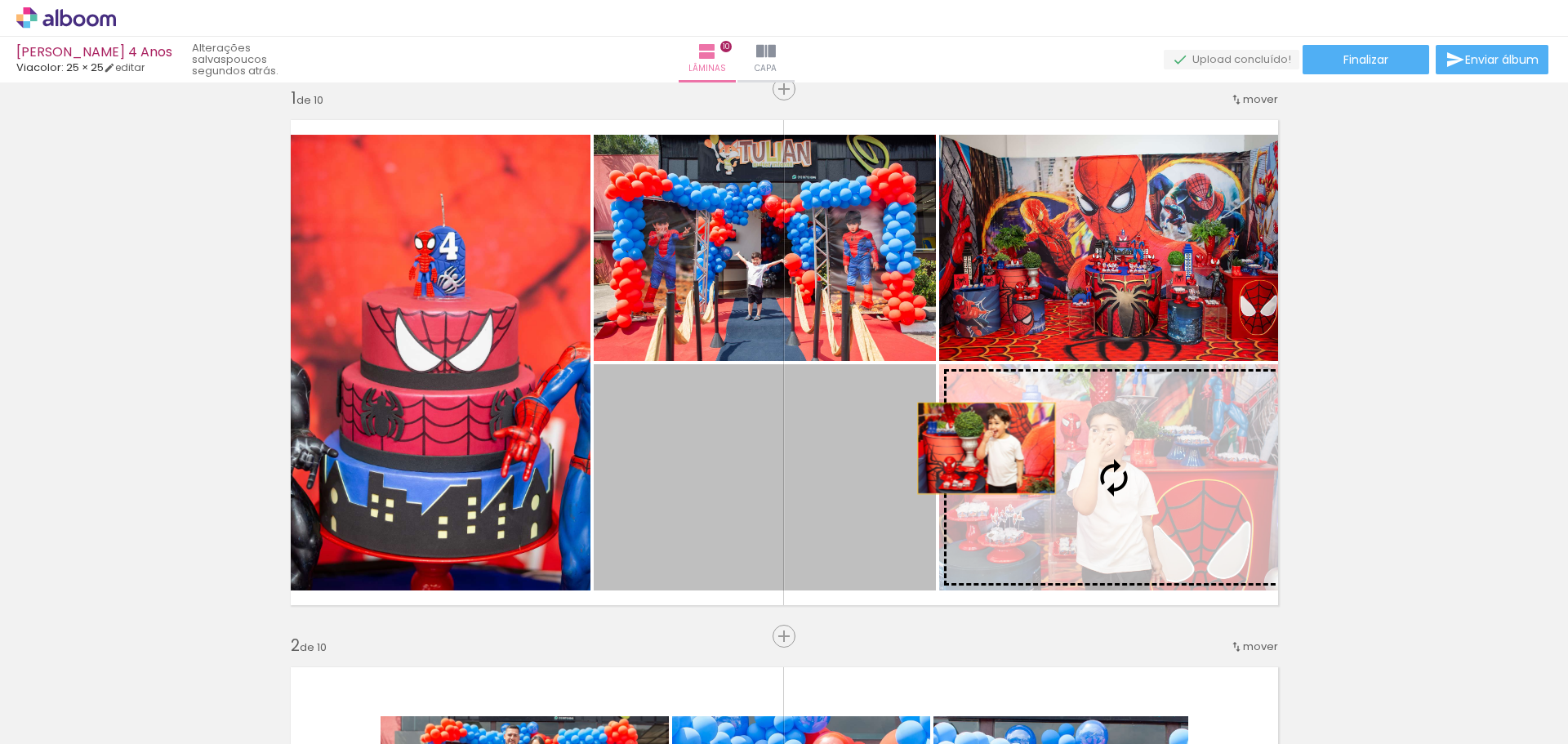
drag, startPoint x: 840, startPoint y: 452, endPoint x: 980, endPoint y: 448, distance: 140.1
click at [0, 0] on slot at bounding box center [0, 0] width 0 height 0
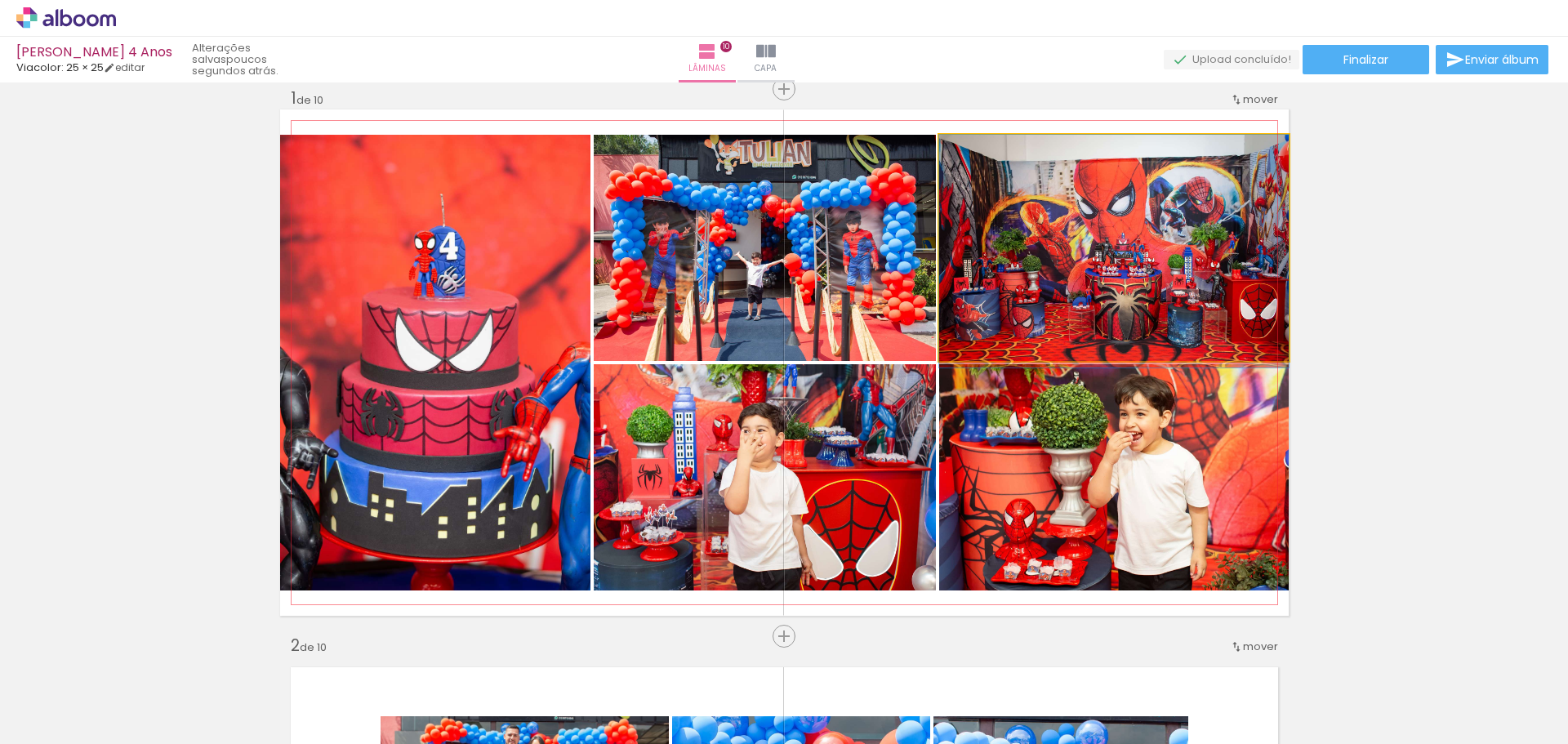
drag, startPoint x: 1126, startPoint y: 274, endPoint x: 821, endPoint y: 422, distance: 339.0
click at [0, 0] on slot at bounding box center [0, 0] width 0 height 0
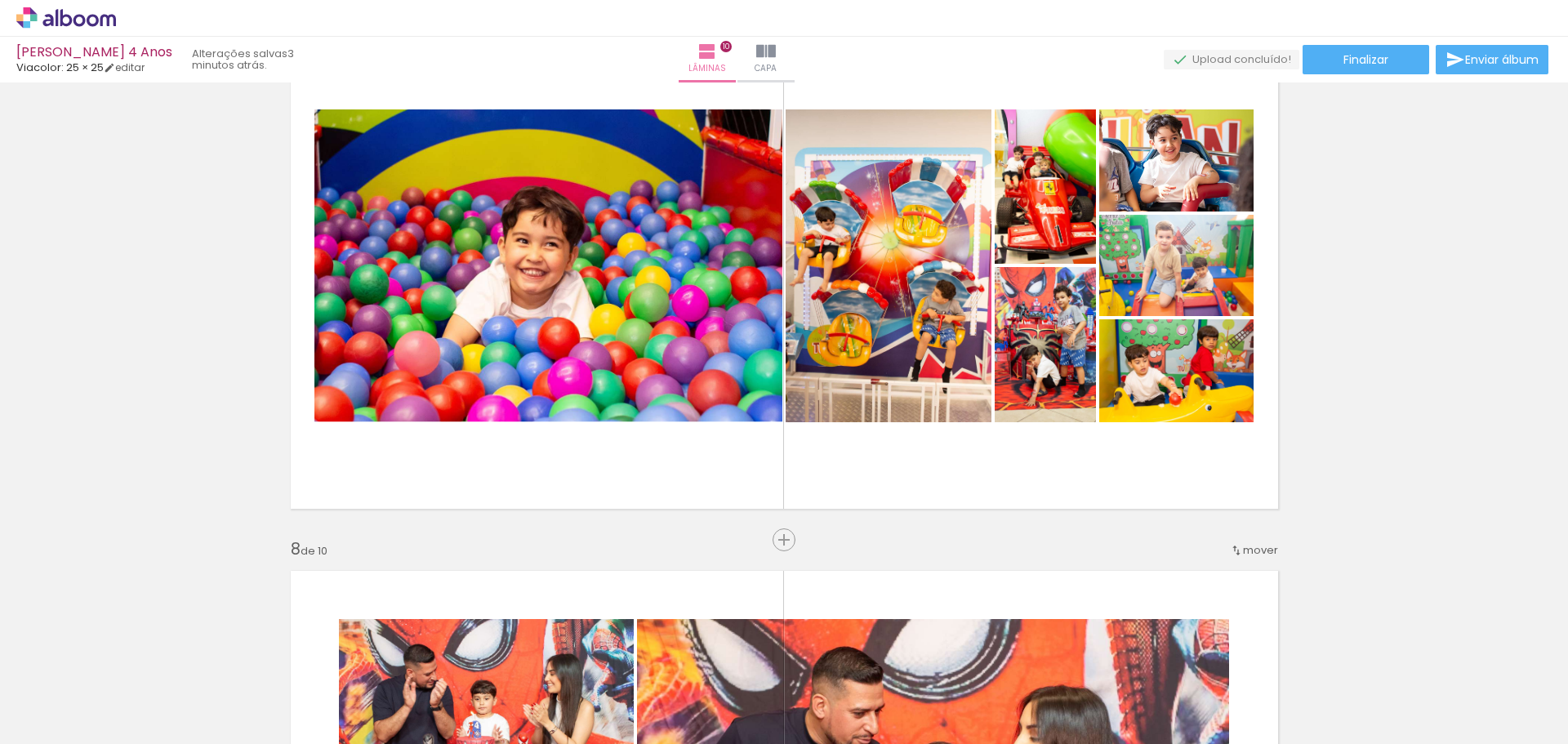
scroll to position [3074, 0]
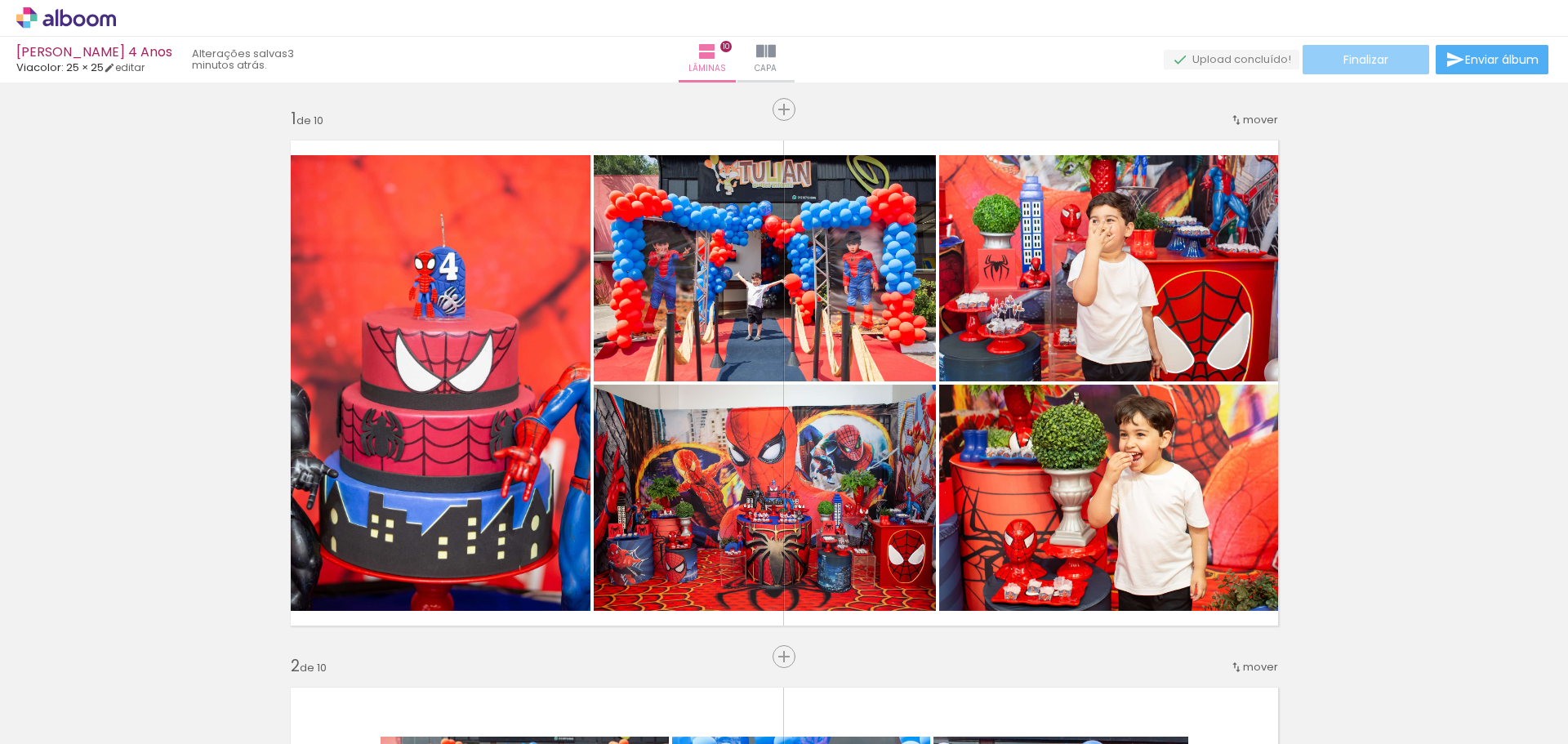
click at [1391, 60] on paper-button "Finalizar" at bounding box center [1366, 60] width 126 height 30
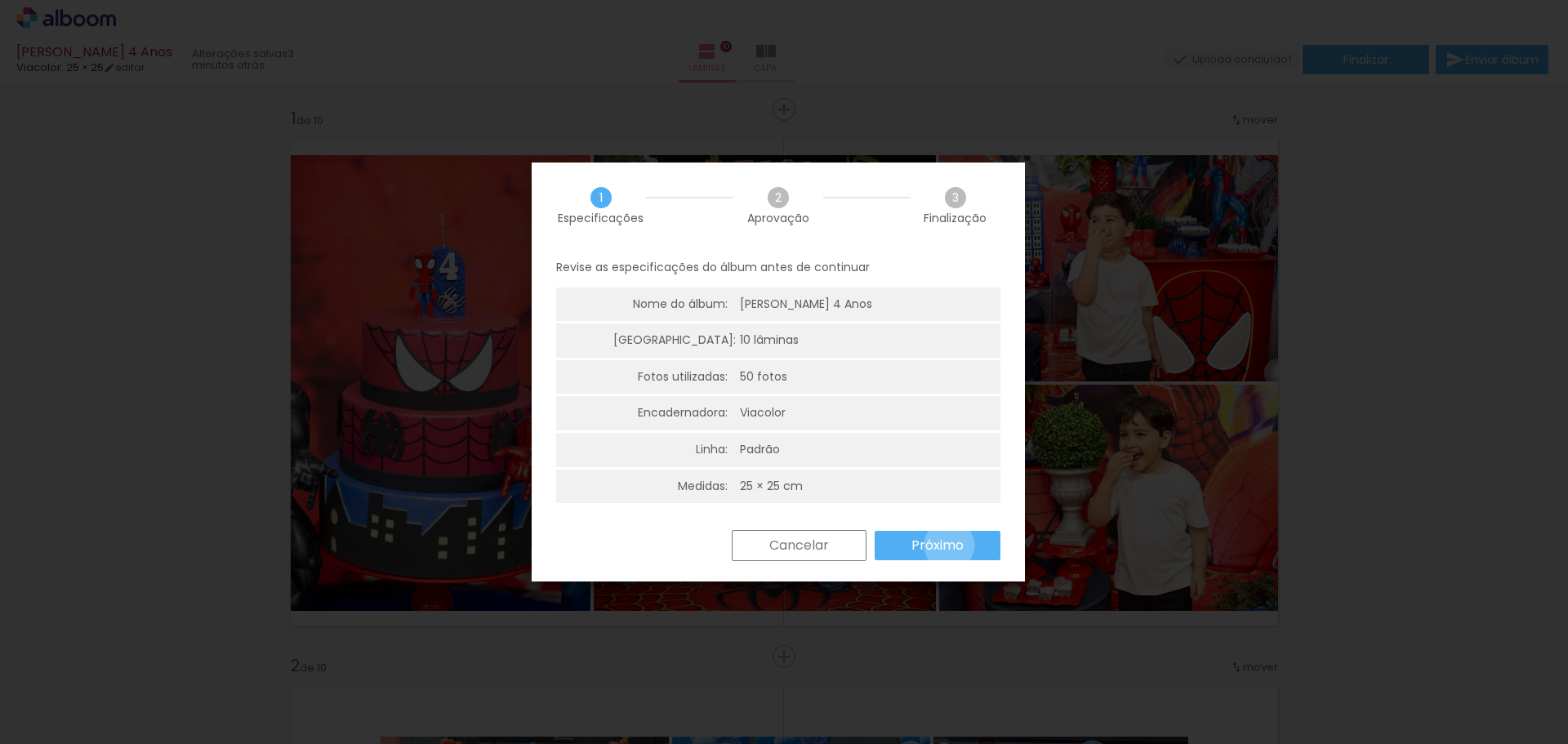
click at [0, 0] on slot "Próximo" at bounding box center [0, 0] width 0 height 0
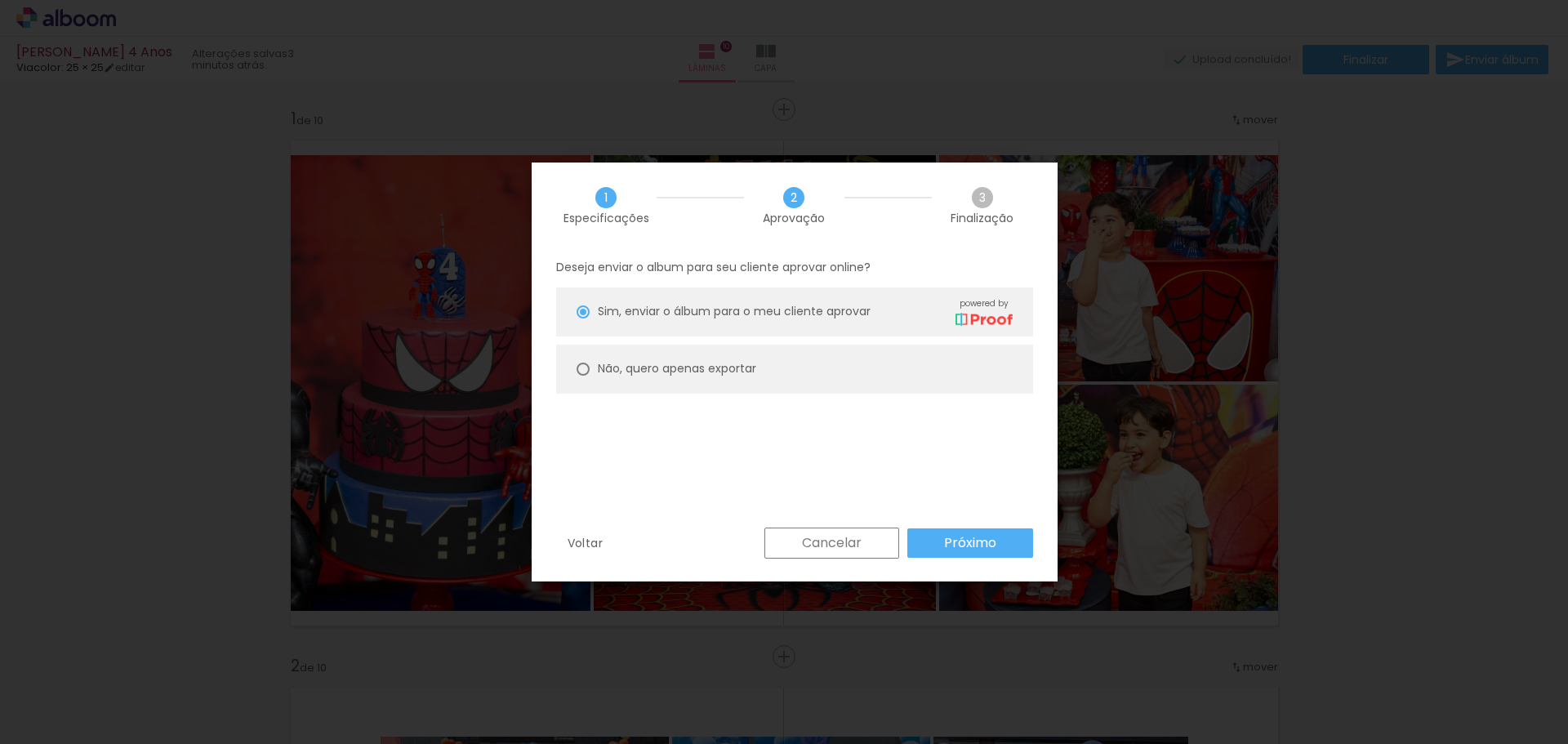
click at [0, 0] on slot "Não, quero apenas exportar" at bounding box center [0, 0] width 0 height 0
type paper-radio-button "on"
click at [997, 541] on paper-button "Próximo" at bounding box center [970, 544] width 125 height 30
type input "Alta, 300 DPI"
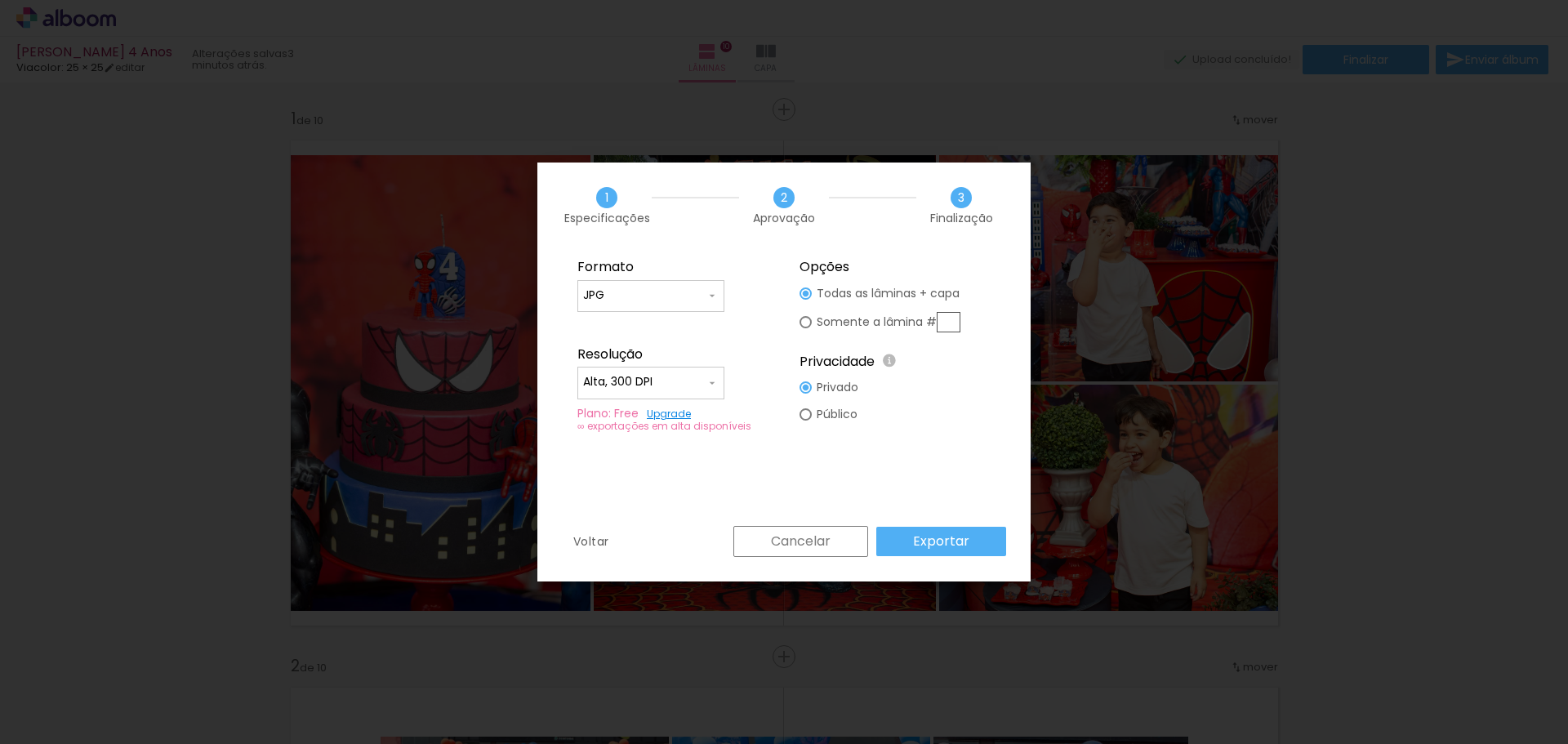
click at [0, 0] on slot "Exportar" at bounding box center [0, 0] width 0 height 0
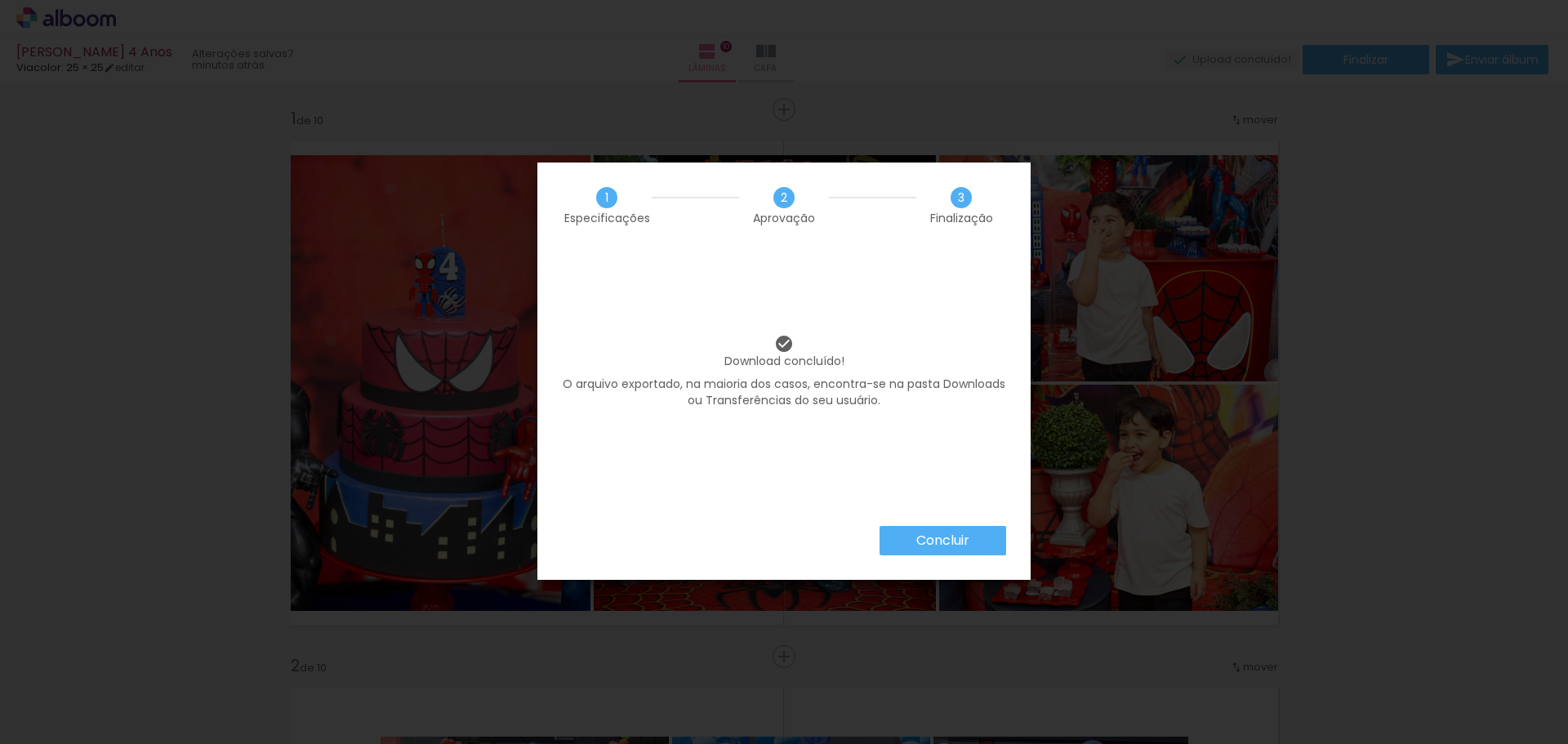
scroll to position [196, 0]
click at [0, 0] on slot "Concluir" at bounding box center [0, 0] width 0 height 0
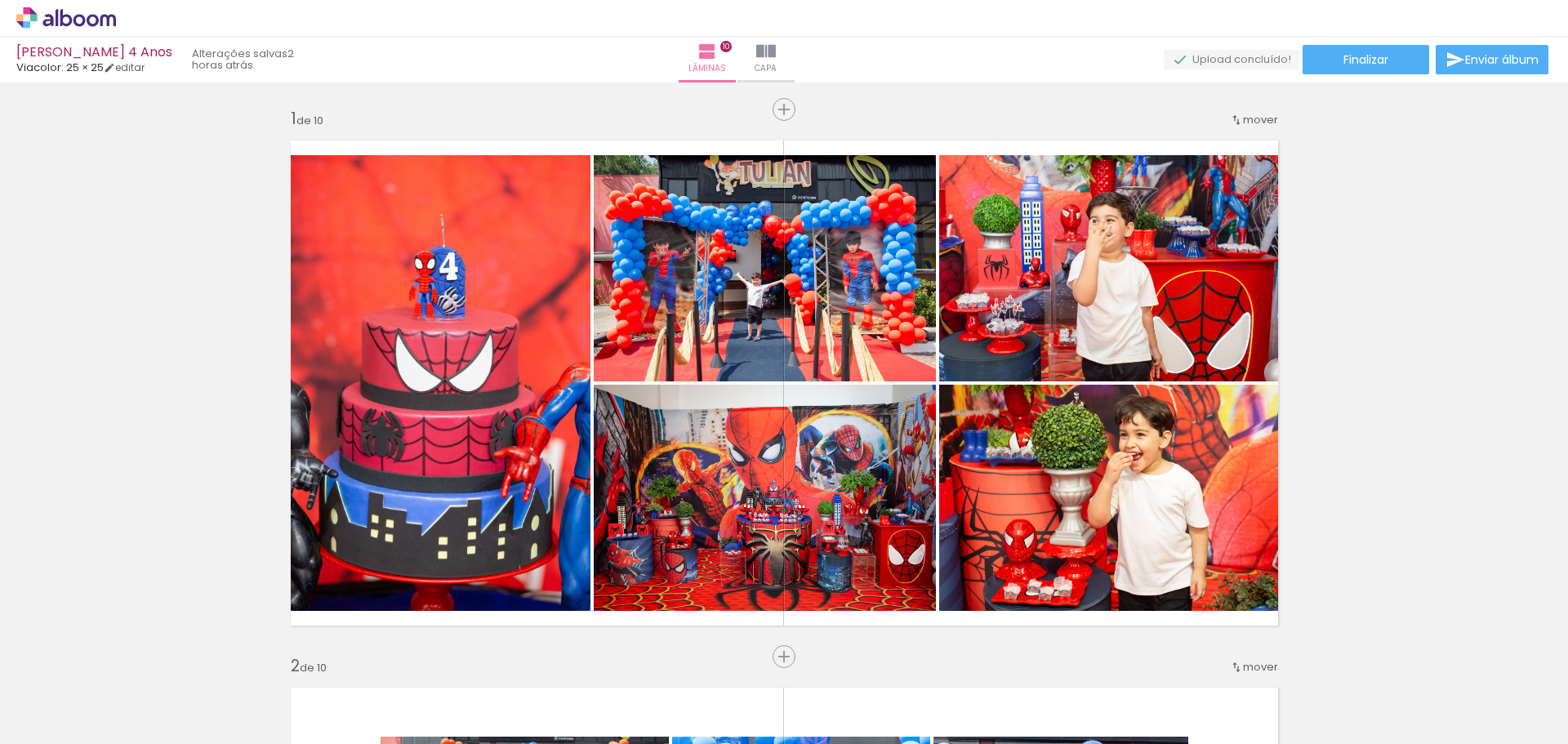
scroll to position [196, 0]
